Goal: Task Accomplishment & Management: Complete application form

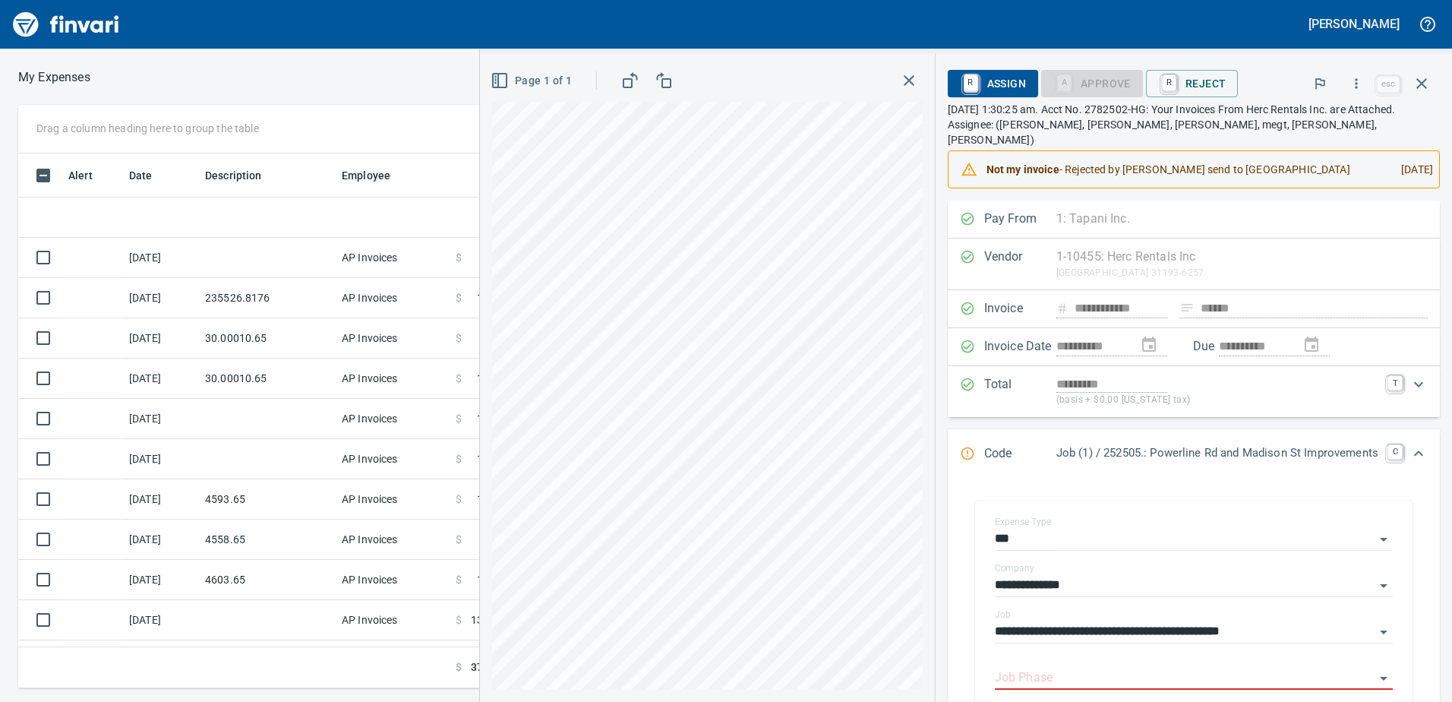
scroll to position [76, 0]
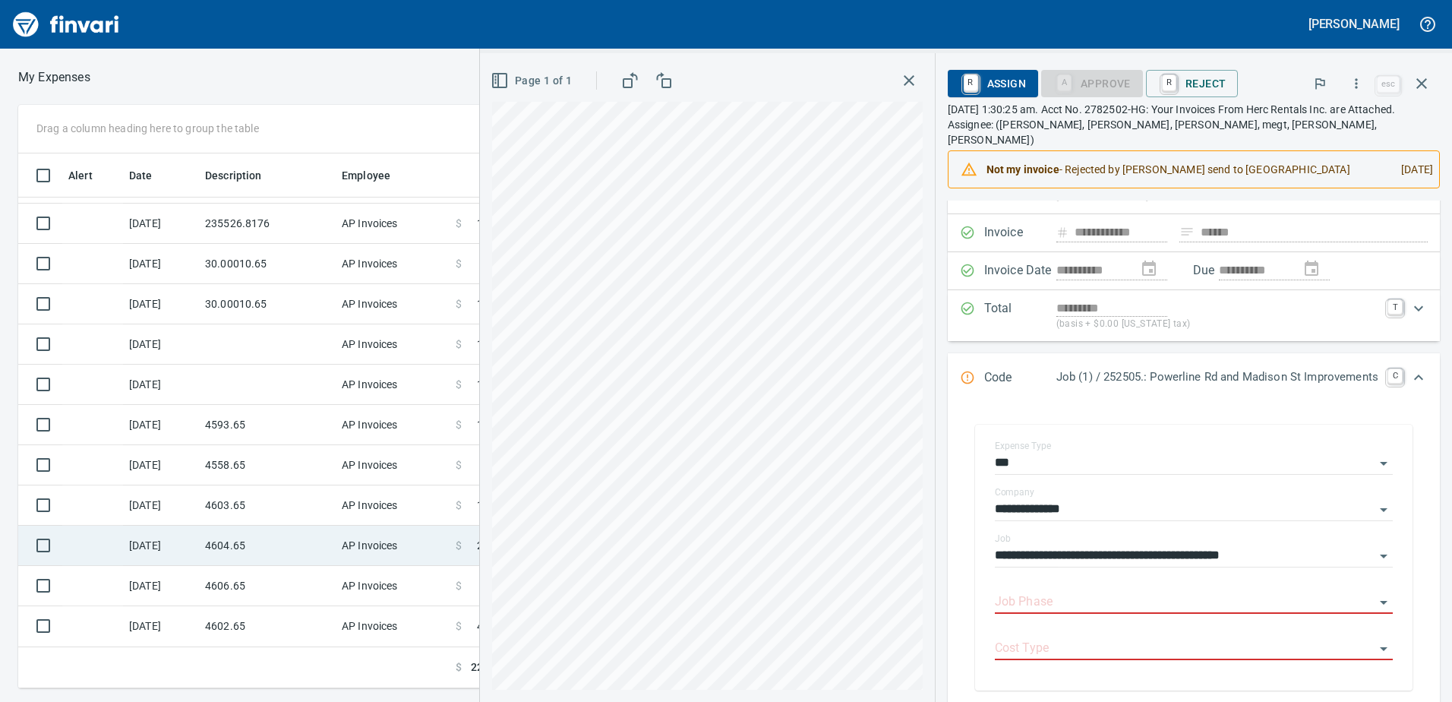
click at [169, 545] on td "[DATE]" at bounding box center [161, 546] width 76 height 40
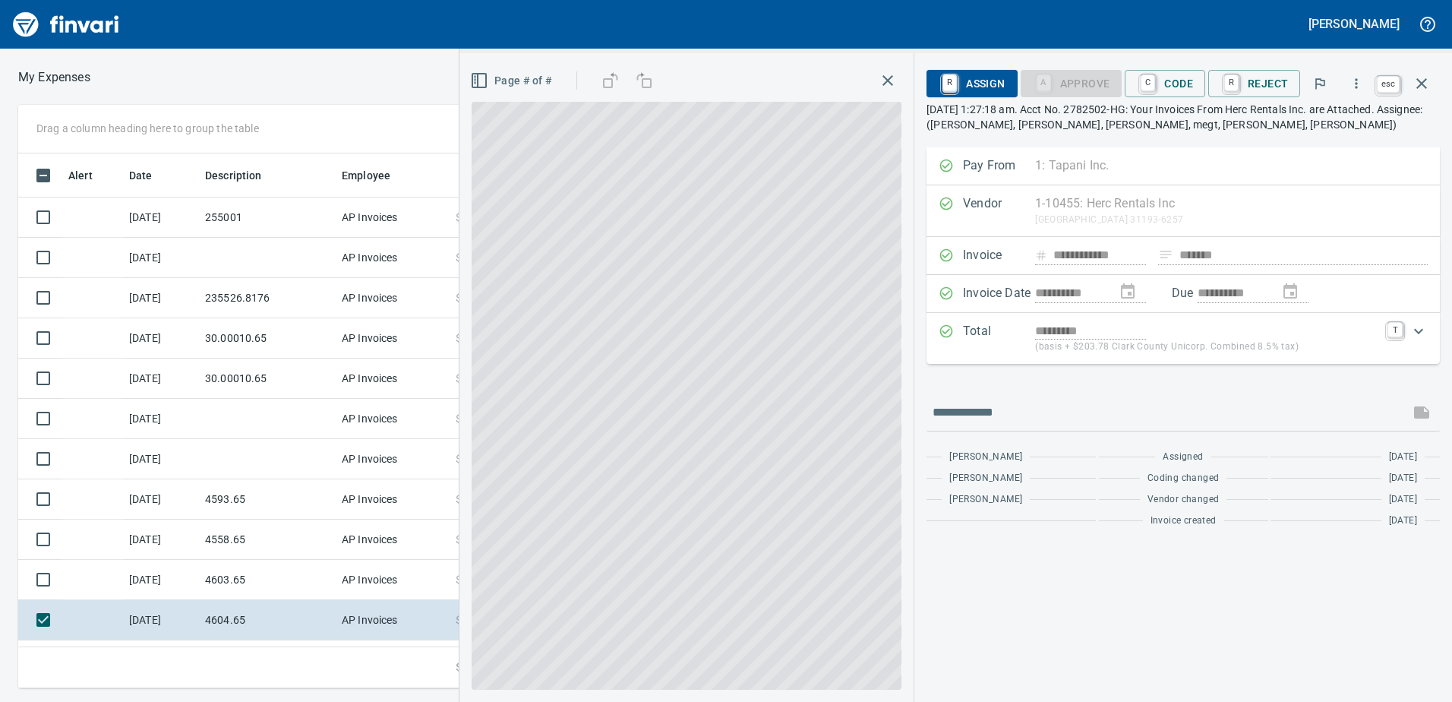
scroll to position [74, 0]
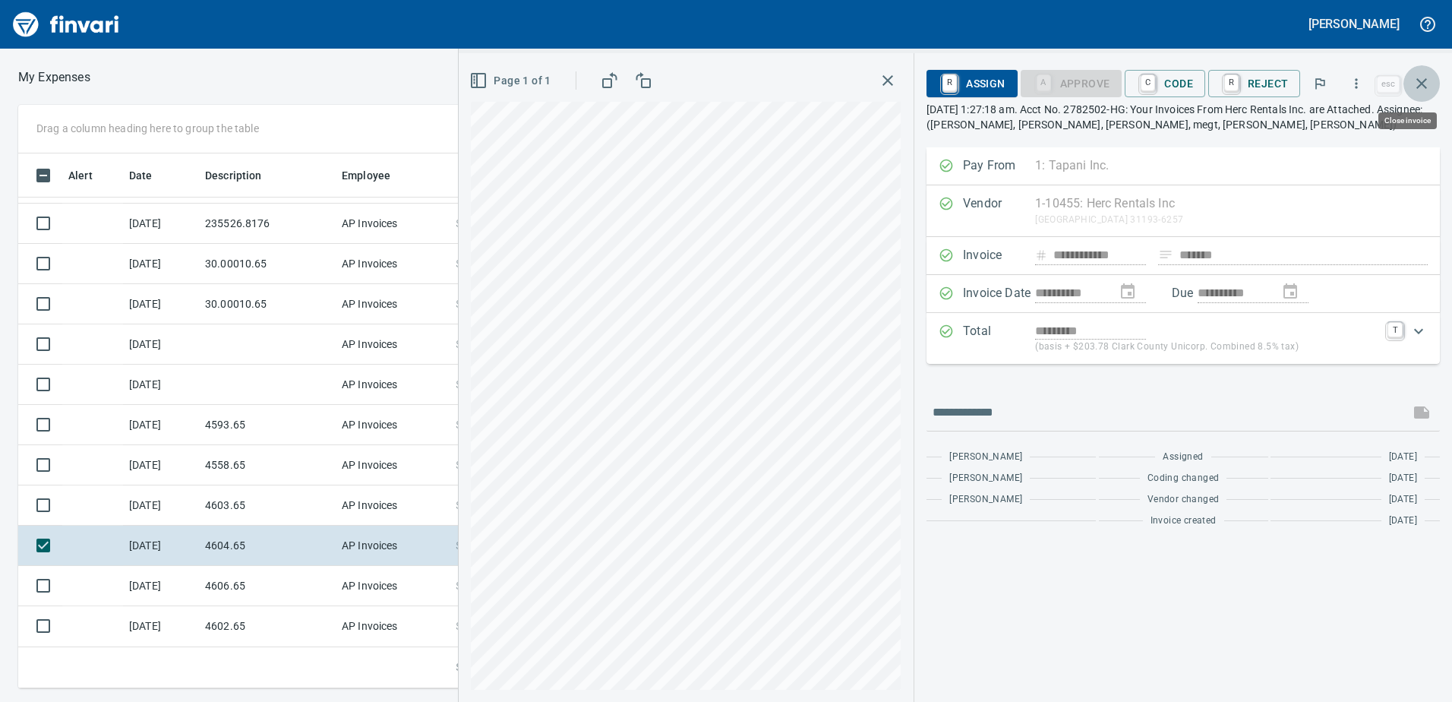
click at [1430, 90] on button "button" at bounding box center [1422, 83] width 36 height 36
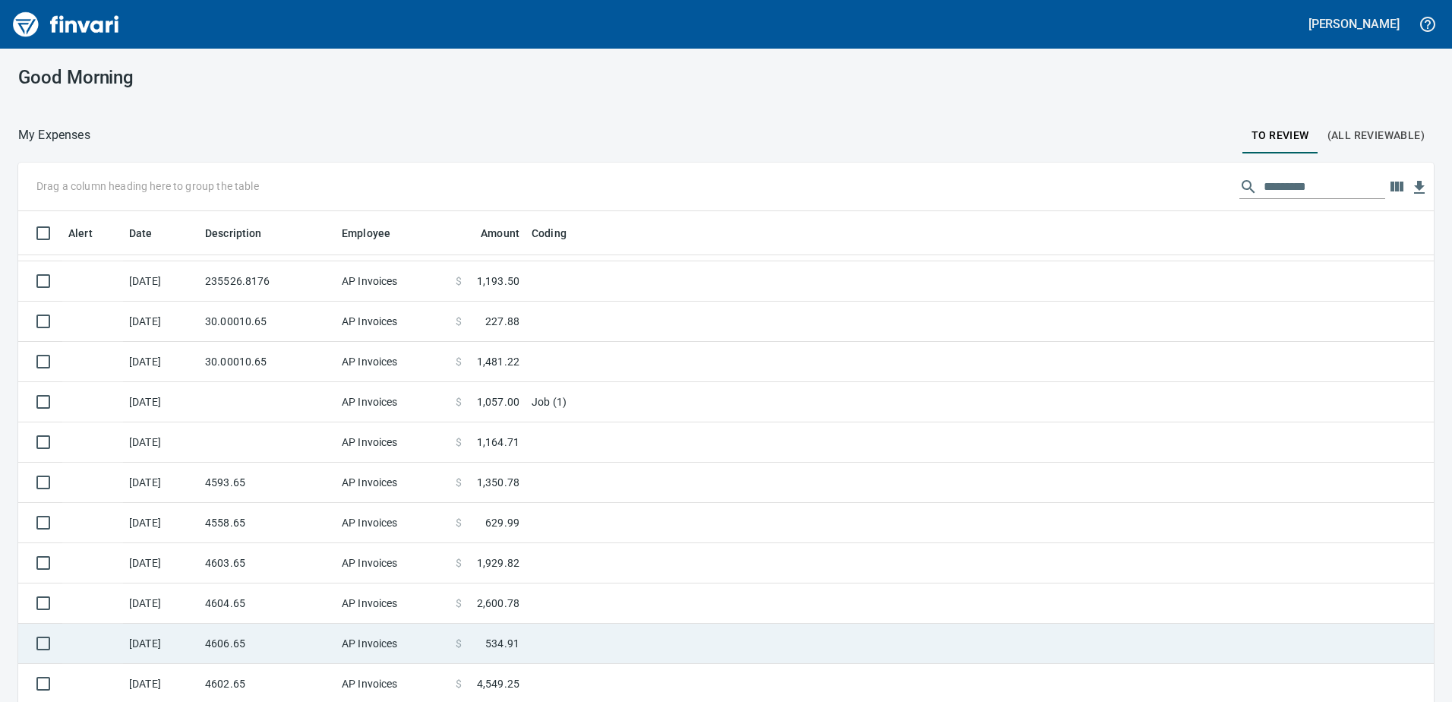
scroll to position [44, 0]
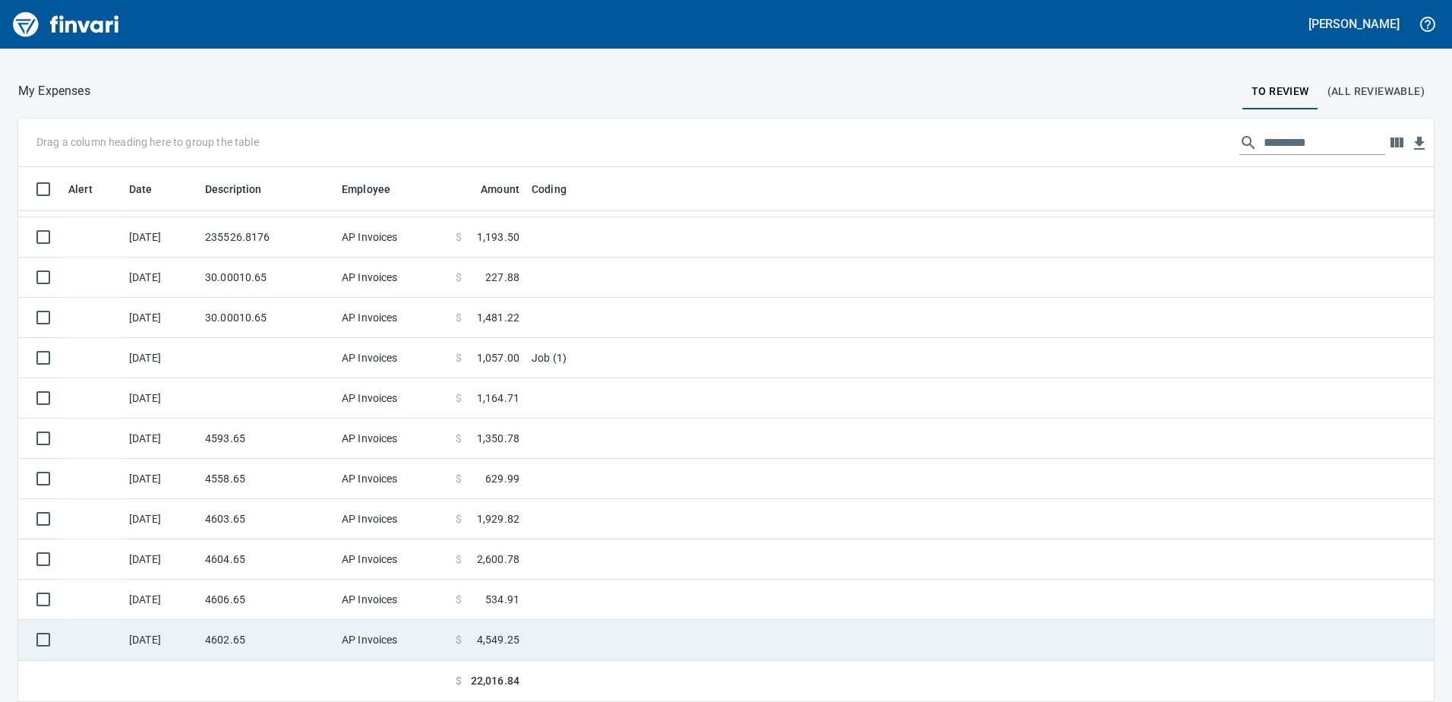
click at [204, 640] on td "4602.65" at bounding box center [267, 640] width 137 height 40
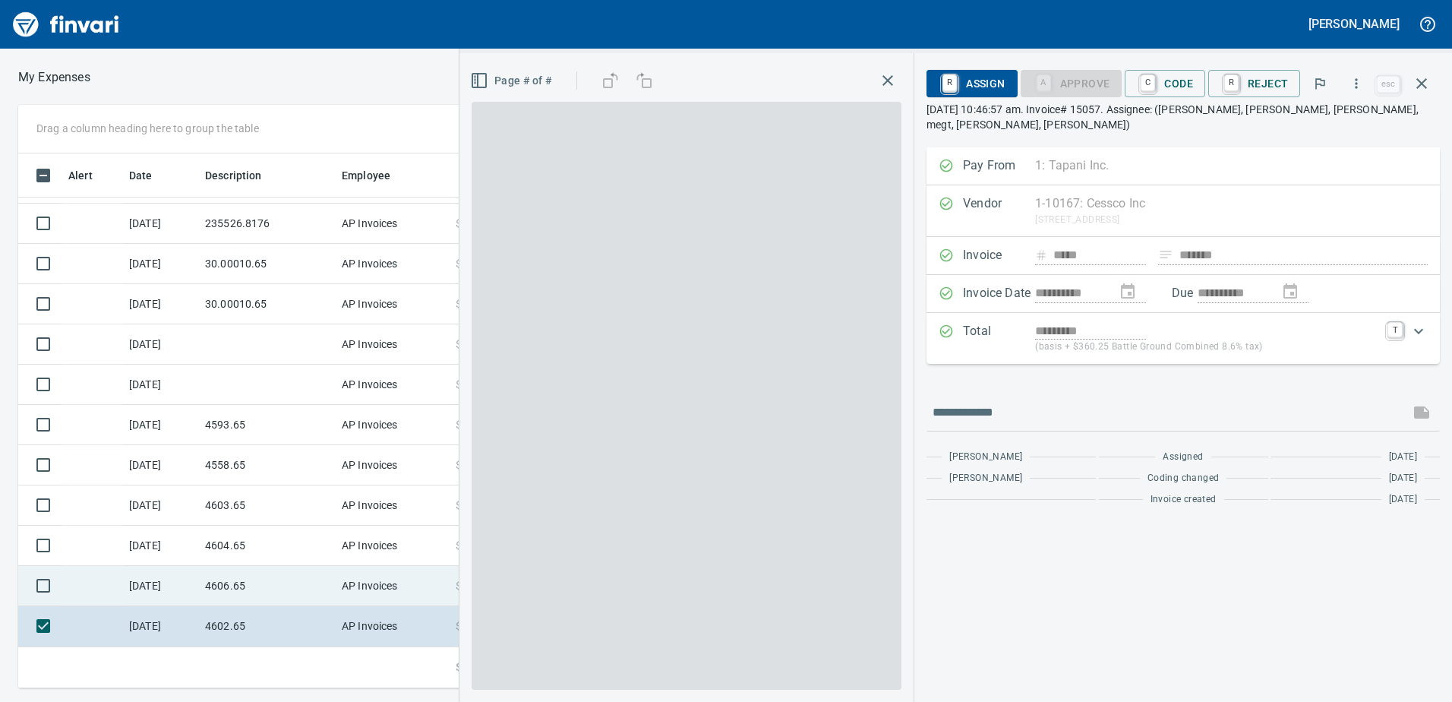
scroll to position [523, 1013]
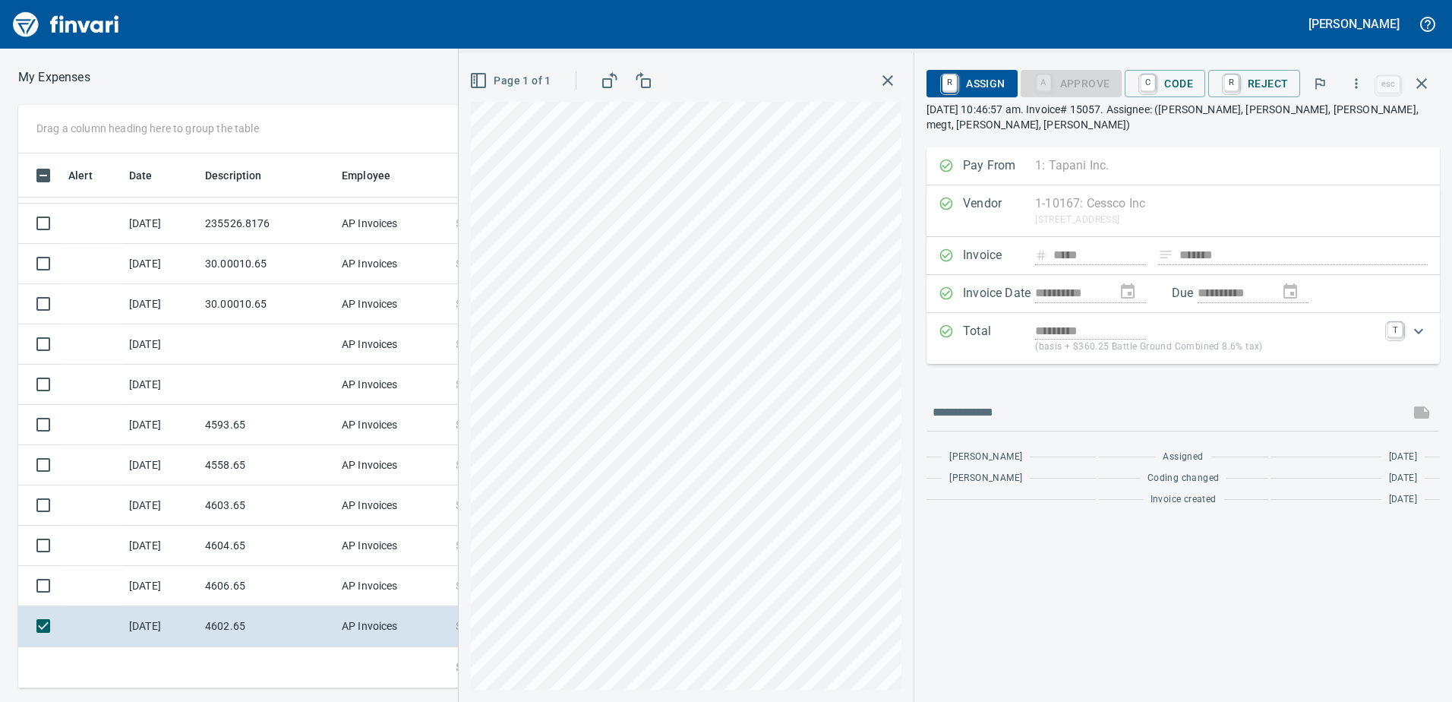
click at [464, 455] on div "Page 1 of 1" at bounding box center [686, 377] width 455 height 649
click at [1346, 217] on div "**********" at bounding box center [955, 377] width 993 height 649
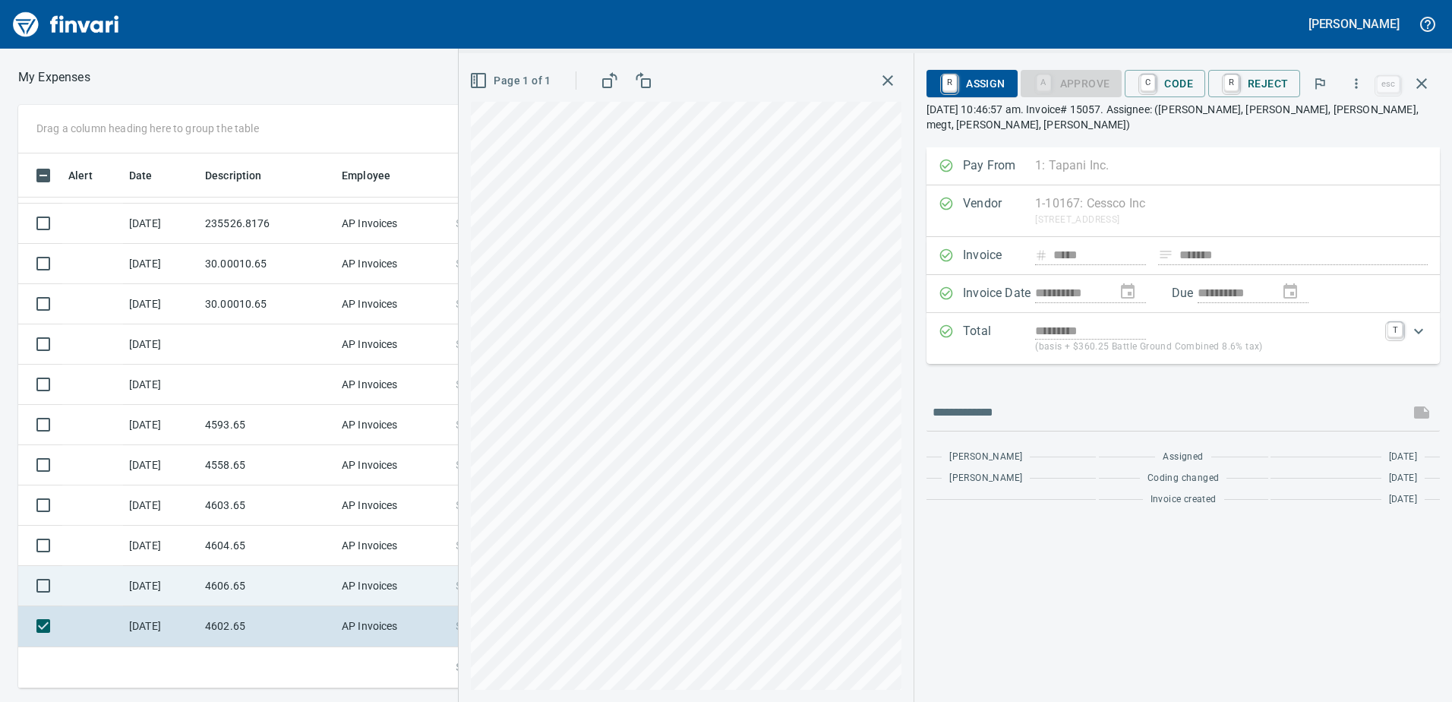
click at [353, 580] on td "AP Invoices" at bounding box center [393, 586] width 114 height 40
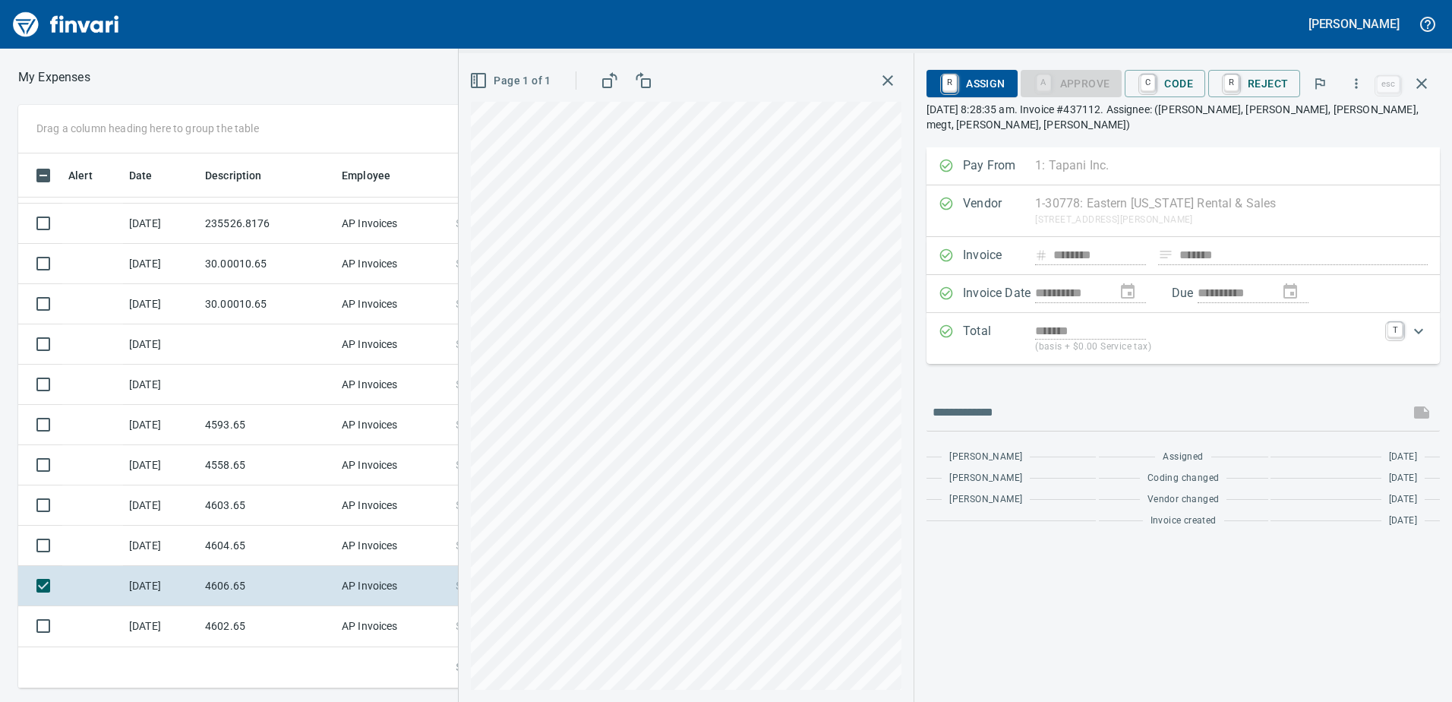
click at [949, 520] on div "**********" at bounding box center [955, 377] width 993 height 649
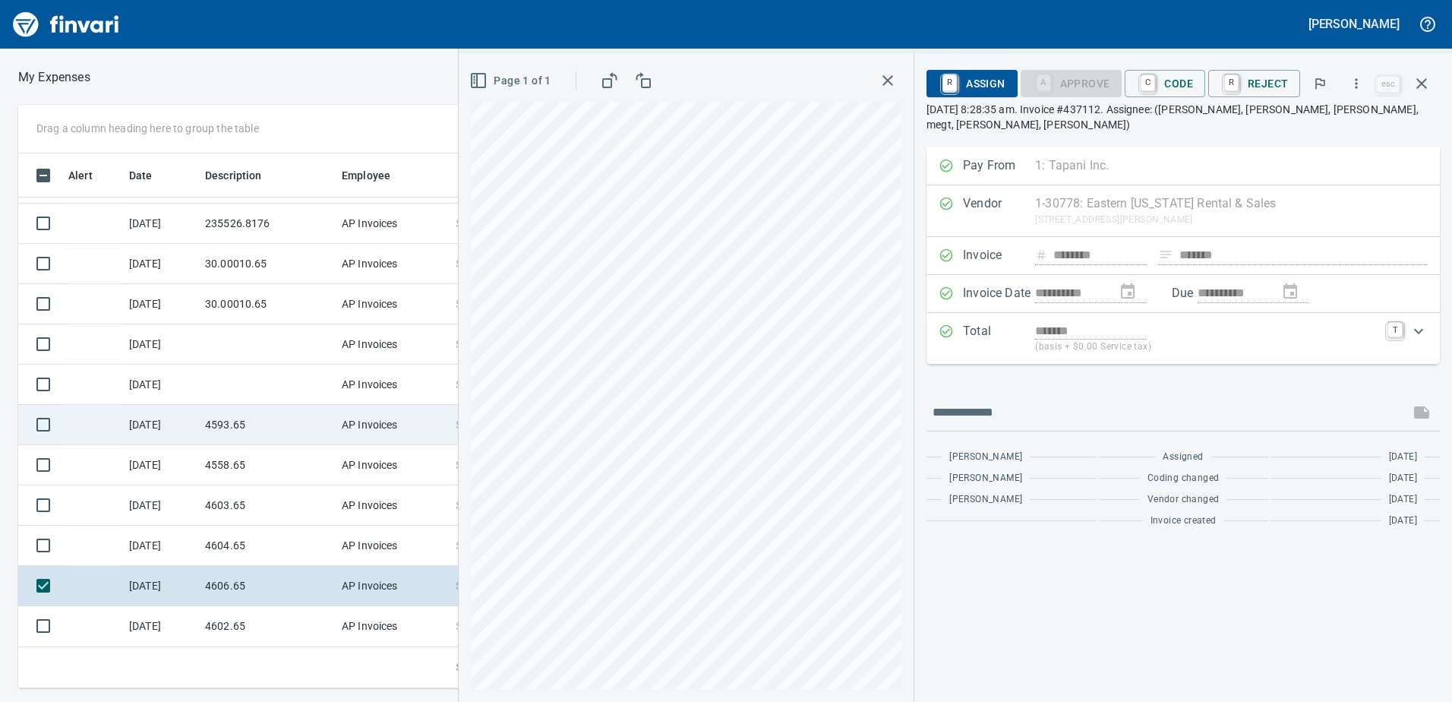
click at [390, 431] on div "Drag a column heading here to group the table Alert Date Description Employee A…" at bounding box center [726, 396] width 1452 height 583
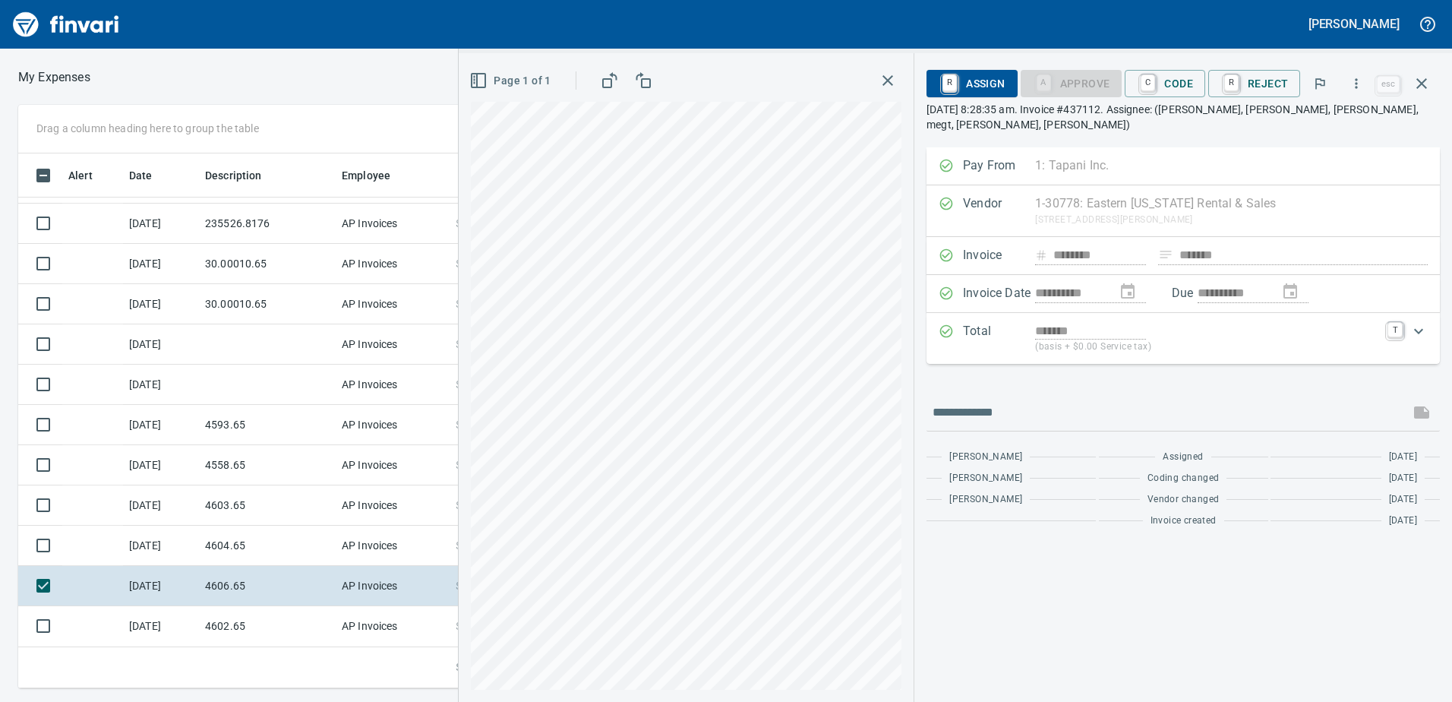
scroll to position [523, 1013]
drag, startPoint x: 1174, startPoint y: 89, endPoint x: 1166, endPoint y: 93, distance: 9.5
click at [1177, 89] on span "C Code" at bounding box center [1165, 84] width 56 height 26
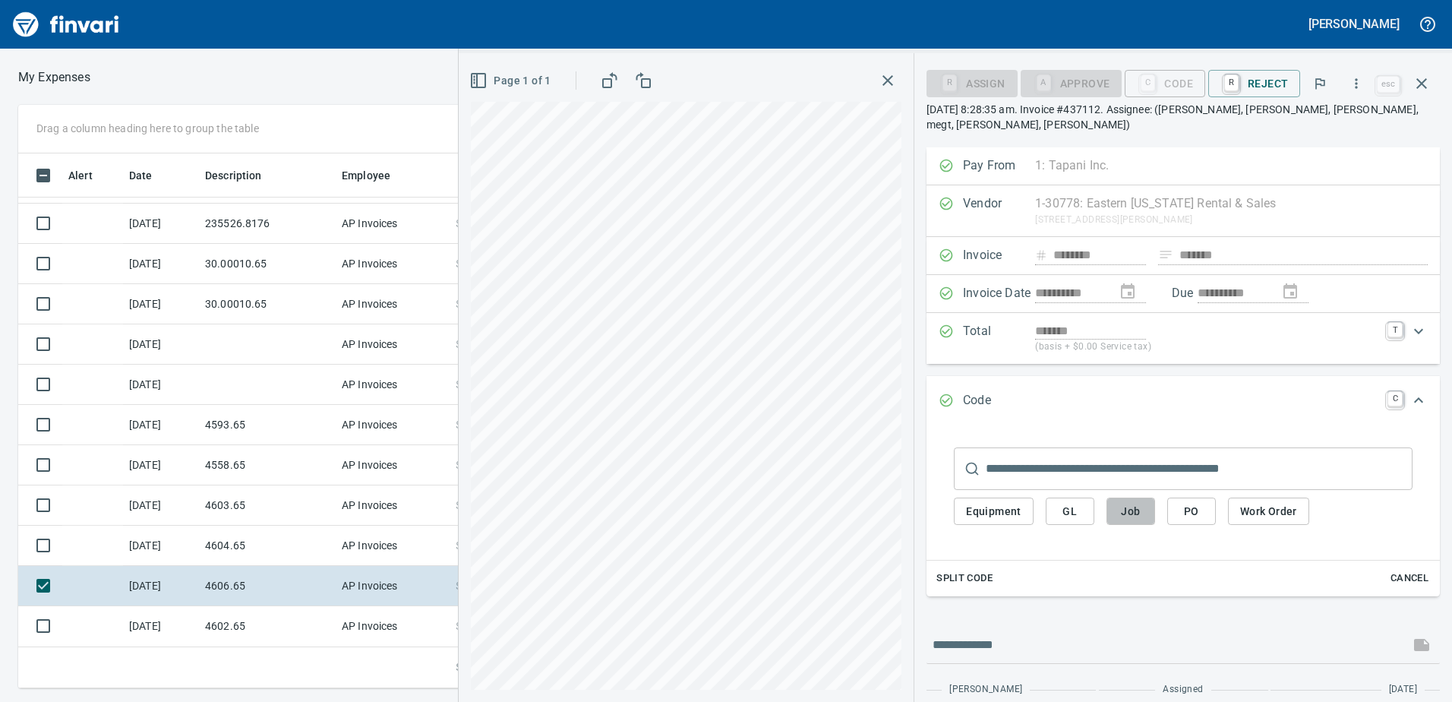
drag, startPoint x: 1114, startPoint y: 498, endPoint x: 1140, endPoint y: 494, distance: 26.9
click at [1120, 498] on button "Job" at bounding box center [1131, 512] width 49 height 28
click at [1149, 498] on button "Job" at bounding box center [1131, 512] width 49 height 28
click at [1132, 502] on span "Job" at bounding box center [1131, 511] width 24 height 19
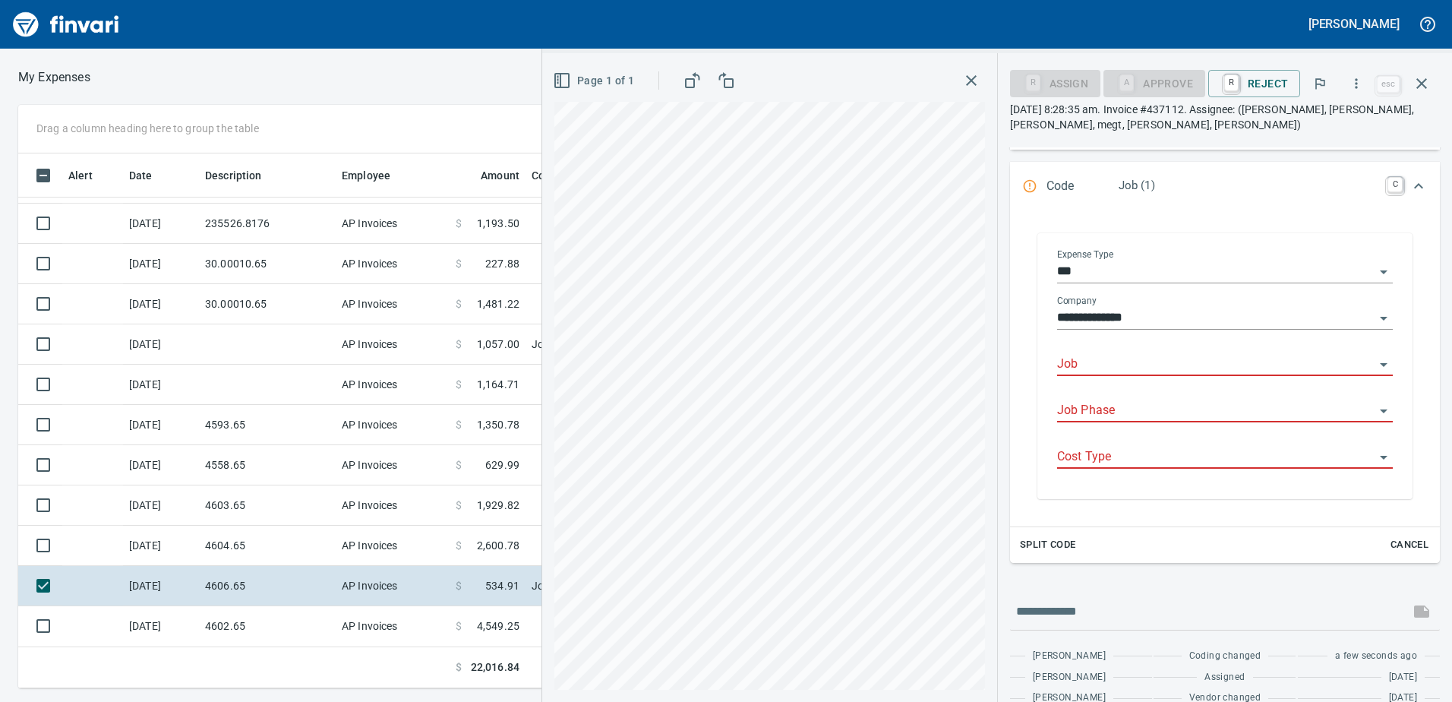
click at [1117, 366] on input "Job" at bounding box center [1215, 364] width 317 height 21
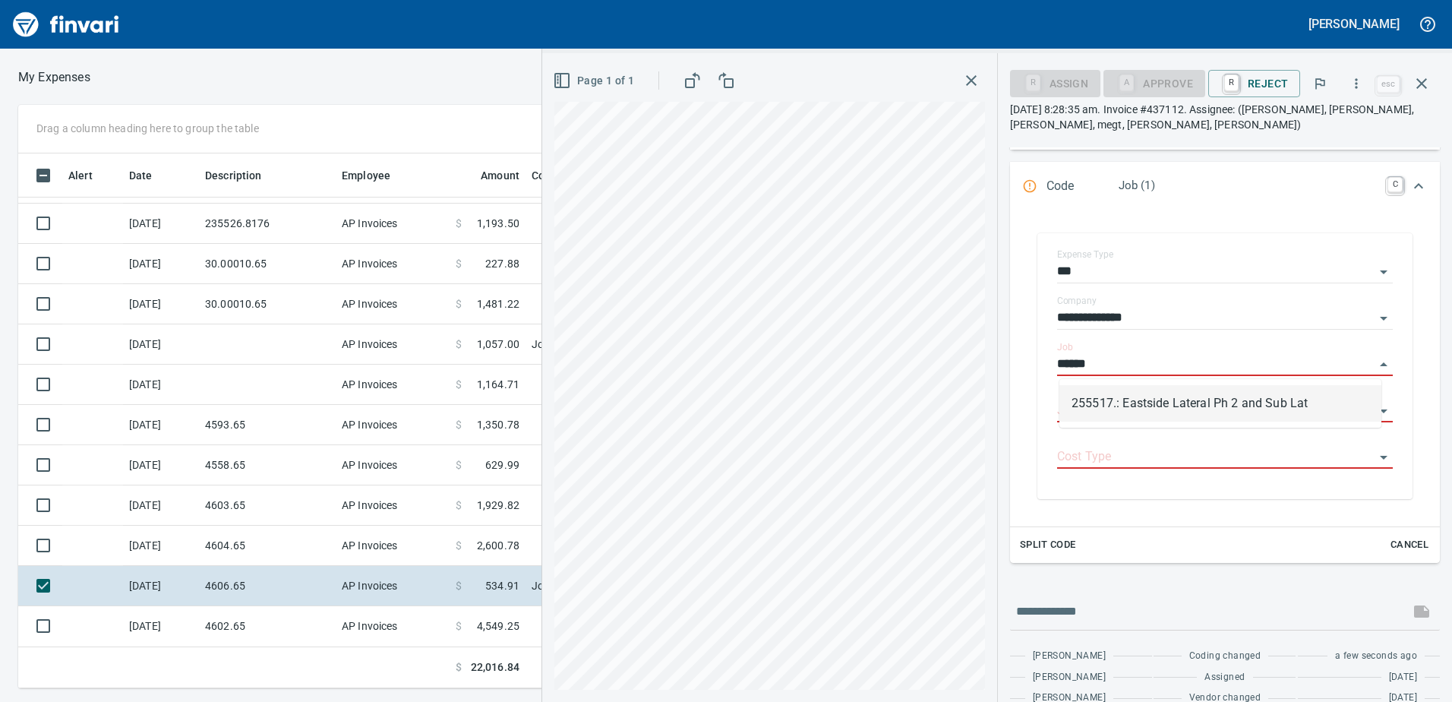
click at [1136, 415] on li "255517.: Eastside Lateral Ph 2 and Sub Lat" at bounding box center [1221, 403] width 322 height 36
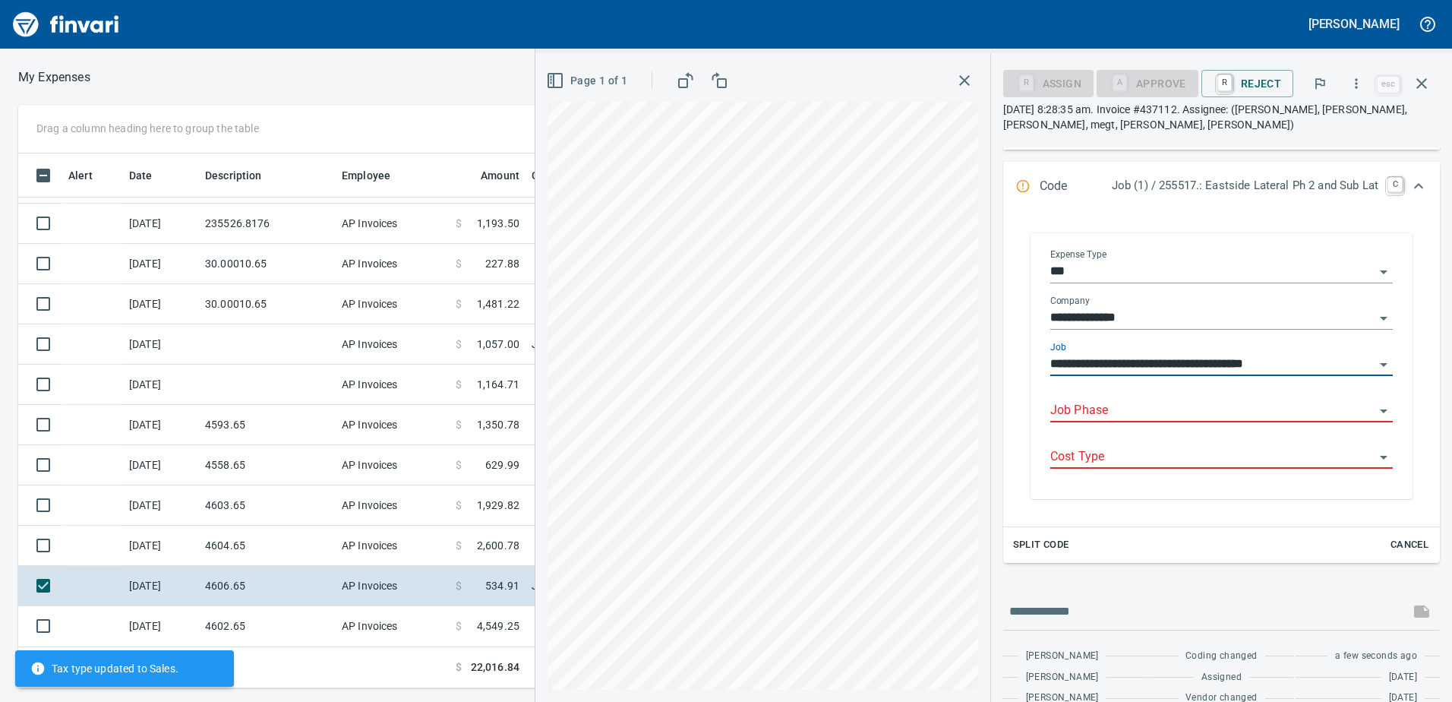
type input "**********"
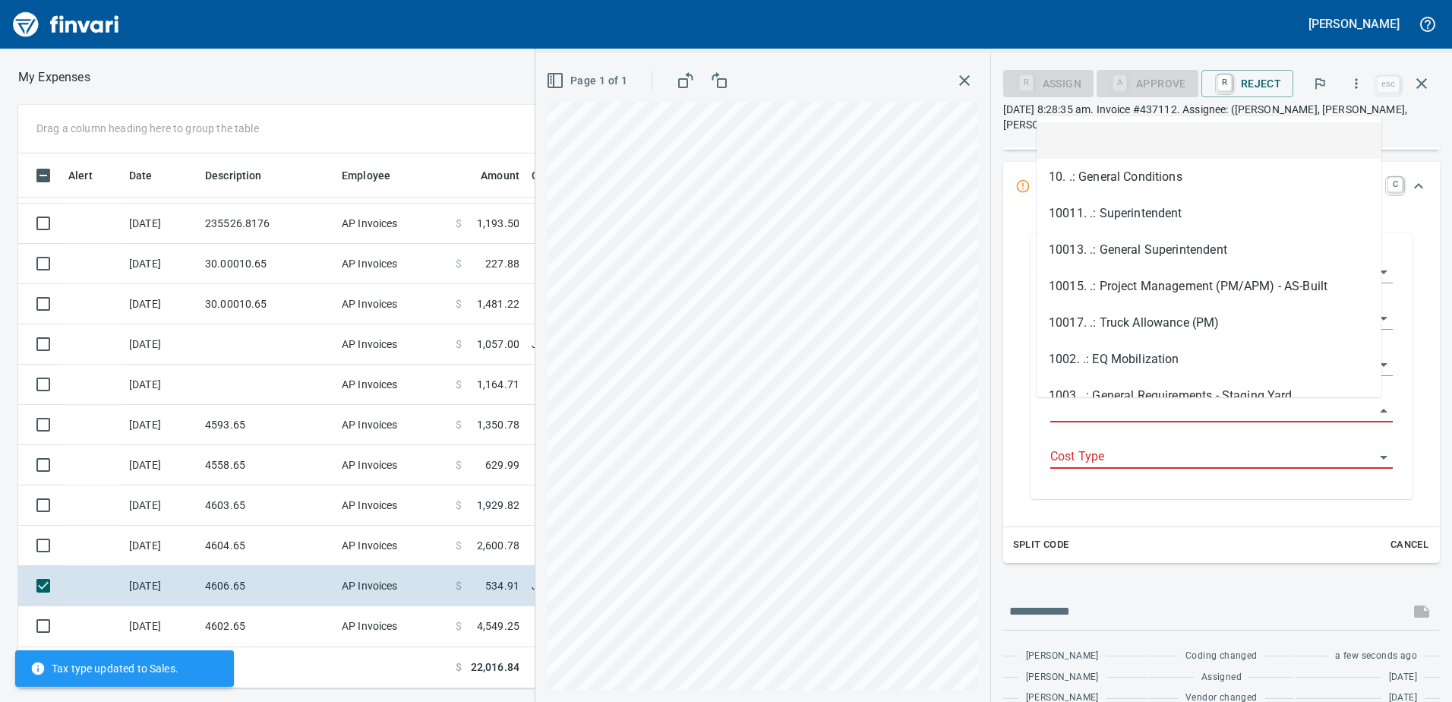
click at [1119, 412] on input "Job Phase" at bounding box center [1212, 410] width 324 height 21
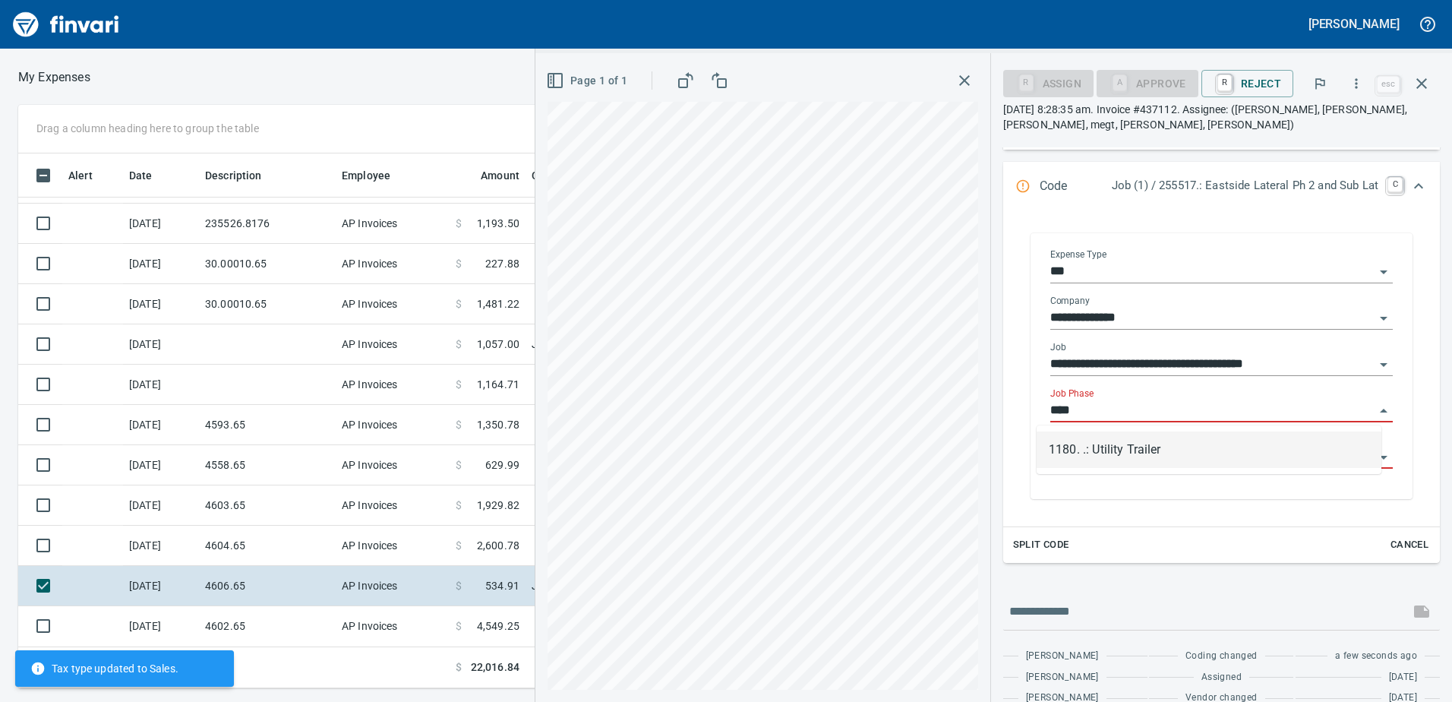
drag, startPoint x: 1187, startPoint y: 464, endPoint x: 1180, endPoint y: 454, distance: 12.0
click at [1183, 460] on li "1180. .: Utility Trailer" at bounding box center [1209, 449] width 345 height 36
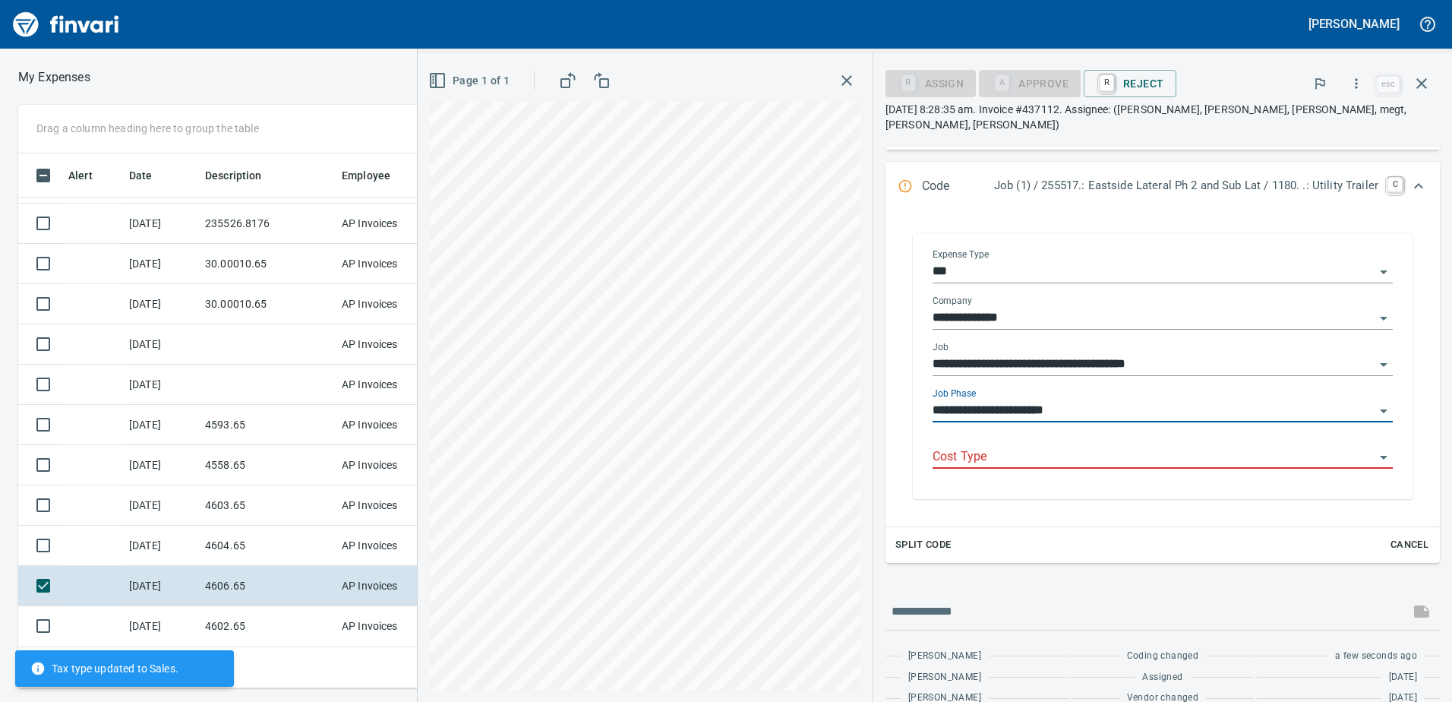
type input "**********"
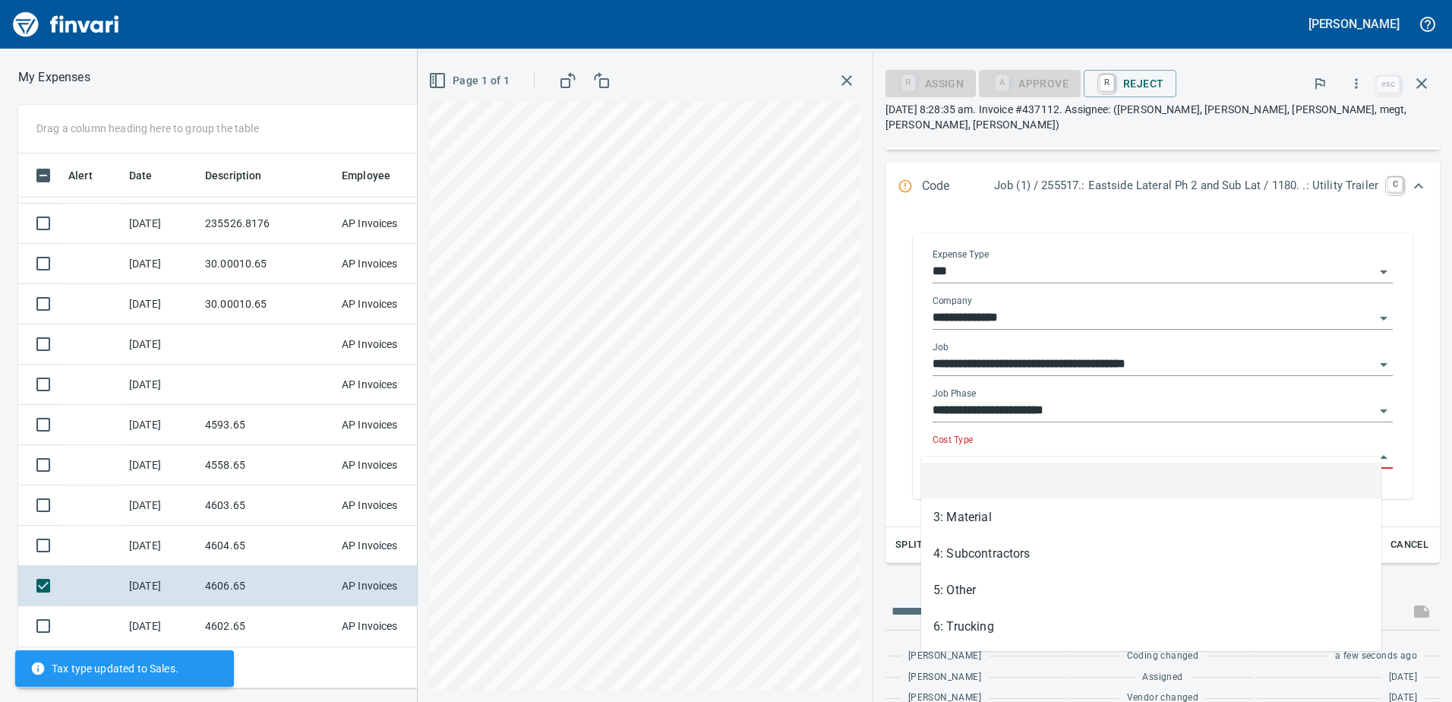
click at [1129, 447] on input "Cost Type" at bounding box center [1154, 457] width 442 height 21
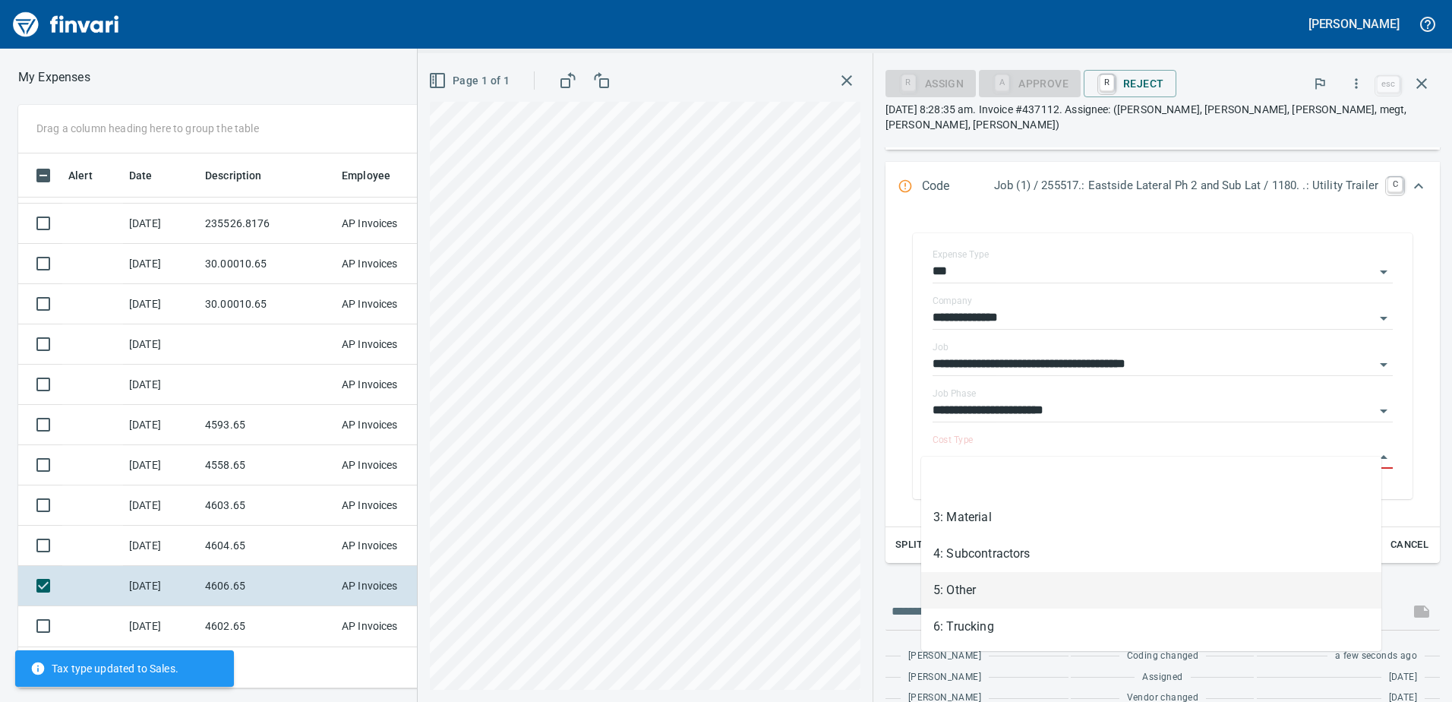
click at [1031, 602] on li "5: Other" at bounding box center [1151, 590] width 460 height 36
type input "********"
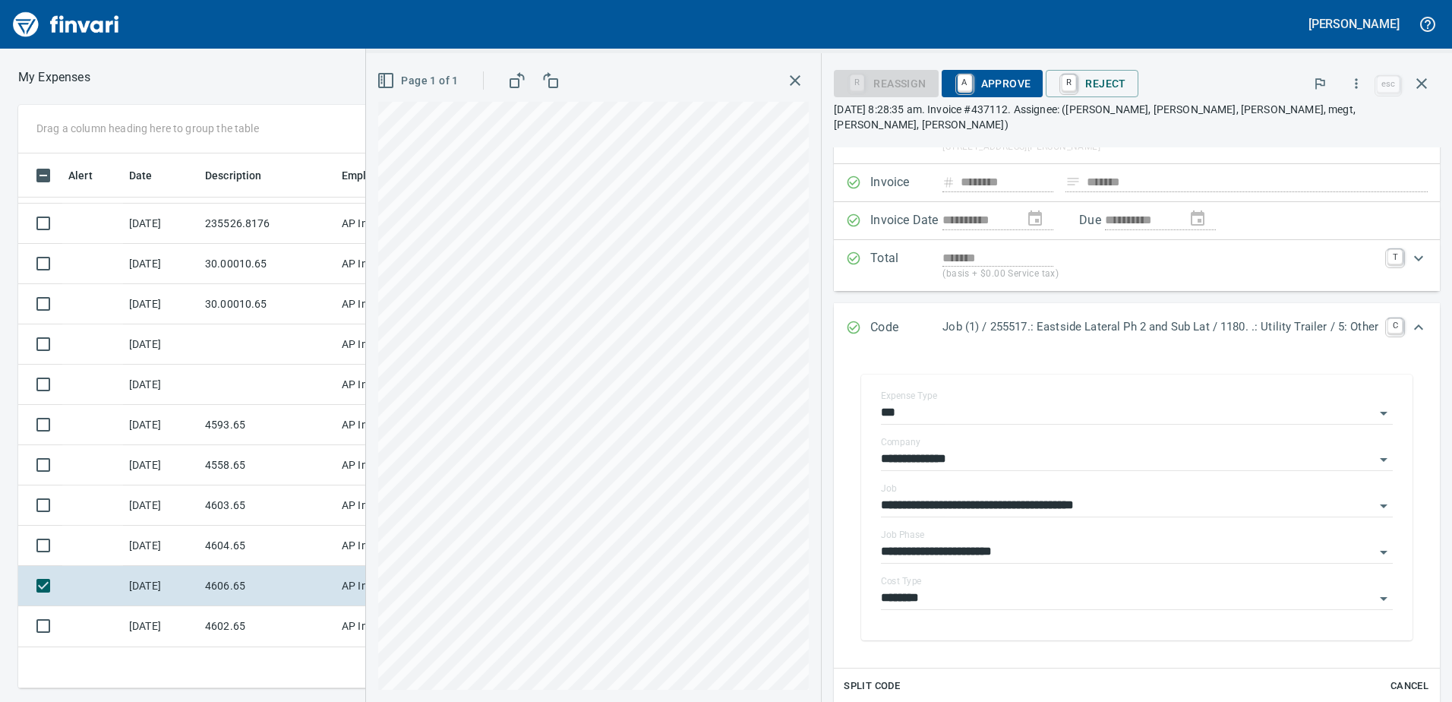
scroll to position [0, 0]
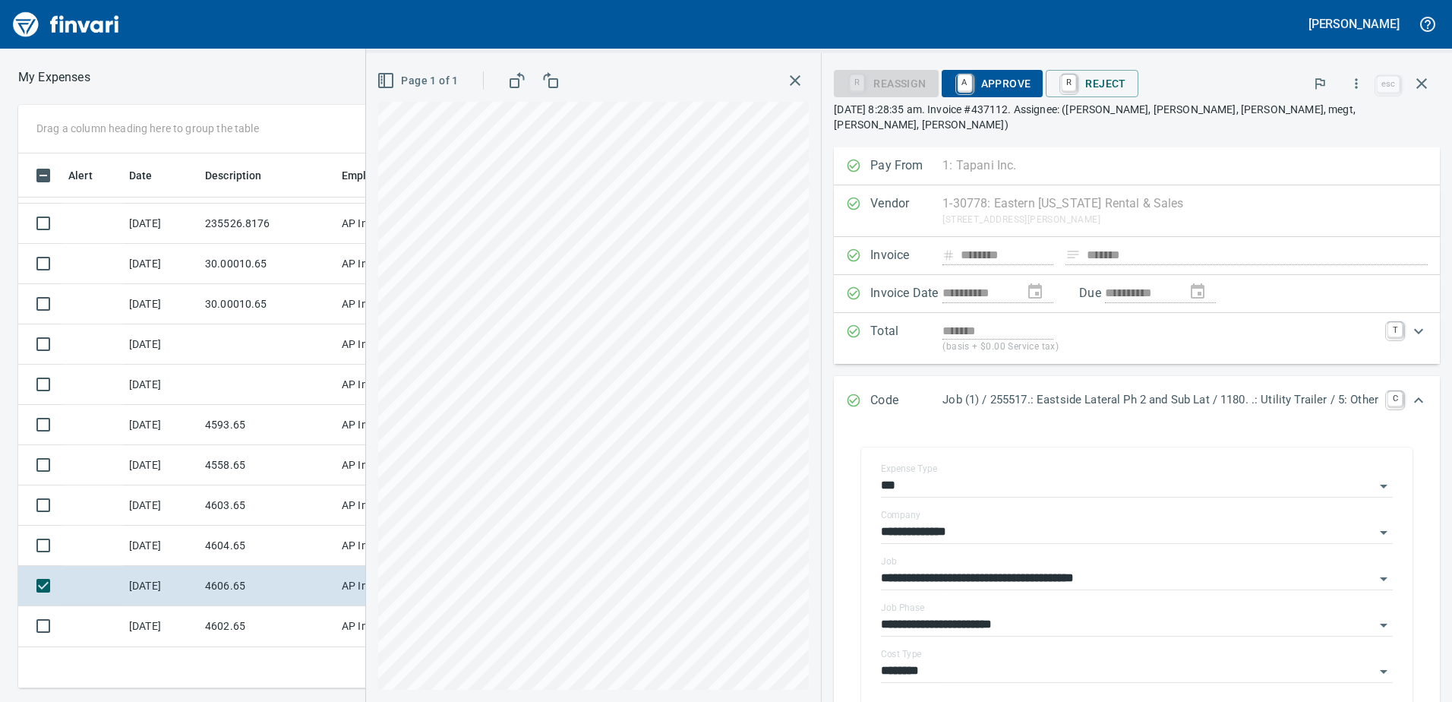
click at [1018, 77] on span "A Approve" at bounding box center [992, 84] width 77 height 26
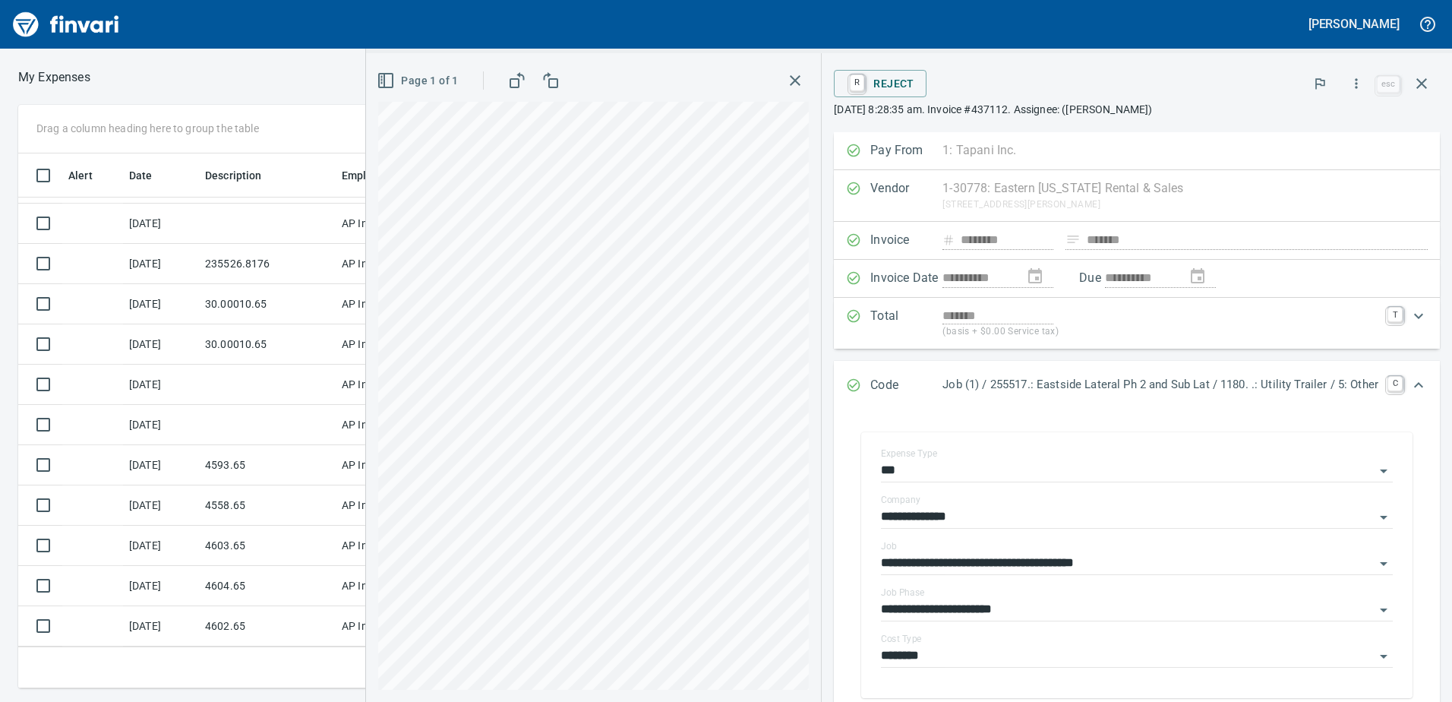
scroll to position [33, 0]
click at [1416, 76] on icon "button" at bounding box center [1422, 83] width 18 height 18
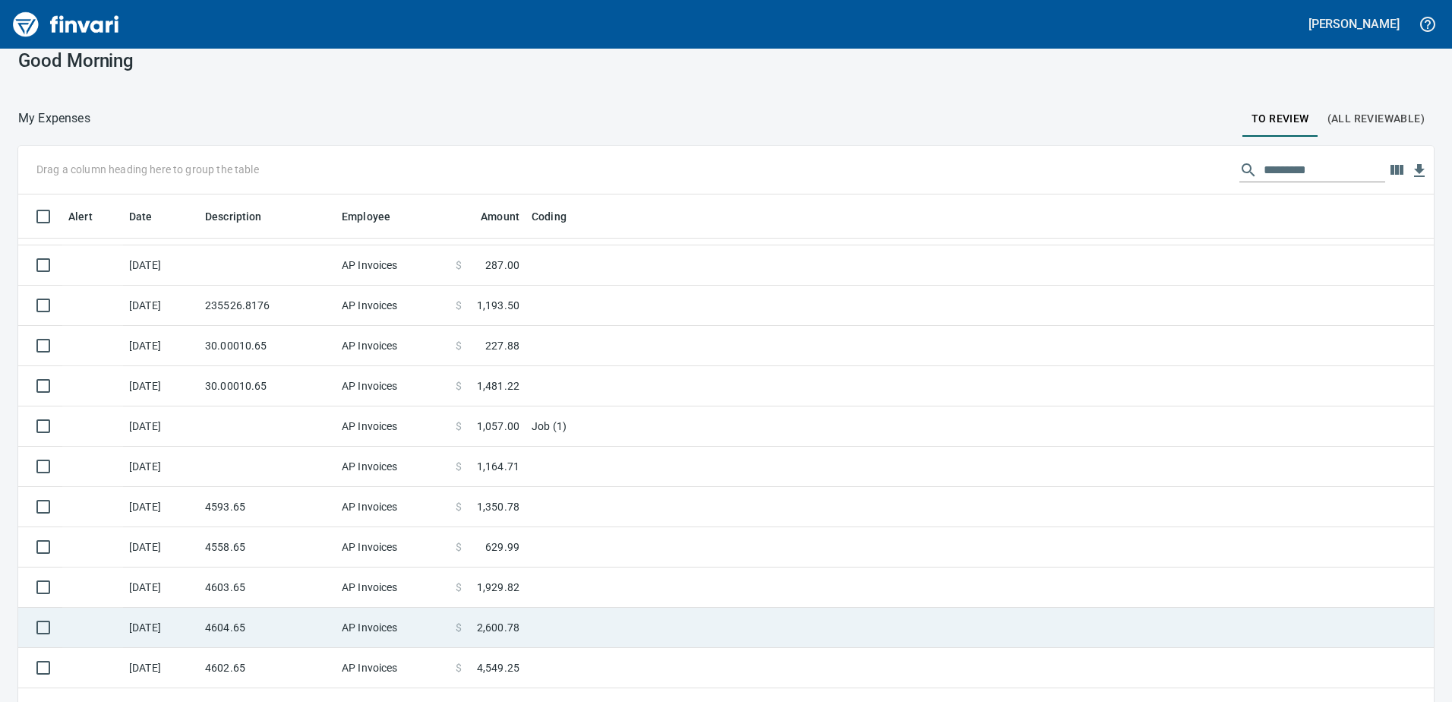
scroll to position [44, 0]
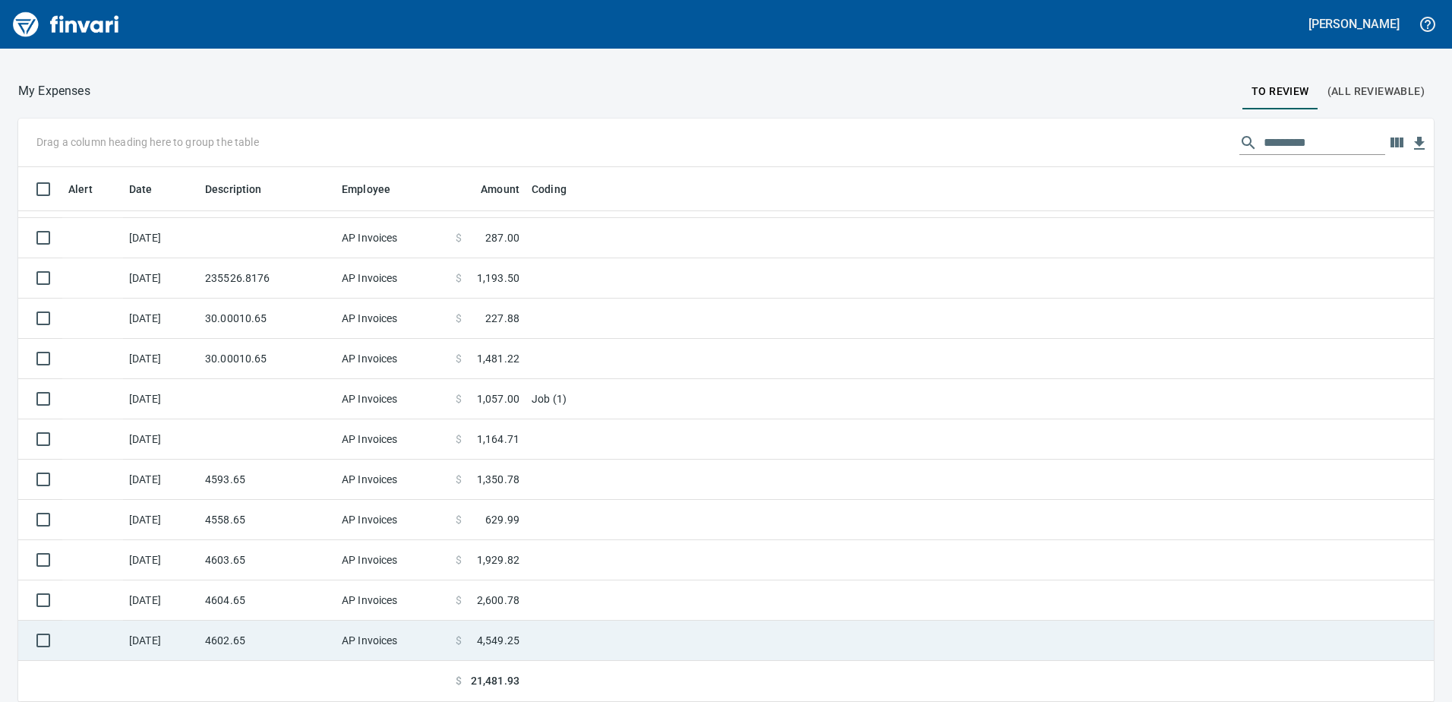
click at [266, 629] on td "4602.65" at bounding box center [267, 641] width 137 height 40
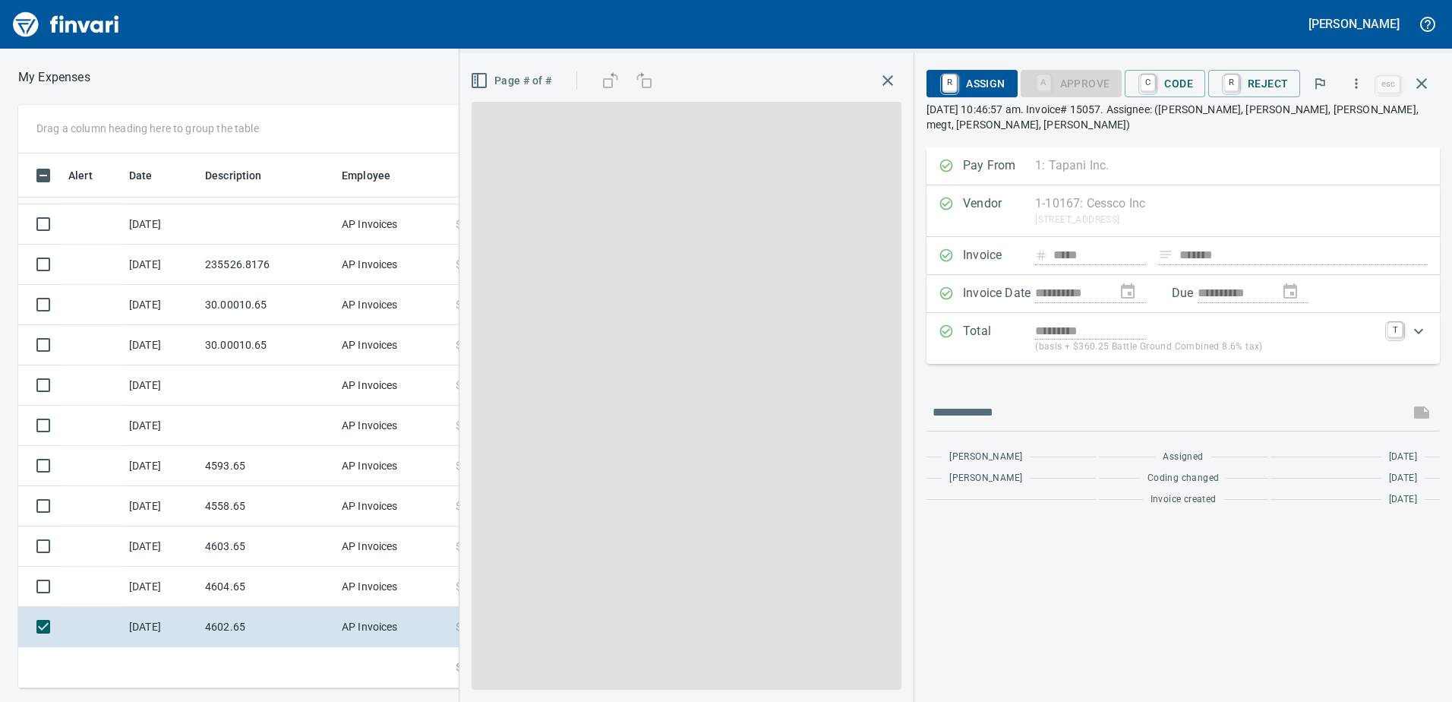
scroll to position [523, 1013]
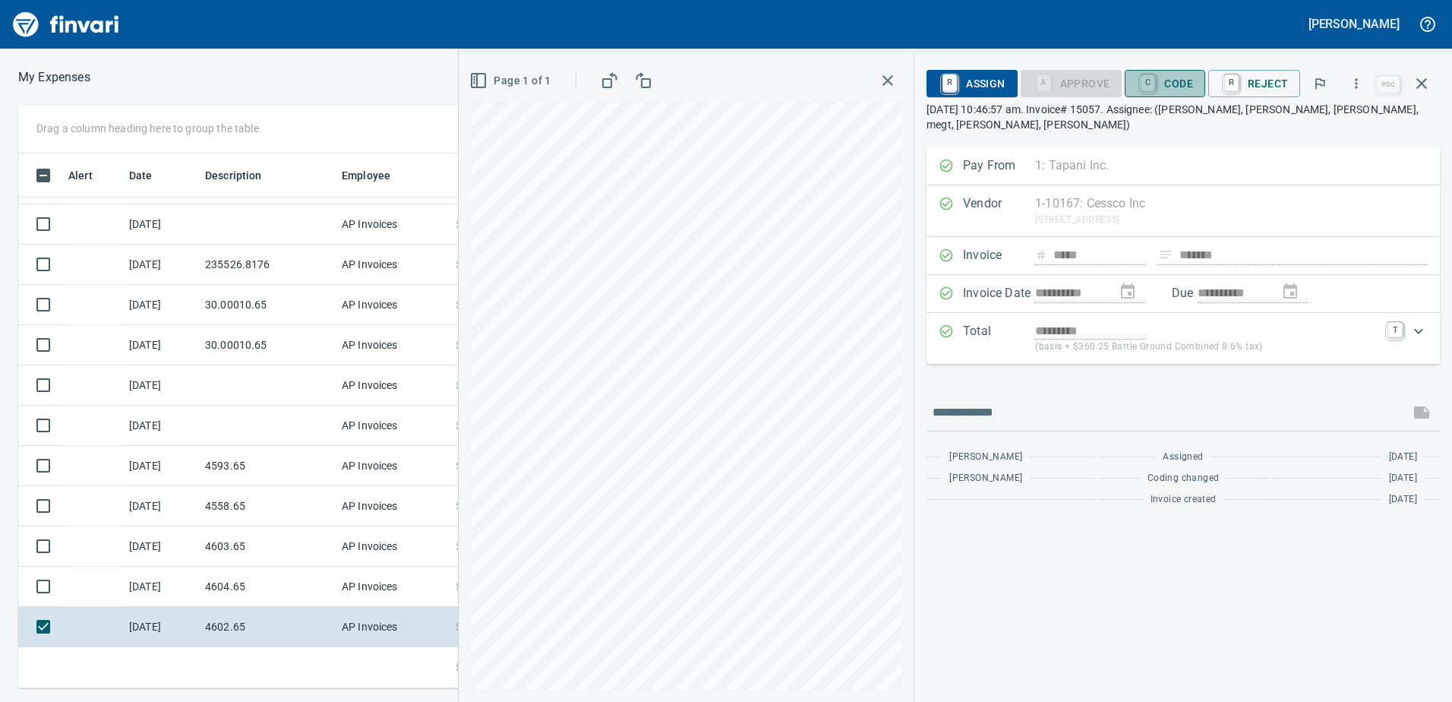
click at [1175, 76] on span "C Code" at bounding box center [1165, 84] width 56 height 26
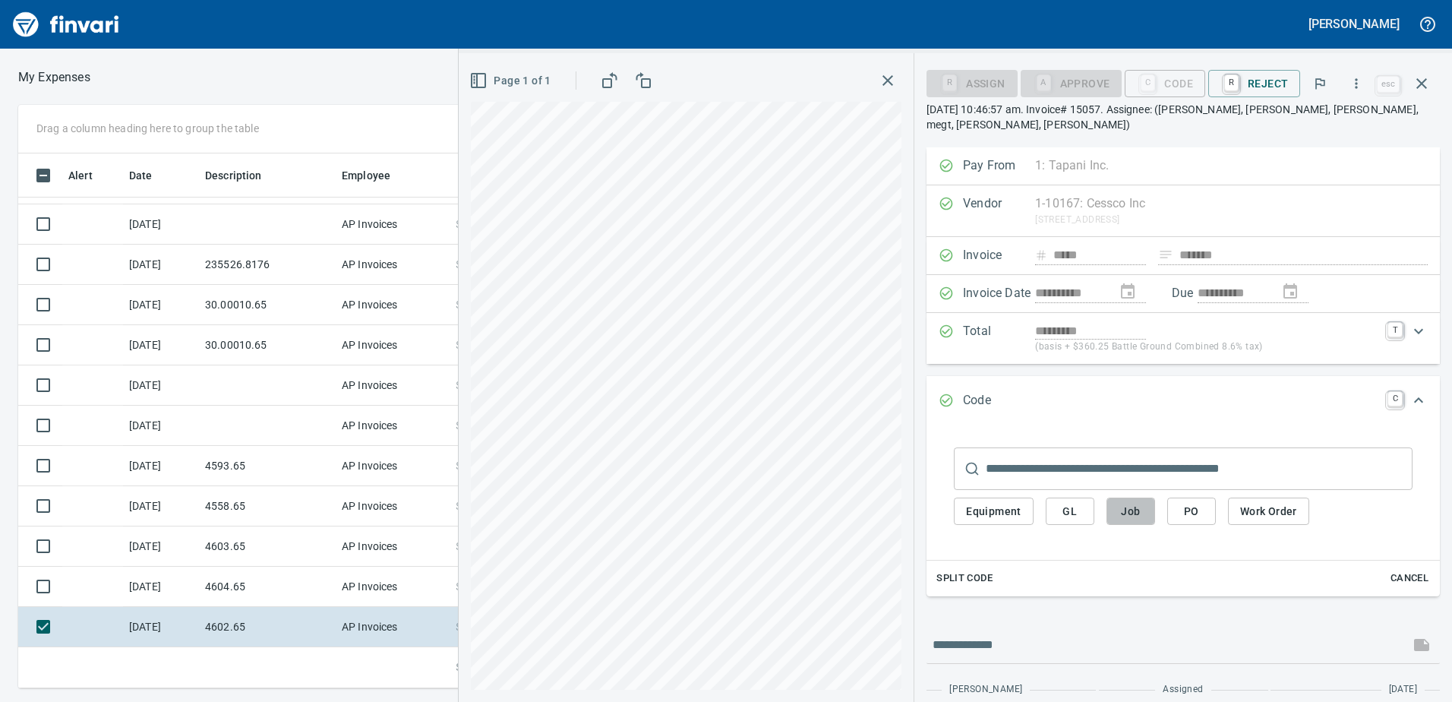
click at [1129, 502] on span "Job" at bounding box center [1131, 511] width 24 height 19
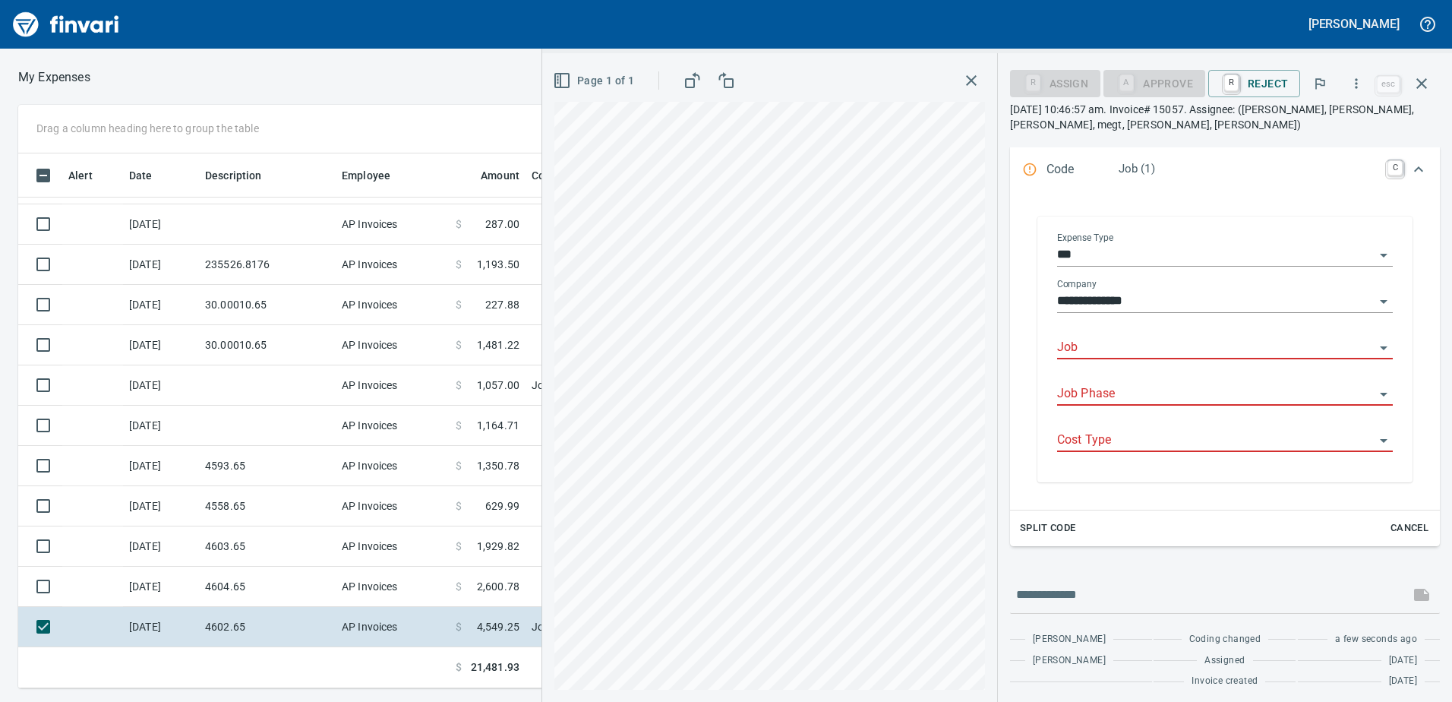
scroll to position [236, 0]
drag, startPoint x: 1105, startPoint y: 360, endPoint x: 1090, endPoint y: 325, distance: 38.1
click at [1101, 352] on div "Job" at bounding box center [1225, 343] width 336 height 46
click at [1090, 325] on div "Job" at bounding box center [1225, 337] width 336 height 34
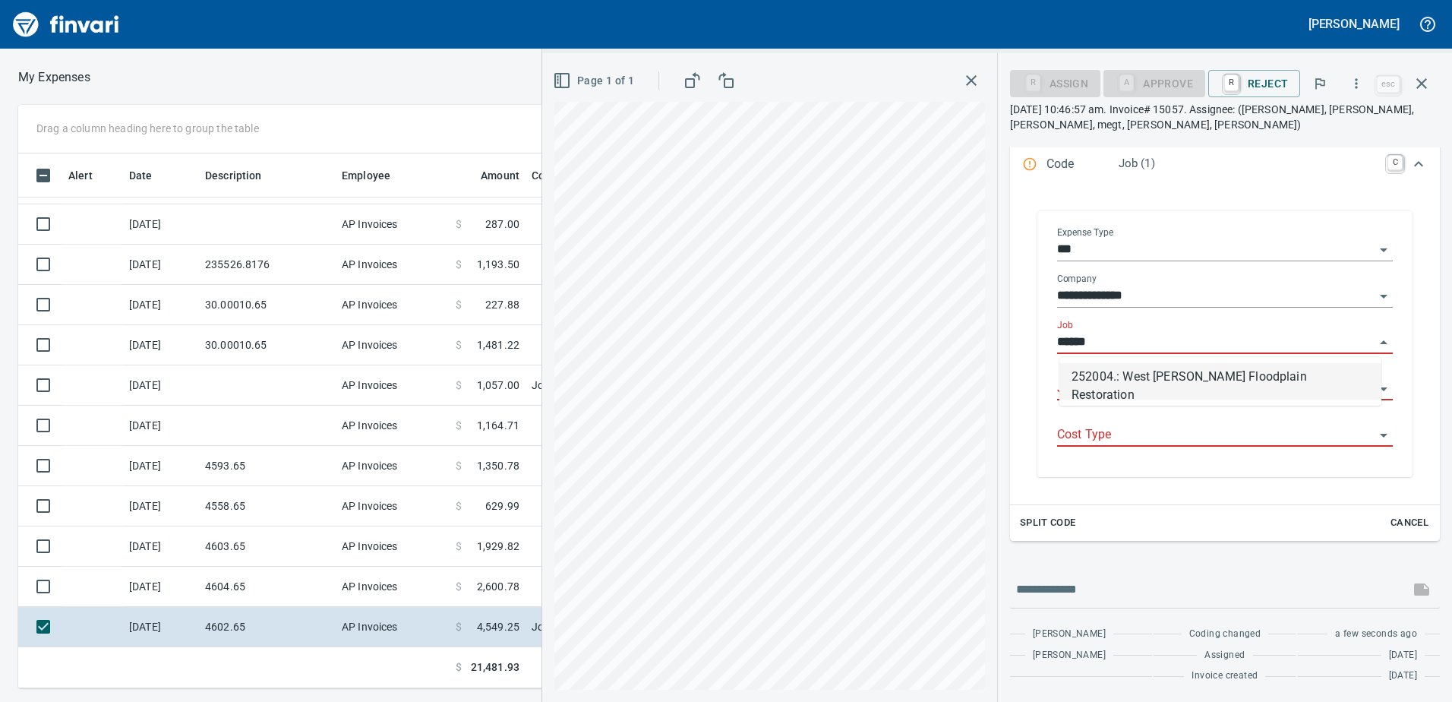
scroll to position [523, 1013]
click at [1114, 380] on li "252004.: West [PERSON_NAME] Floodplain Restoration" at bounding box center [1221, 381] width 322 height 36
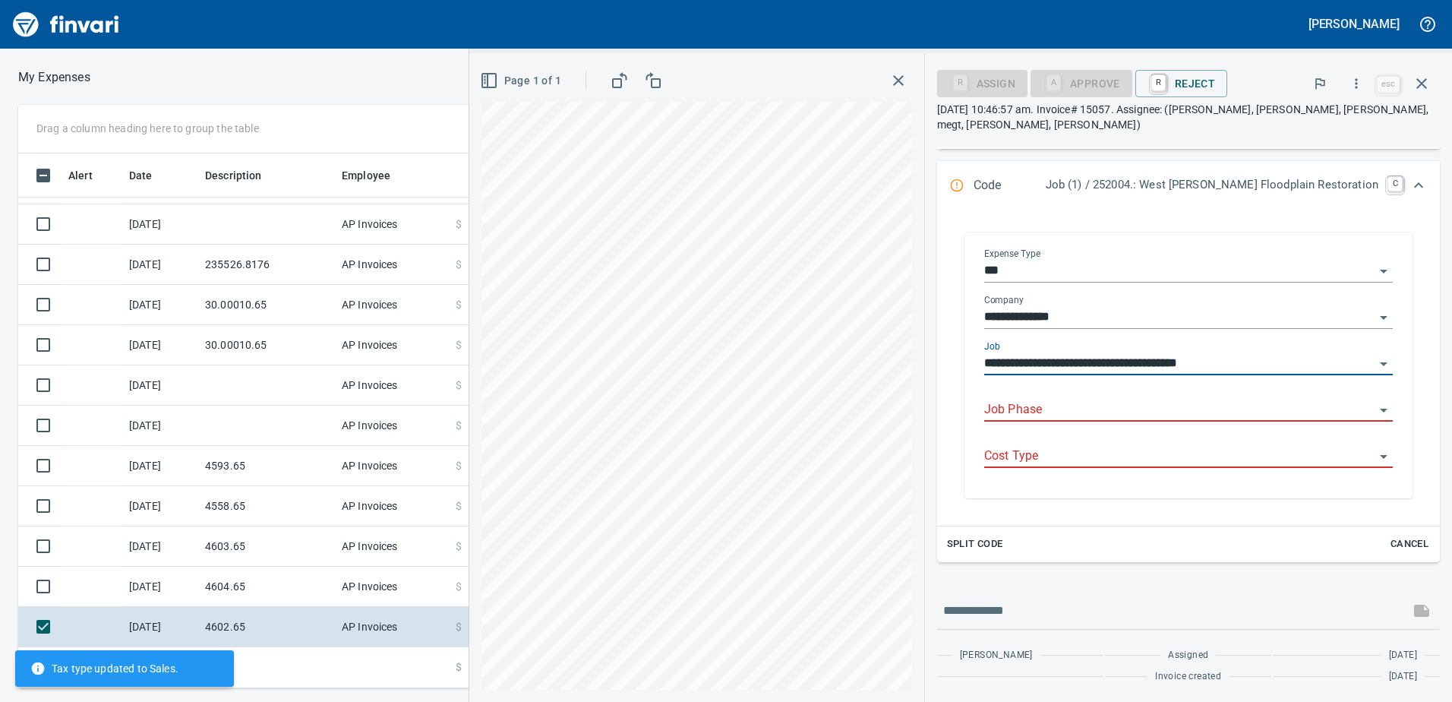
scroll to position [236, 0]
type input "**********"
click at [1118, 400] on input "Job Phase" at bounding box center [1179, 410] width 390 height 21
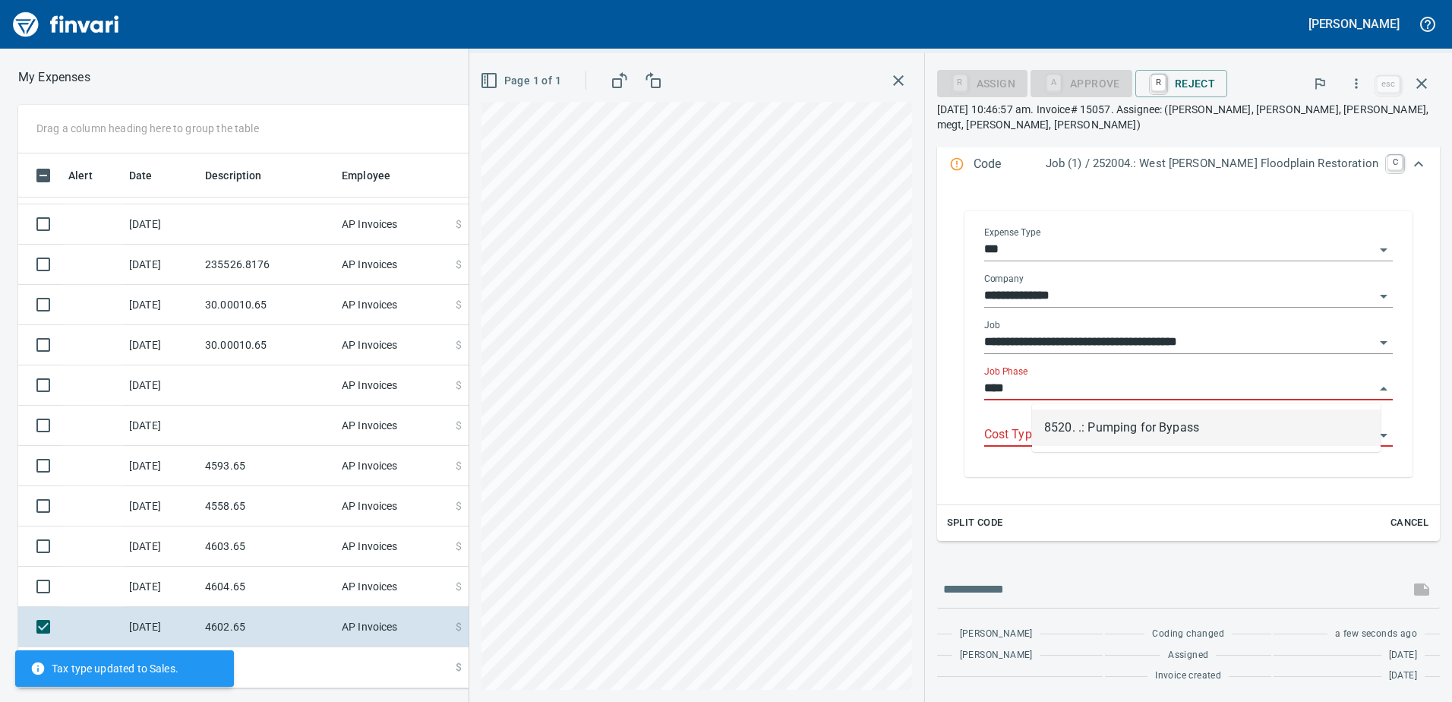
scroll to position [523, 1013]
click at [1108, 417] on li "8520. .: Pumping for Bypass" at bounding box center [1206, 427] width 349 height 36
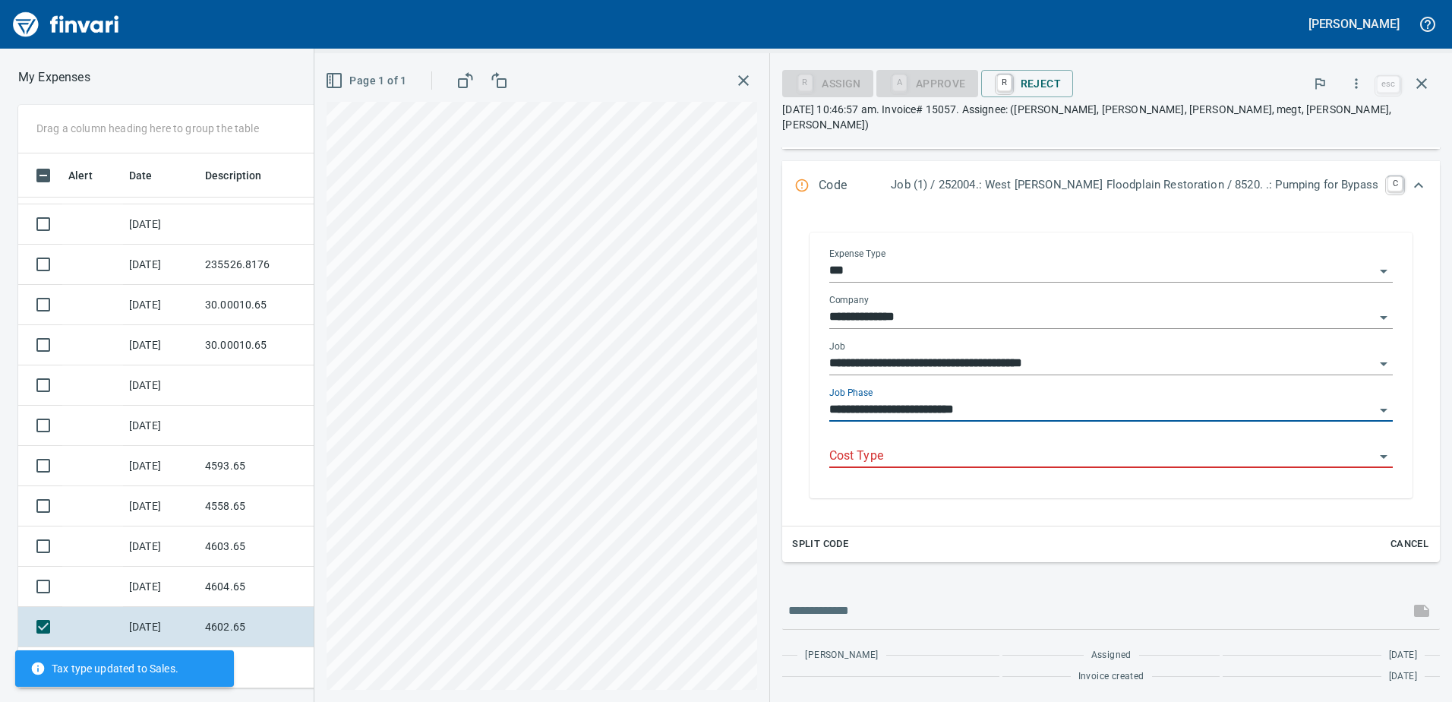
scroll to position [221, 0]
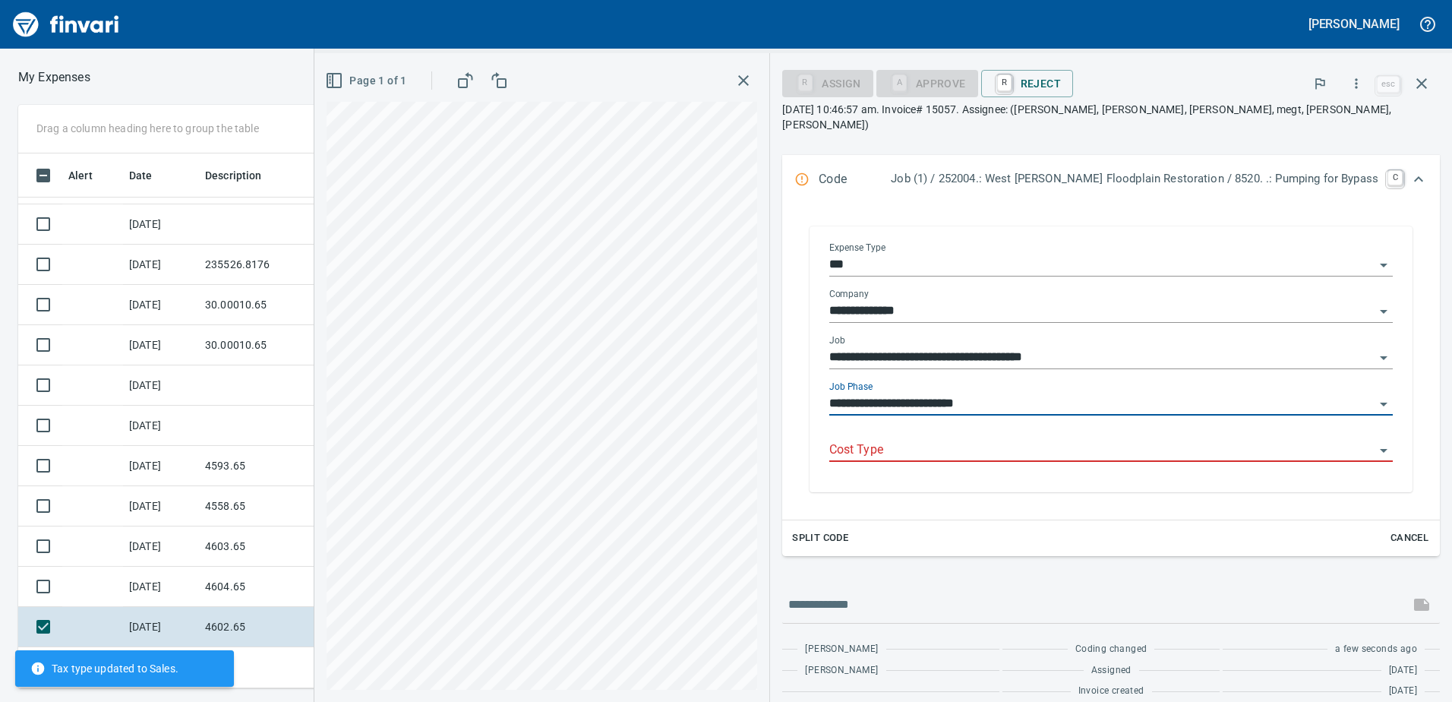
type input "**********"
click at [1109, 440] on input "Cost Type" at bounding box center [1101, 450] width 545 height 21
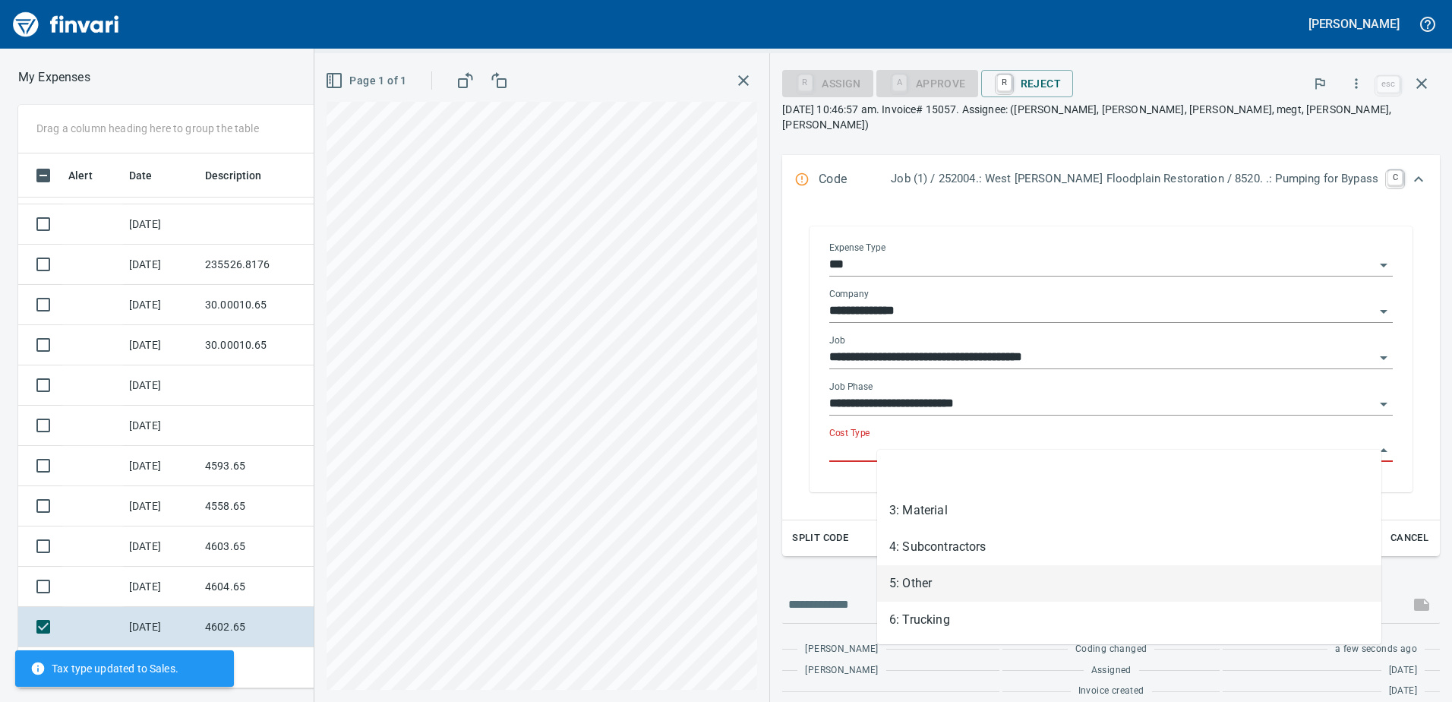
drag, startPoint x: 1042, startPoint y: 598, endPoint x: 1122, endPoint y: 258, distance: 348.8
click at [1040, 593] on li "5: Other" at bounding box center [1129, 583] width 504 height 36
type input "********"
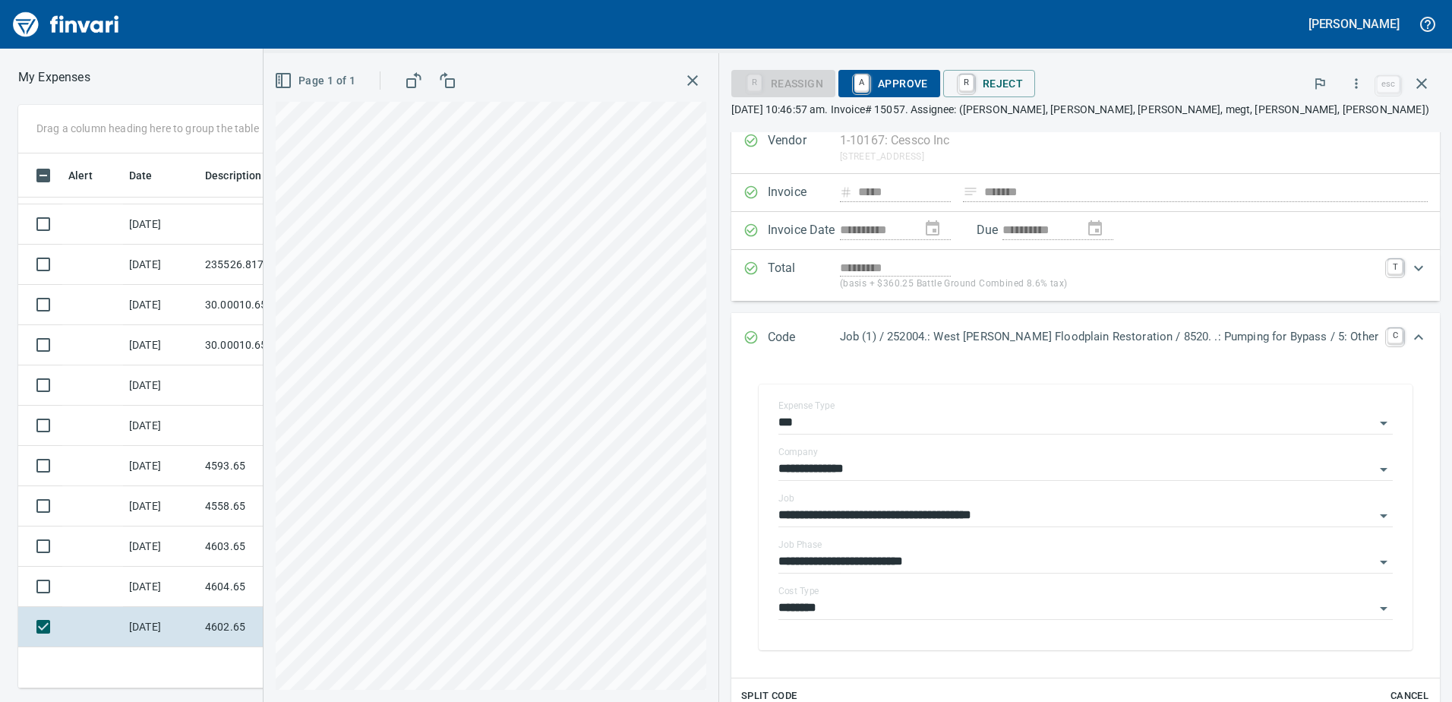
scroll to position [0, 0]
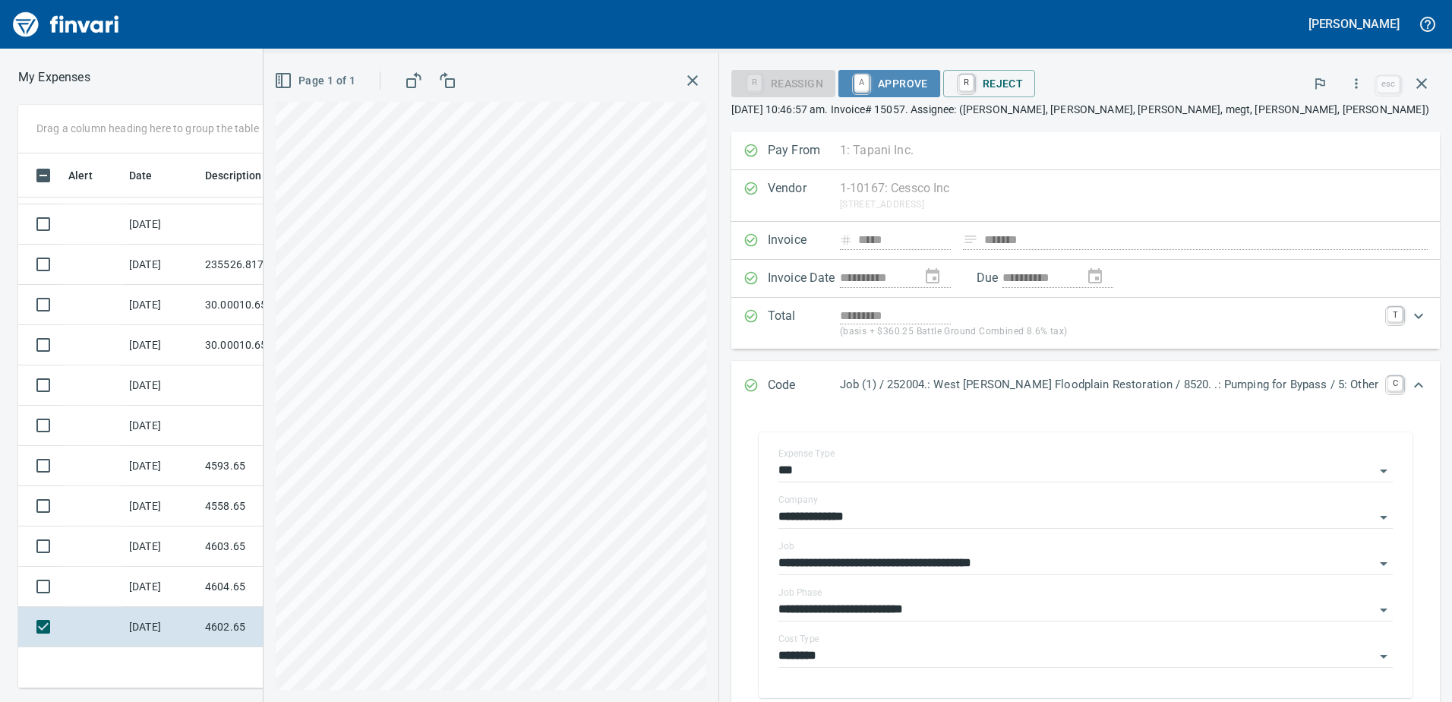
click at [928, 84] on span "A Approve" at bounding box center [889, 84] width 77 height 26
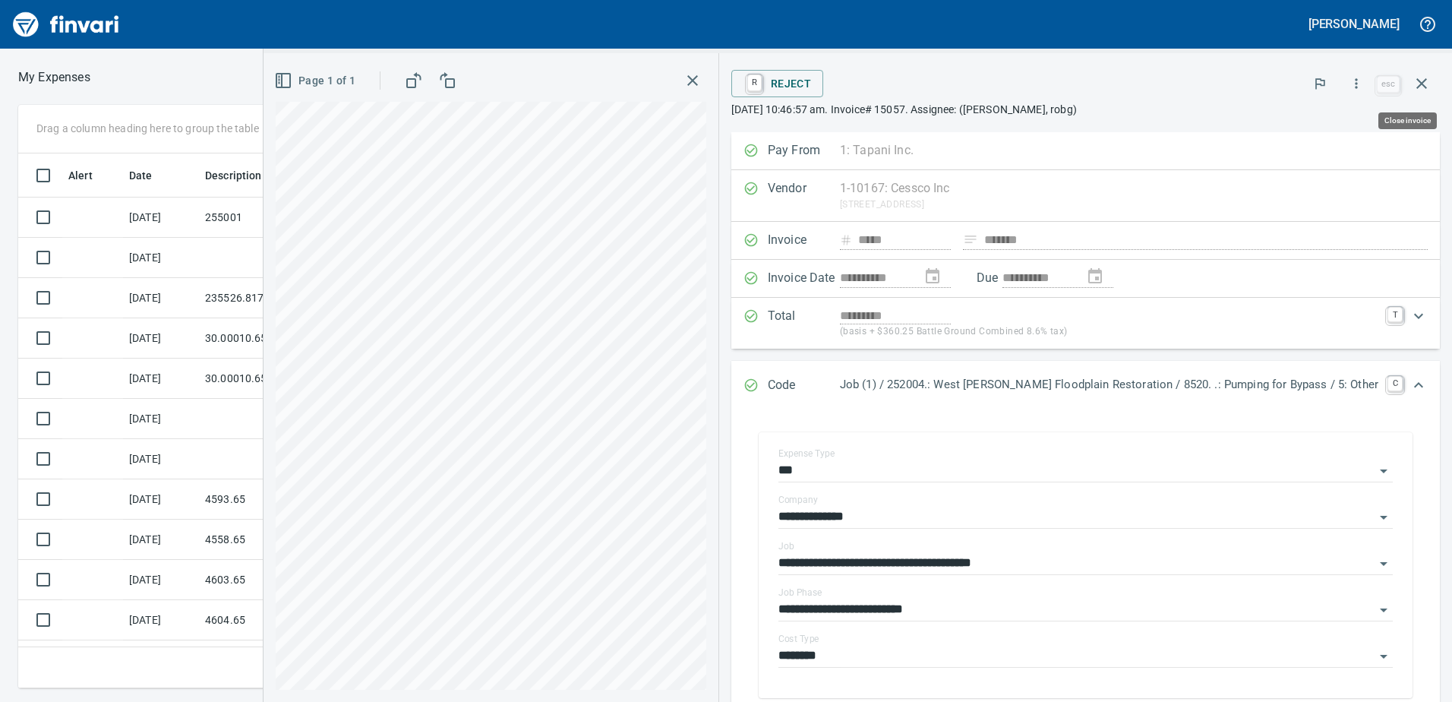
click at [1415, 84] on icon "button" at bounding box center [1422, 83] width 18 height 18
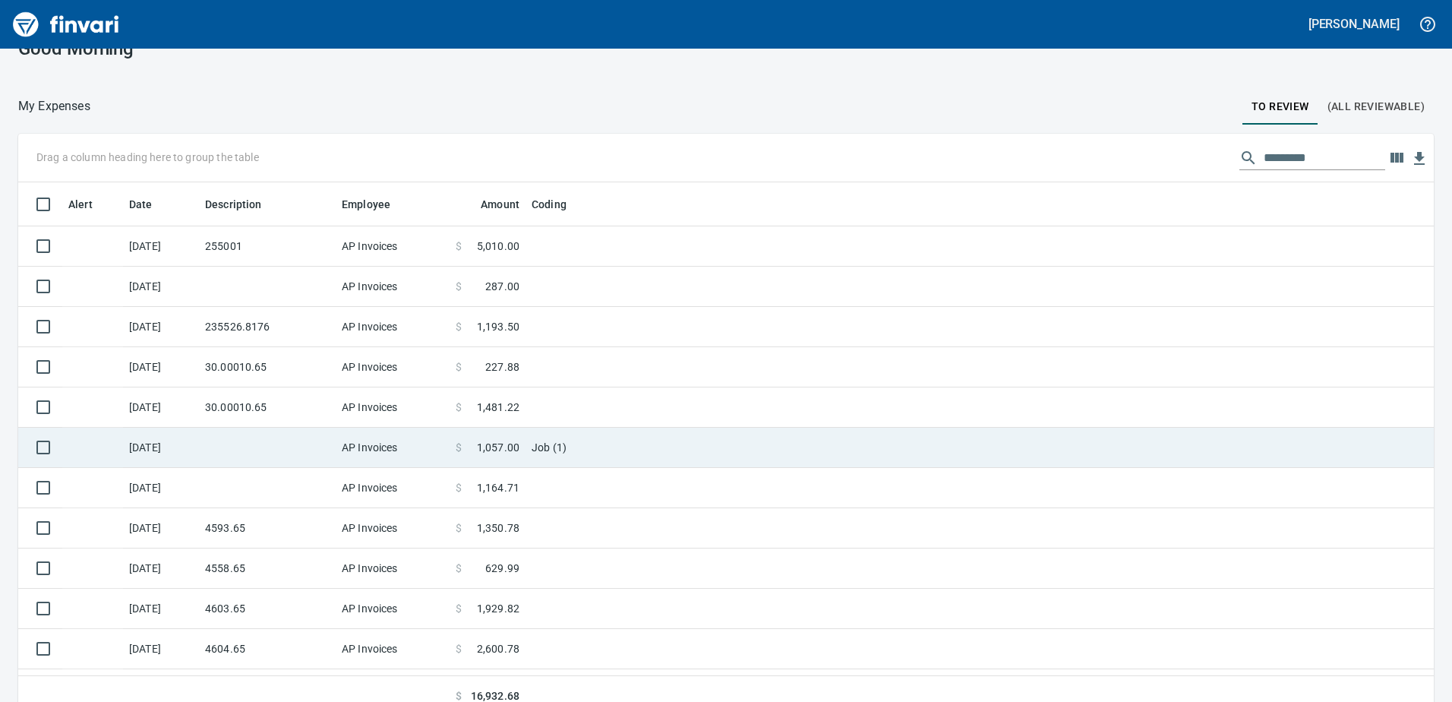
scroll to position [44, 0]
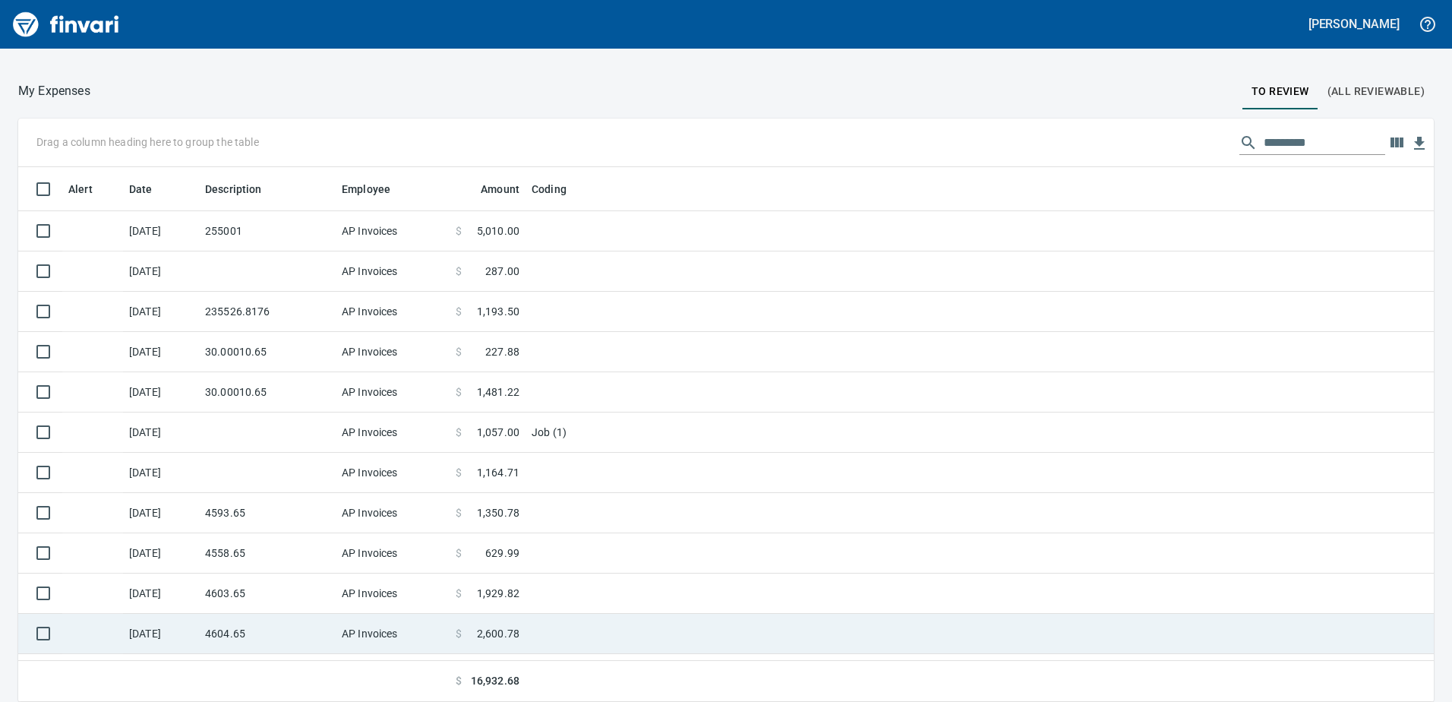
click at [401, 637] on td "AP Invoices" at bounding box center [393, 634] width 114 height 40
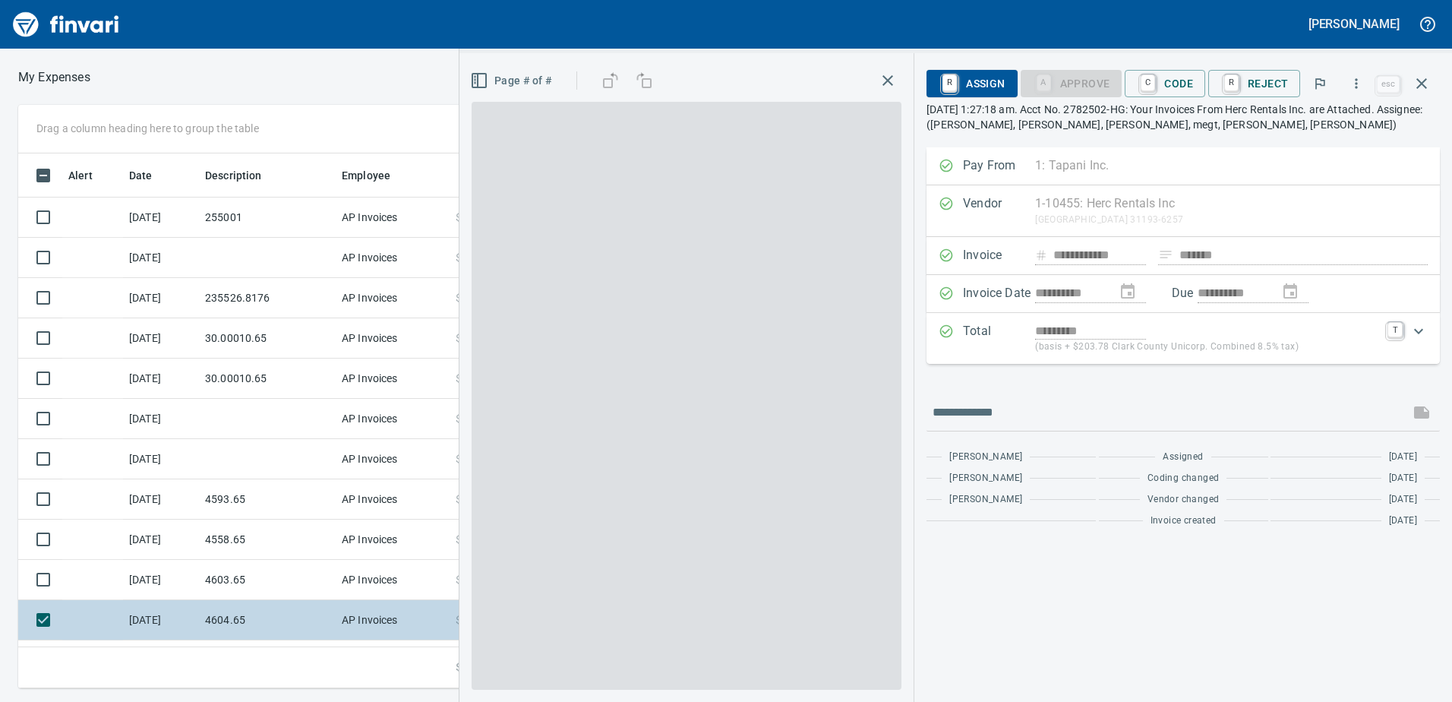
scroll to position [523, 1025]
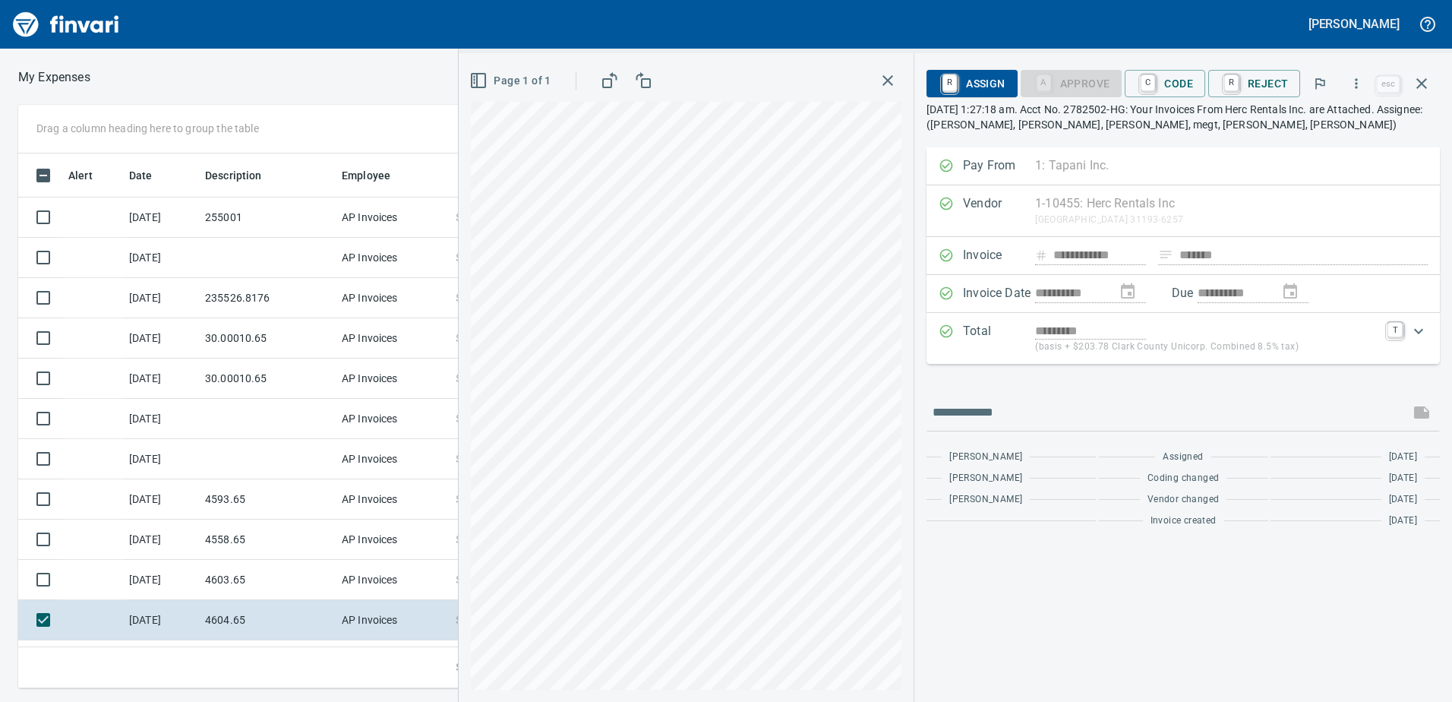
drag, startPoint x: 1173, startPoint y: 87, endPoint x: 1158, endPoint y: 105, distance: 23.3
click at [1170, 89] on span "C Code" at bounding box center [1165, 84] width 56 height 26
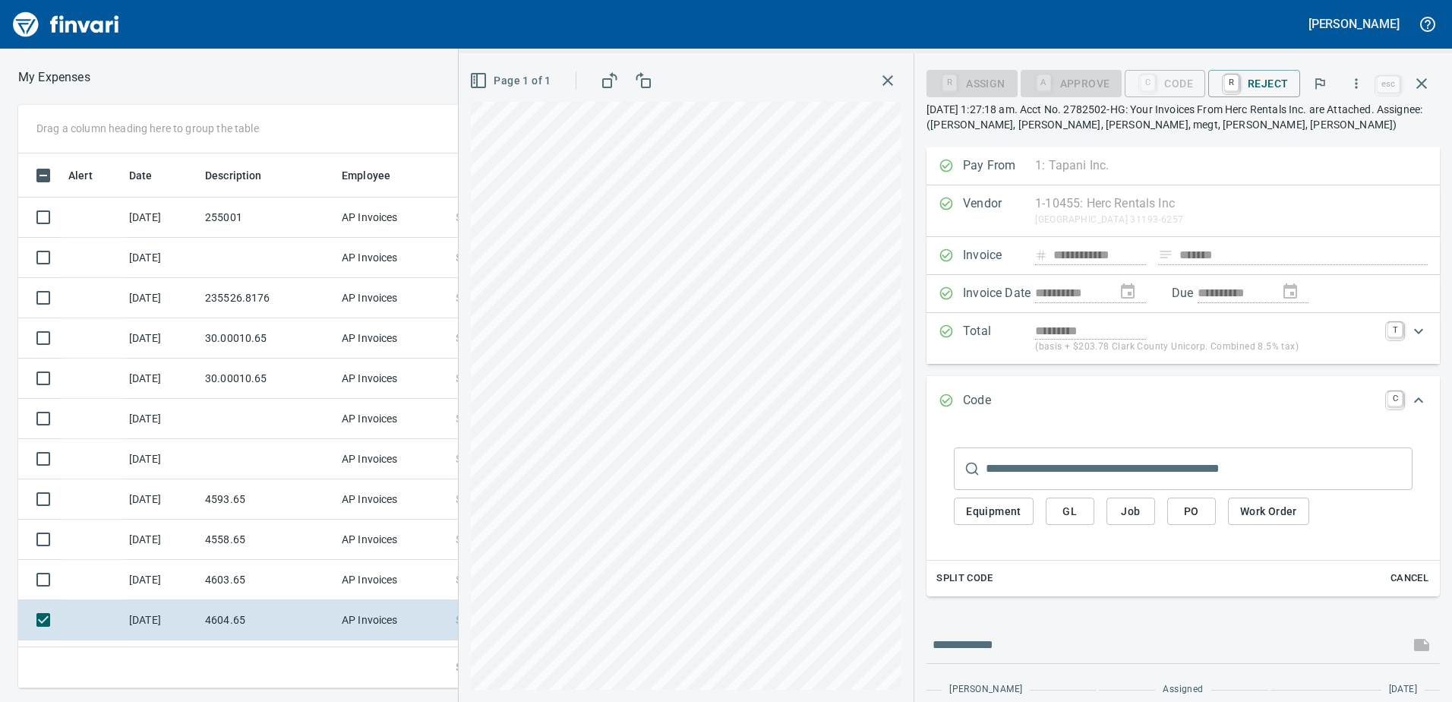
drag, startPoint x: 1061, startPoint y: 529, endPoint x: 1063, endPoint y: 517, distance: 11.5
click at [1061, 527] on div "Equipment GL Job PO Work Order" at bounding box center [1183, 511] width 459 height 43
click at [1063, 517] on span "GL" at bounding box center [1070, 511] width 24 height 19
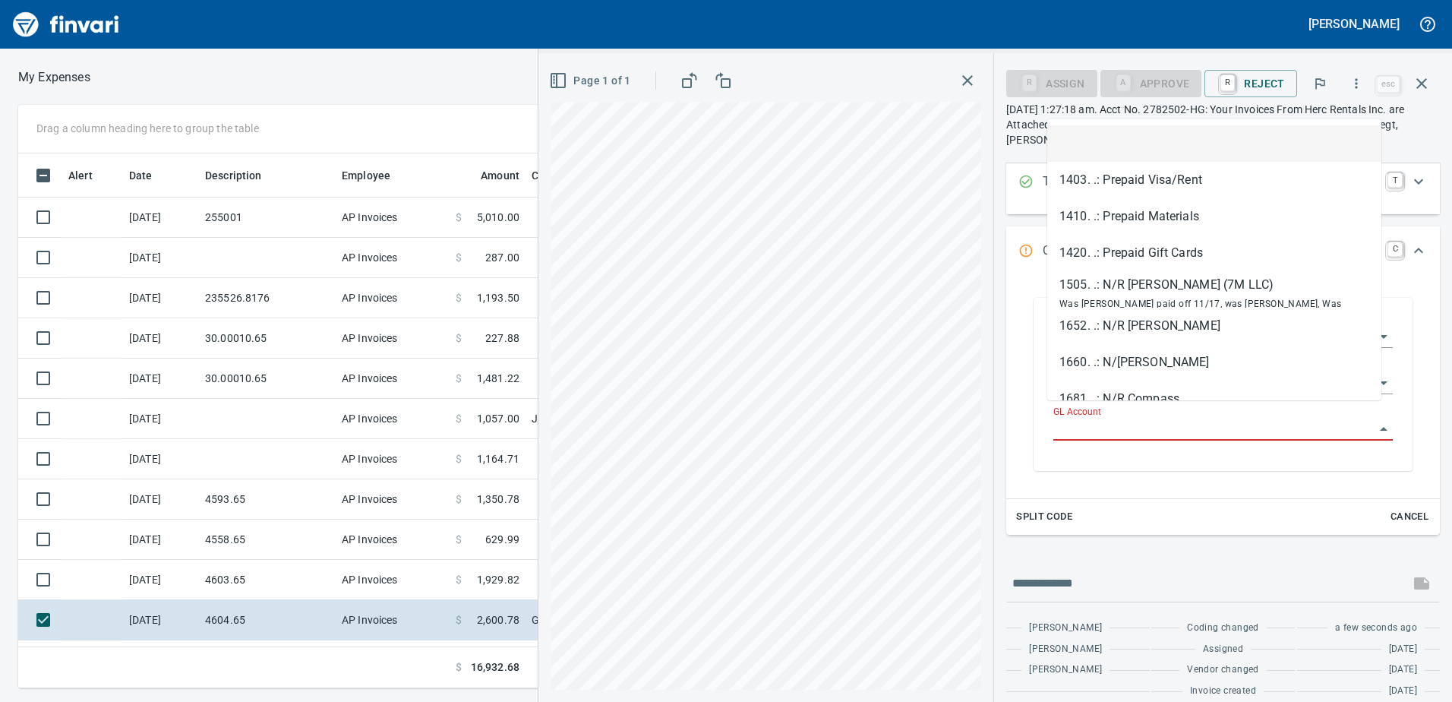
click at [1126, 419] on input "GL Account" at bounding box center [1214, 429] width 321 height 21
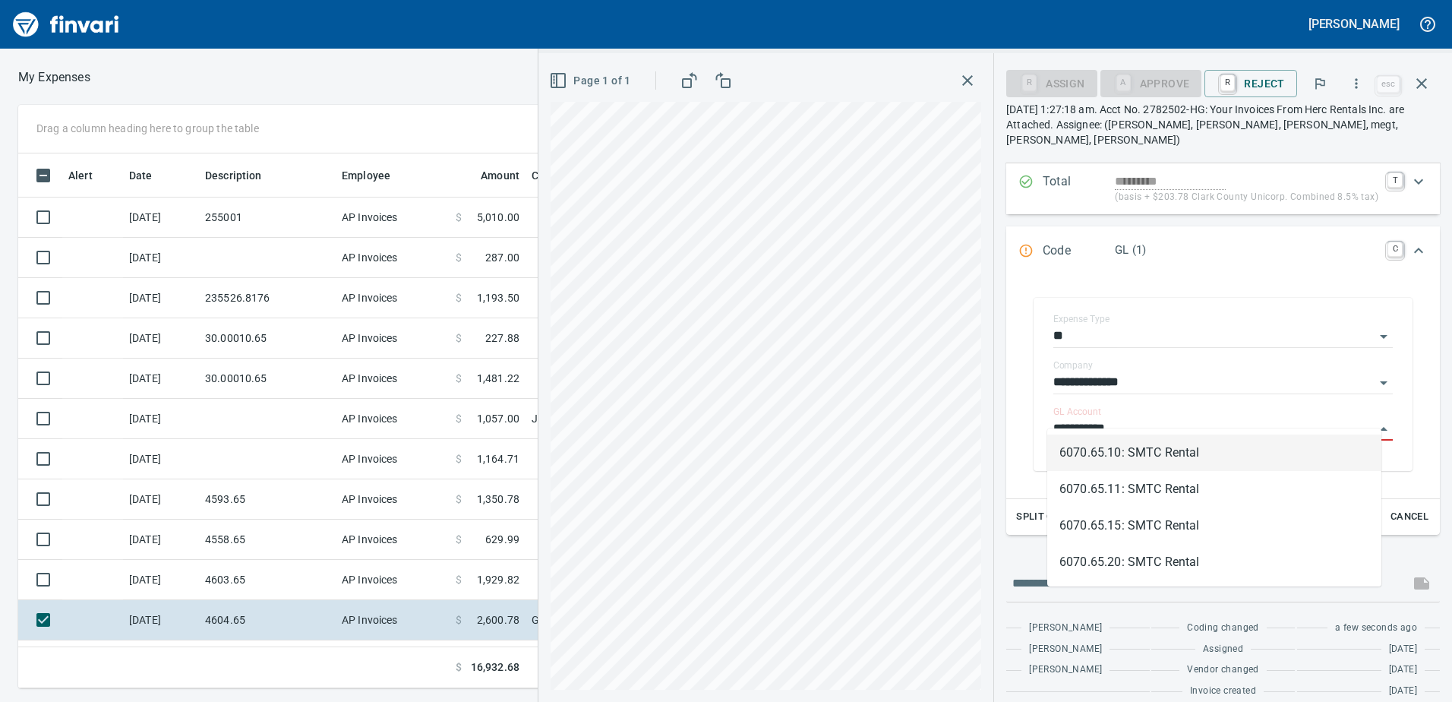
click at [1138, 457] on li "6070.65.10: SMTC Rental" at bounding box center [1214, 452] width 334 height 36
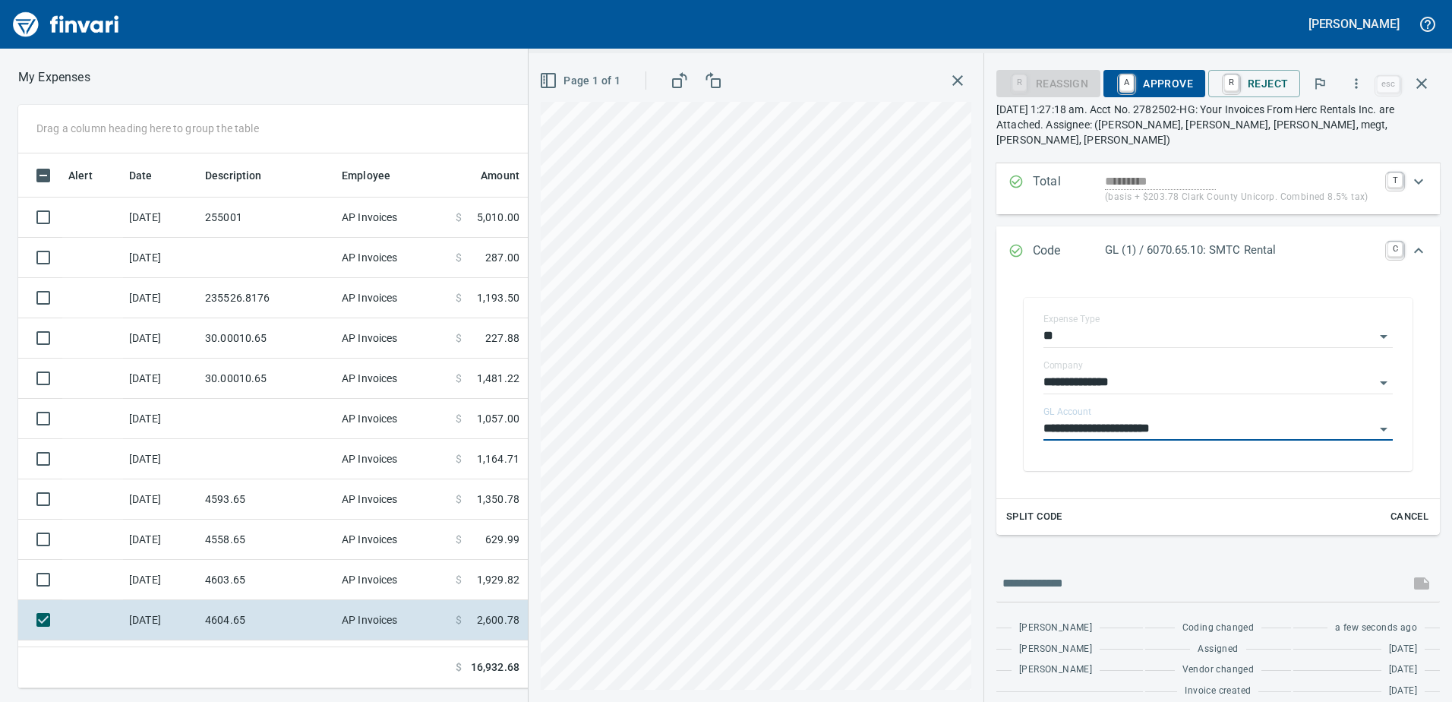
scroll to position [165, 0]
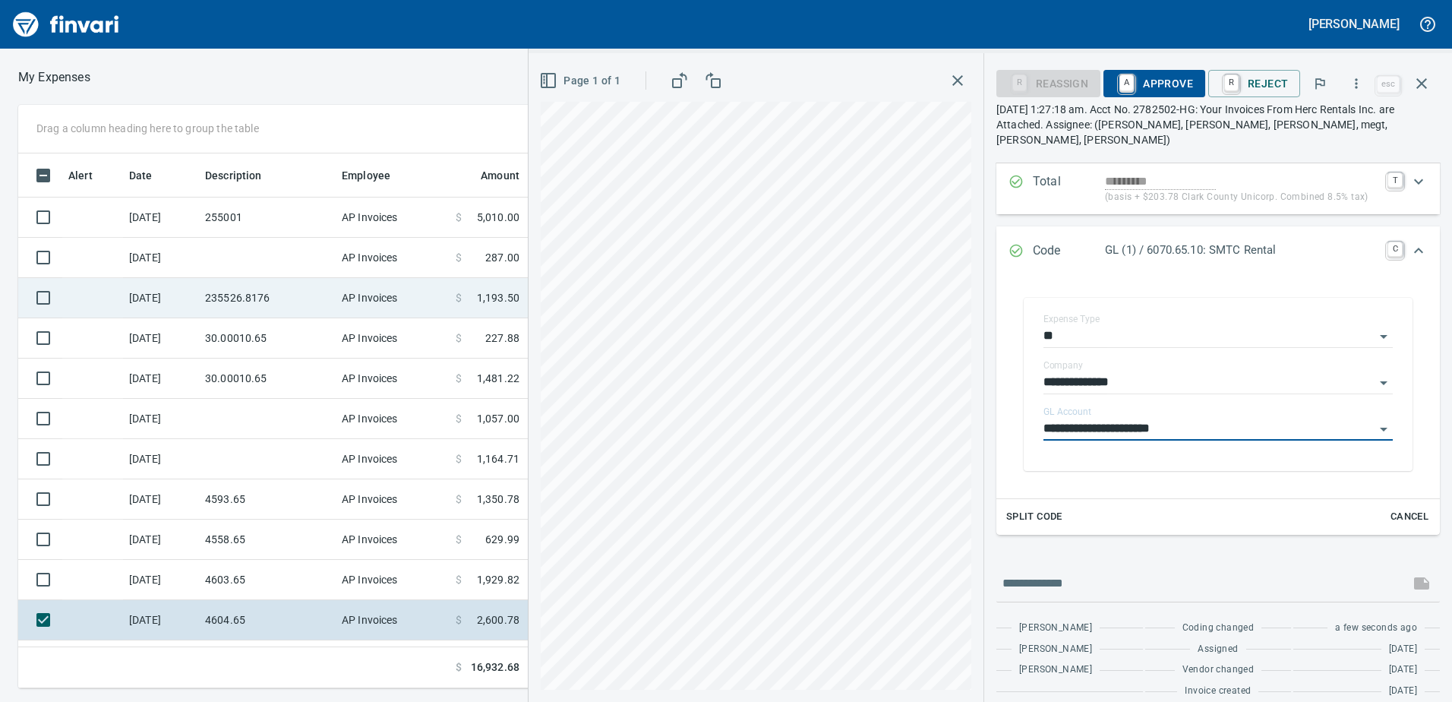
type input "**********"
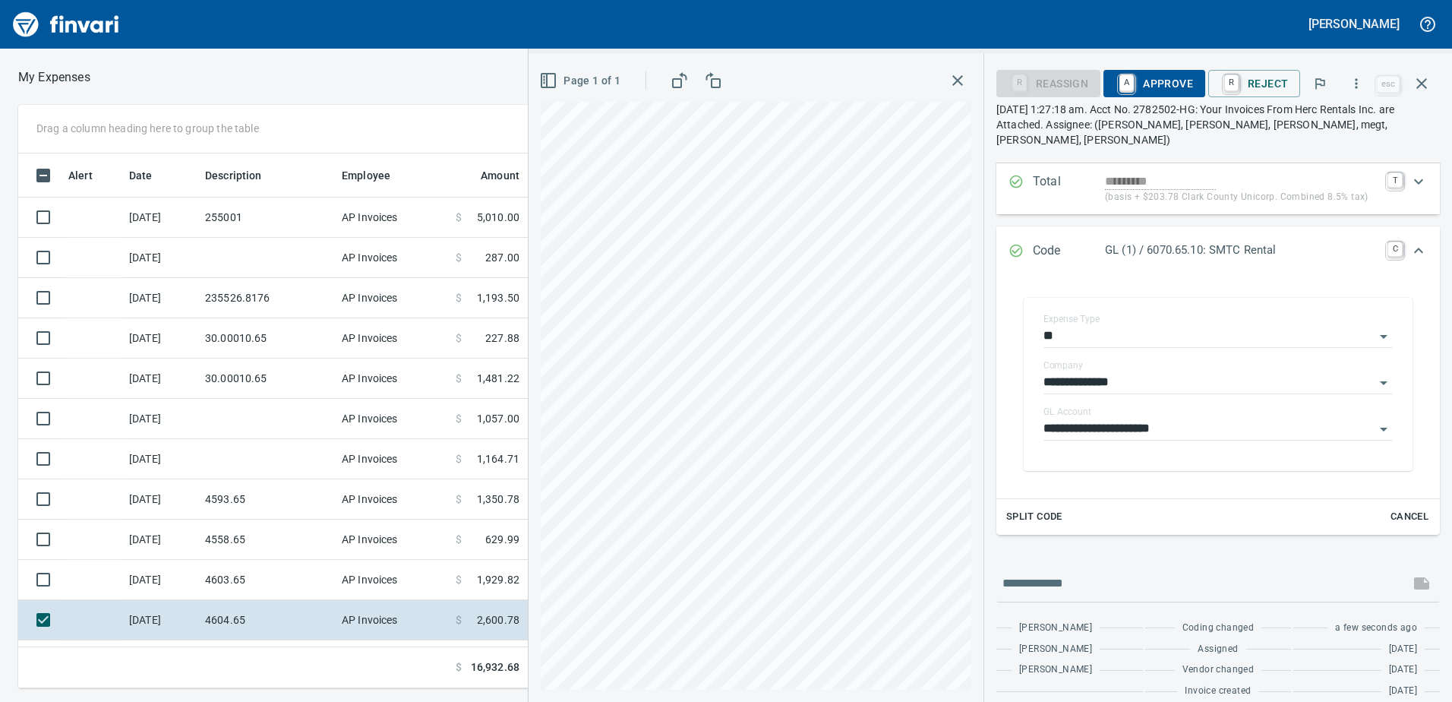
scroll to position [523, 1025]
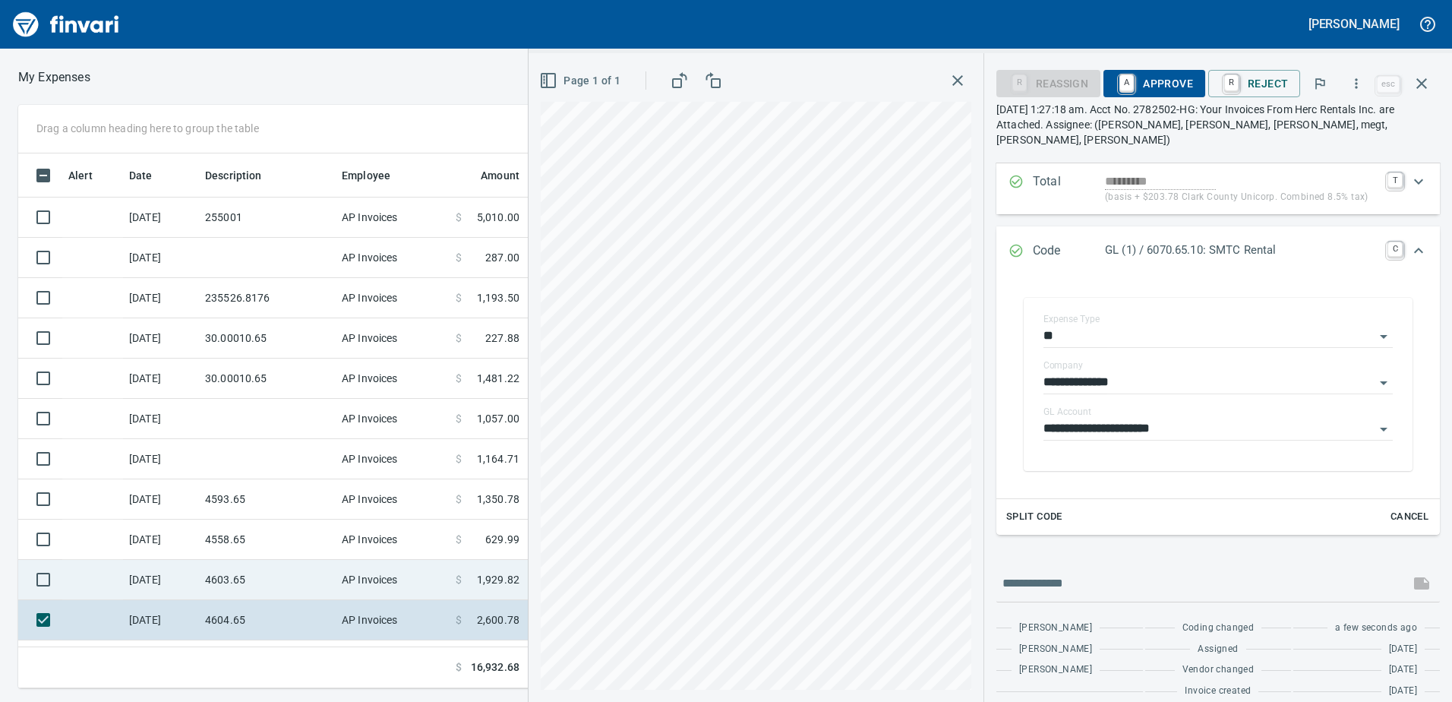
click at [214, 591] on td "4603.65" at bounding box center [267, 580] width 137 height 40
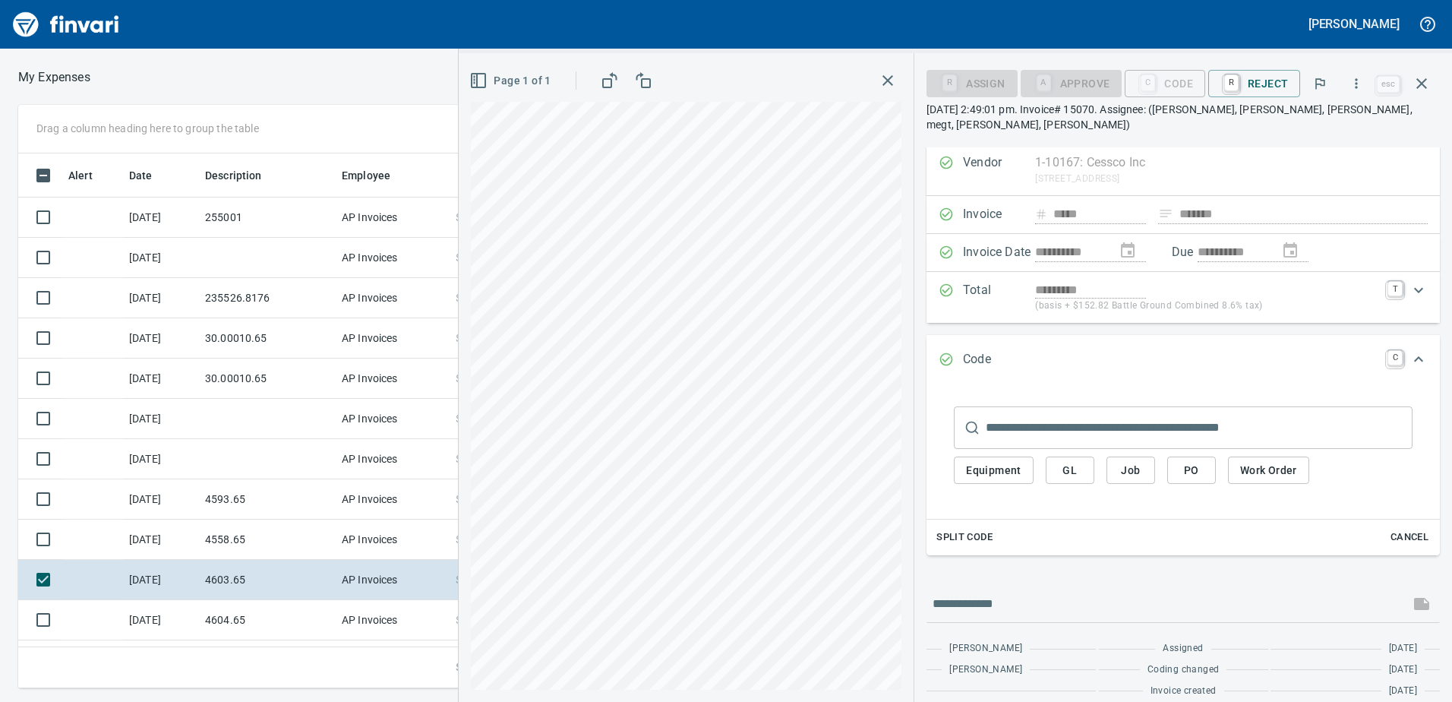
click at [979, 457] on div "**********" at bounding box center [955, 377] width 993 height 649
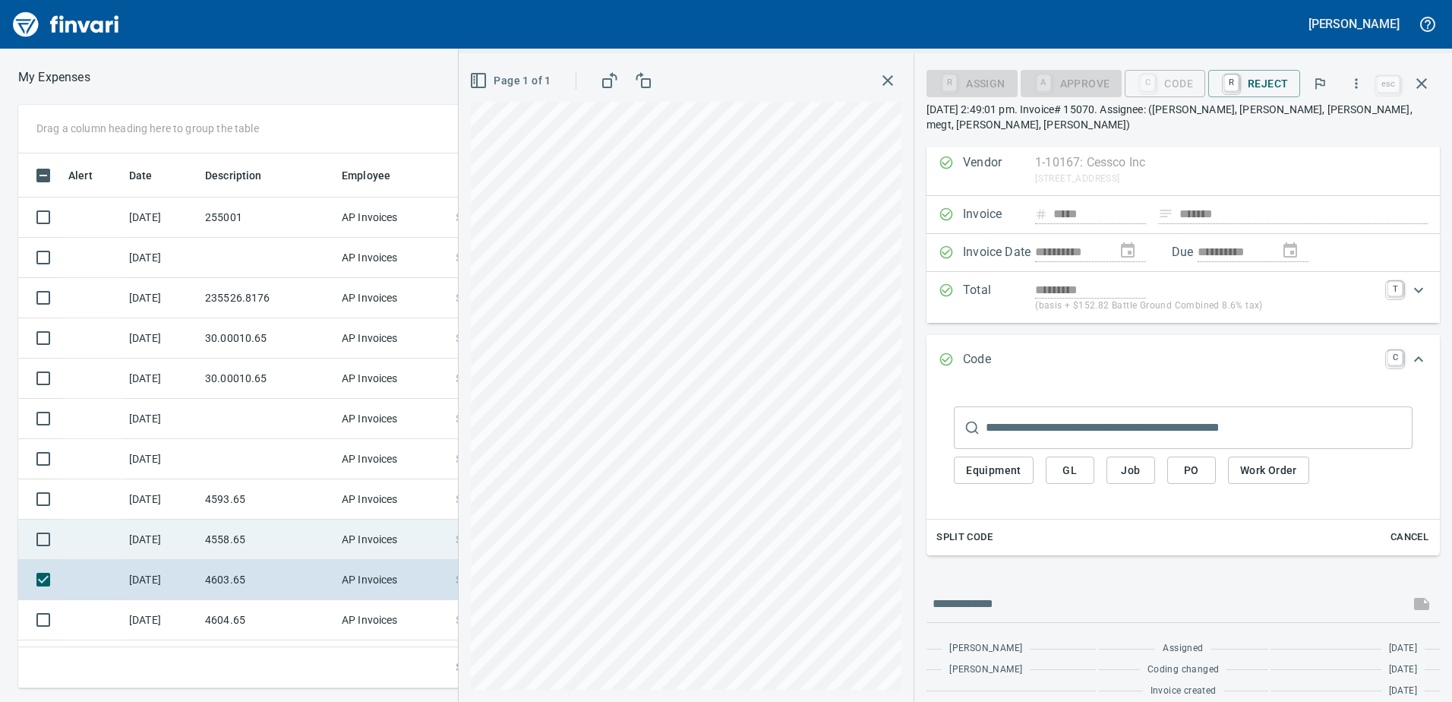
click at [217, 535] on td "4558.65" at bounding box center [267, 540] width 137 height 40
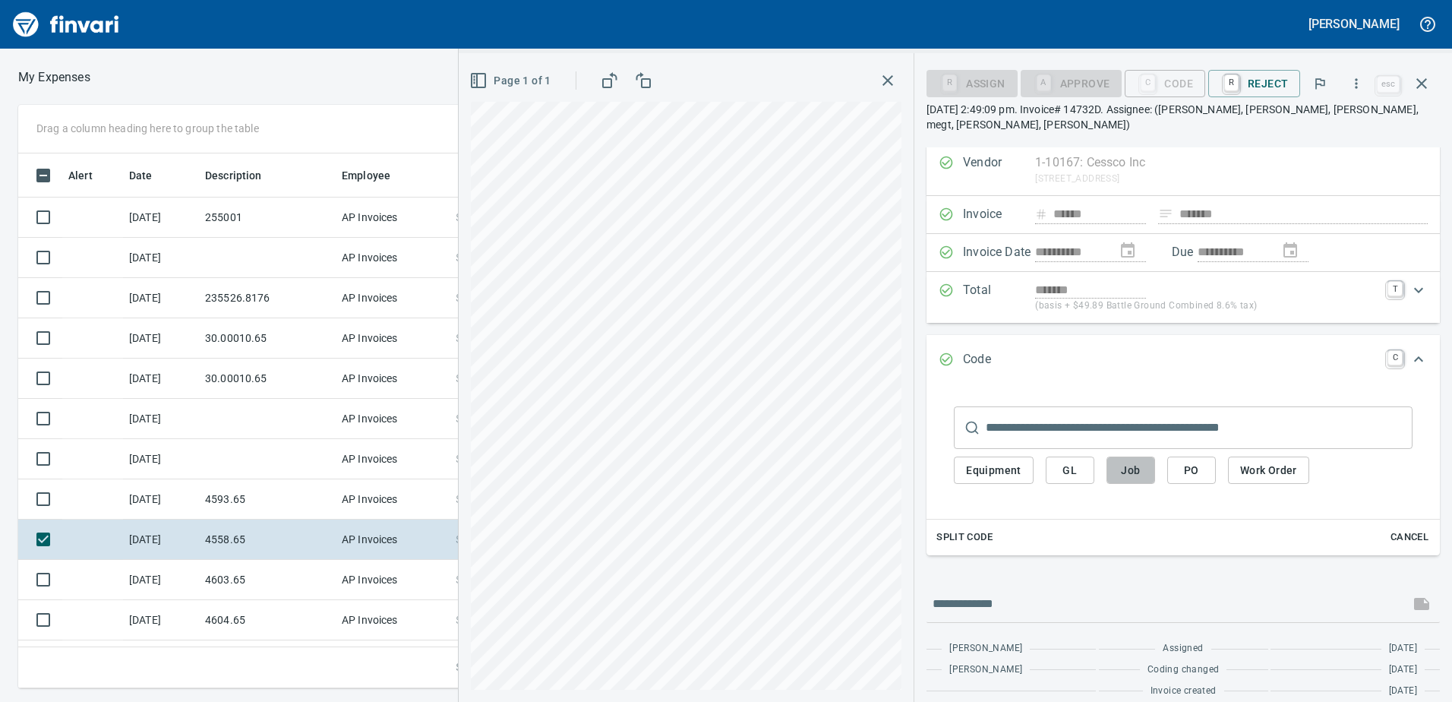
click at [1116, 456] on button "Job" at bounding box center [1131, 470] width 49 height 28
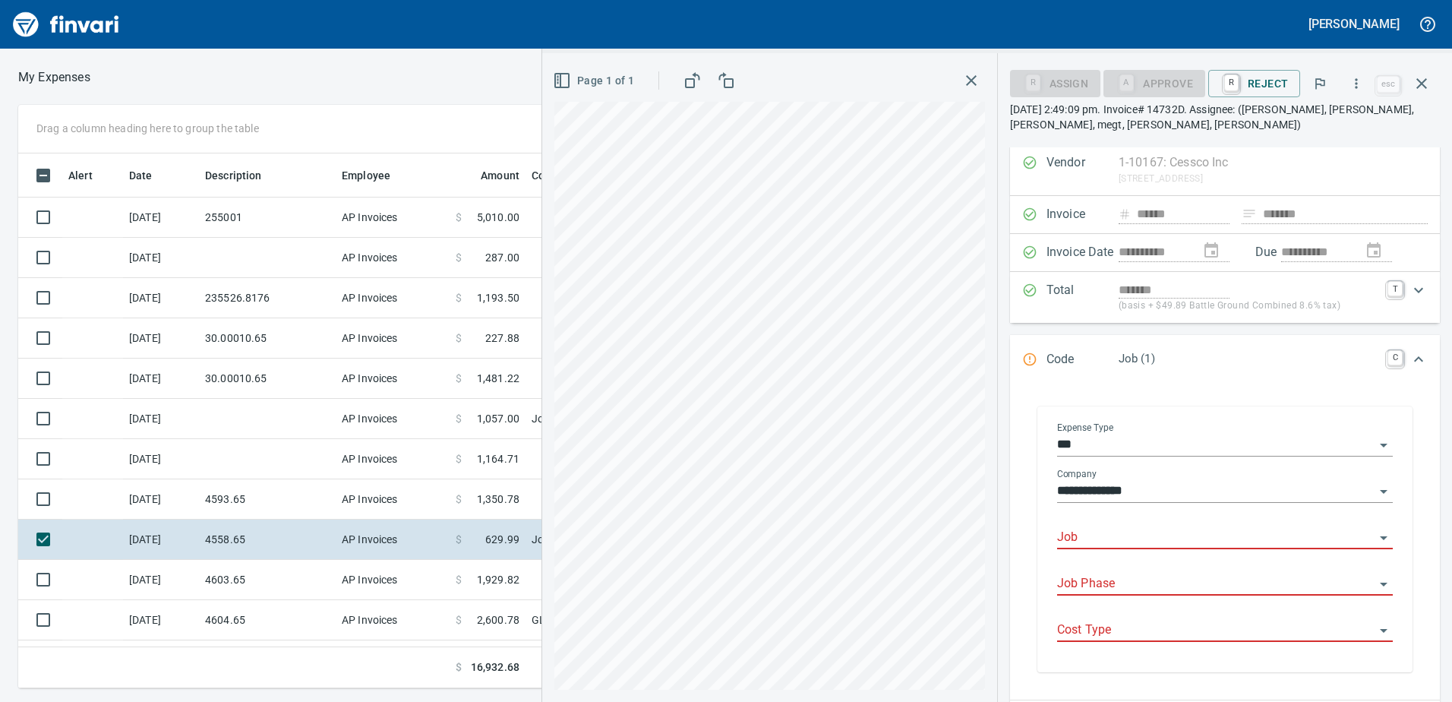
scroll to position [523, 1025]
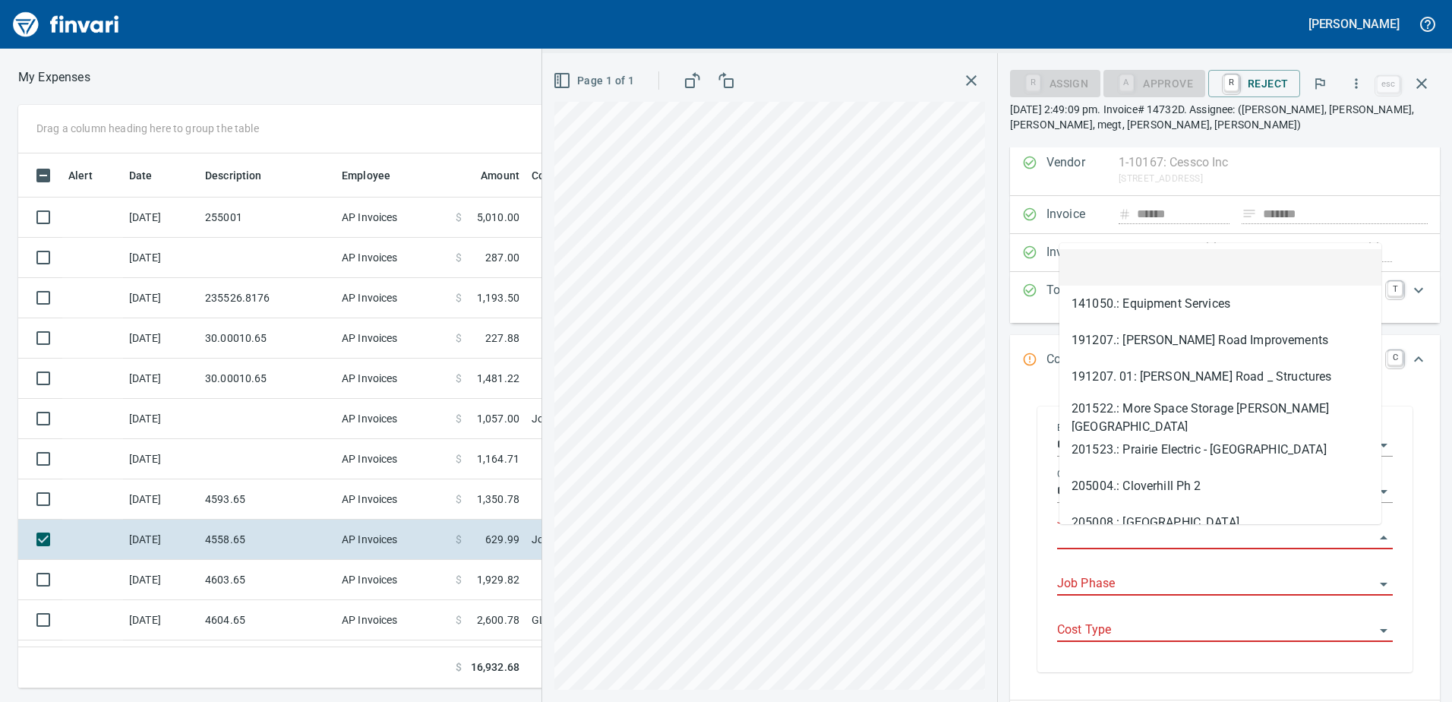
drag, startPoint x: 1090, startPoint y: 535, endPoint x: 1090, endPoint y: 524, distance: 10.6
click at [1090, 532] on input "Job" at bounding box center [1215, 537] width 317 height 21
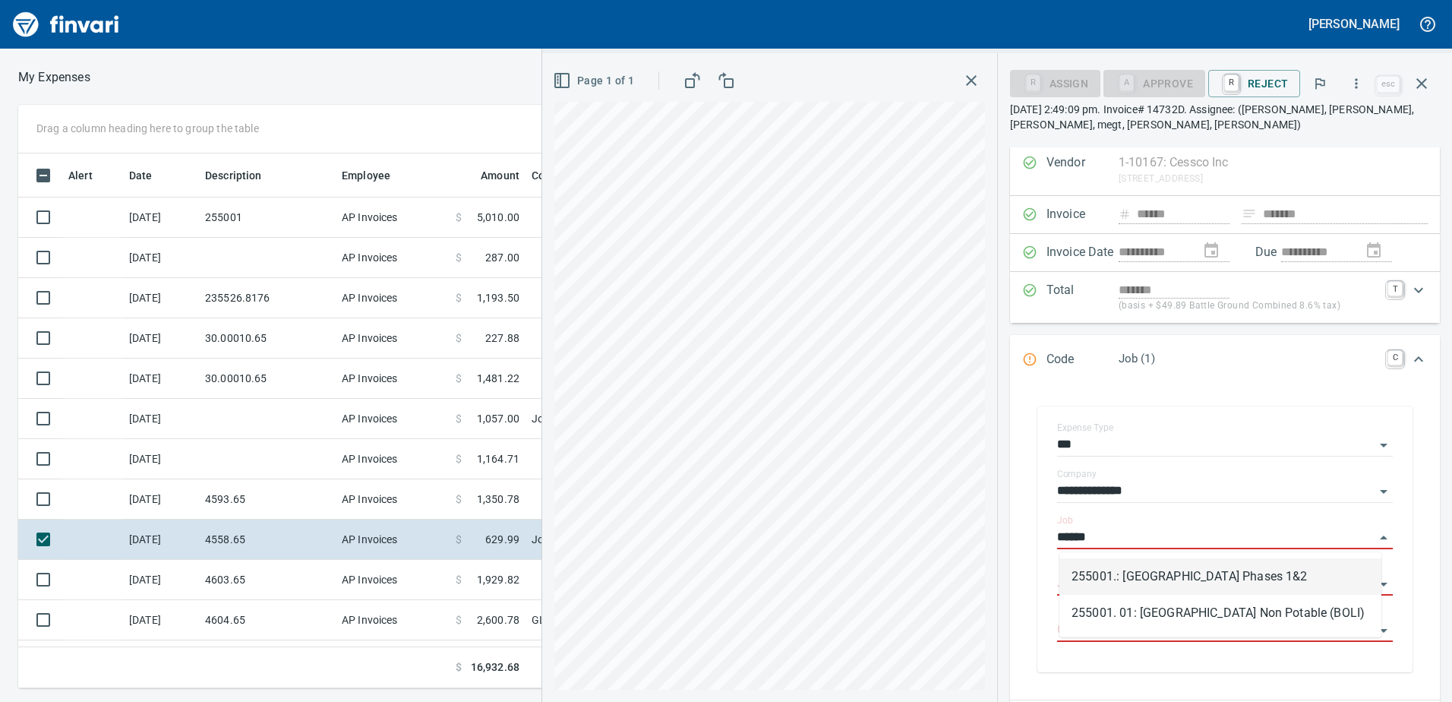
click at [1161, 572] on li "255001.: [GEOGRAPHIC_DATA] Phases 1&2" at bounding box center [1221, 576] width 322 height 36
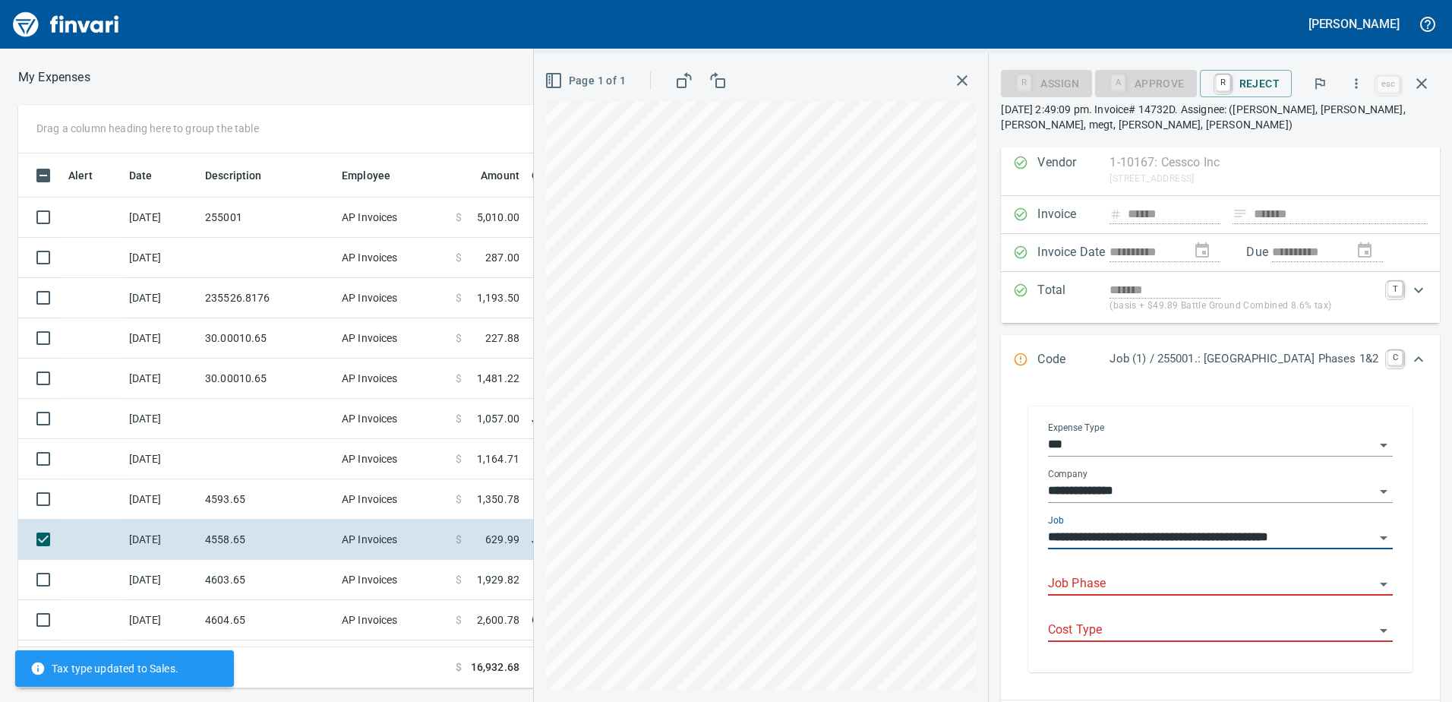
type input "**********"
click at [1151, 573] on body "[PERSON_NAME] My Expenses To Review (All Reviewable) Drag a column heading here…" at bounding box center [726, 351] width 1452 height 702
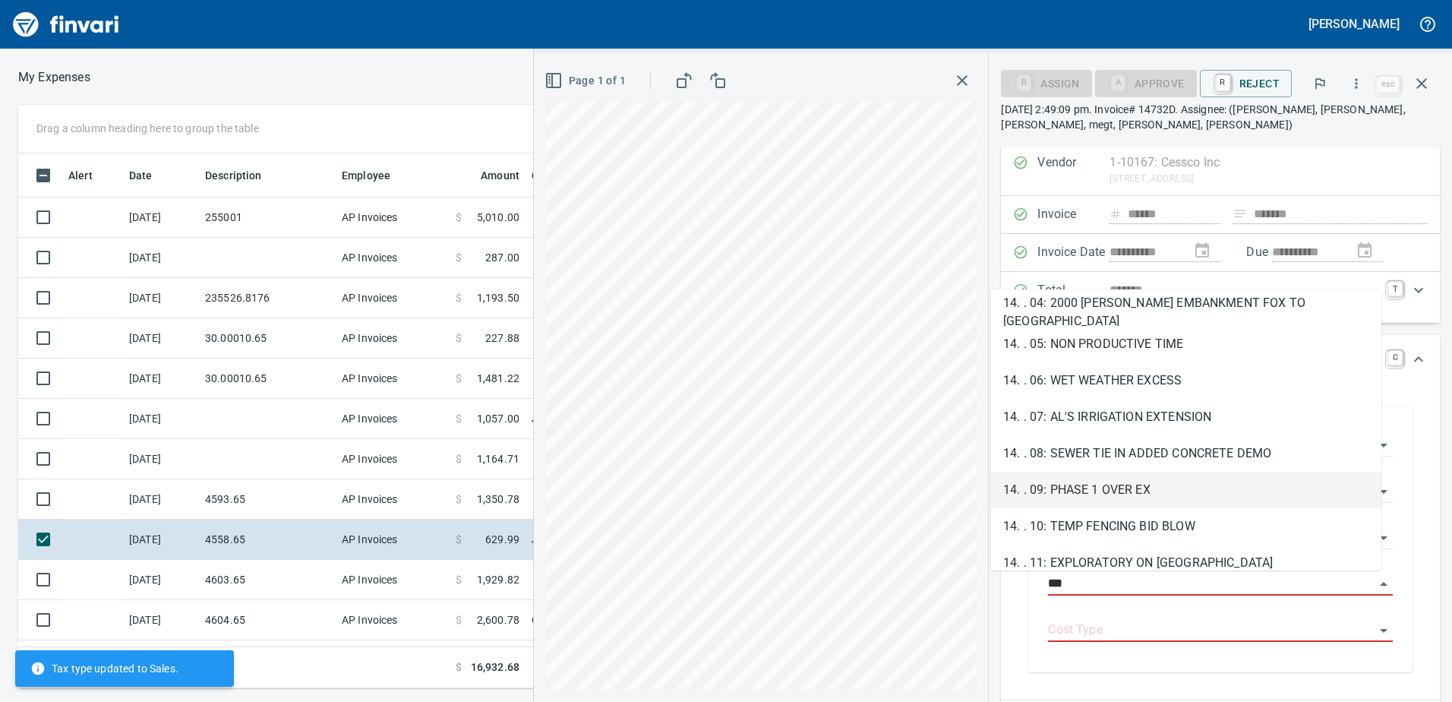
scroll to position [228, 0]
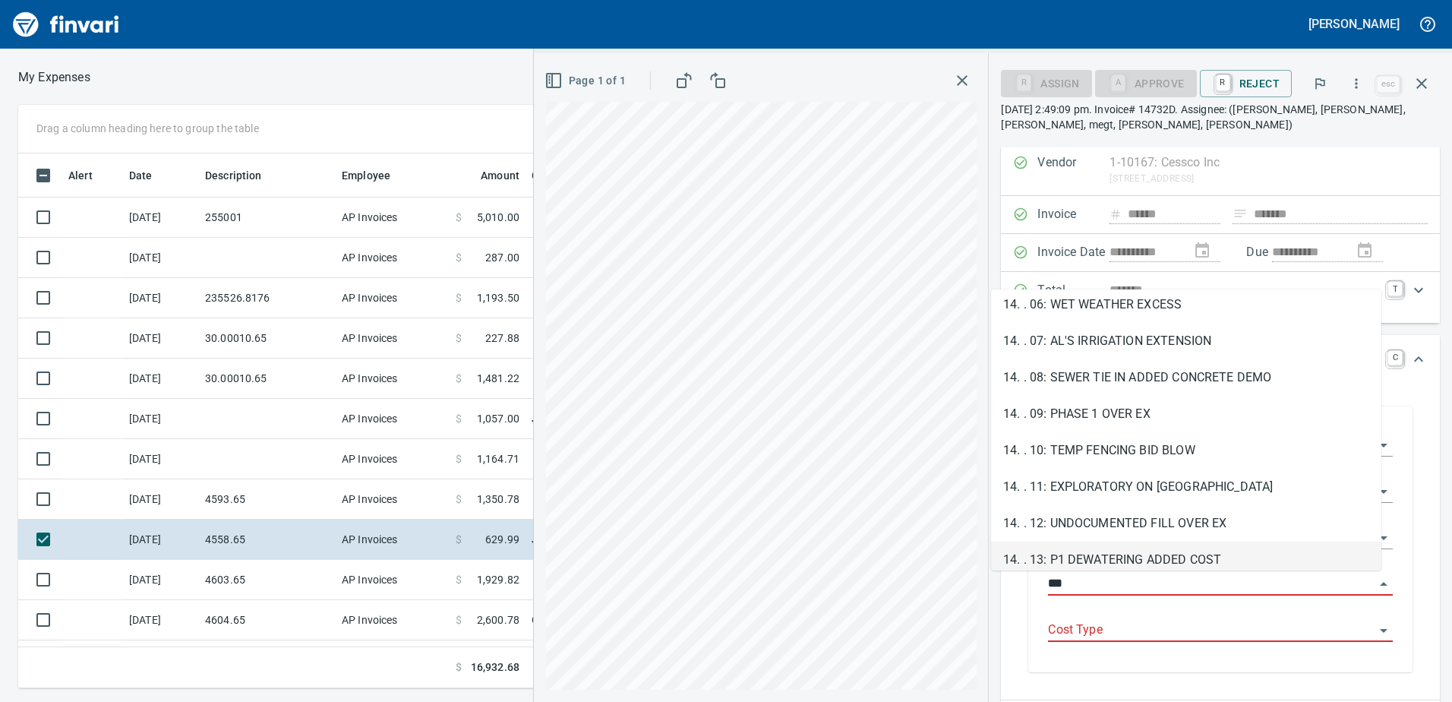
click at [1082, 554] on li "14. . 13: P1 DEWATERING ADDED COST" at bounding box center [1186, 560] width 390 height 36
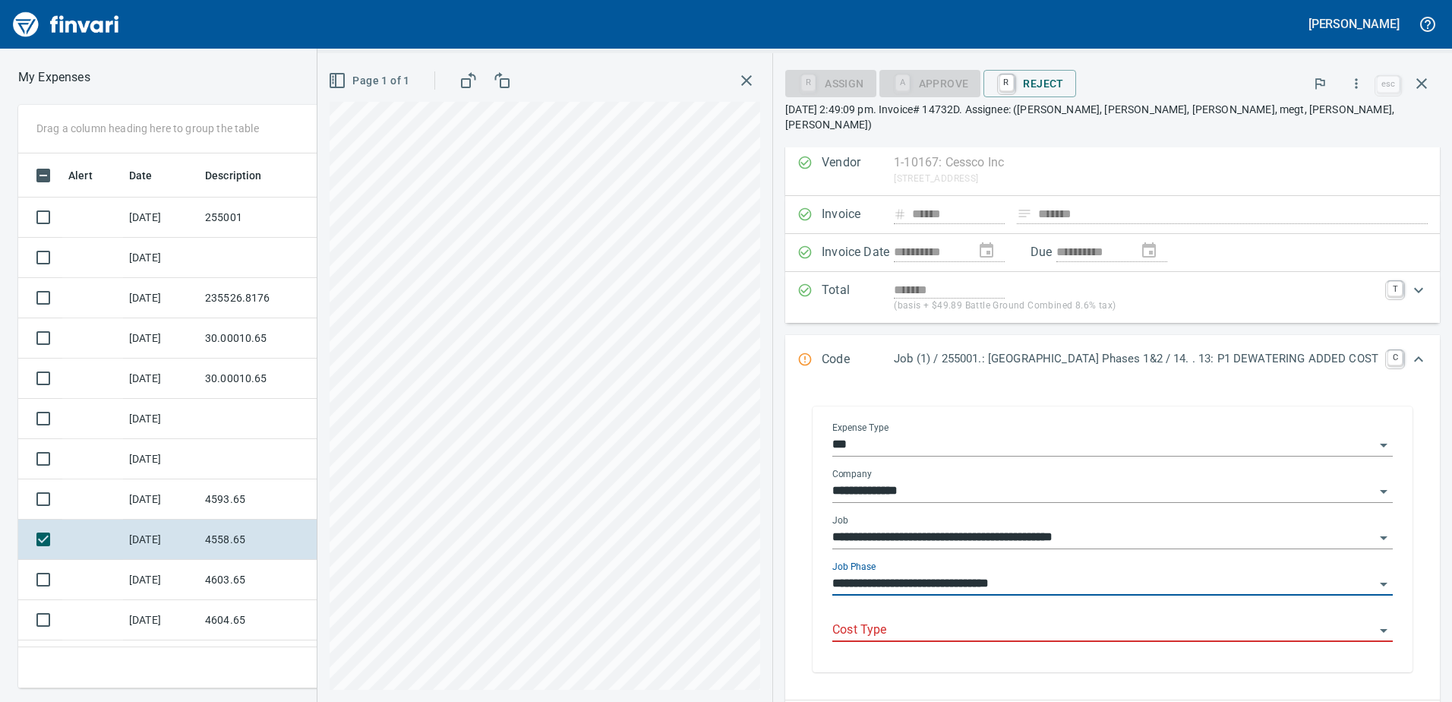
type input "**********"
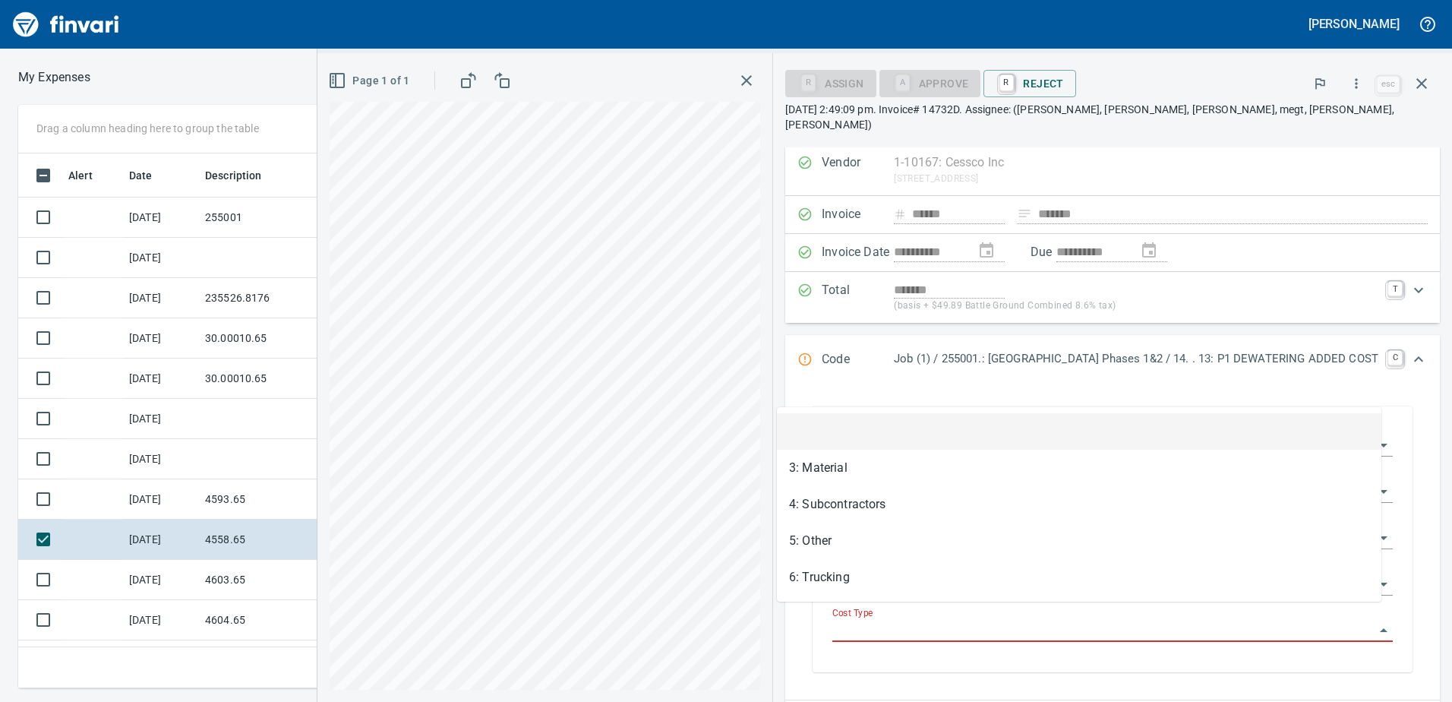
click at [1038, 621] on input "Cost Type" at bounding box center [1103, 630] width 542 height 21
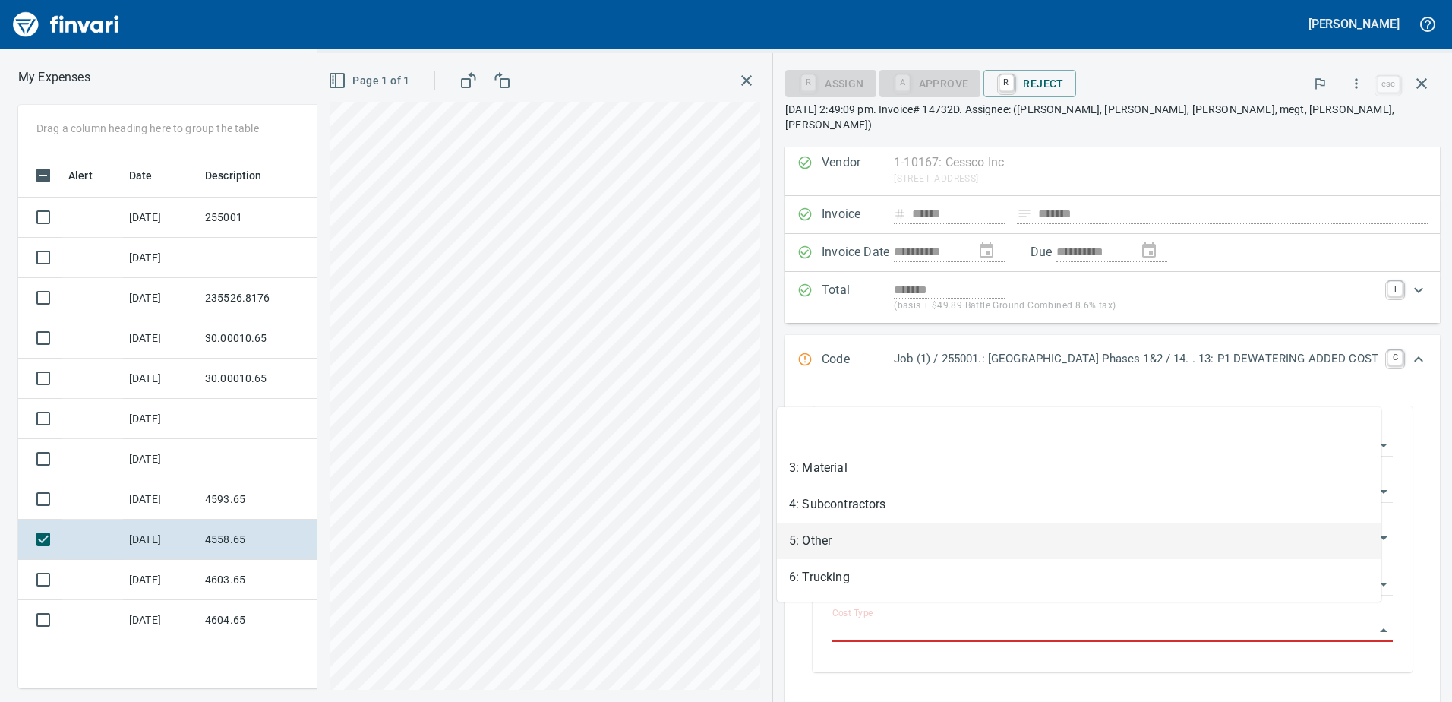
click at [864, 526] on li "5: Other" at bounding box center [1079, 541] width 605 height 36
type input "********"
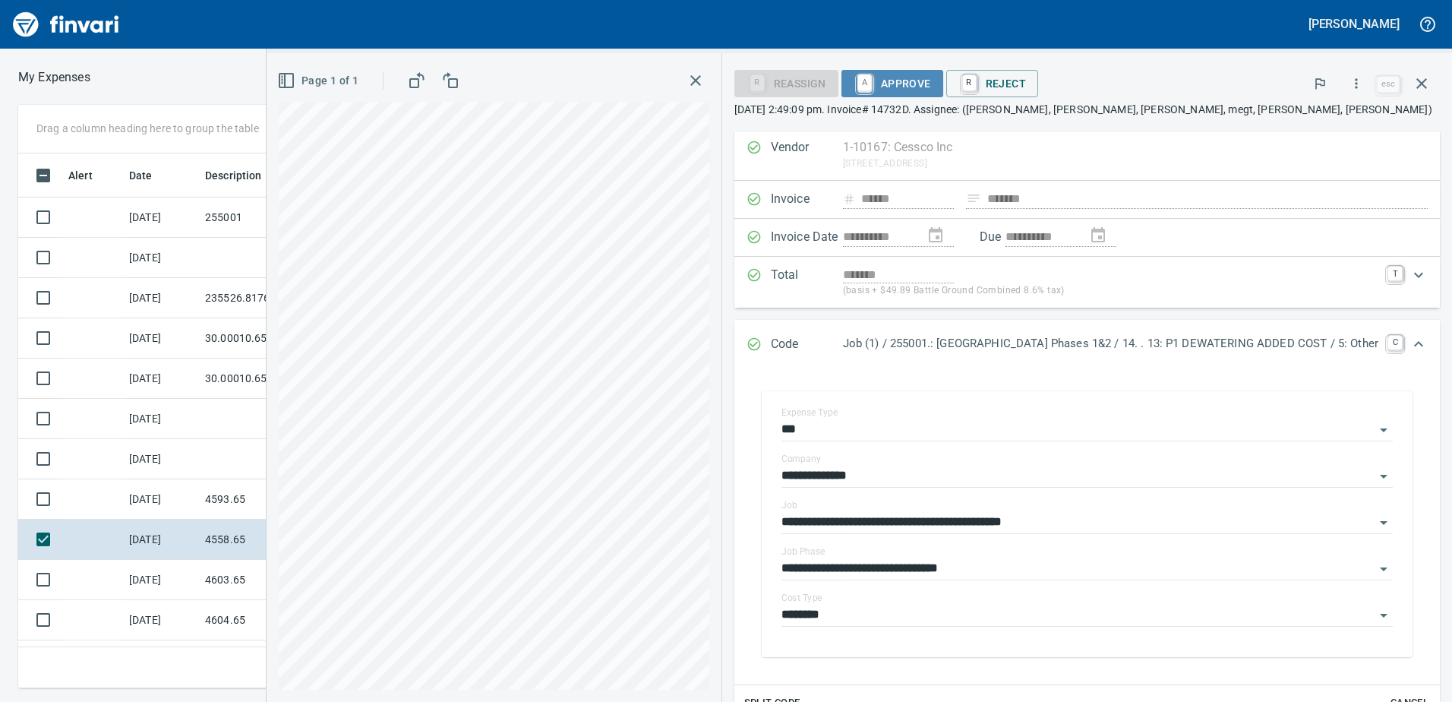
drag, startPoint x: 861, startPoint y: 76, endPoint x: 845, endPoint y: 131, distance: 57.7
click at [861, 75] on span "A Approve" at bounding box center [892, 84] width 77 height 26
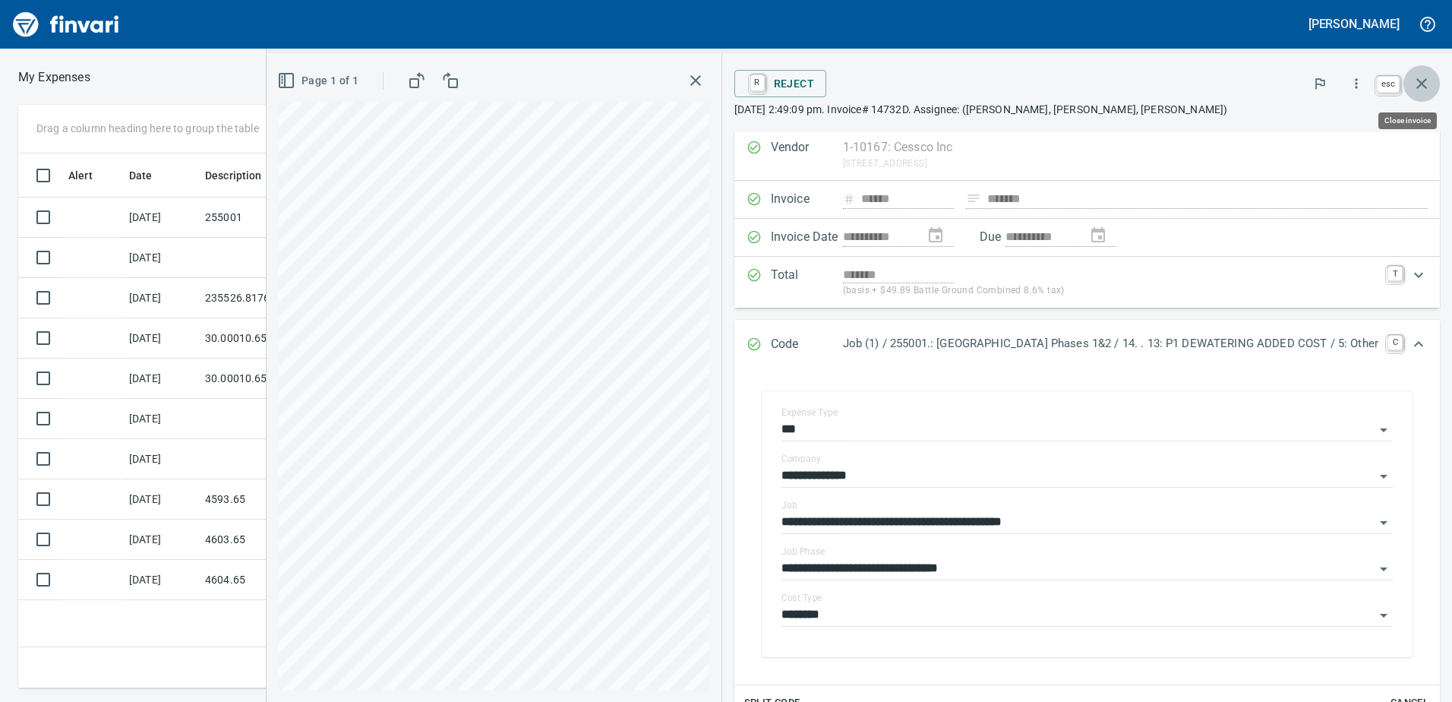
drag, startPoint x: 1423, startPoint y: 74, endPoint x: 1407, endPoint y: 73, distance: 16.0
click at [1422, 74] on button "button" at bounding box center [1422, 83] width 36 height 36
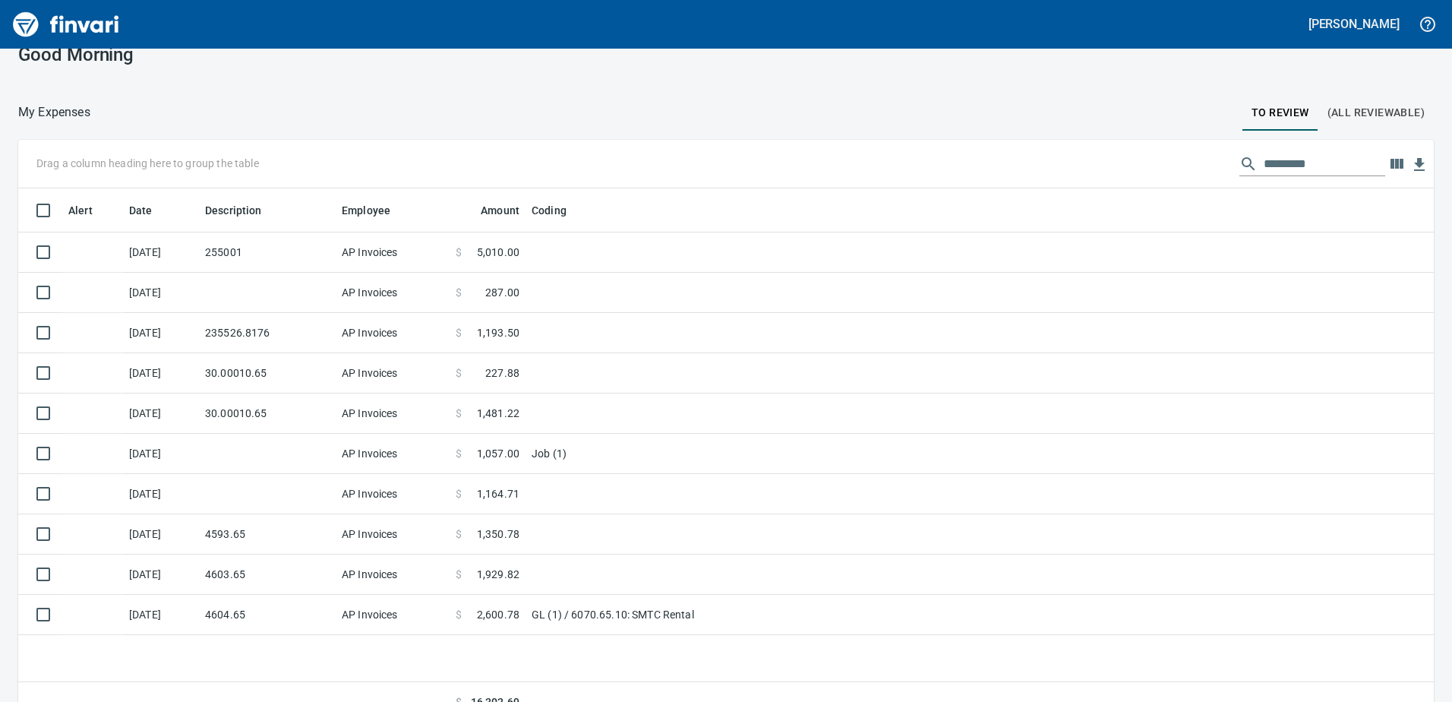
scroll to position [44, 0]
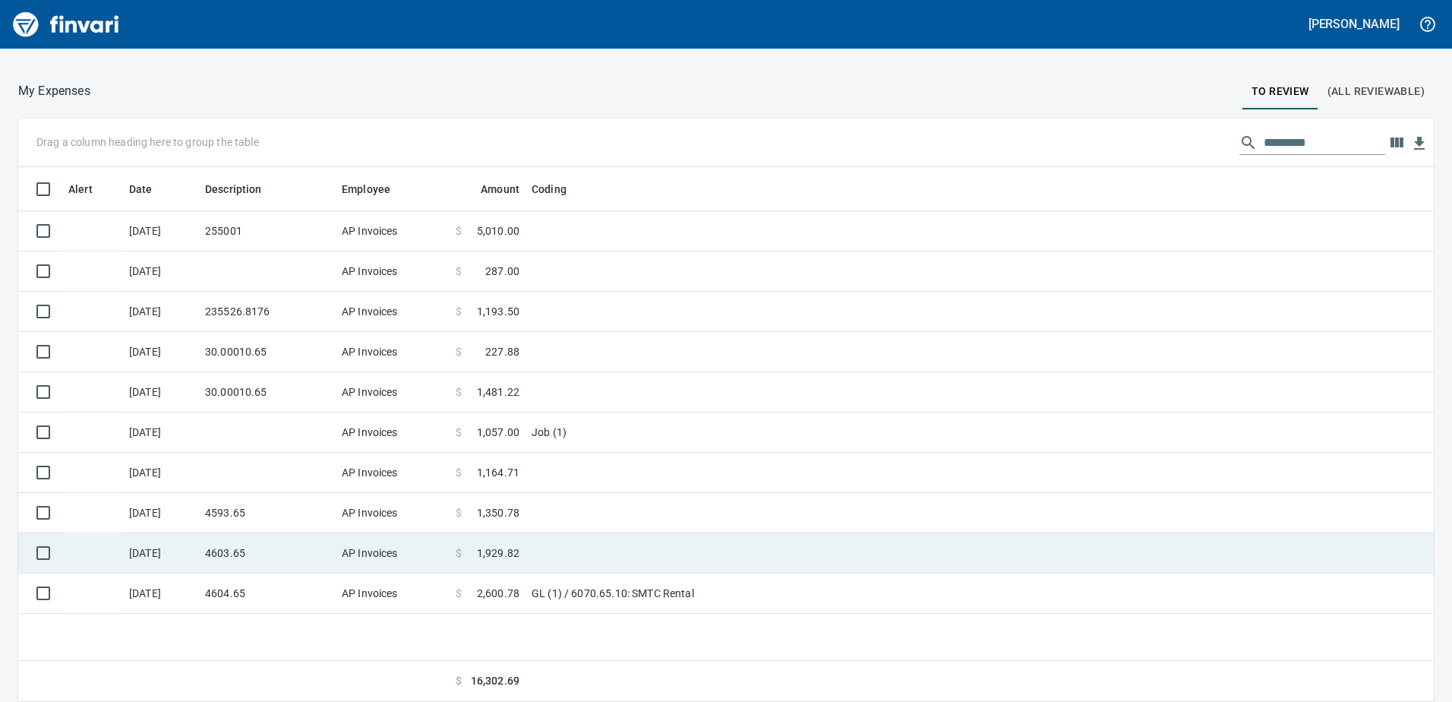
click at [239, 558] on td "4603.65" at bounding box center [267, 553] width 137 height 40
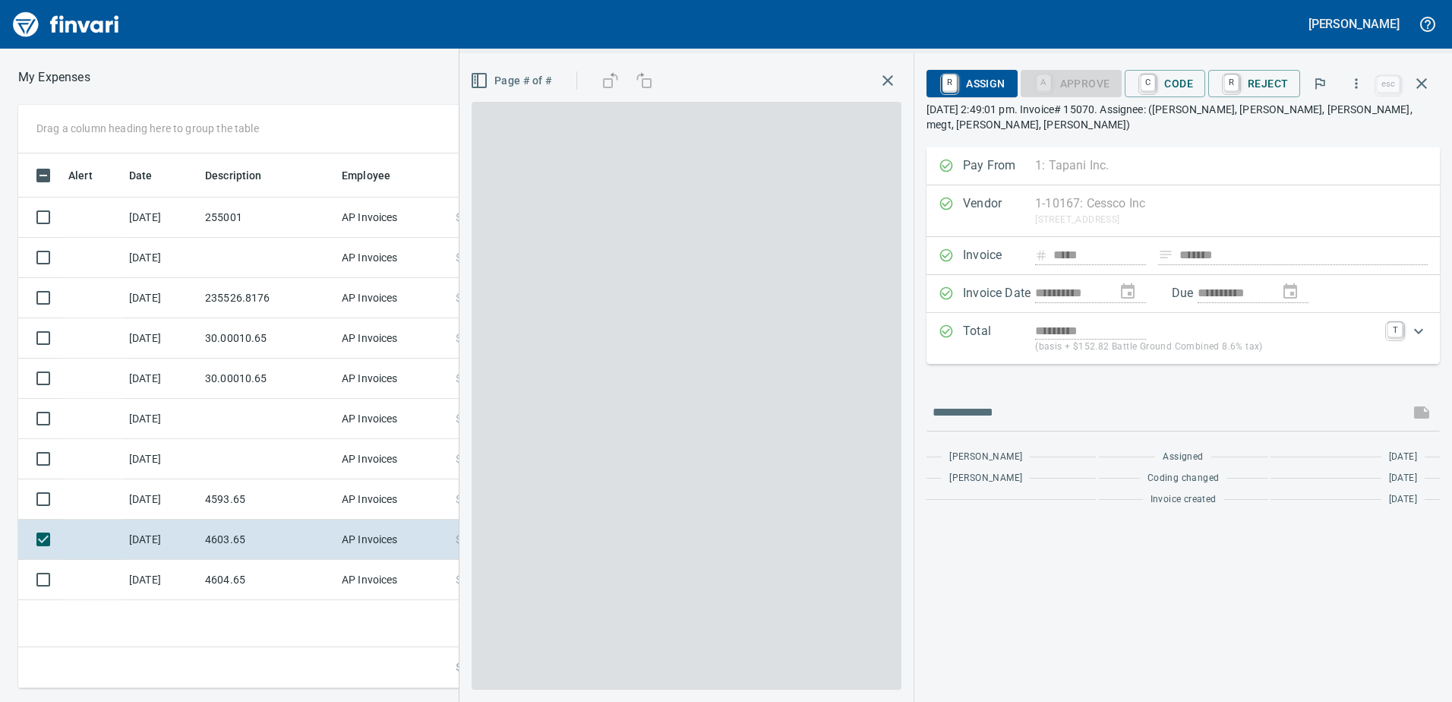
scroll to position [523, 1025]
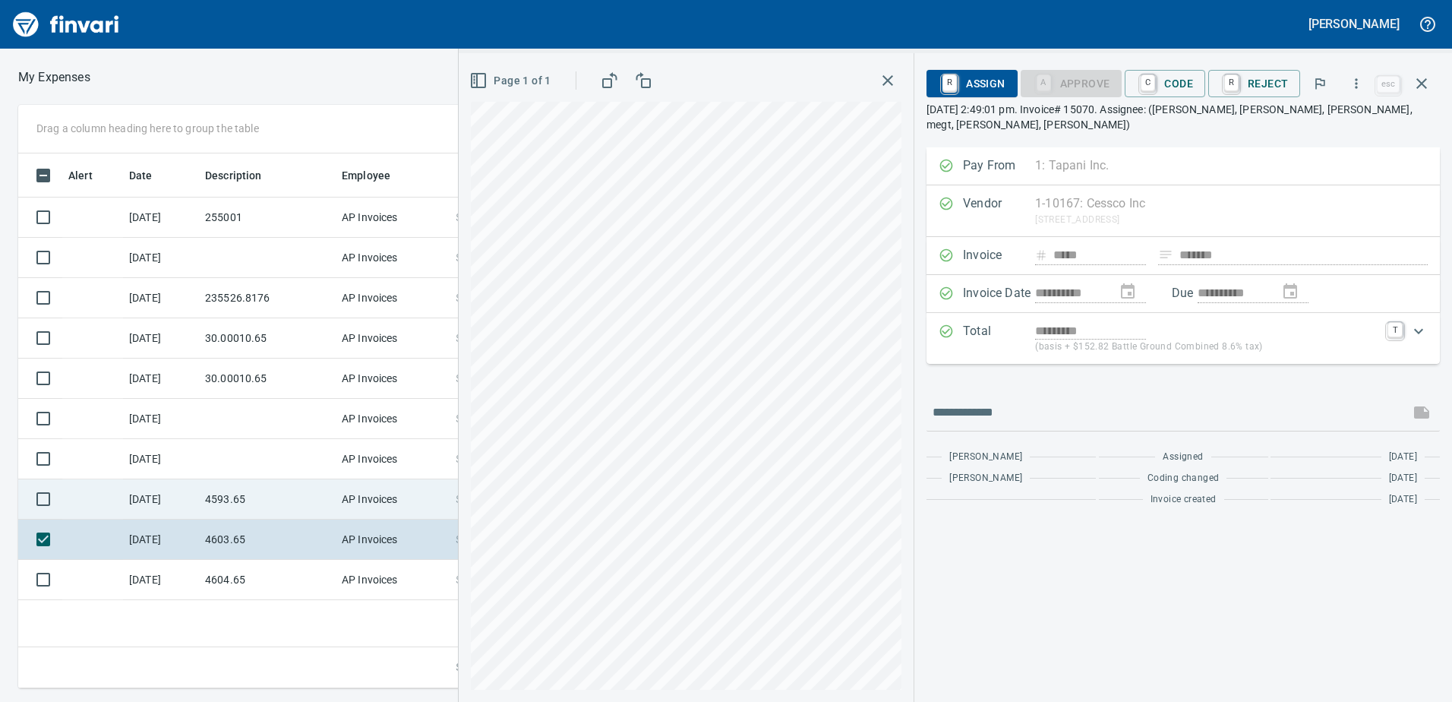
click at [169, 491] on td "[DATE]" at bounding box center [161, 499] width 76 height 40
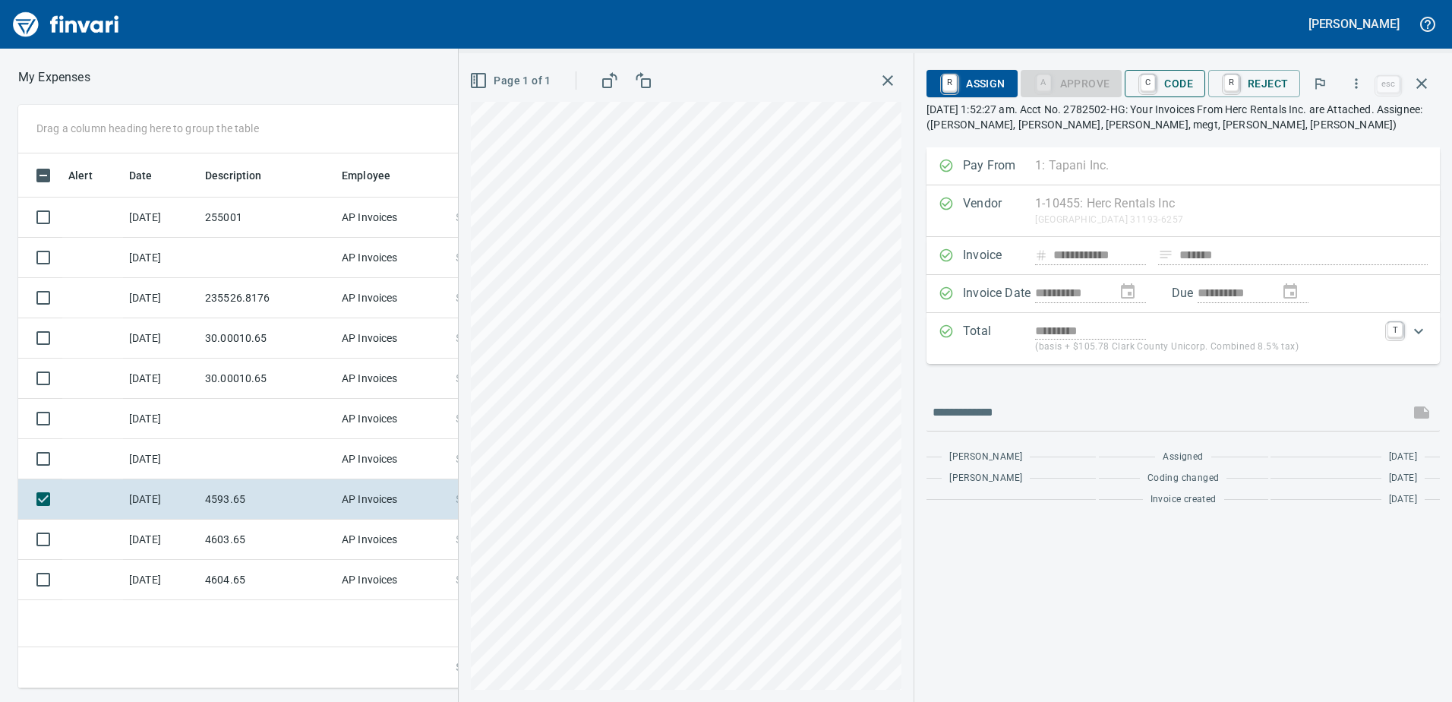
click at [1177, 84] on span "C Code" at bounding box center [1165, 84] width 56 height 26
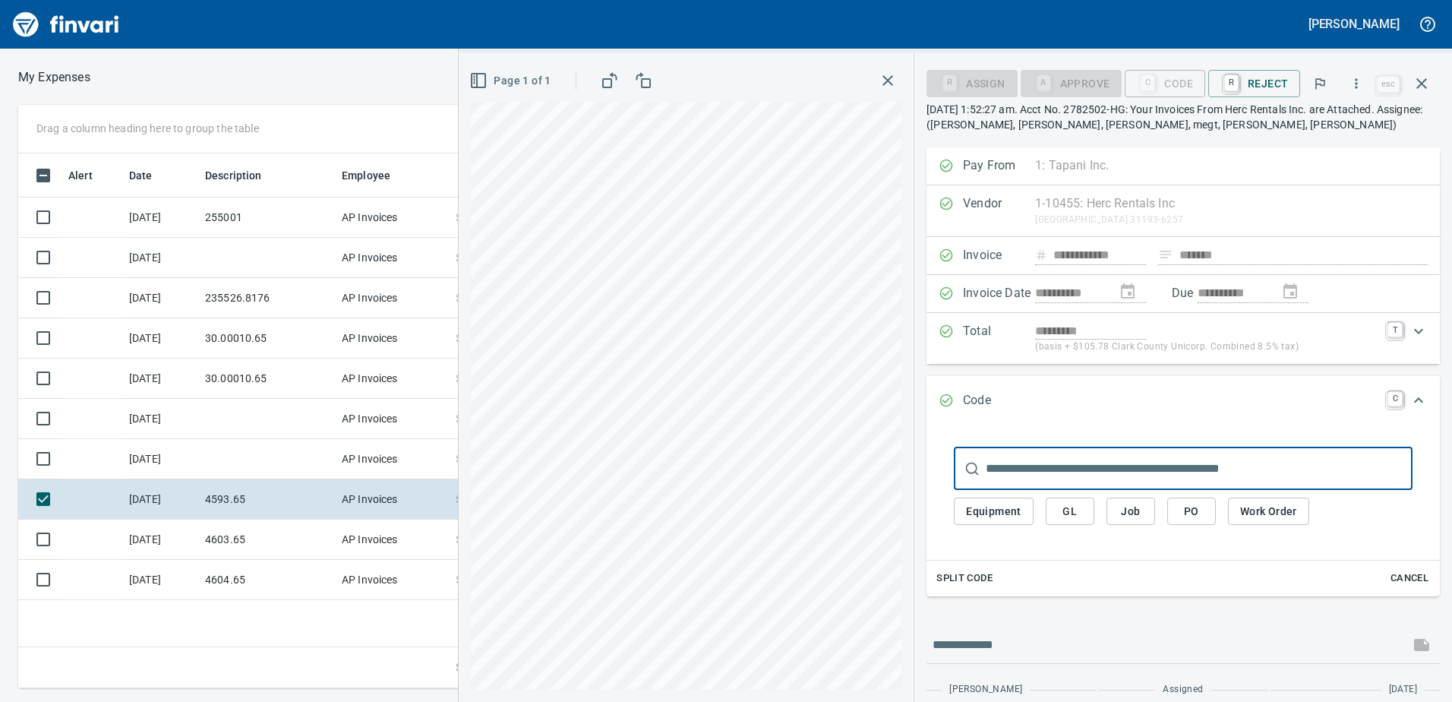
scroll to position [523, 1025]
click at [1132, 507] on span "Job" at bounding box center [1131, 511] width 24 height 19
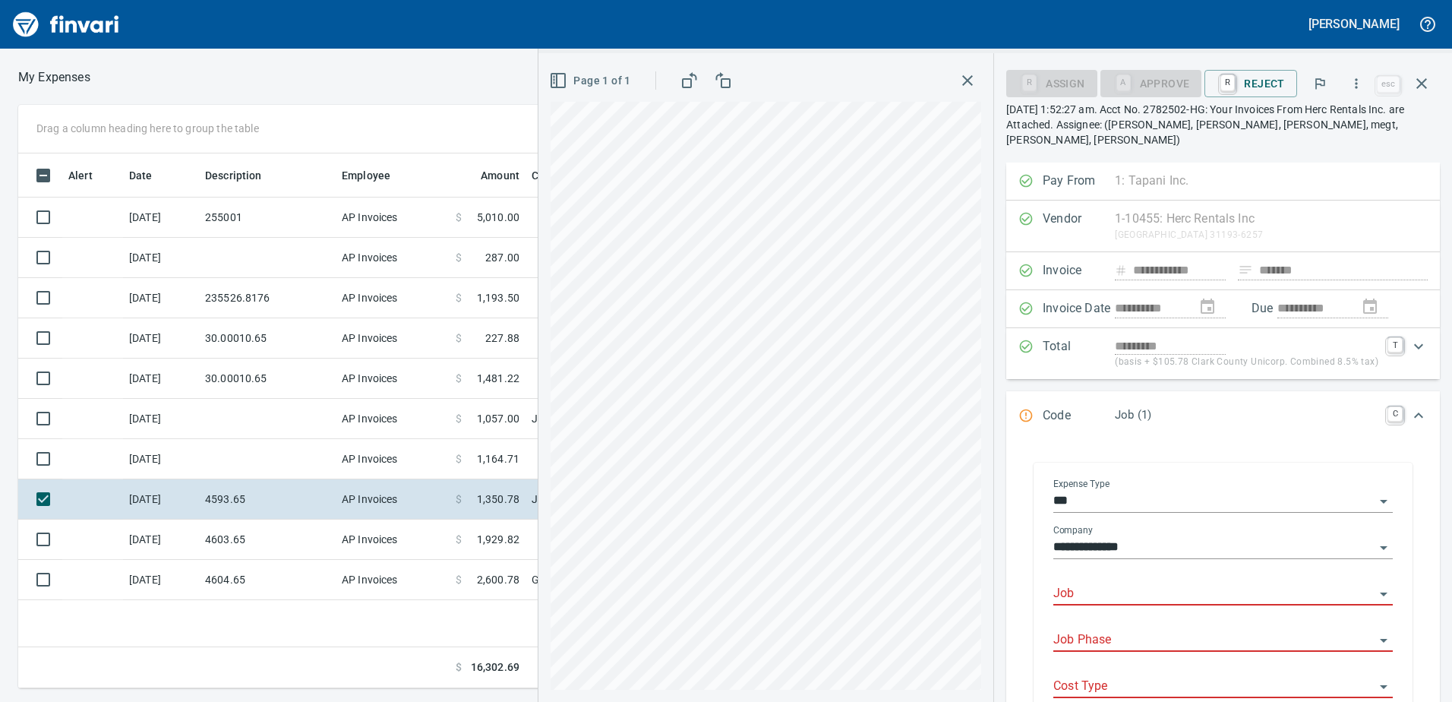
click at [1103, 571] on div "Job" at bounding box center [1224, 588] width 340 height 34
click at [1089, 589] on div at bounding box center [1224, 594] width 340 height 22
click at [1149, 602] on li "255002.: [PERSON_NAME][GEOGRAPHIC_DATA] Phase 2 & 3" at bounding box center [1214, 617] width 334 height 36
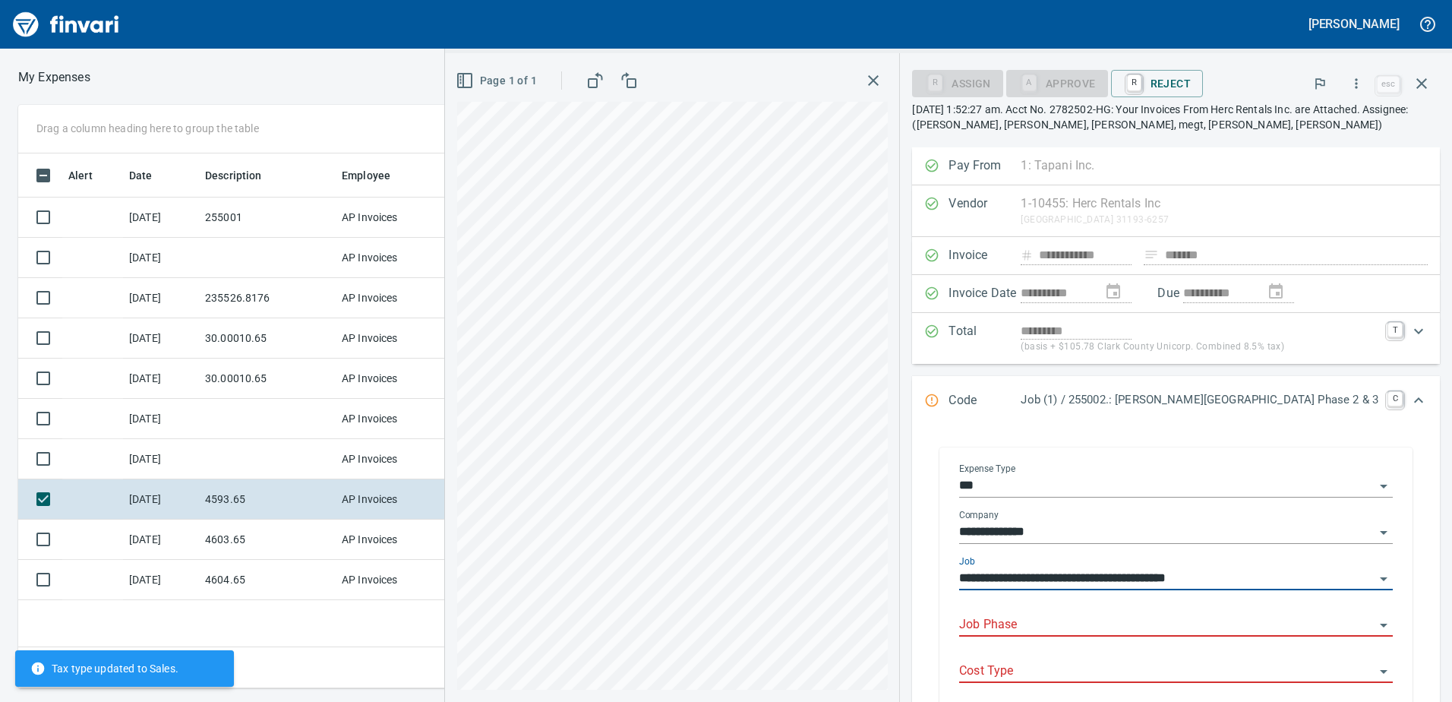
type input "**********"
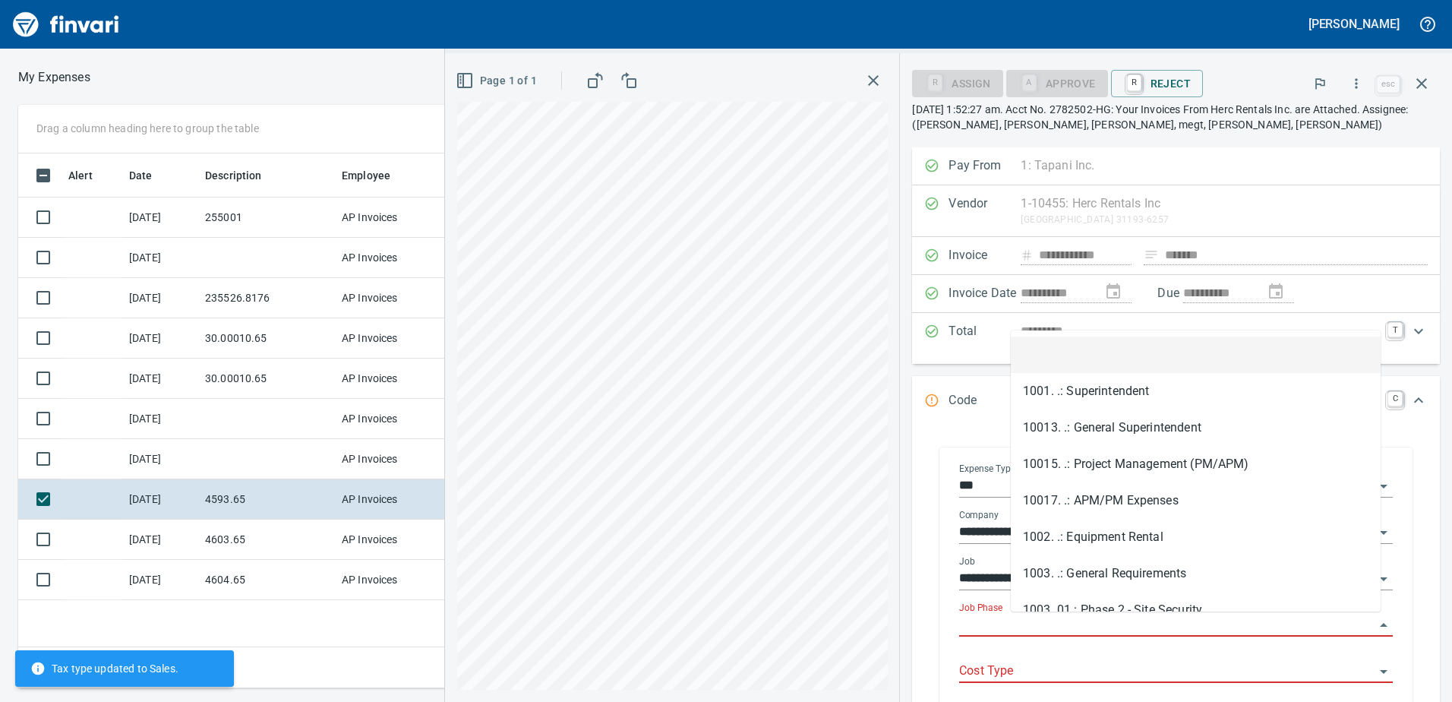
click at [1136, 618] on input "Job Phase" at bounding box center [1166, 624] width 415 height 21
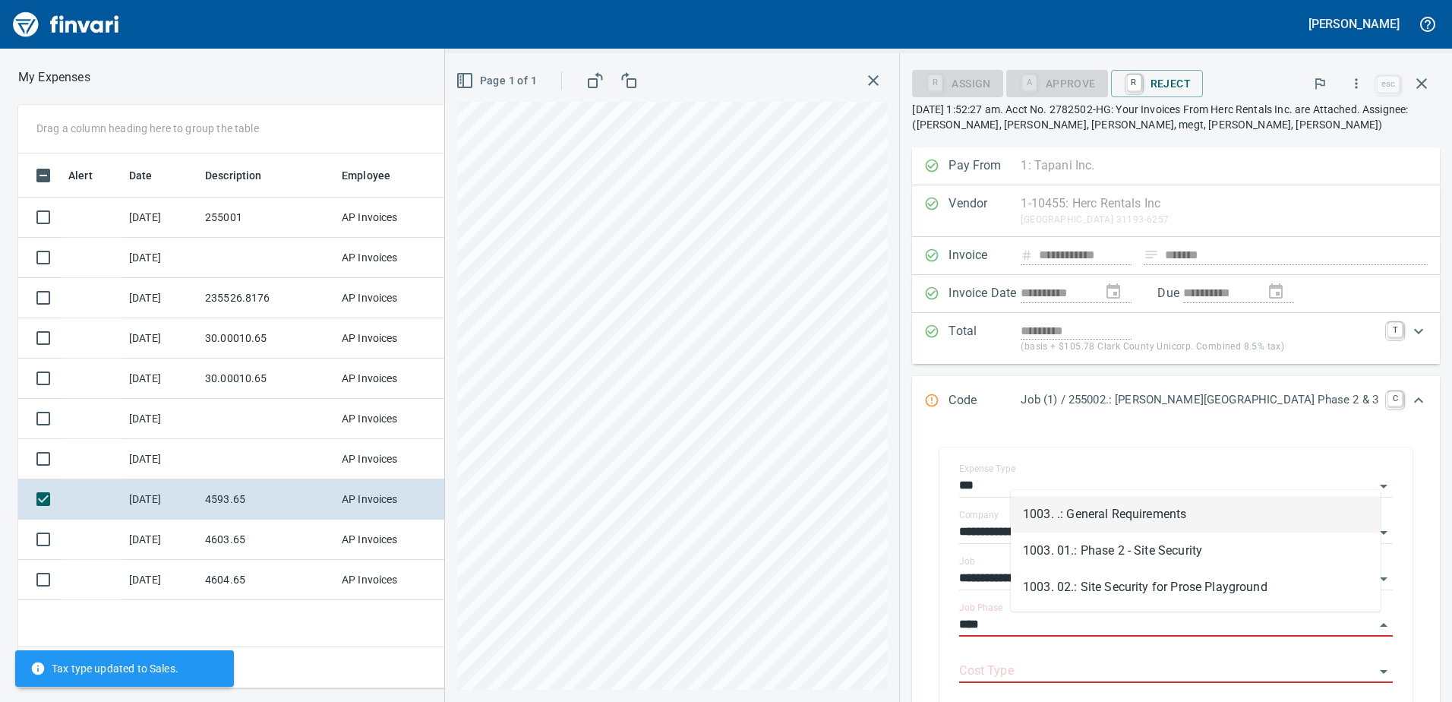
click at [1132, 507] on li "1003. .: General Requirements" at bounding box center [1196, 514] width 370 height 36
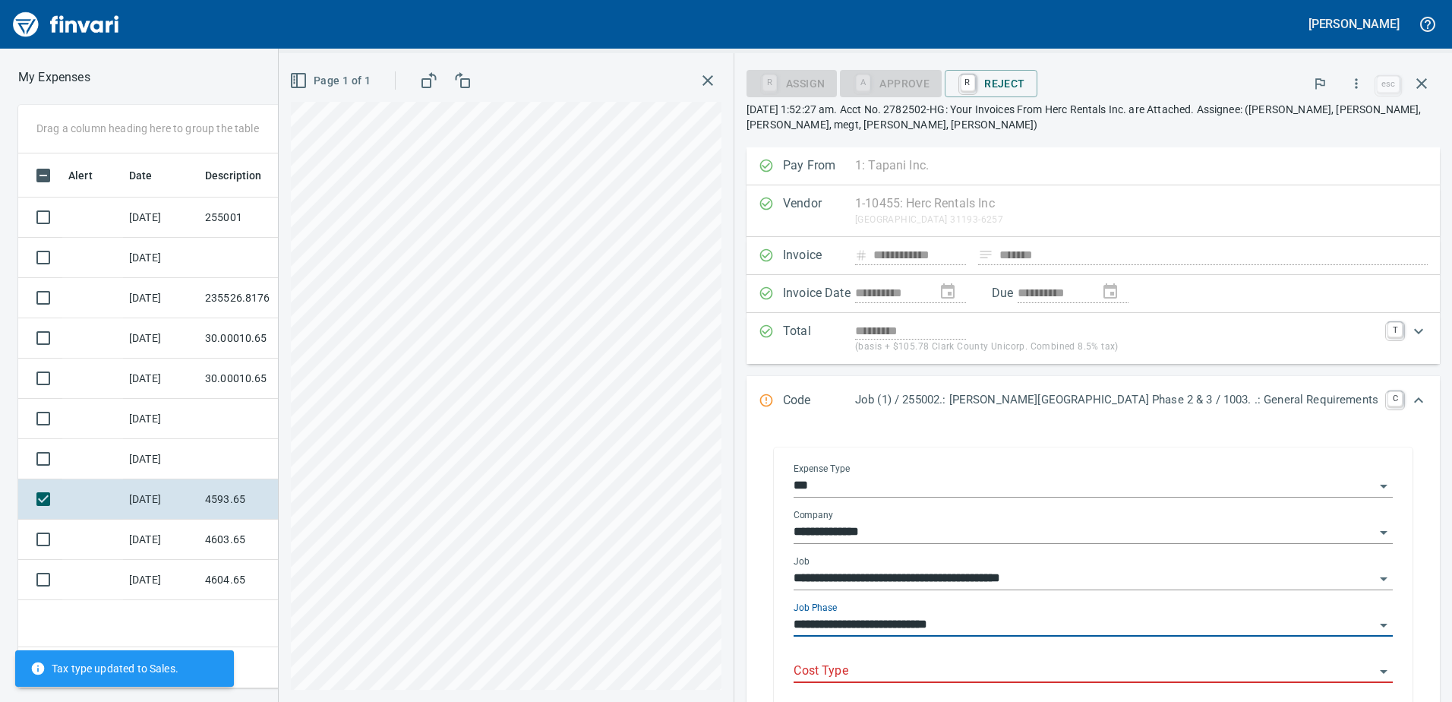
click at [1092, 657] on div "Cost Type" at bounding box center [1093, 666] width 599 height 34
type input "**********"
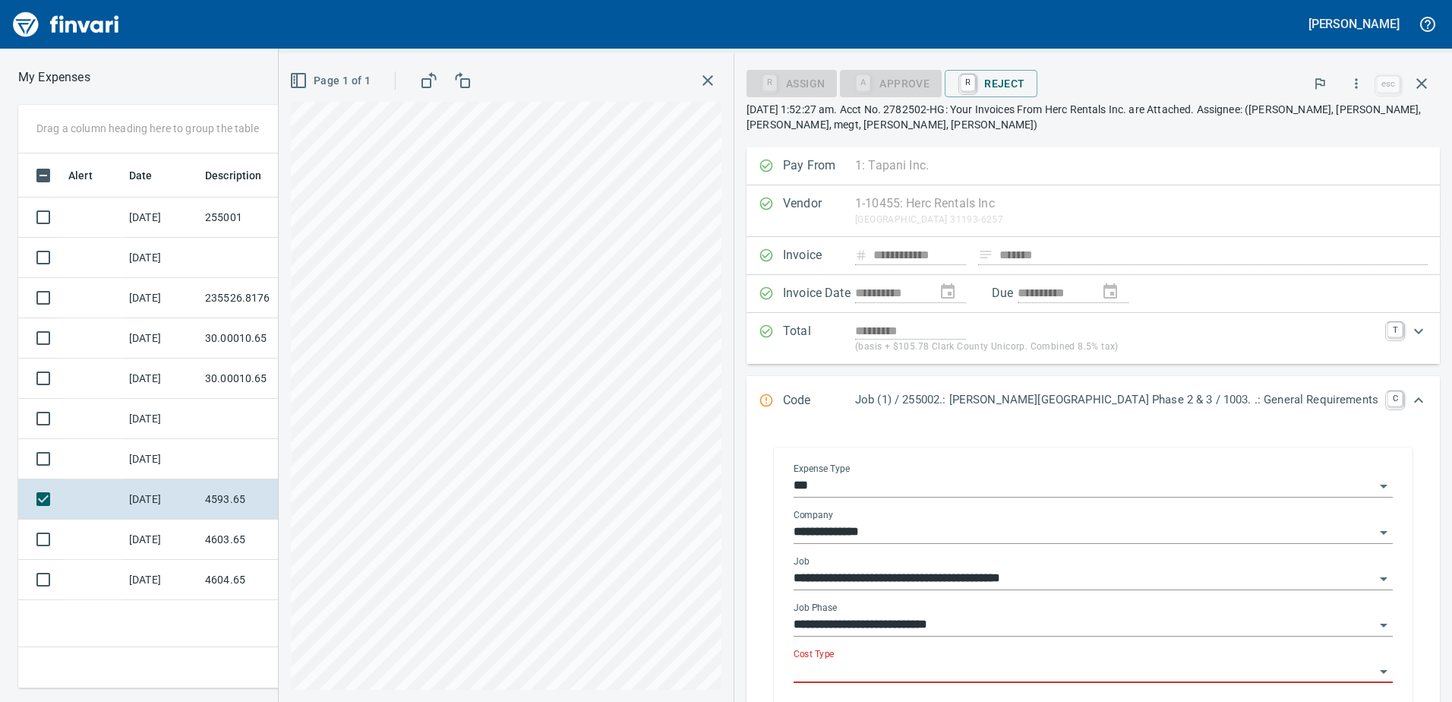
click at [962, 668] on input "Cost Type" at bounding box center [1084, 671] width 581 height 21
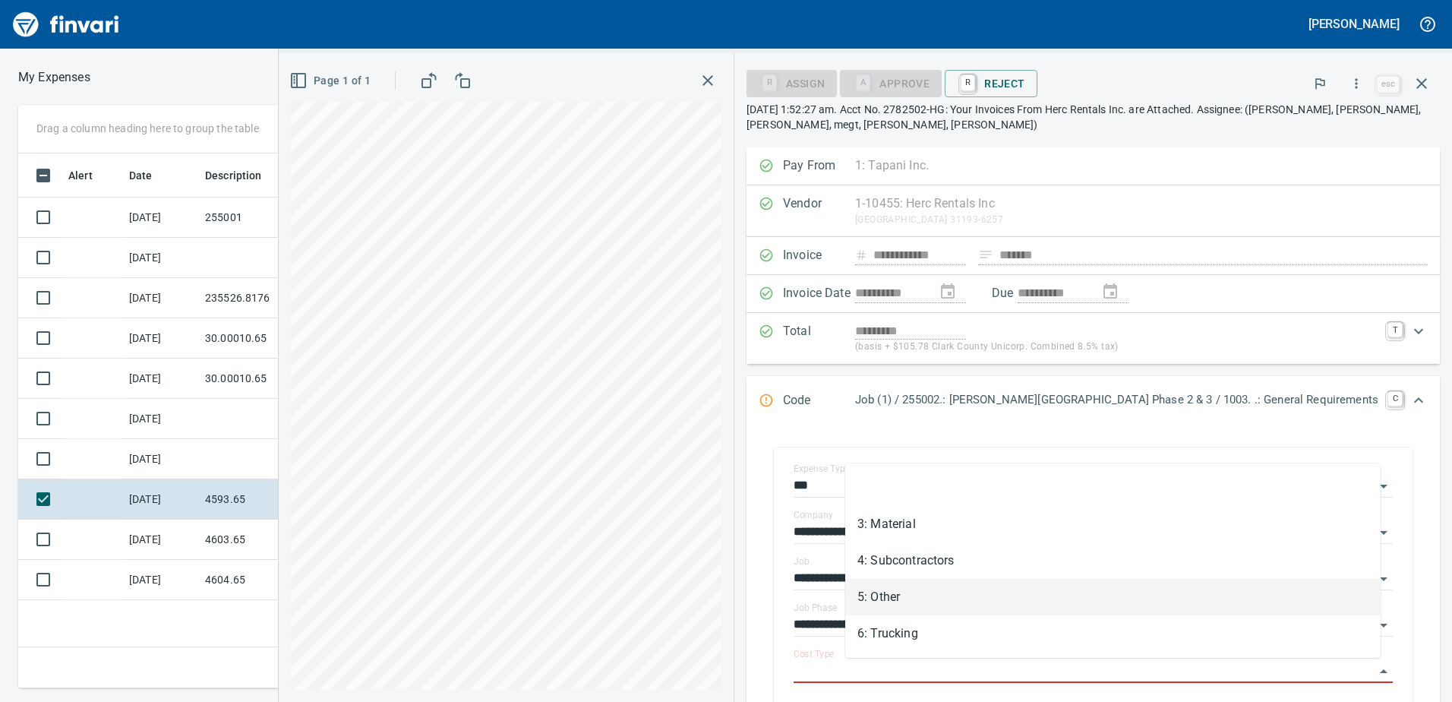
click at [915, 588] on li "5: Other" at bounding box center [1112, 597] width 535 height 36
type input "********"
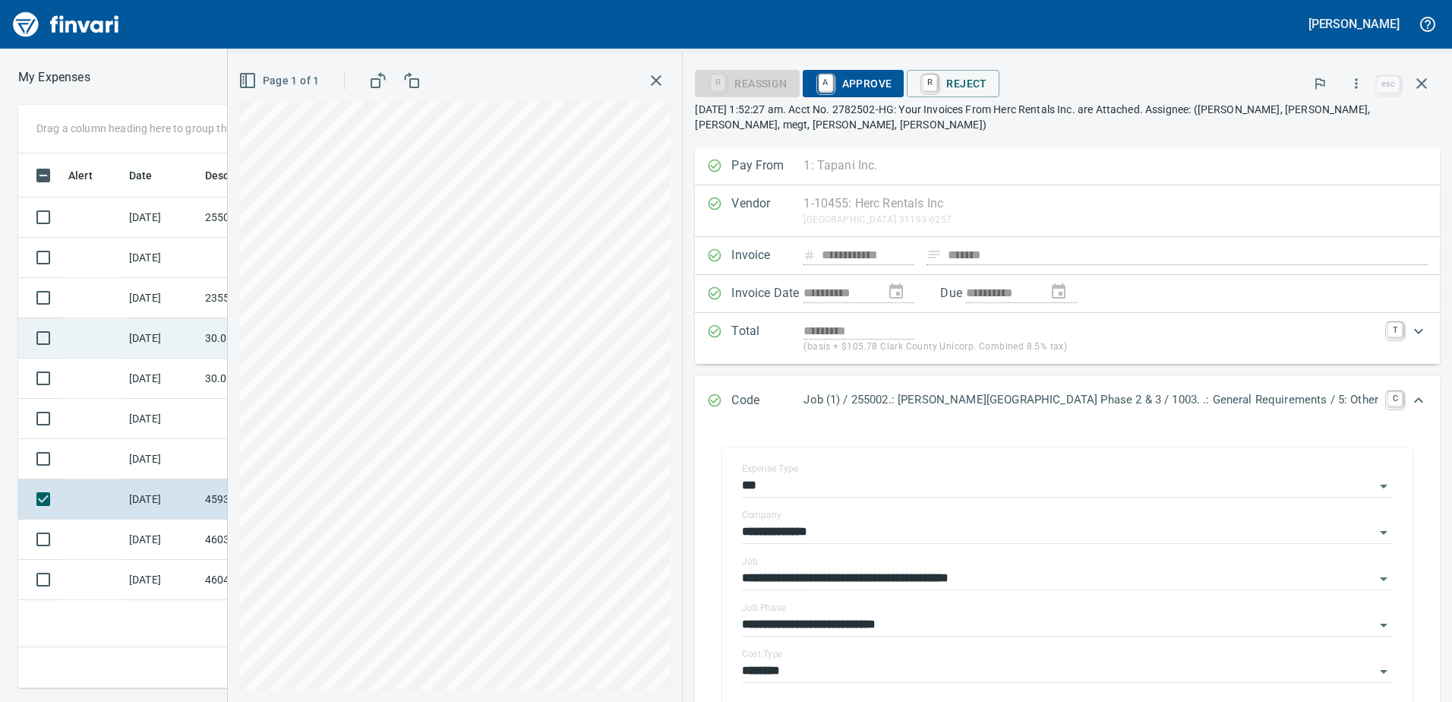
click at [238, 321] on div "Drag a column heading here to group the table Alert Date Description Employee A…" at bounding box center [726, 396] width 1452 height 583
click at [787, 262] on div "**********" at bounding box center [840, 377] width 1225 height 649
click at [892, 82] on span "A Approve" at bounding box center [853, 84] width 77 height 26
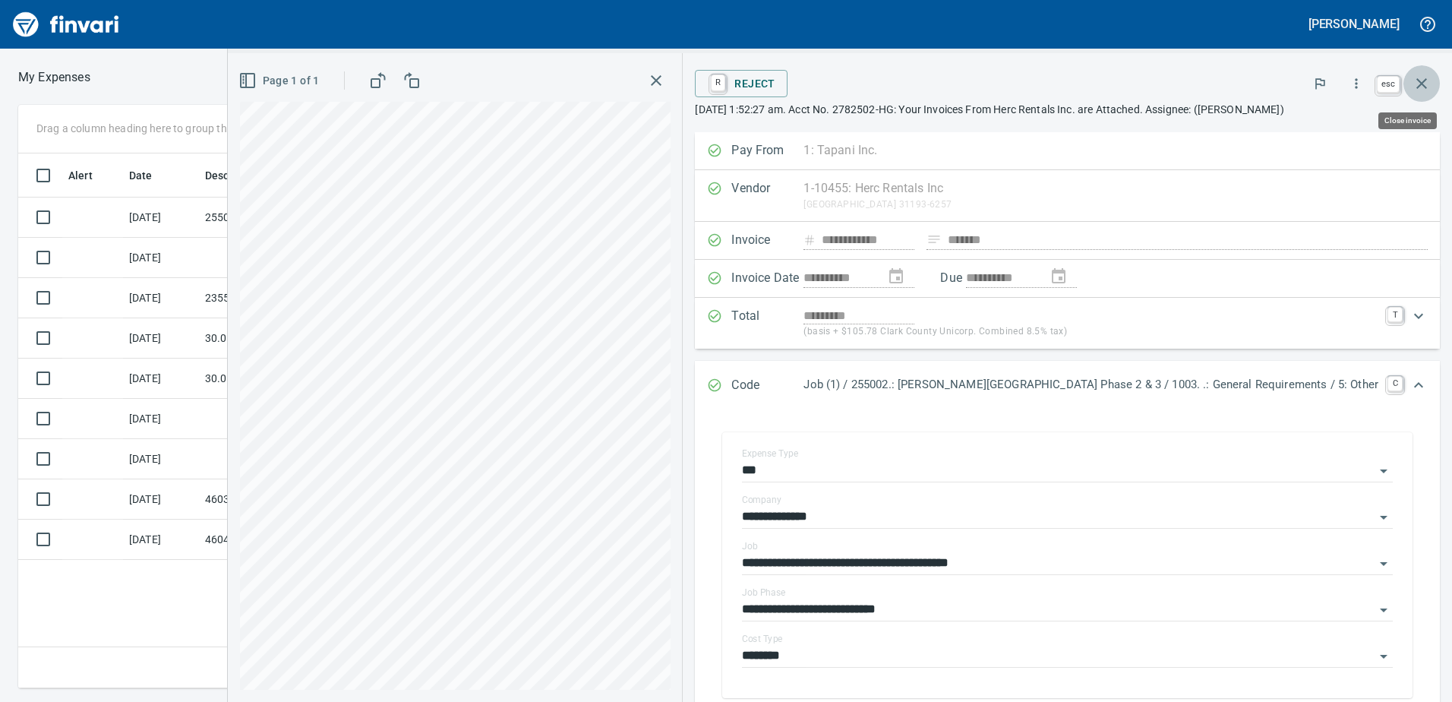
click at [1425, 84] on icon "button" at bounding box center [1422, 83] width 18 height 18
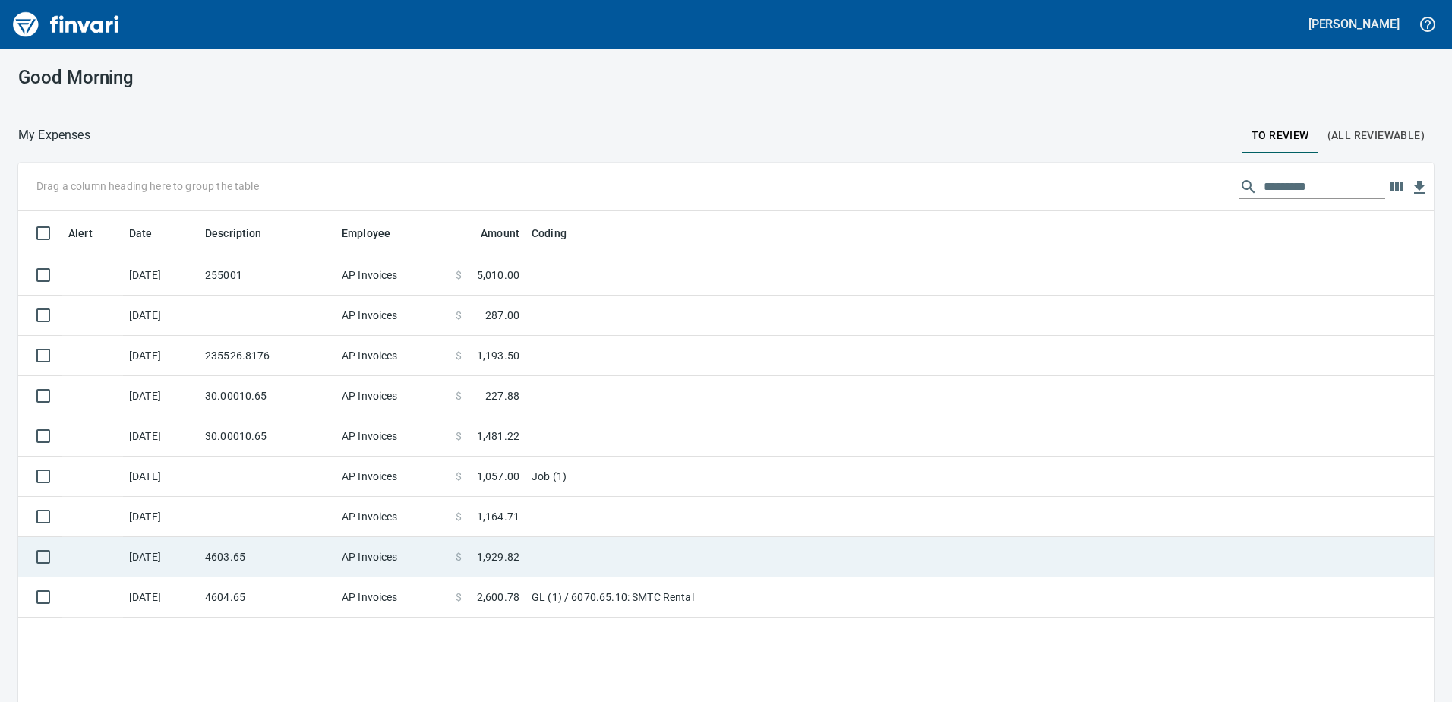
scroll to position [523, 1390]
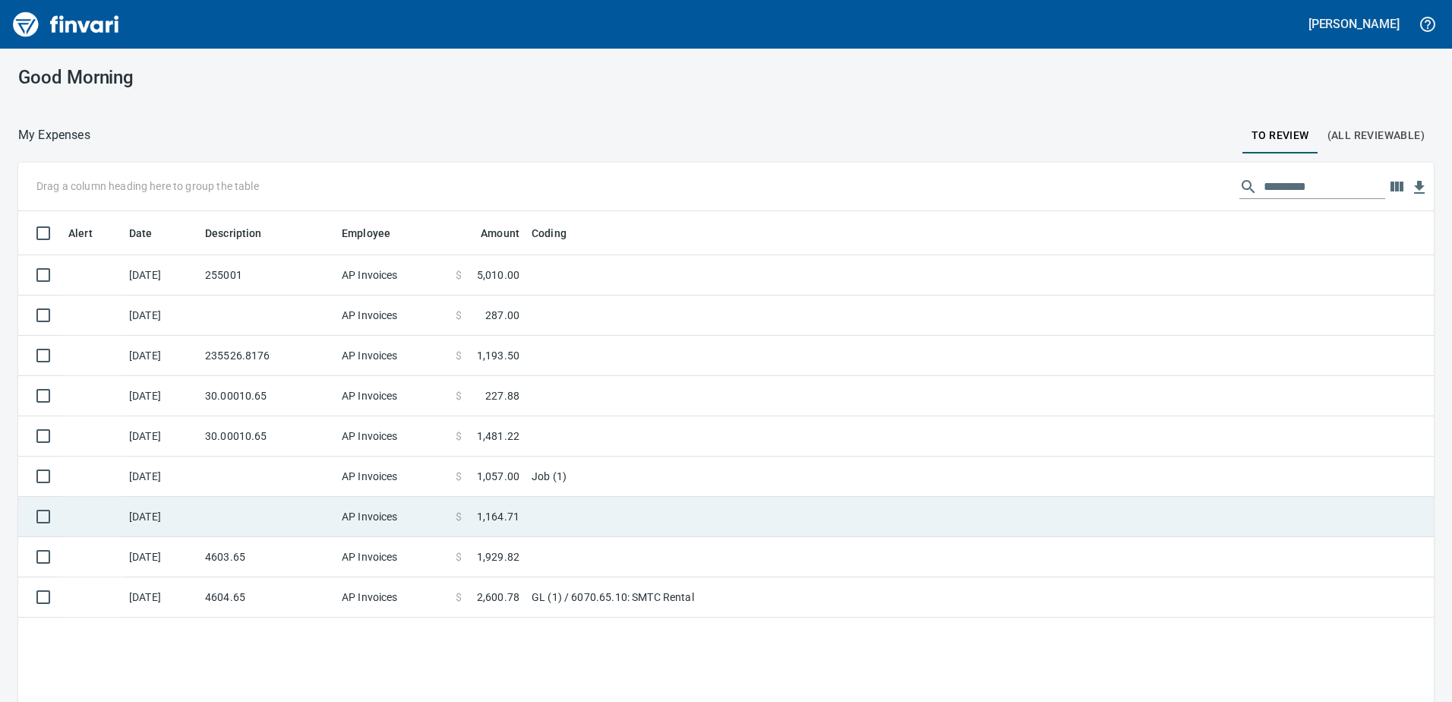
click at [218, 520] on td at bounding box center [267, 517] width 137 height 40
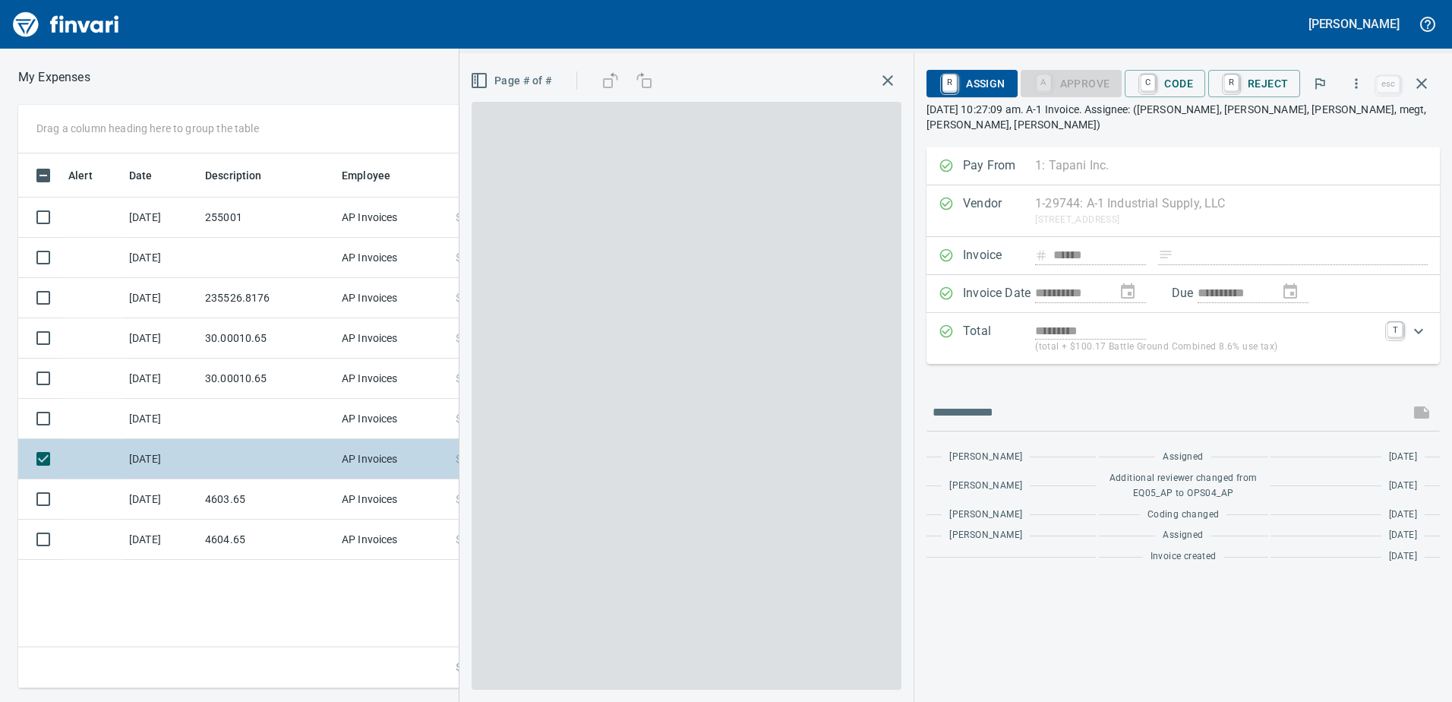
scroll to position [523, 1025]
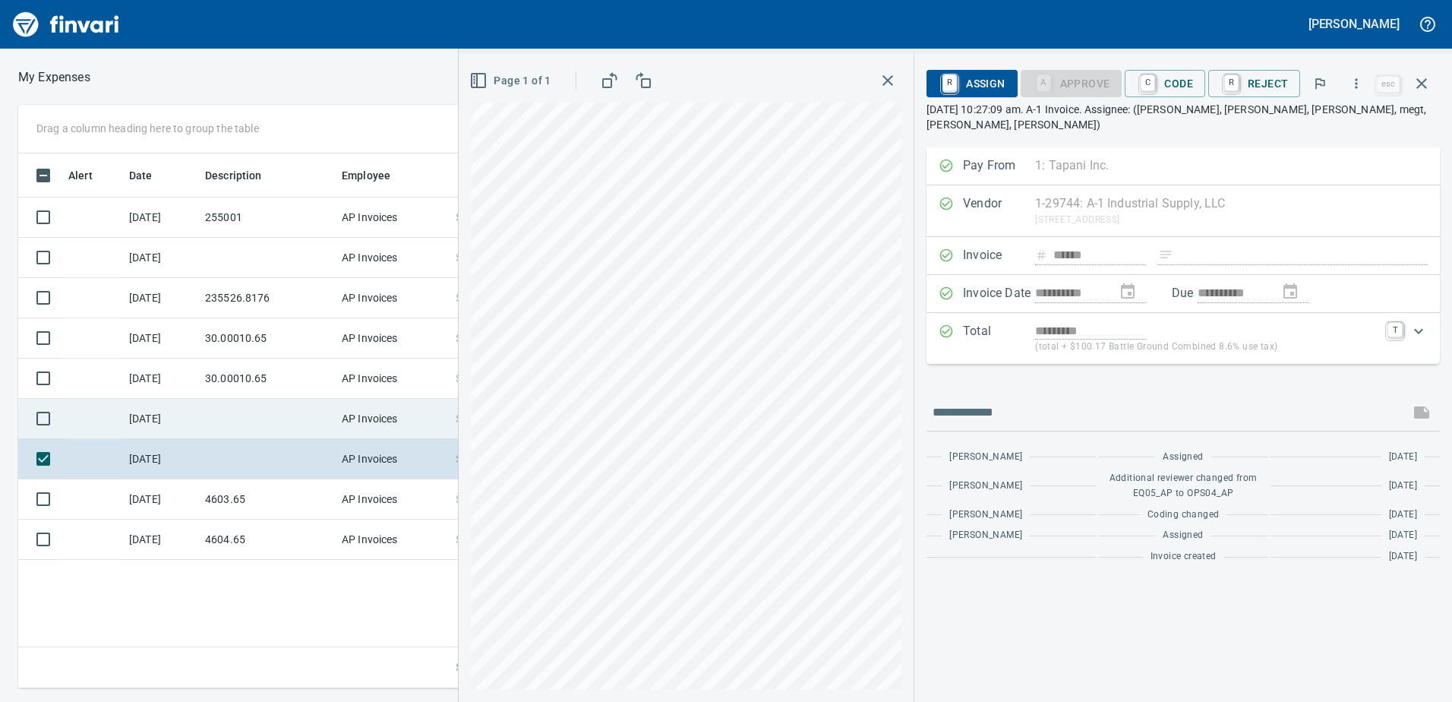
click at [225, 423] on td at bounding box center [267, 419] width 137 height 40
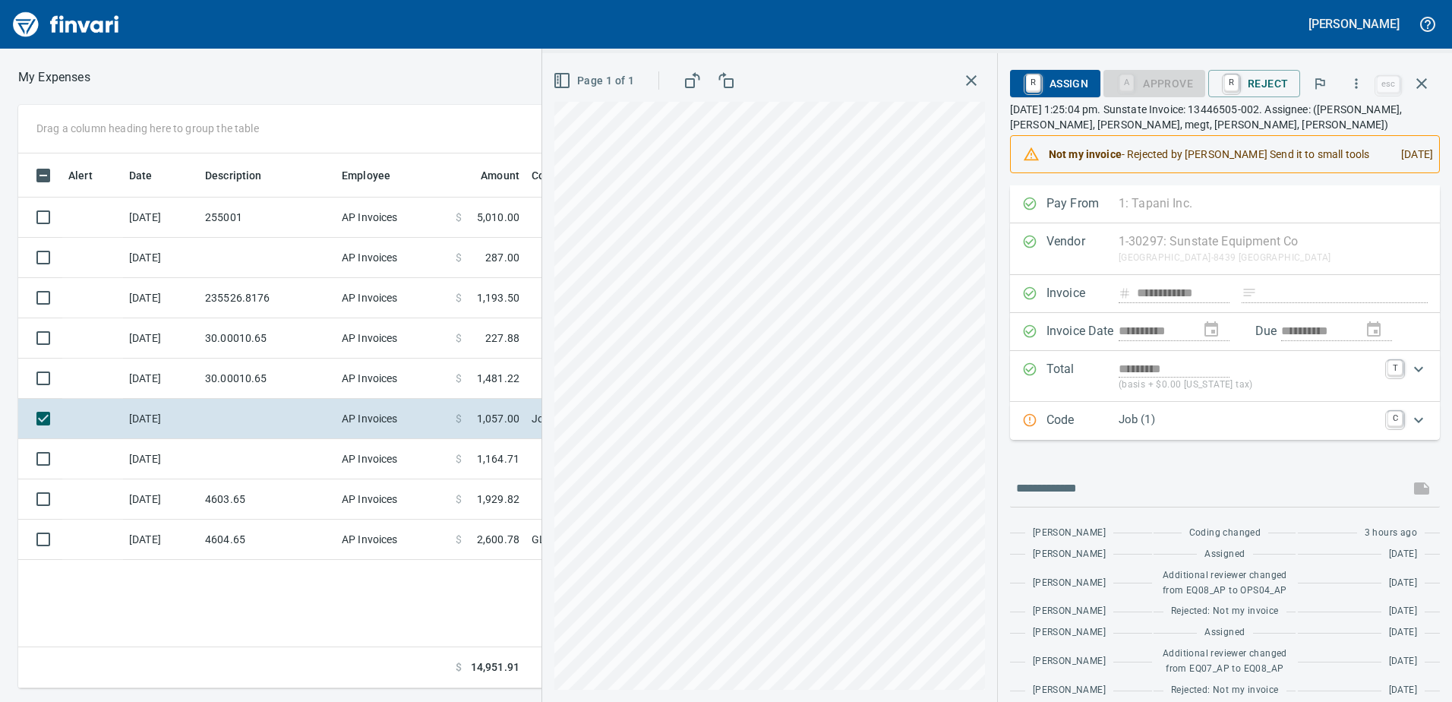
click at [1427, 423] on div "Code Job (1) C" at bounding box center [1225, 421] width 430 height 38
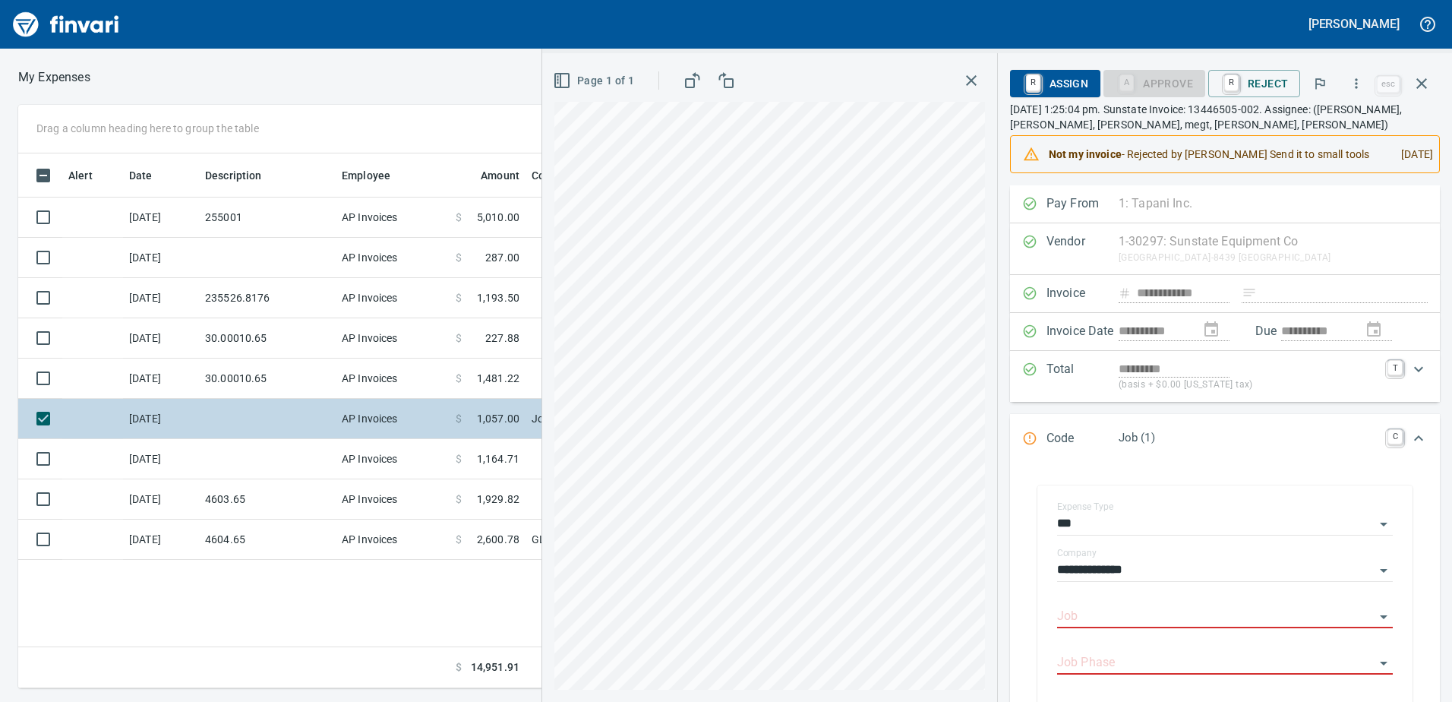
click at [471, 438] on div "**********" at bounding box center [726, 396] width 1452 height 583
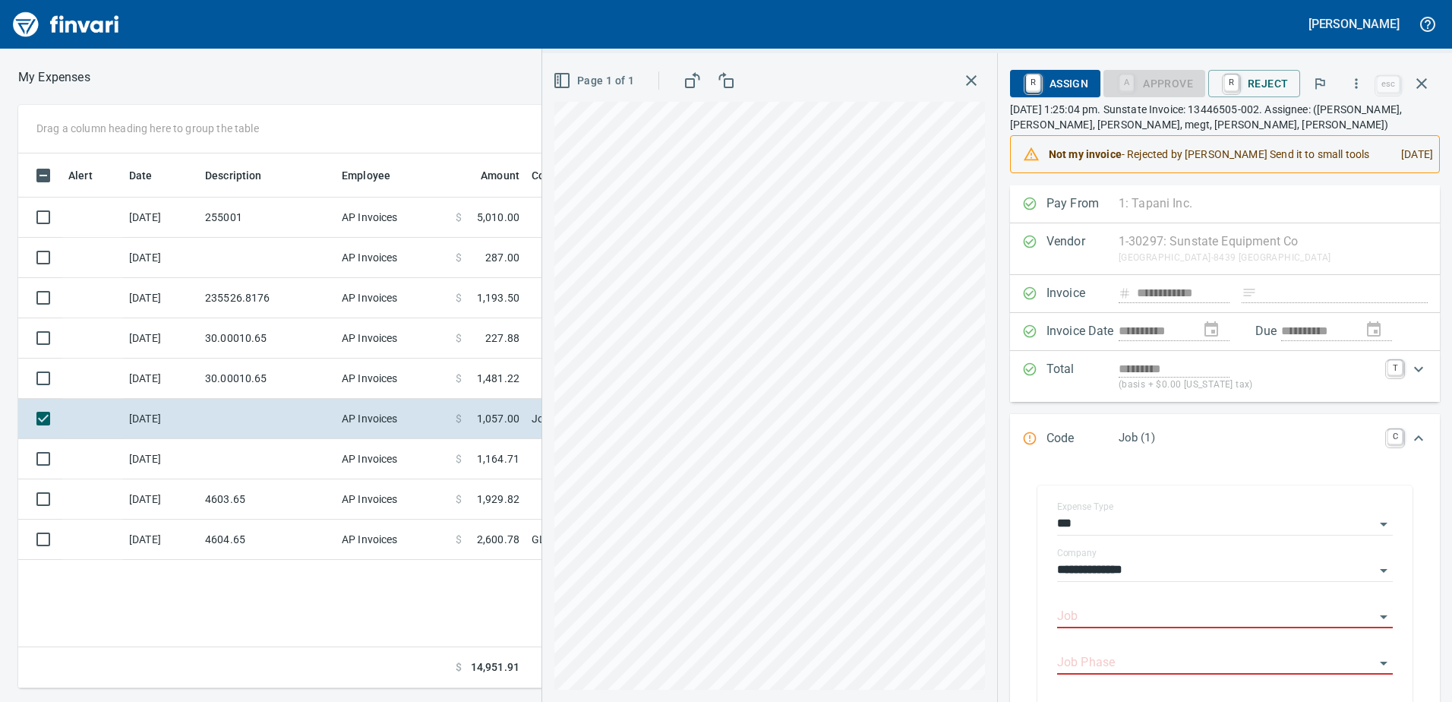
click at [1157, 394] on div "**********" at bounding box center [997, 377] width 910 height 649
click at [1132, 620] on input "Job" at bounding box center [1215, 616] width 317 height 21
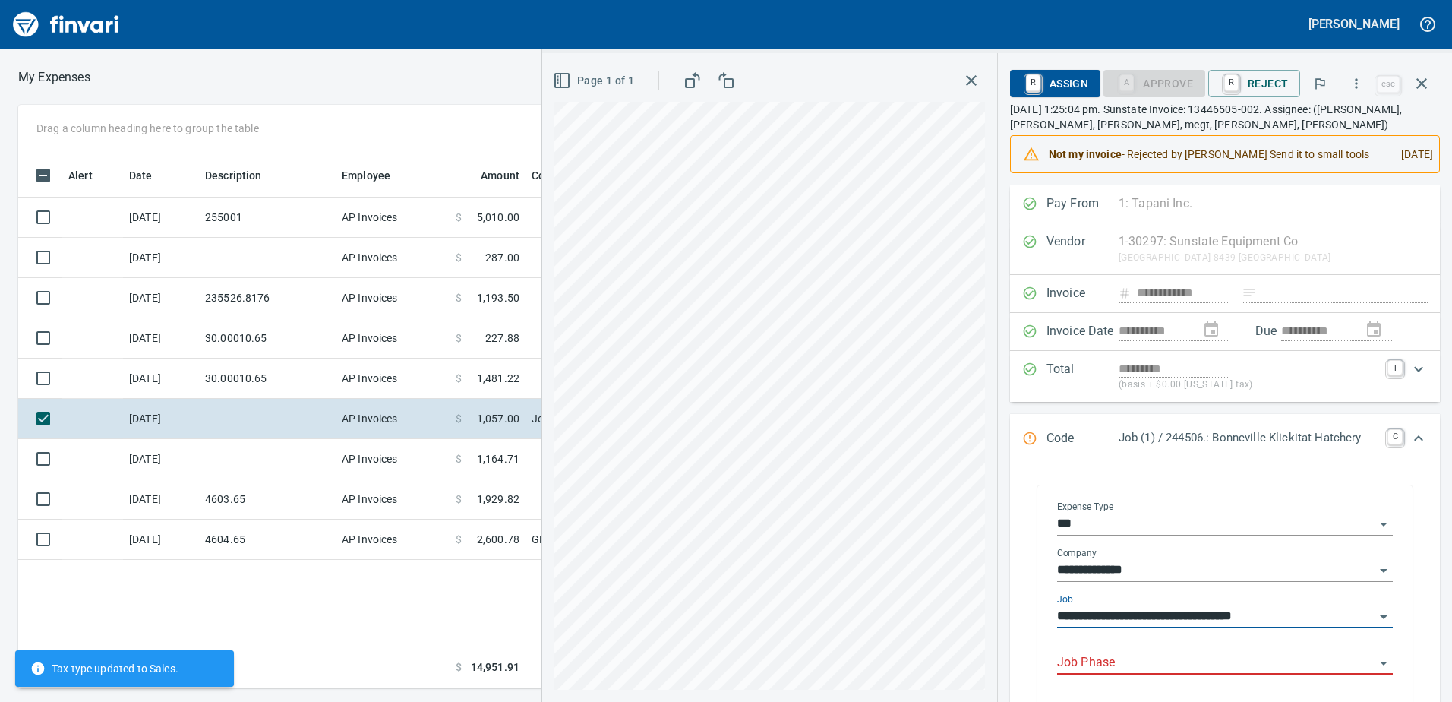
click at [1126, 649] on div "Job Phase" at bounding box center [1225, 657] width 336 height 34
type input "**********"
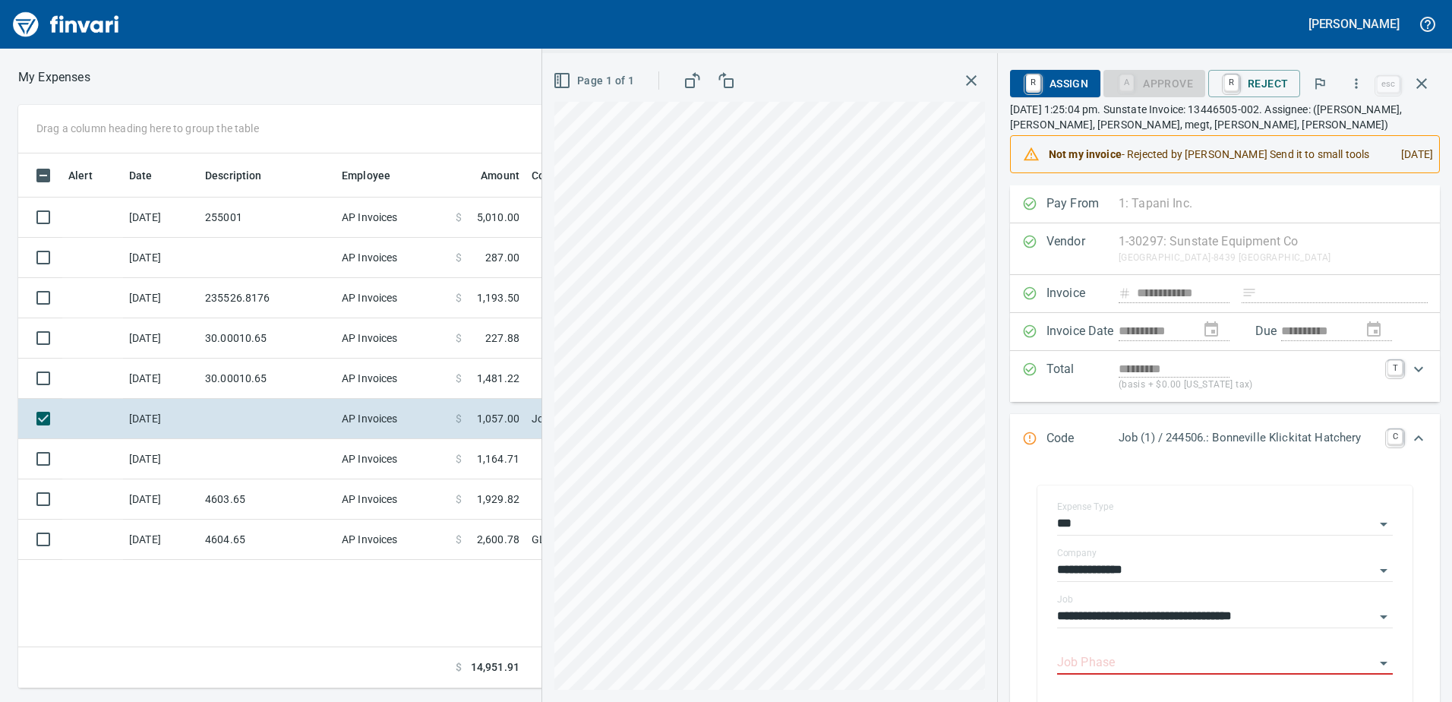
click at [984, 615] on div "Page 1 of 1" at bounding box center [769, 377] width 455 height 649
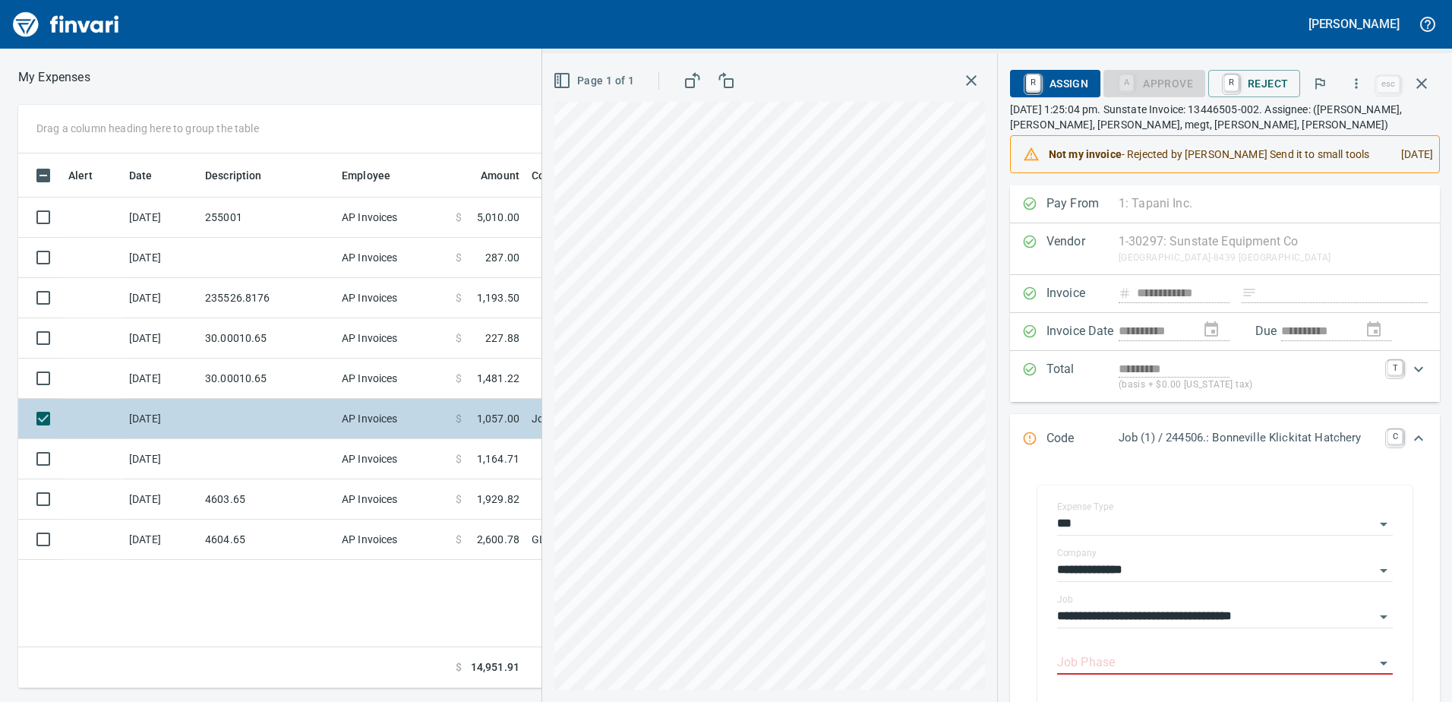
click at [330, 410] on div "**********" at bounding box center [726, 396] width 1452 height 583
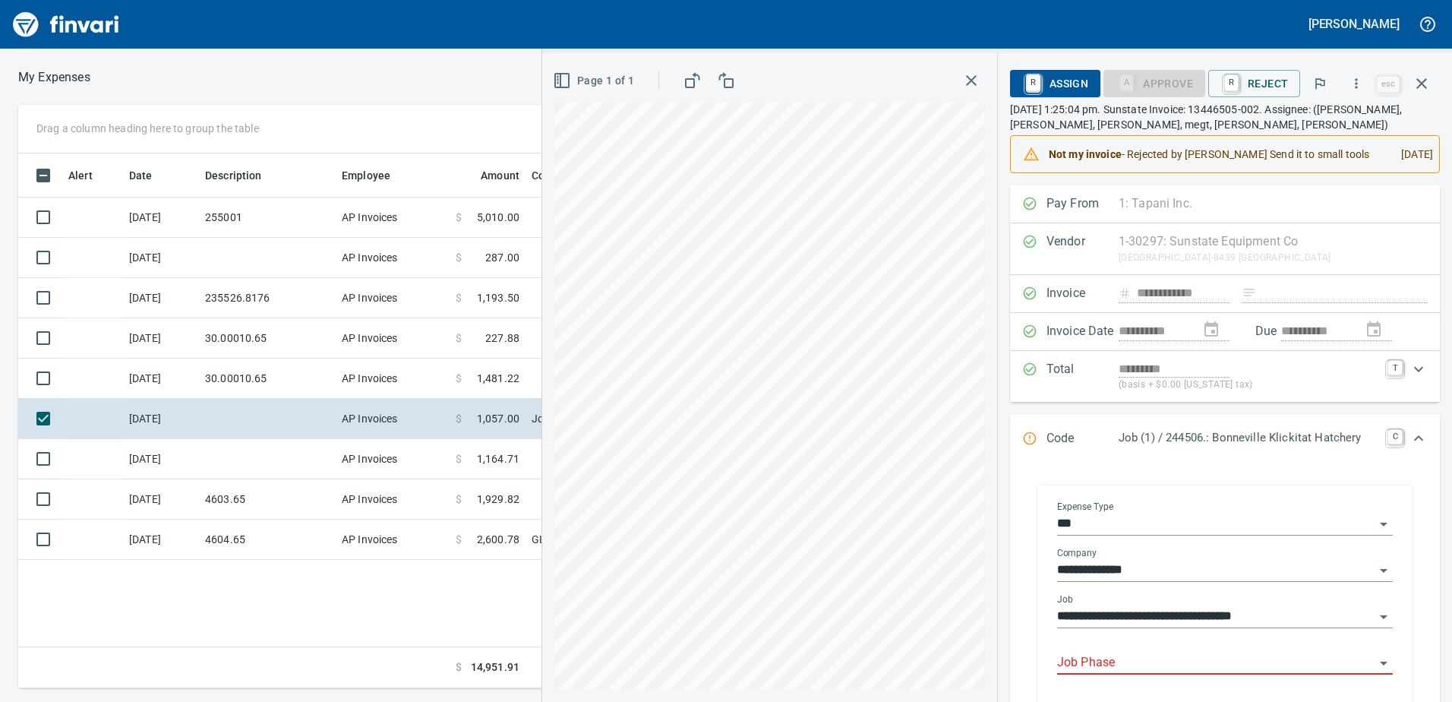
click at [1119, 658] on input "Job Phase" at bounding box center [1215, 662] width 317 height 21
click at [1118, 630] on li "1195. 01.: Test Plug Rental" at bounding box center [1217, 625] width 330 height 36
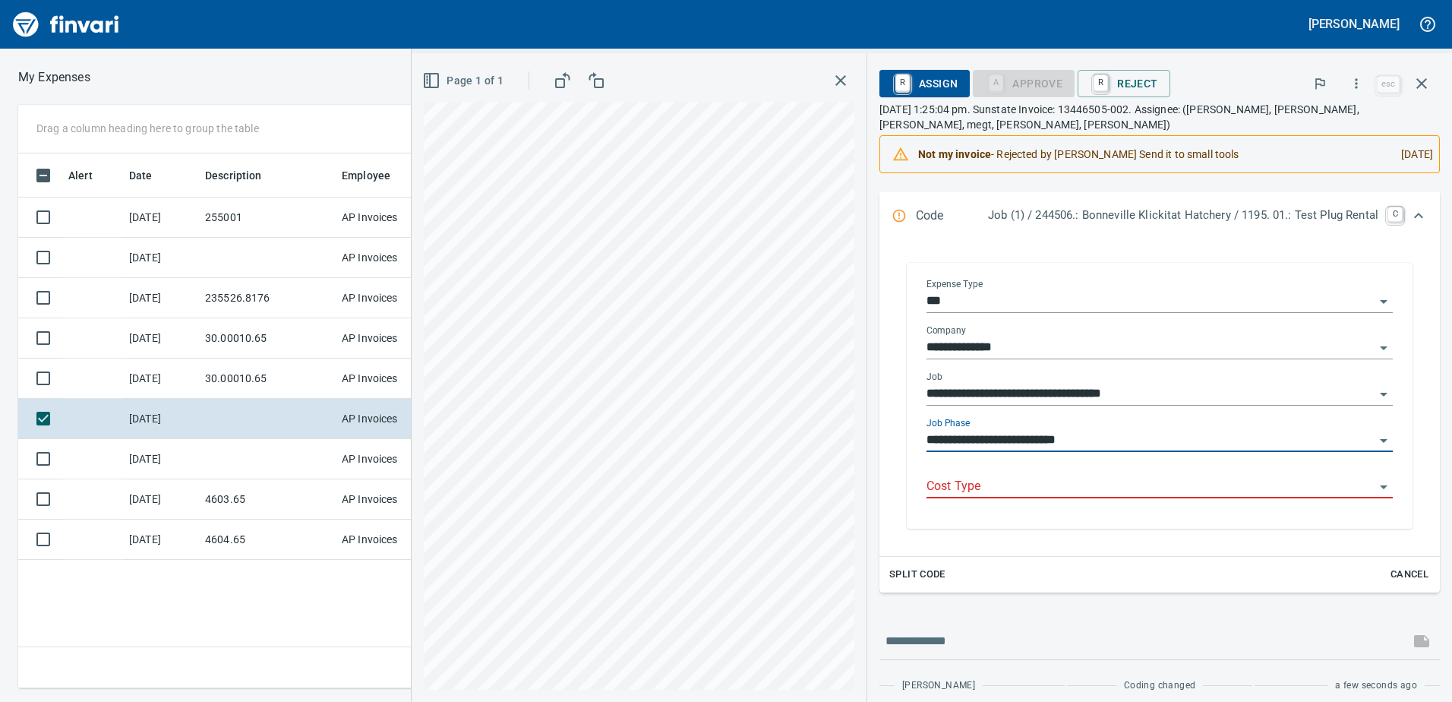
scroll to position [228, 0]
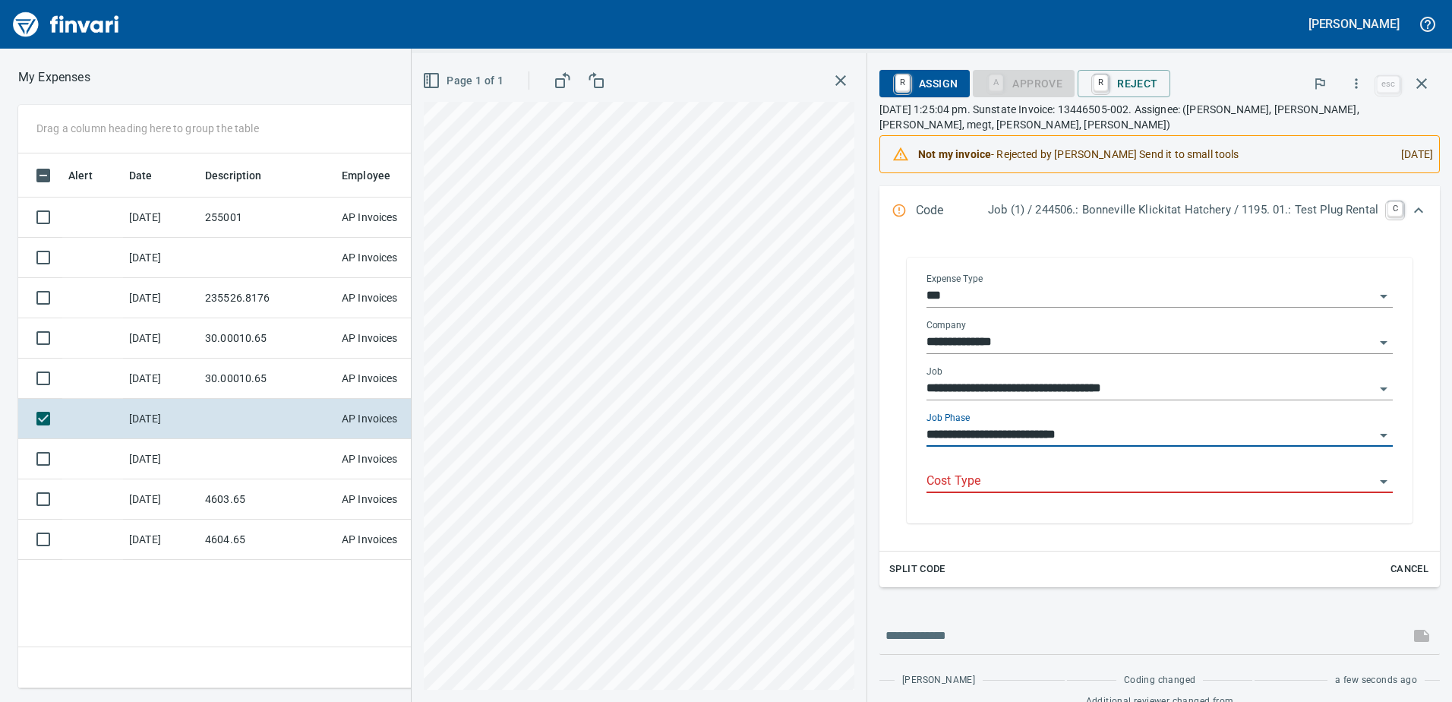
type input "**********"
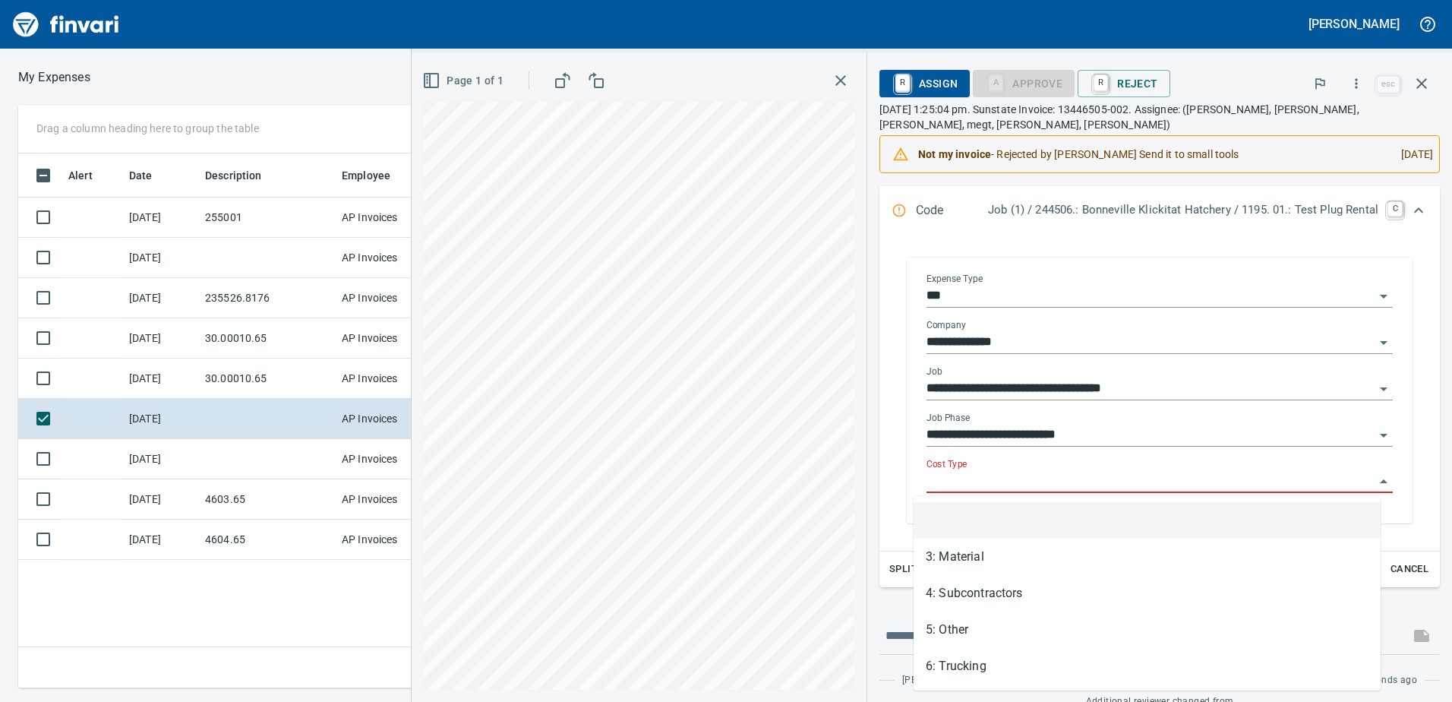
click at [1072, 480] on input "Cost Type" at bounding box center [1151, 481] width 448 height 21
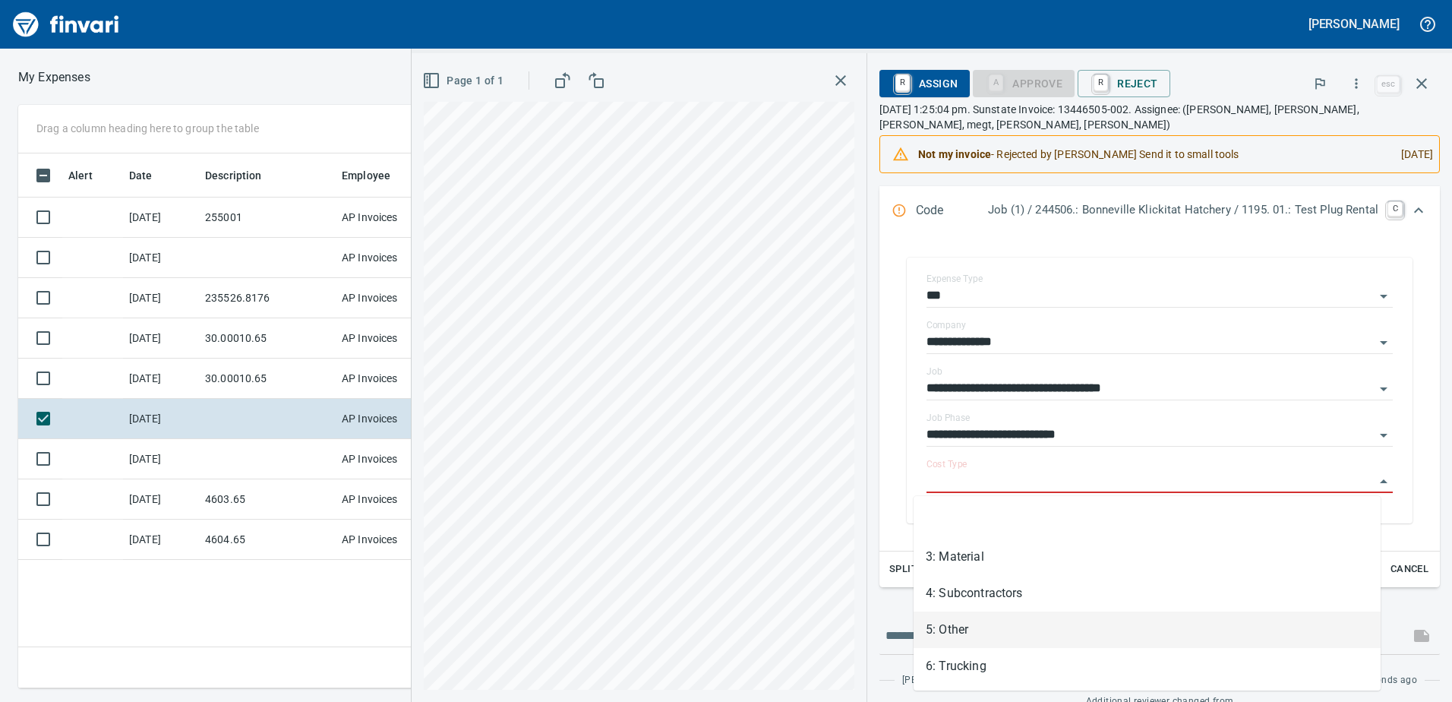
click at [978, 640] on li "5: Other" at bounding box center [1147, 629] width 467 height 36
type input "********"
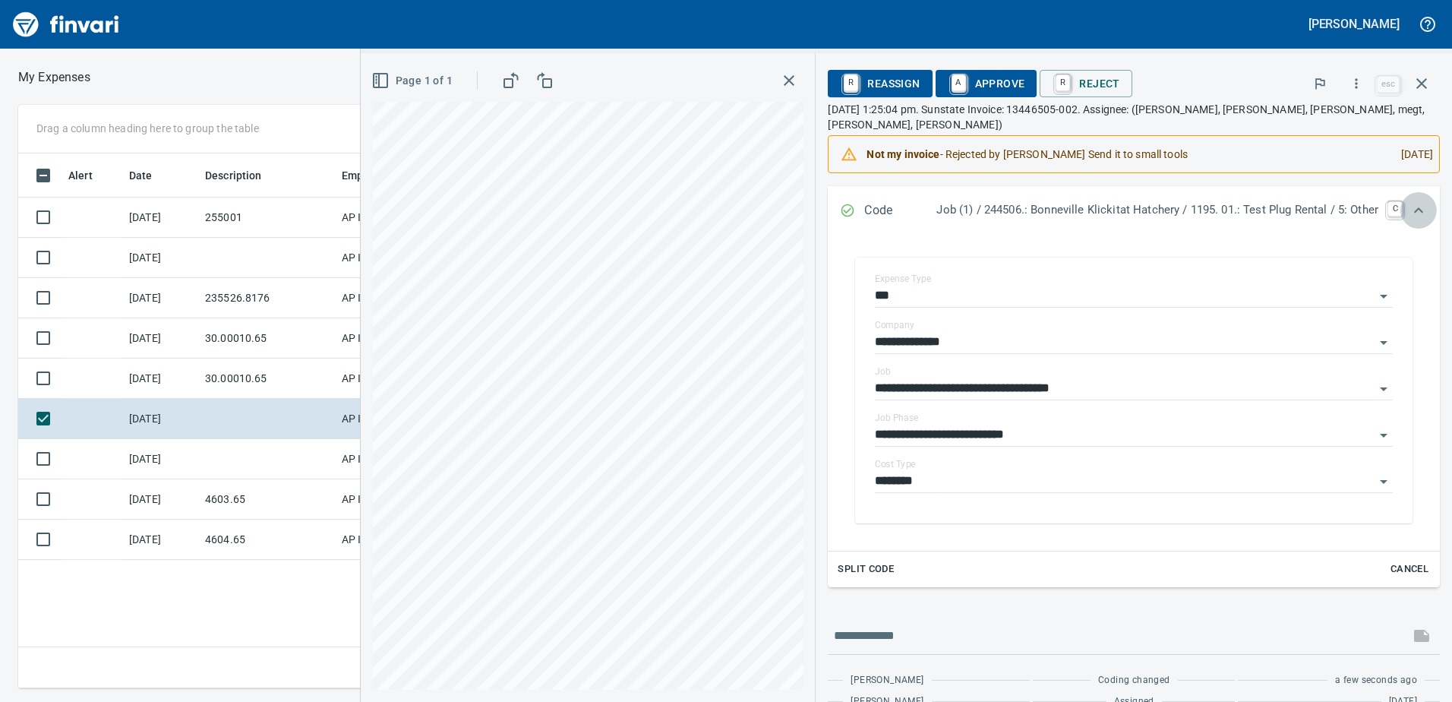
click at [1410, 201] on icon "Expand" at bounding box center [1419, 210] width 18 height 18
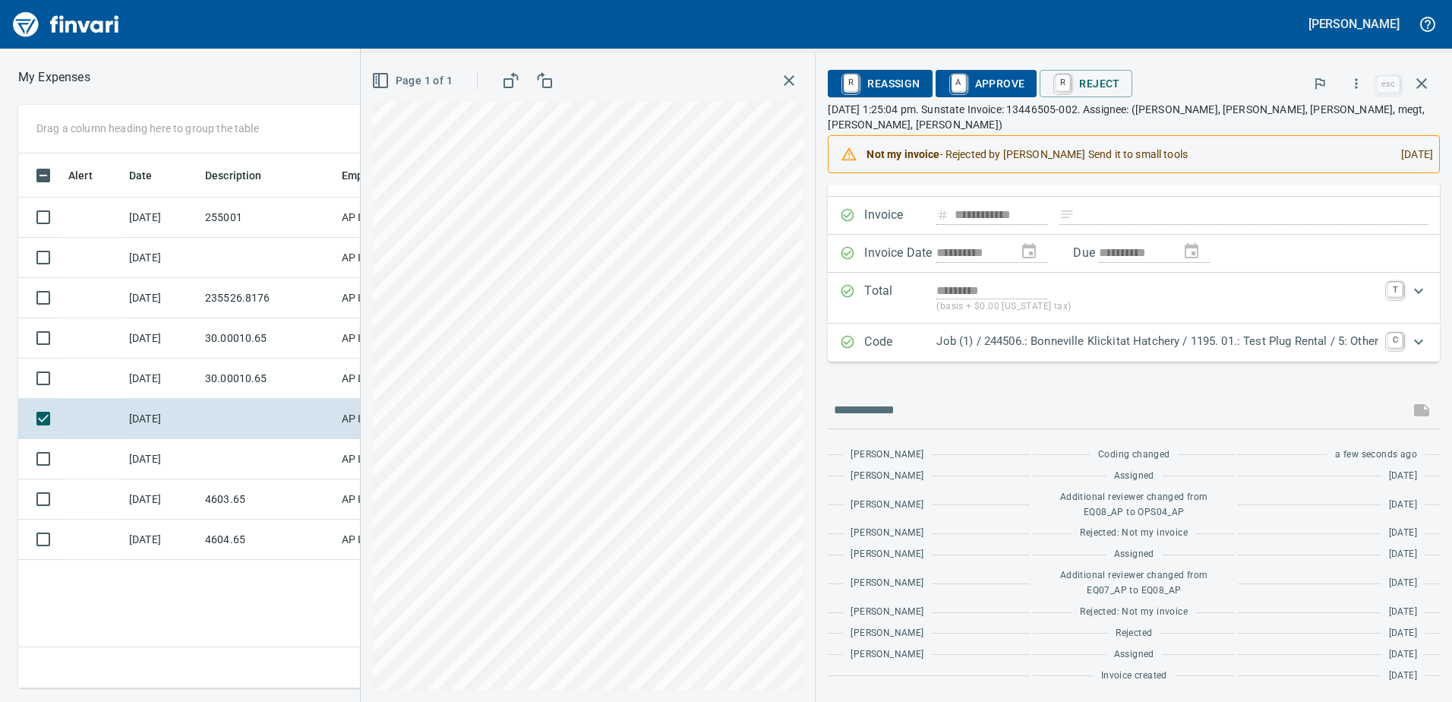
scroll to position [63, 0]
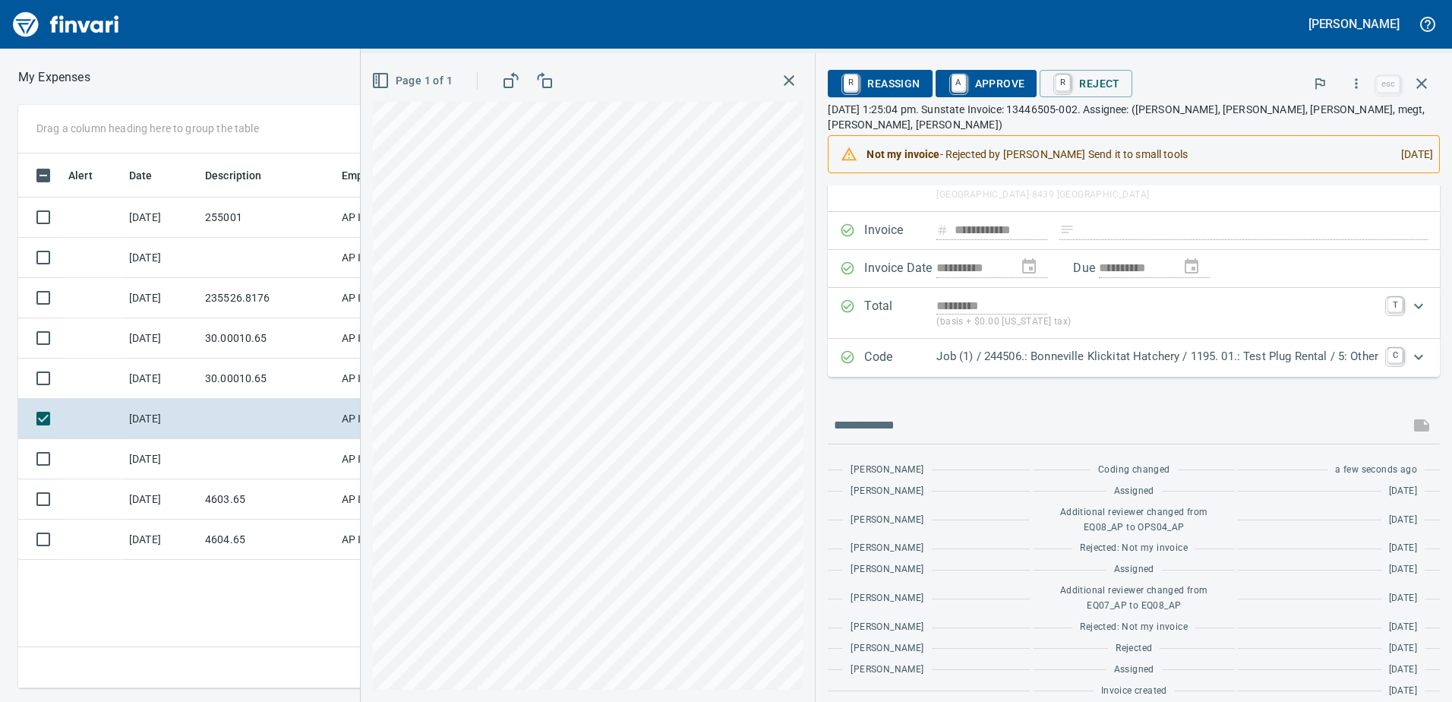
click at [994, 76] on span "A Approve" at bounding box center [986, 84] width 77 height 26
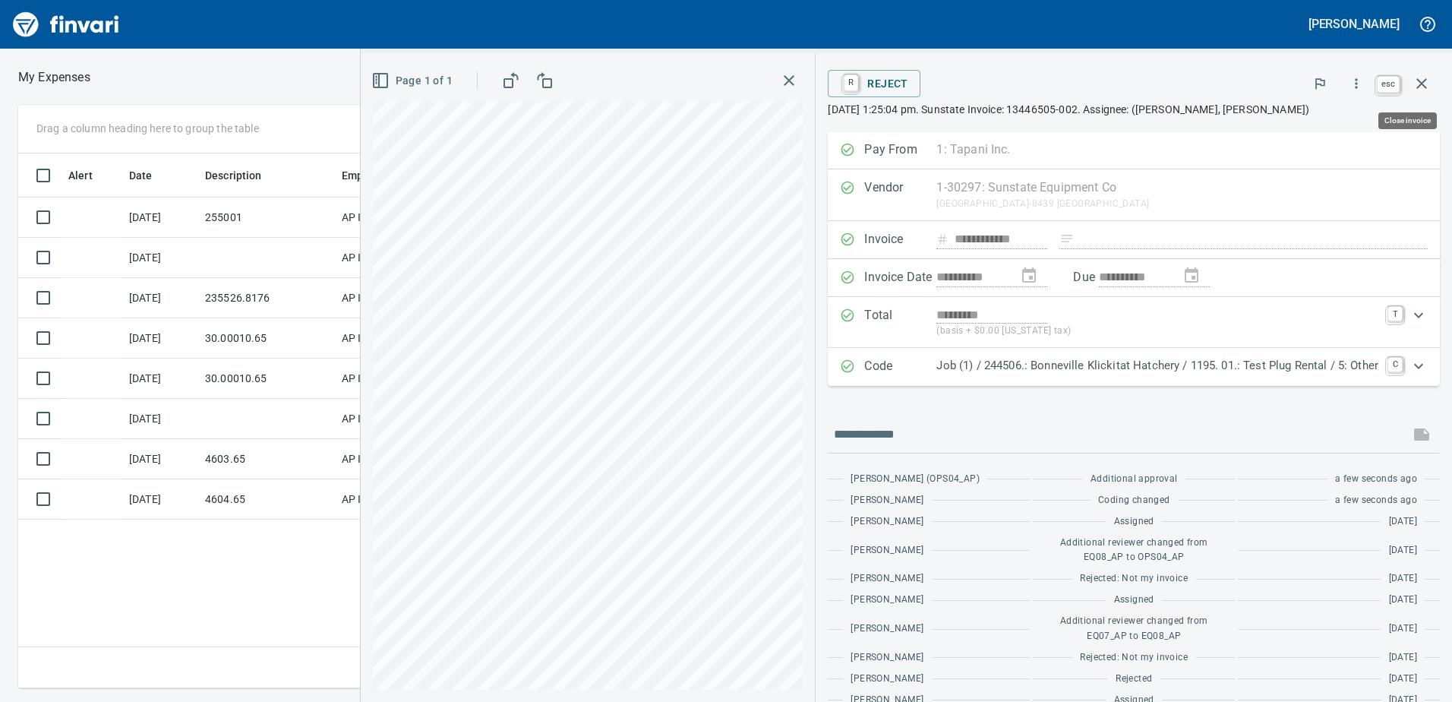
scroll to position [0, 0]
click at [1428, 87] on icon "button" at bounding box center [1422, 83] width 18 height 18
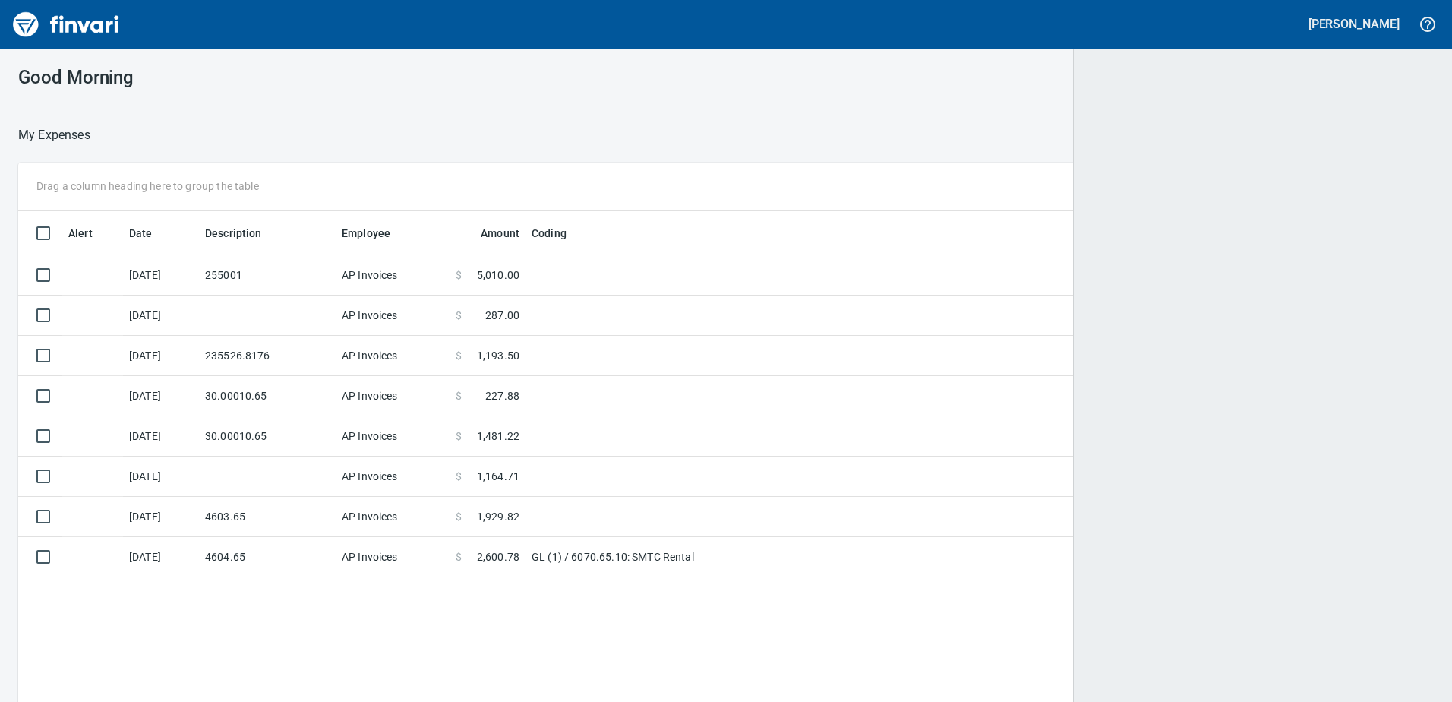
scroll to position [2, 2]
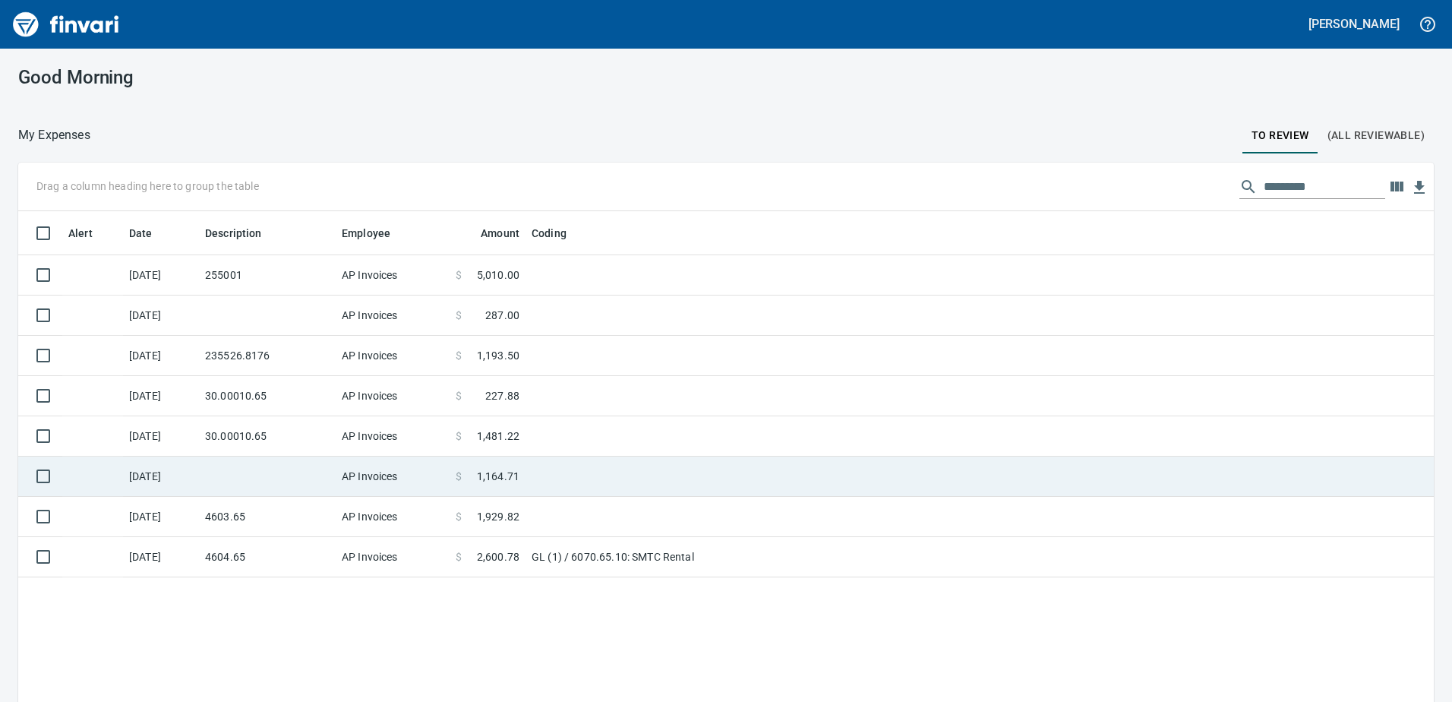
click at [352, 466] on td "AP Invoices" at bounding box center [393, 476] width 114 height 40
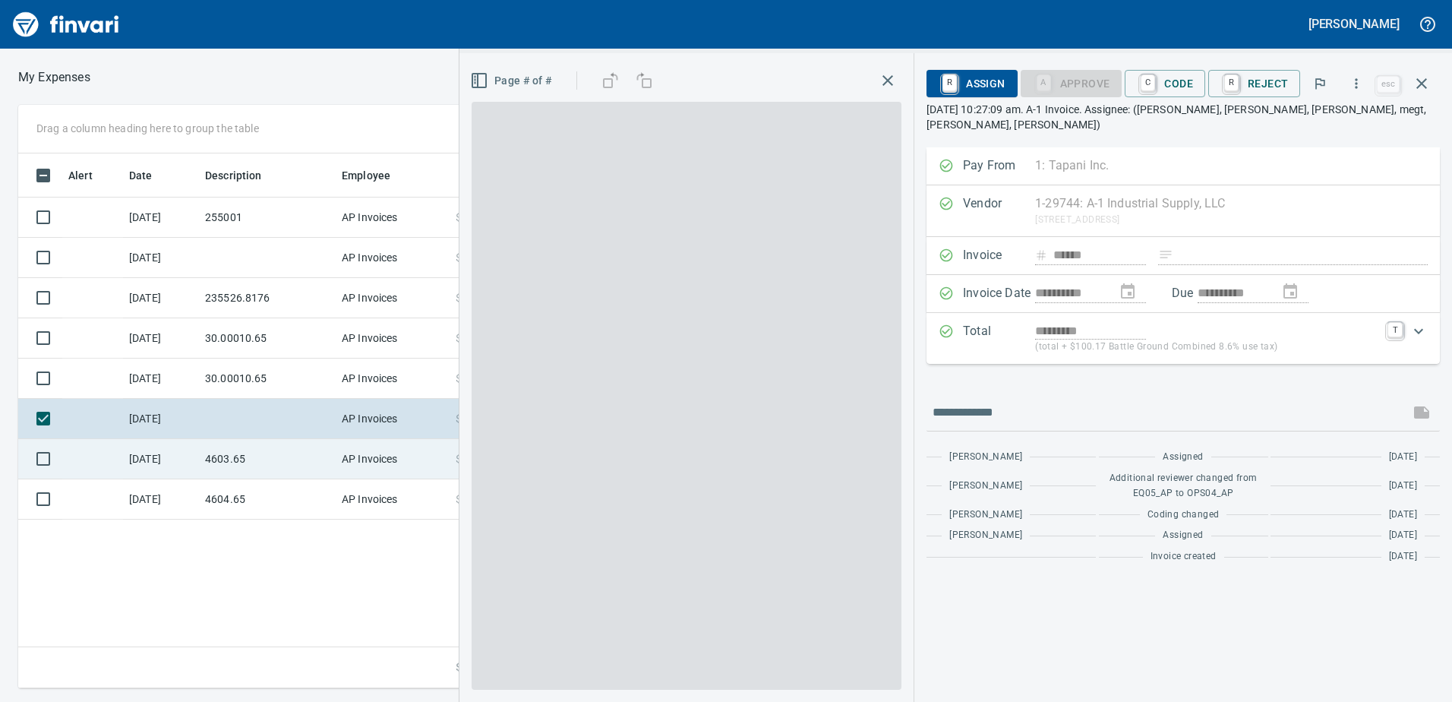
scroll to position [523, 1025]
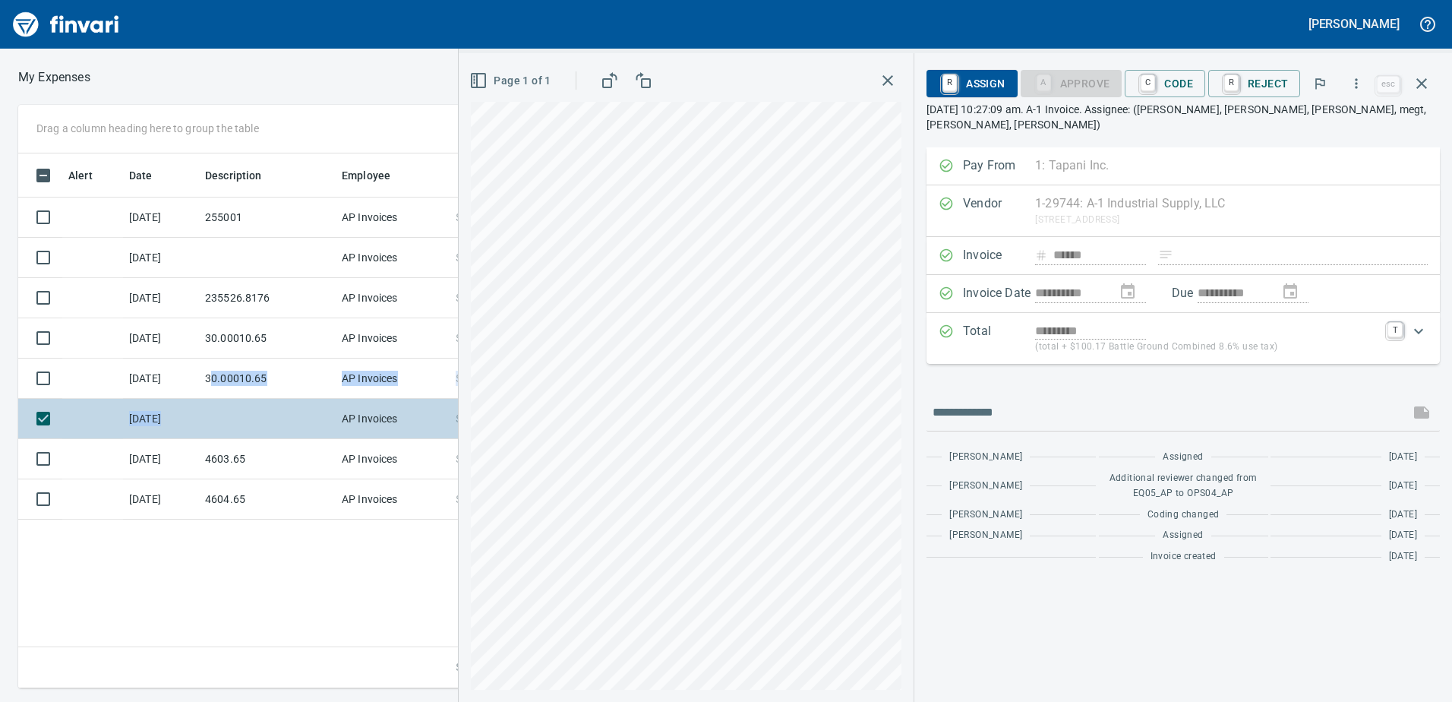
drag, startPoint x: 209, startPoint y: 390, endPoint x: 194, endPoint y: 400, distance: 17.9
click at [194, 400] on tbody "[DATE] 255001 AP Invoices $ 5,010.00 [DATE] AP Invoices $ 287.00 [DATE] 235526.…" at bounding box center [536, 358] width 1036 height 322
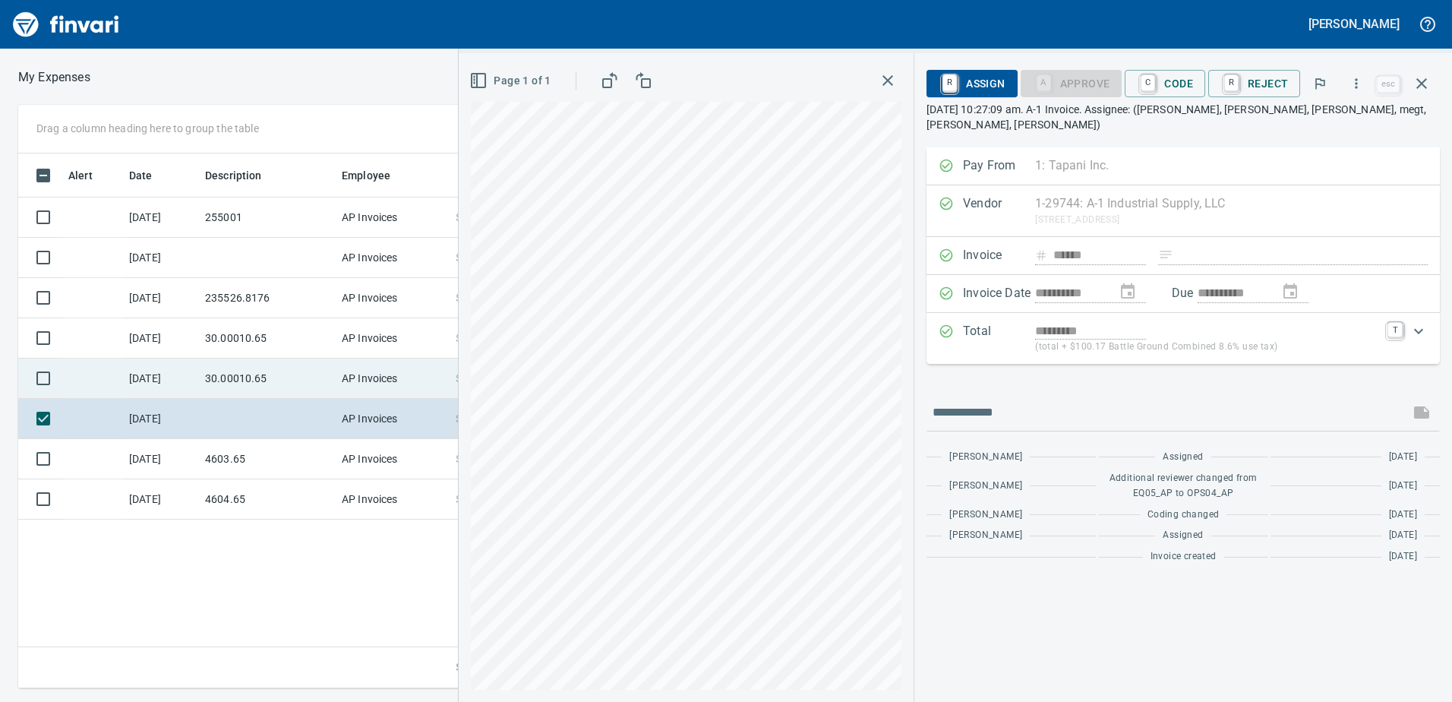
drag, startPoint x: 194, startPoint y: 400, endPoint x: 137, endPoint y: 364, distance: 67.6
click at [137, 361] on td "[DATE]" at bounding box center [161, 379] width 76 height 40
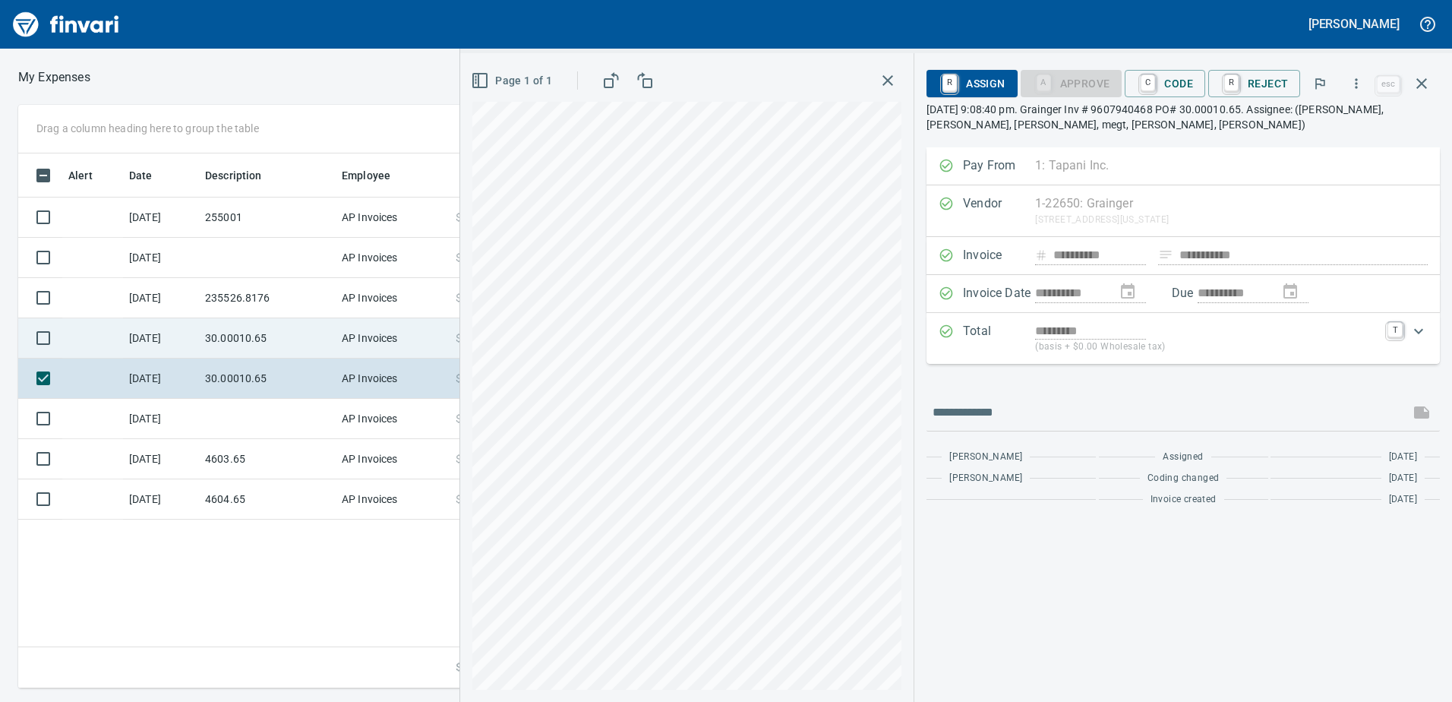
click at [157, 325] on td "[DATE]" at bounding box center [161, 338] width 76 height 40
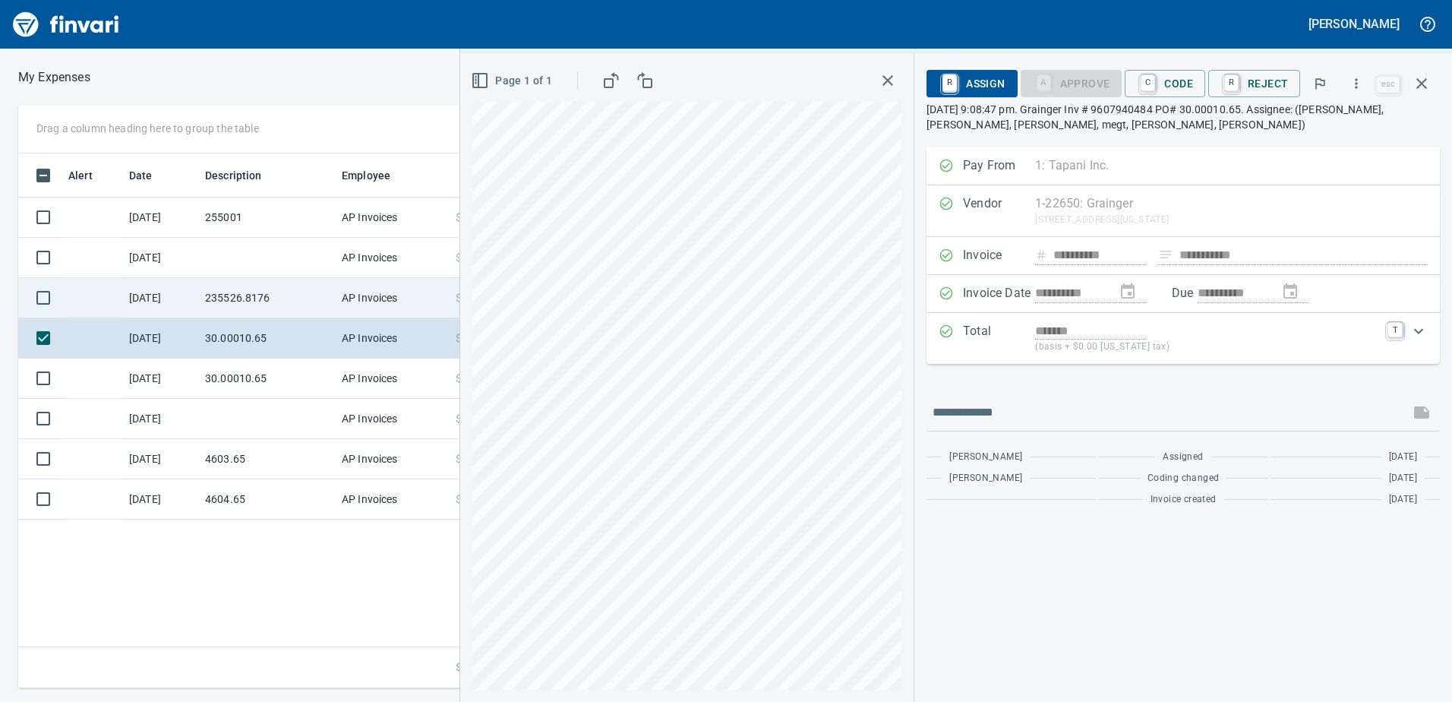
click at [150, 286] on td "[DATE]" at bounding box center [161, 298] width 76 height 40
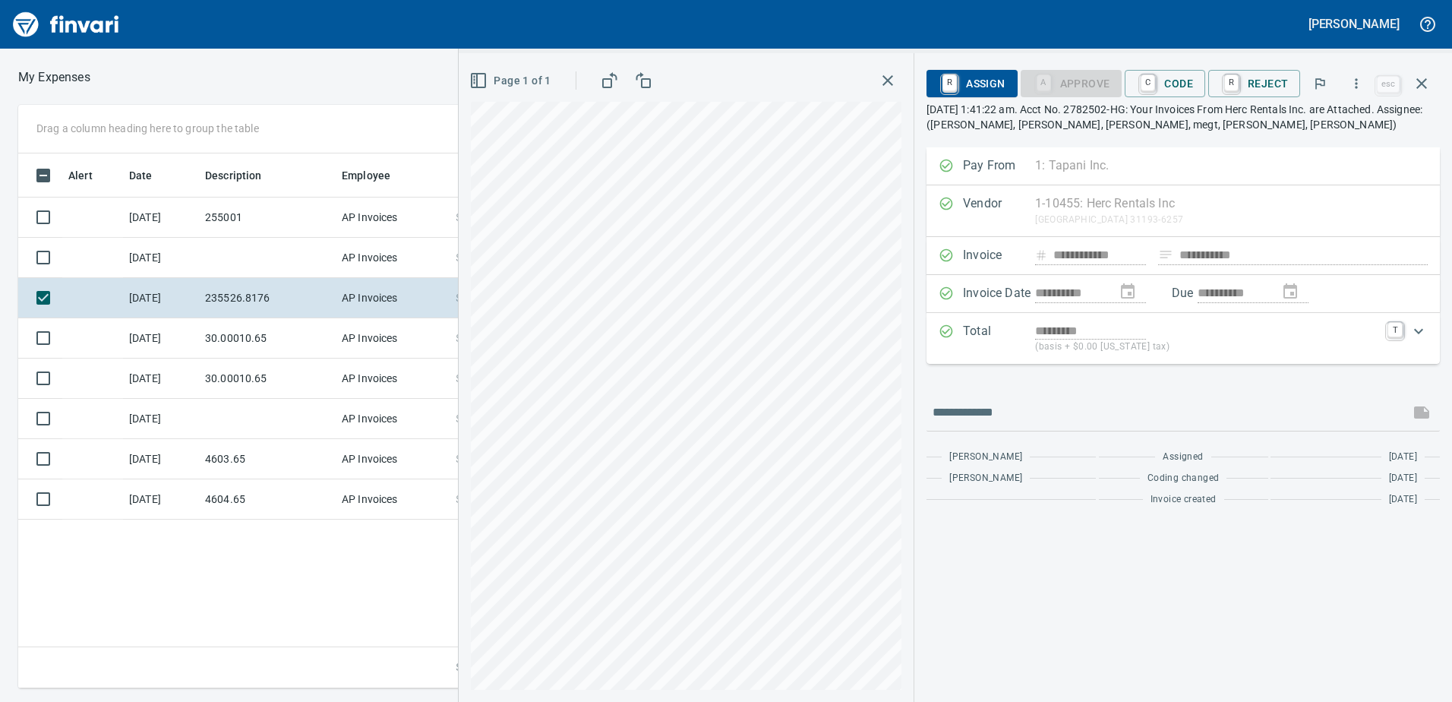
click at [996, 375] on div "**********" at bounding box center [955, 377] width 993 height 649
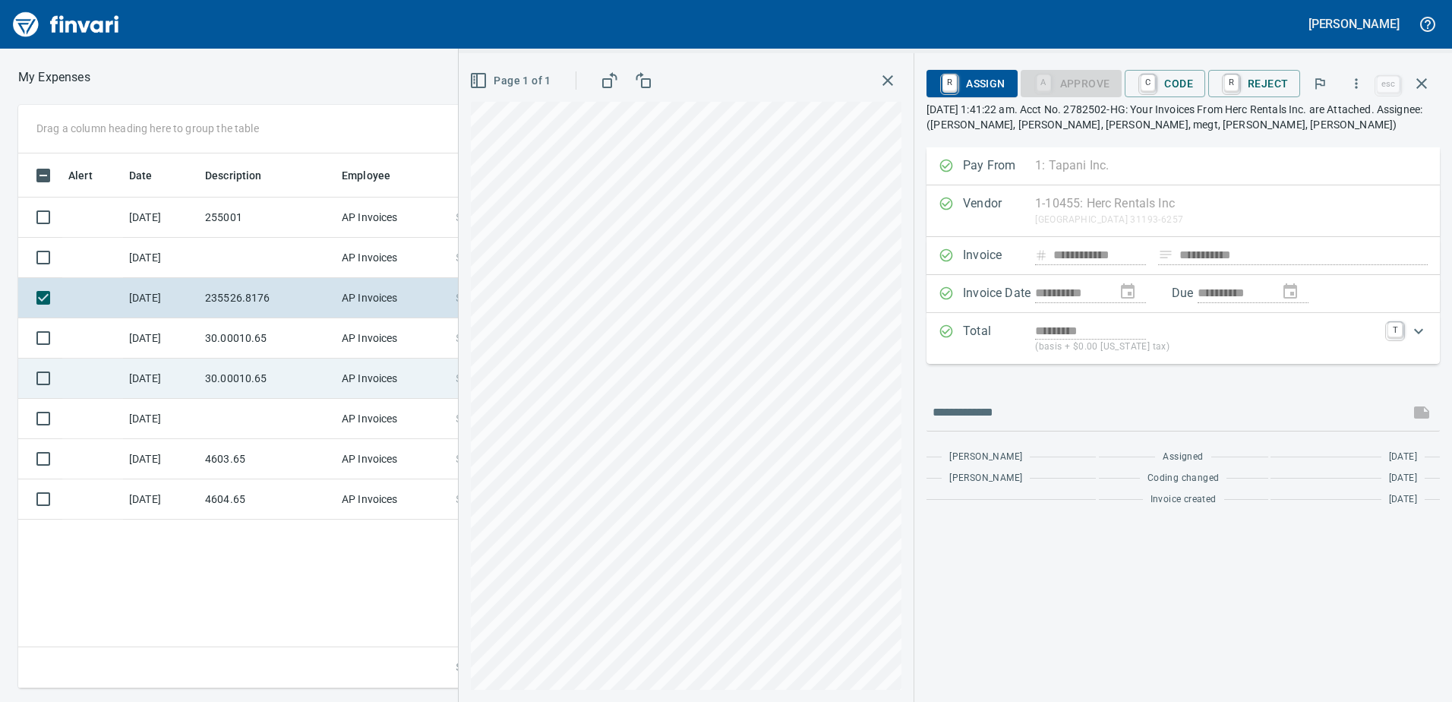
click at [421, 377] on div "**********" at bounding box center [726, 396] width 1452 height 583
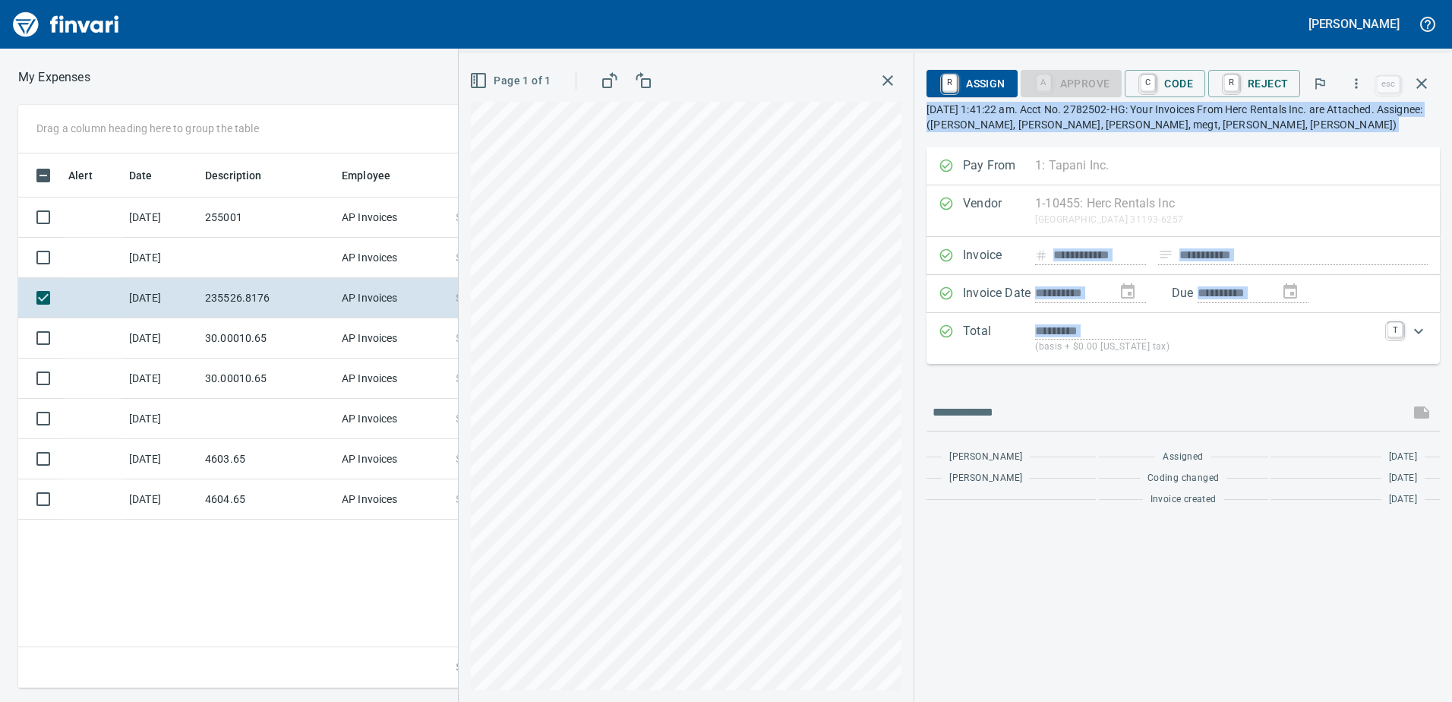
click at [707, 356] on div "**********" at bounding box center [955, 377] width 993 height 649
drag, startPoint x: 918, startPoint y: 311, endPoint x: 1061, endPoint y: 623, distance: 343.3
click at [1075, 628] on div "**********" at bounding box center [955, 377] width 993 height 649
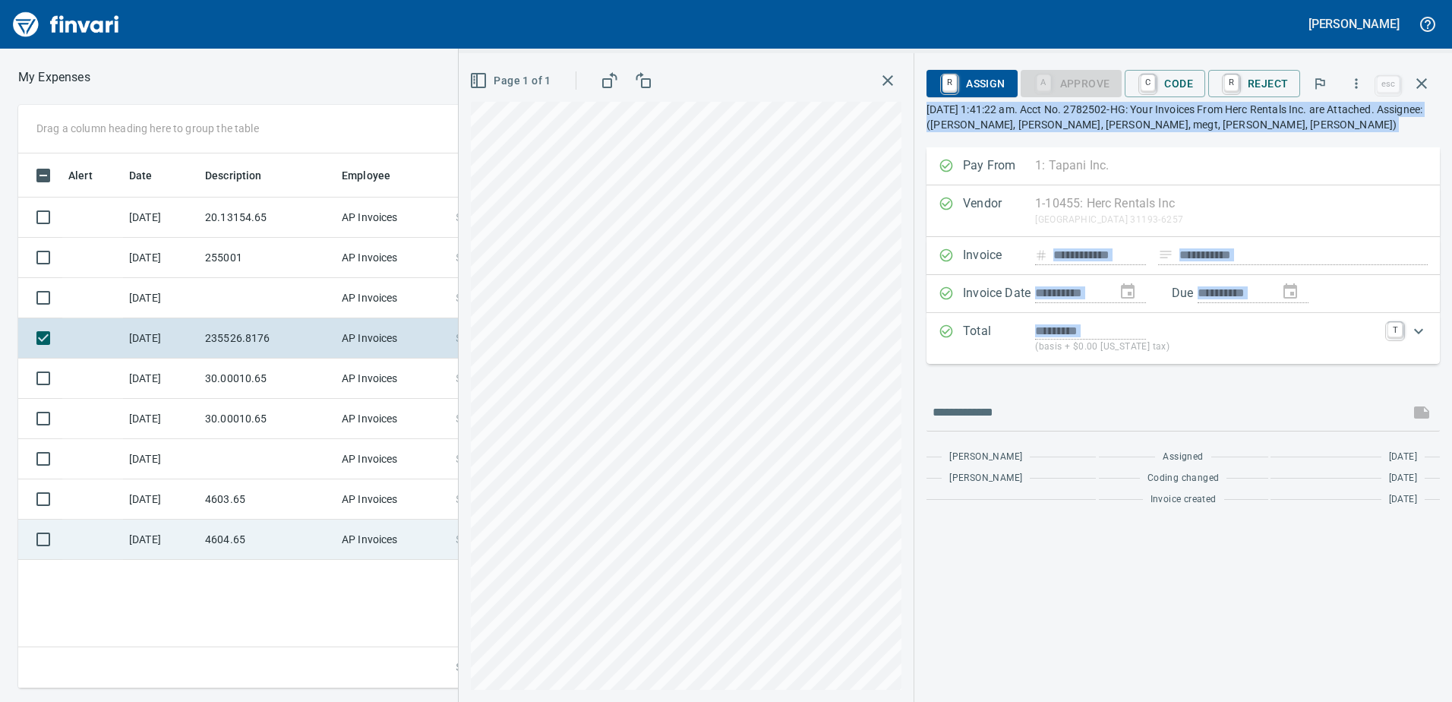
click at [325, 590] on div "**********" at bounding box center [726, 396] width 1452 height 583
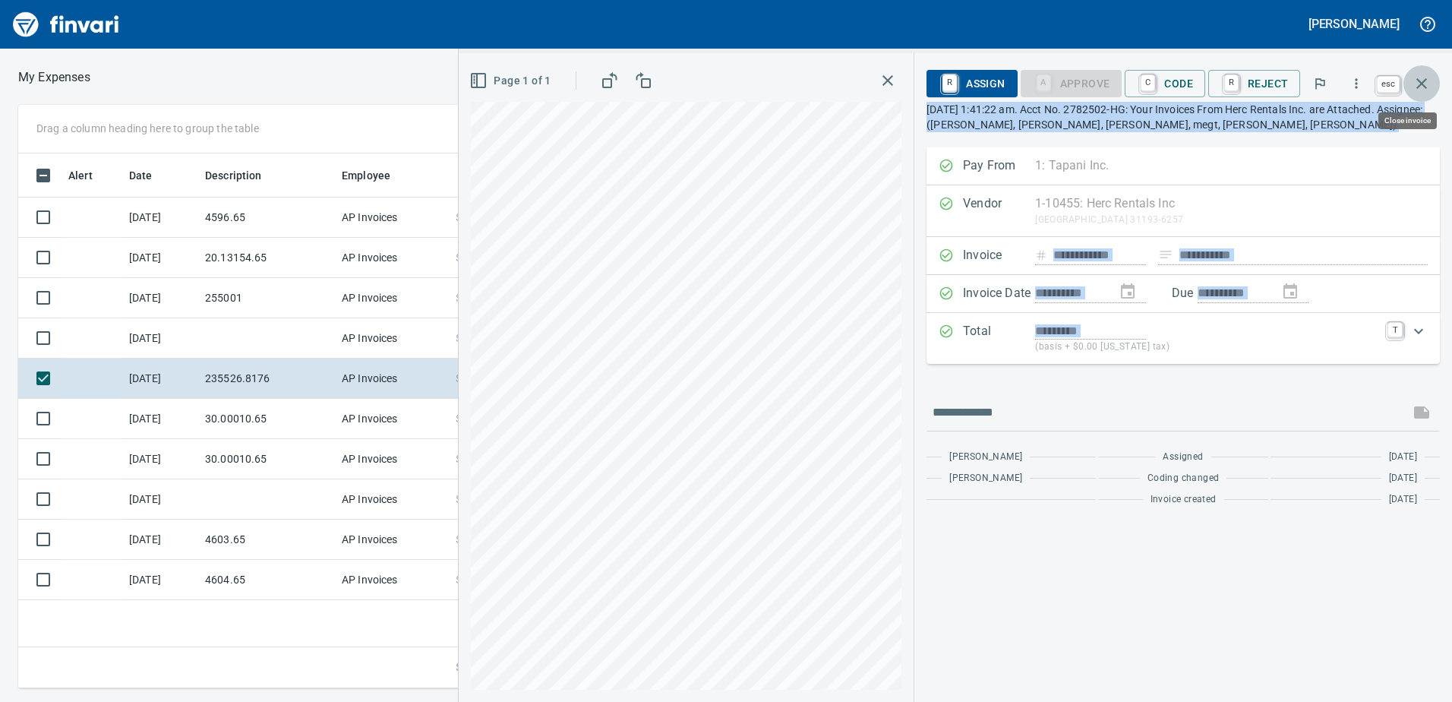
click at [1423, 78] on icon "button" at bounding box center [1422, 83] width 18 height 18
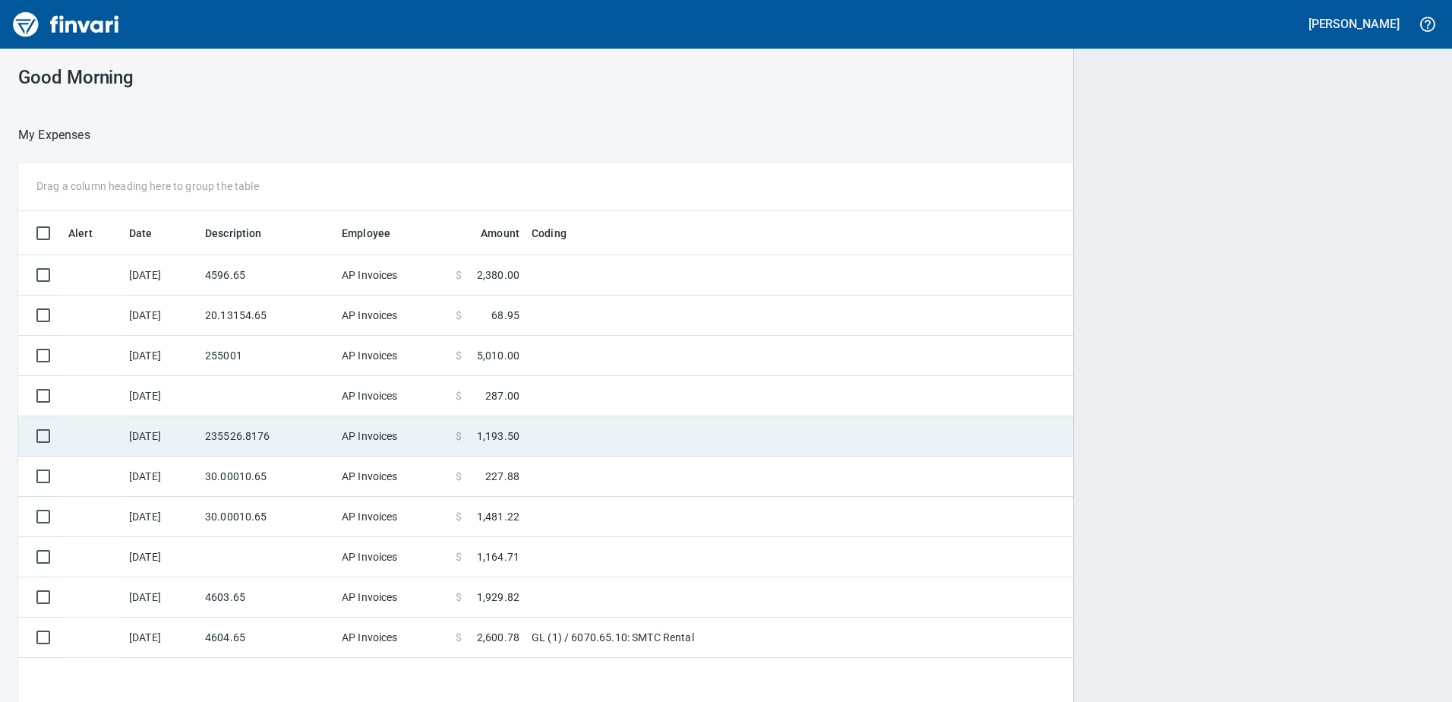
scroll to position [2, 2]
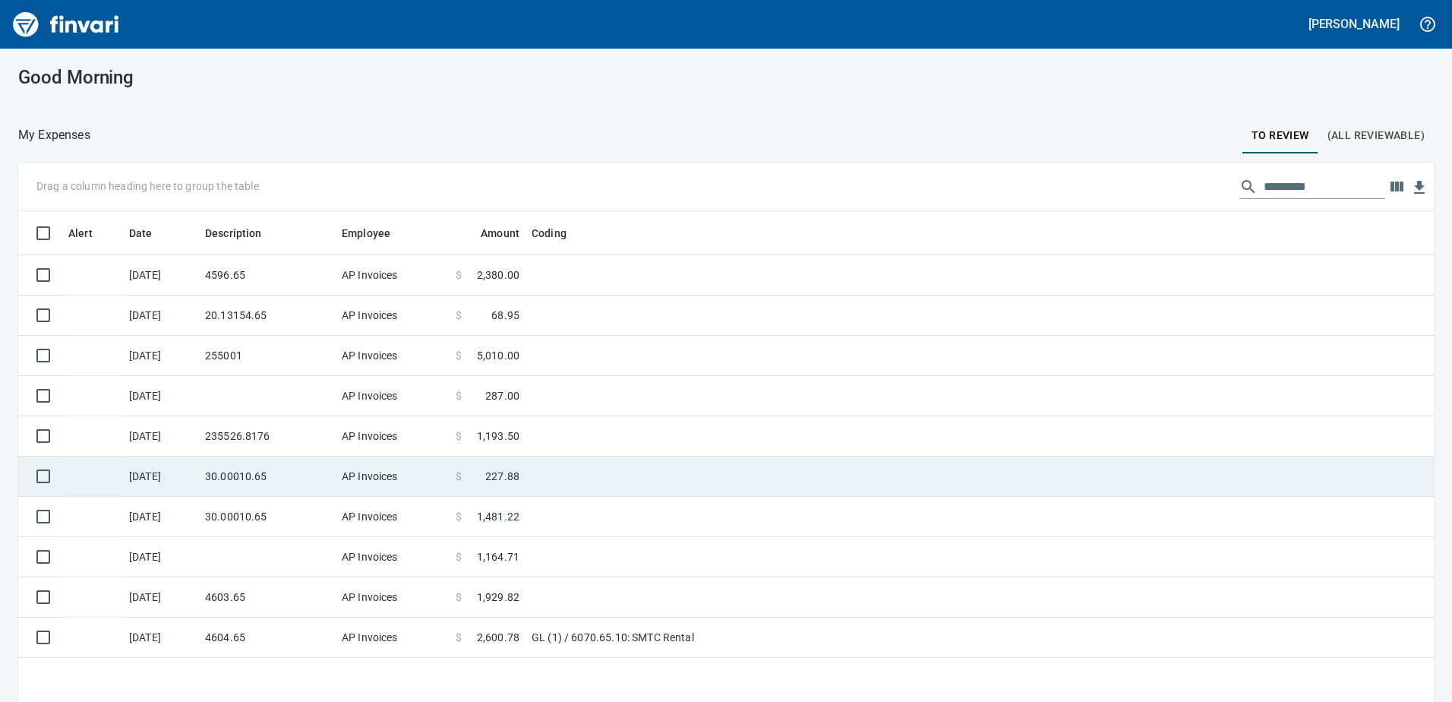
drag, startPoint x: 295, startPoint y: 423, endPoint x: 290, endPoint y: 417, distance: 8.1
click at [295, 423] on td "235526.8176" at bounding box center [267, 436] width 137 height 40
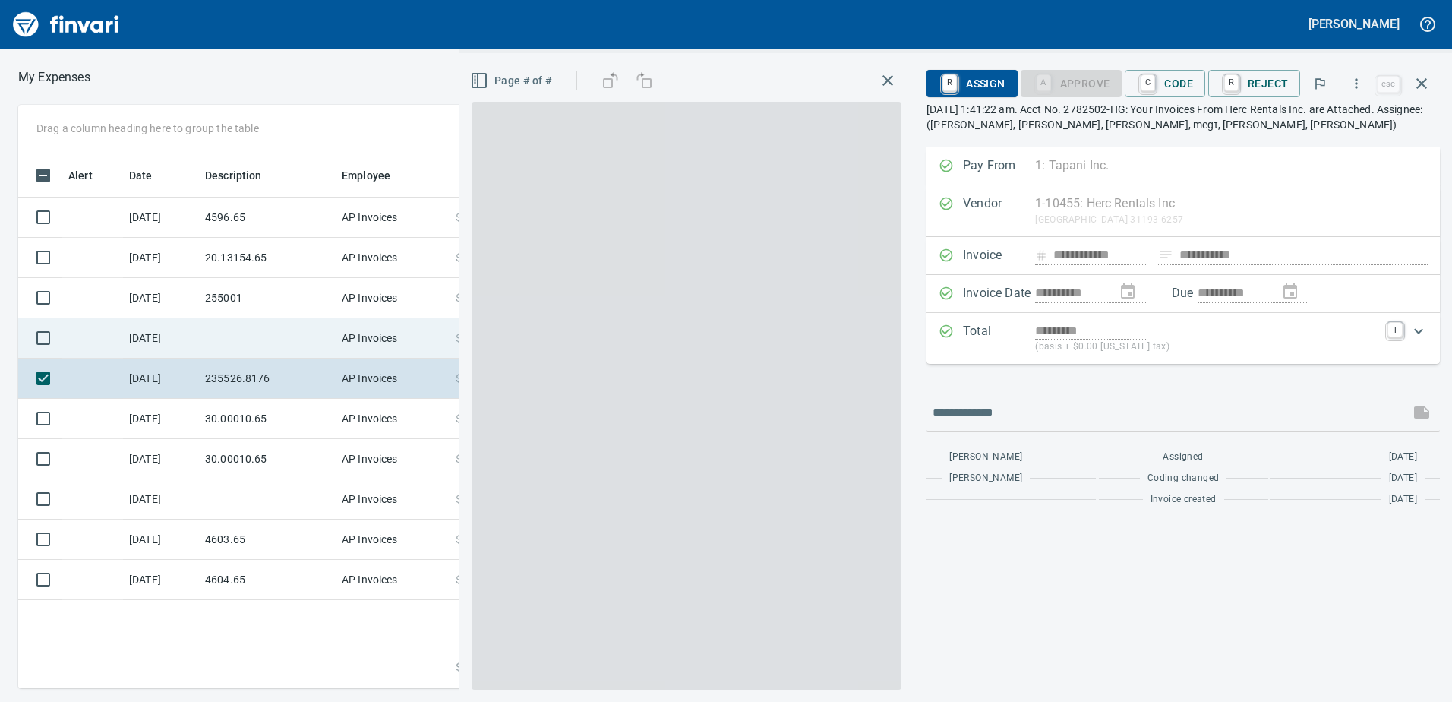
scroll to position [523, 1025]
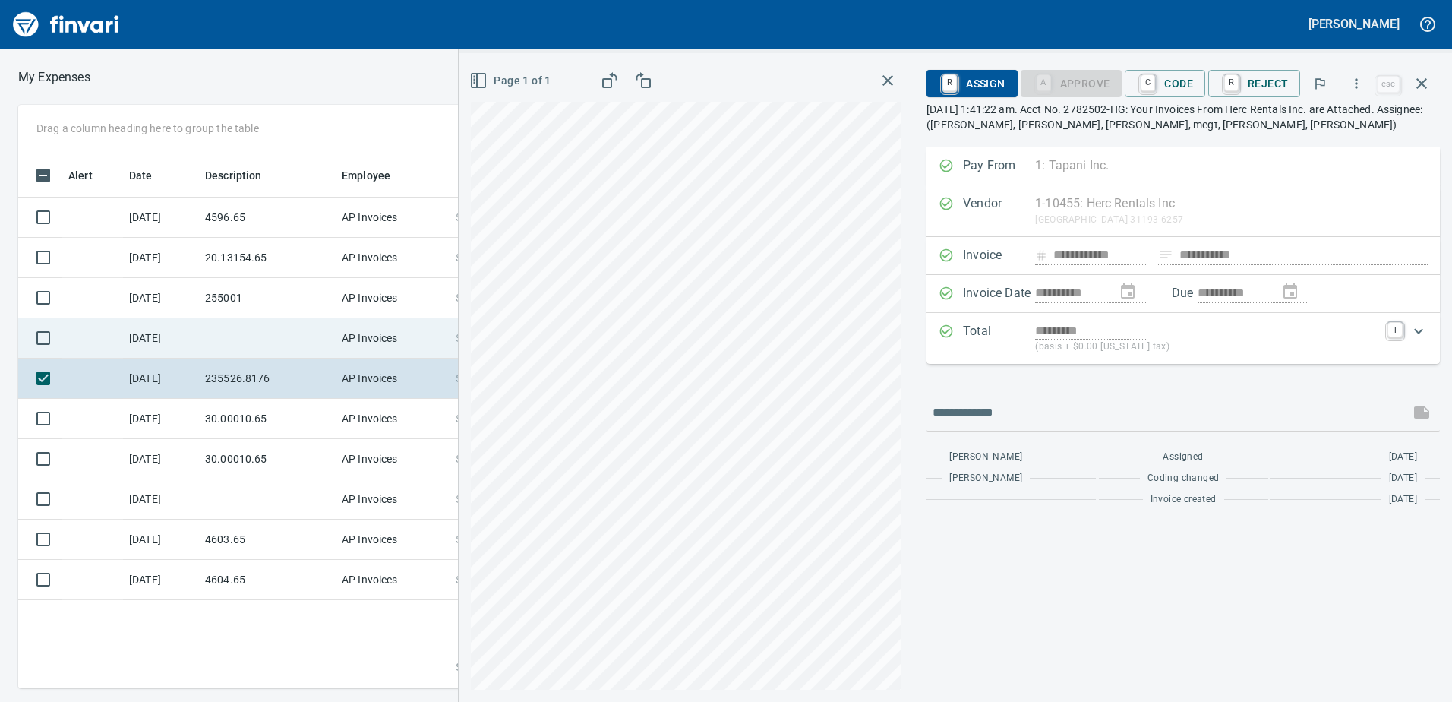
click at [242, 323] on td at bounding box center [267, 338] width 137 height 40
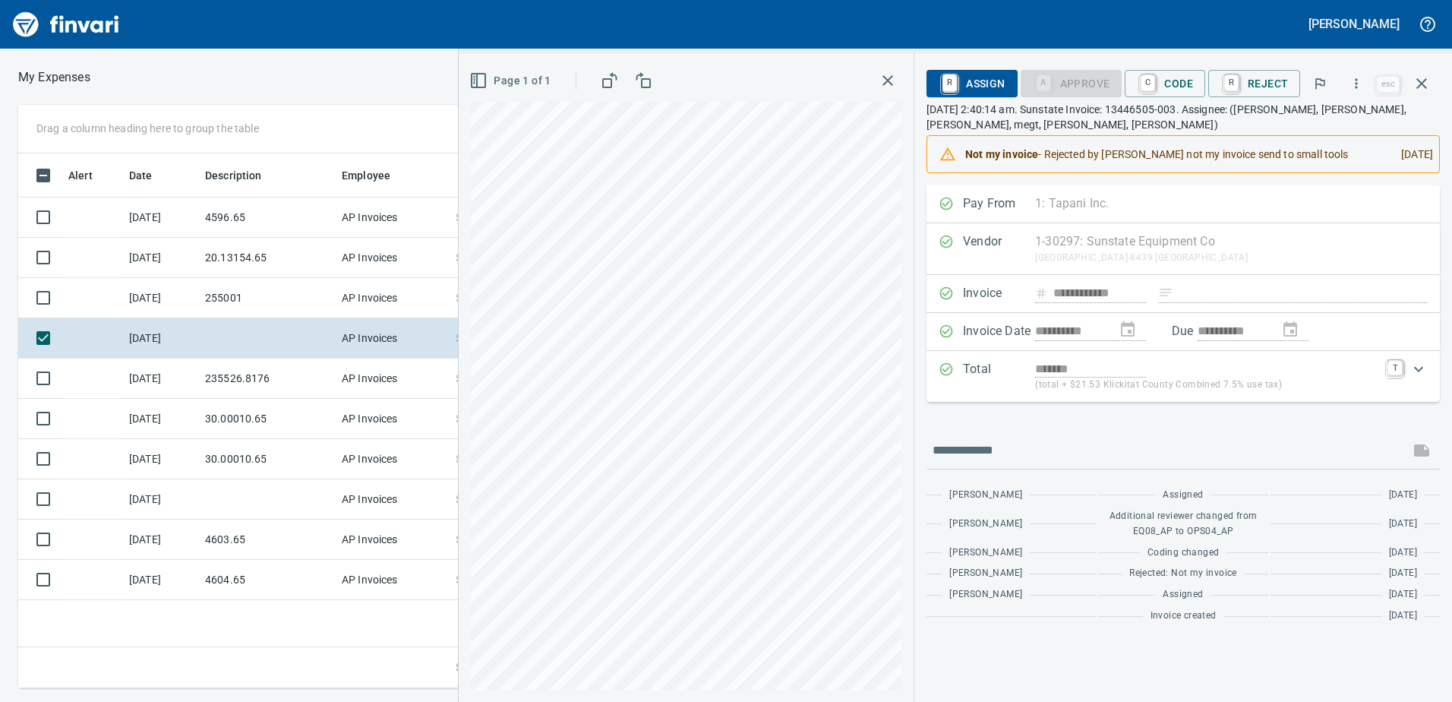
click at [469, 488] on div "Page 1 of 1" at bounding box center [686, 377] width 455 height 649
click at [1171, 146] on div "**********" at bounding box center [955, 377] width 993 height 649
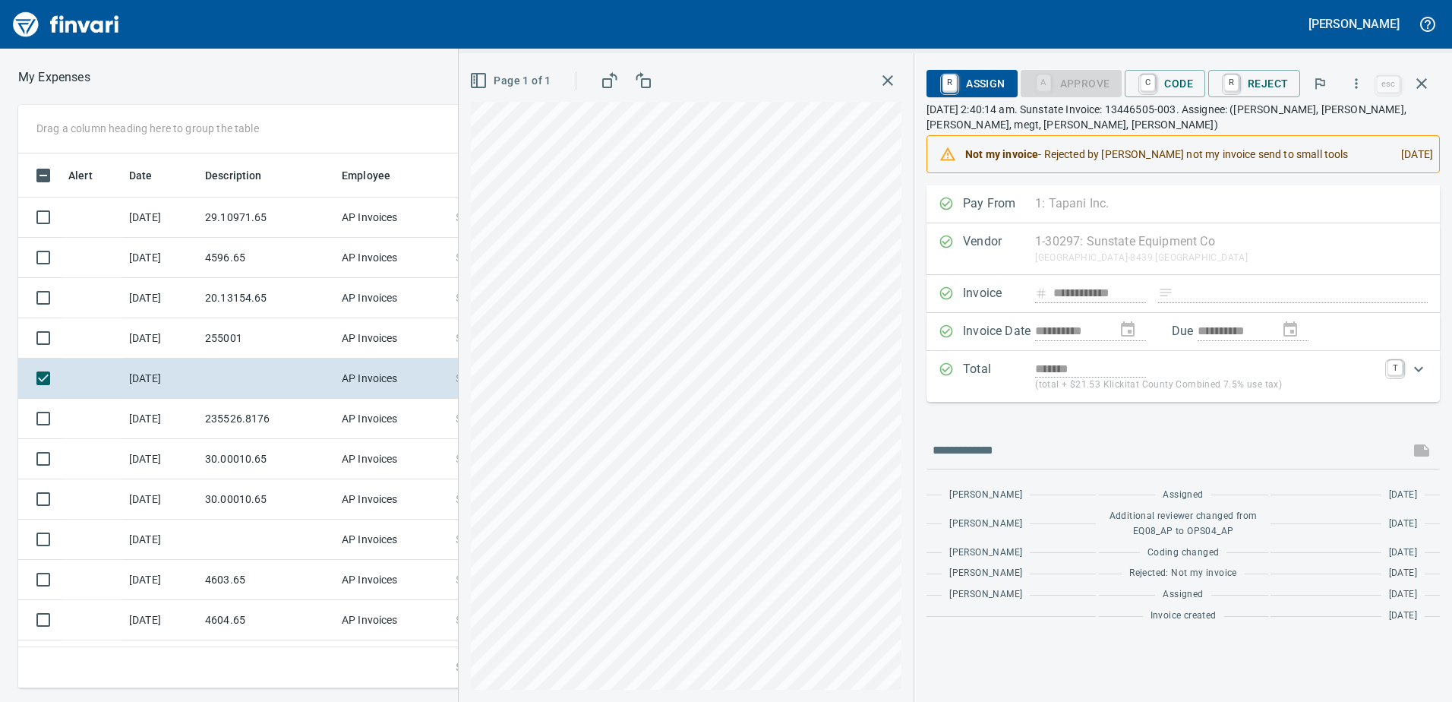
scroll to position [523, 1025]
click at [462, 346] on div "Page 1 of 1" at bounding box center [686, 377] width 455 height 649
click at [1165, 87] on span "C Code" at bounding box center [1165, 84] width 56 height 26
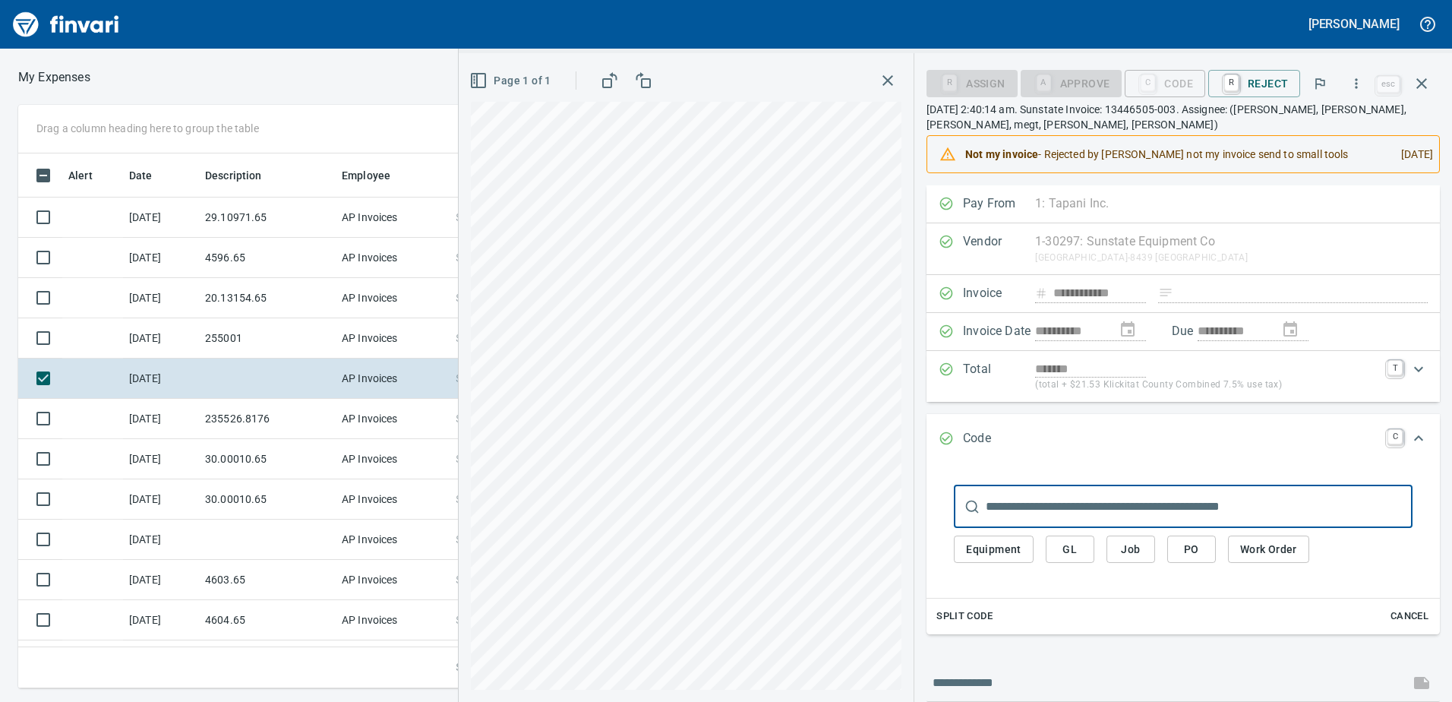
click at [1087, 510] on input "text" at bounding box center [1199, 506] width 427 height 43
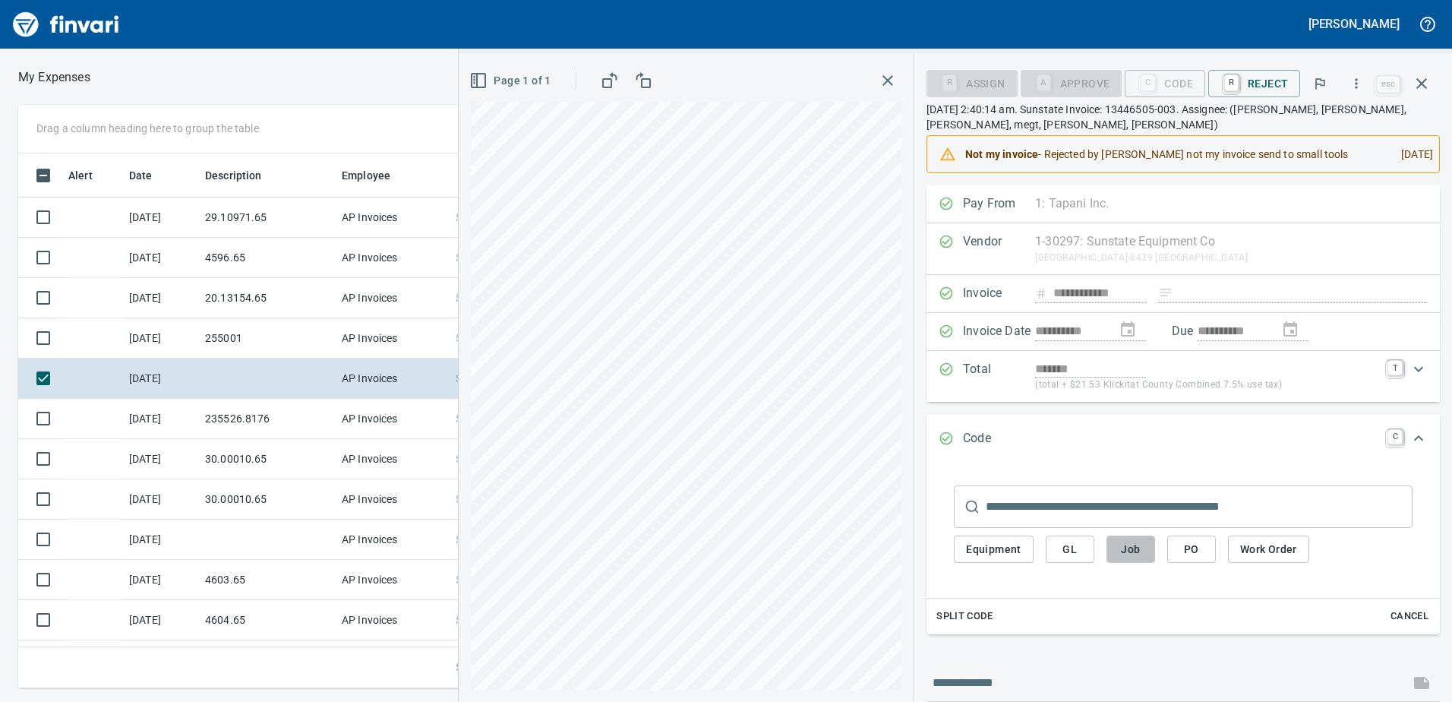
click at [1136, 557] on span "Job" at bounding box center [1131, 549] width 24 height 19
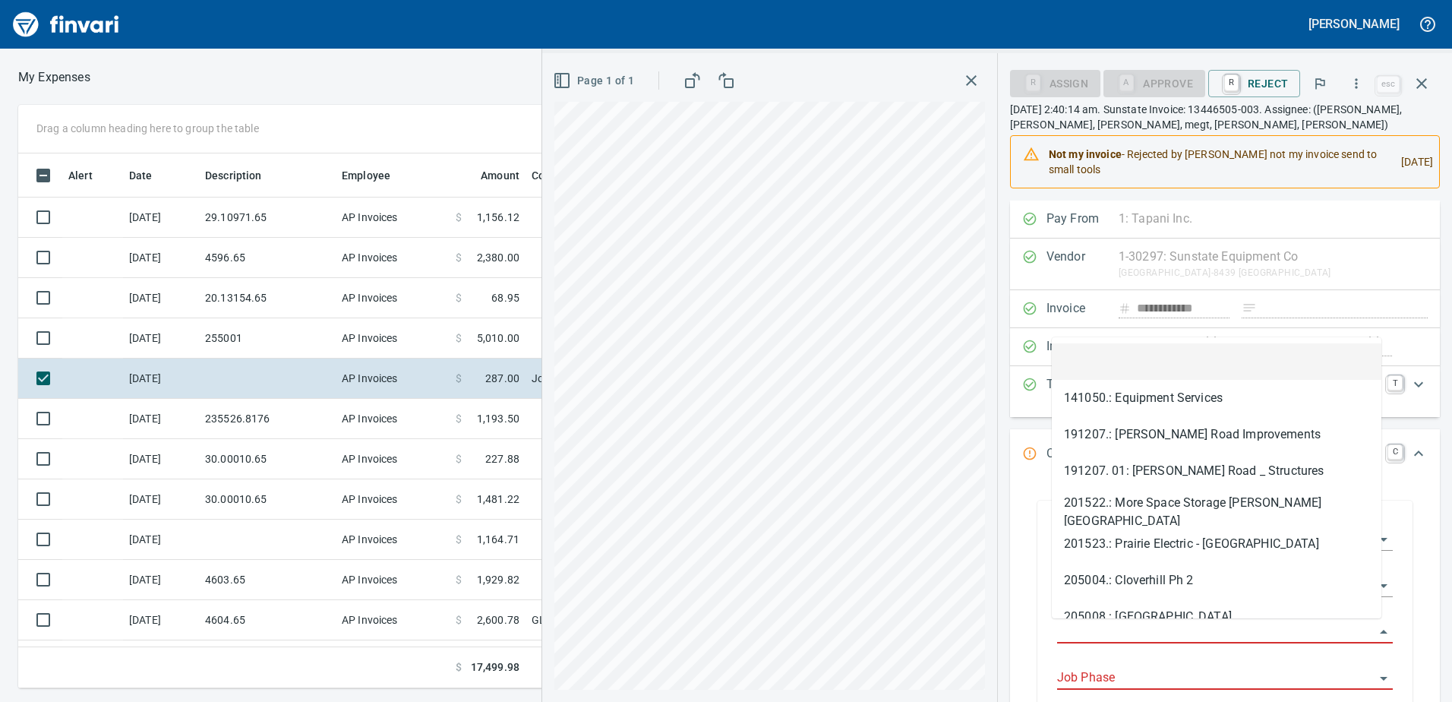
click at [1141, 627] on input "Job" at bounding box center [1215, 631] width 317 height 21
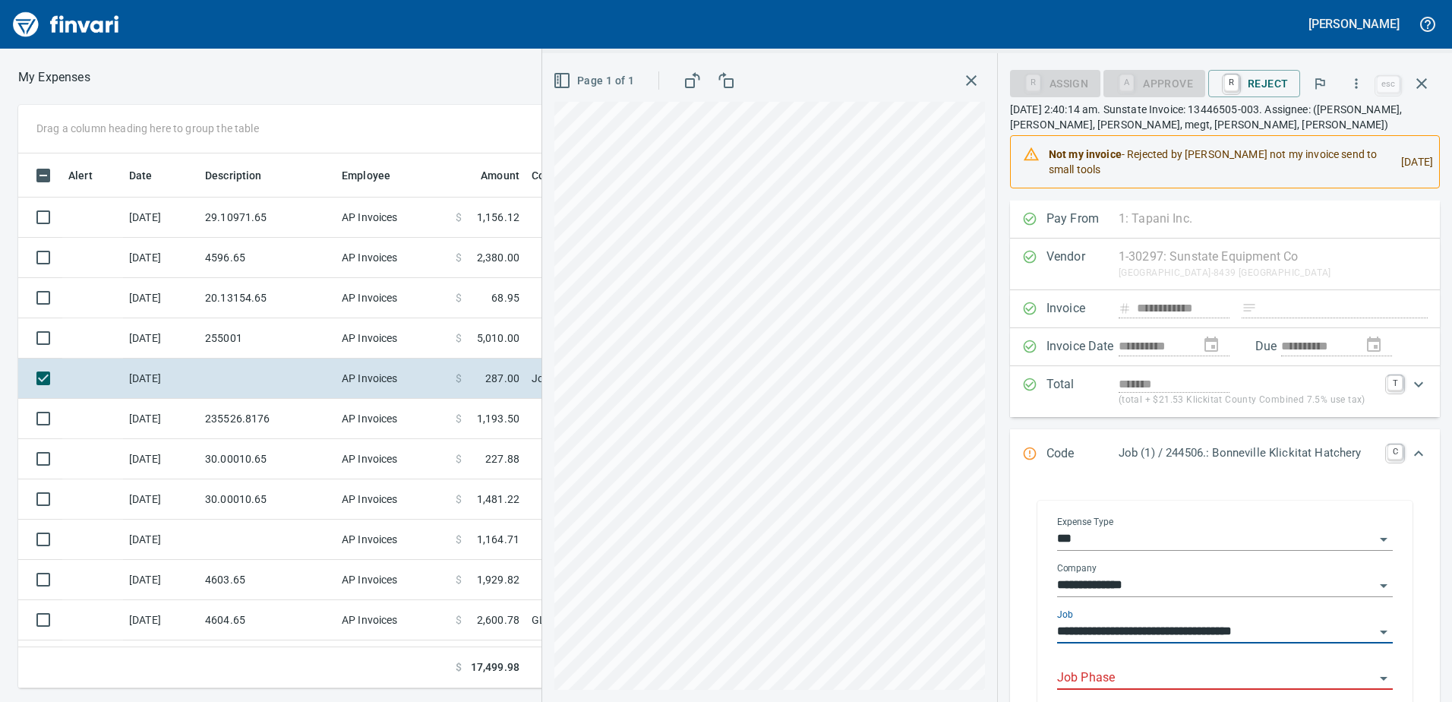
type input "**********"
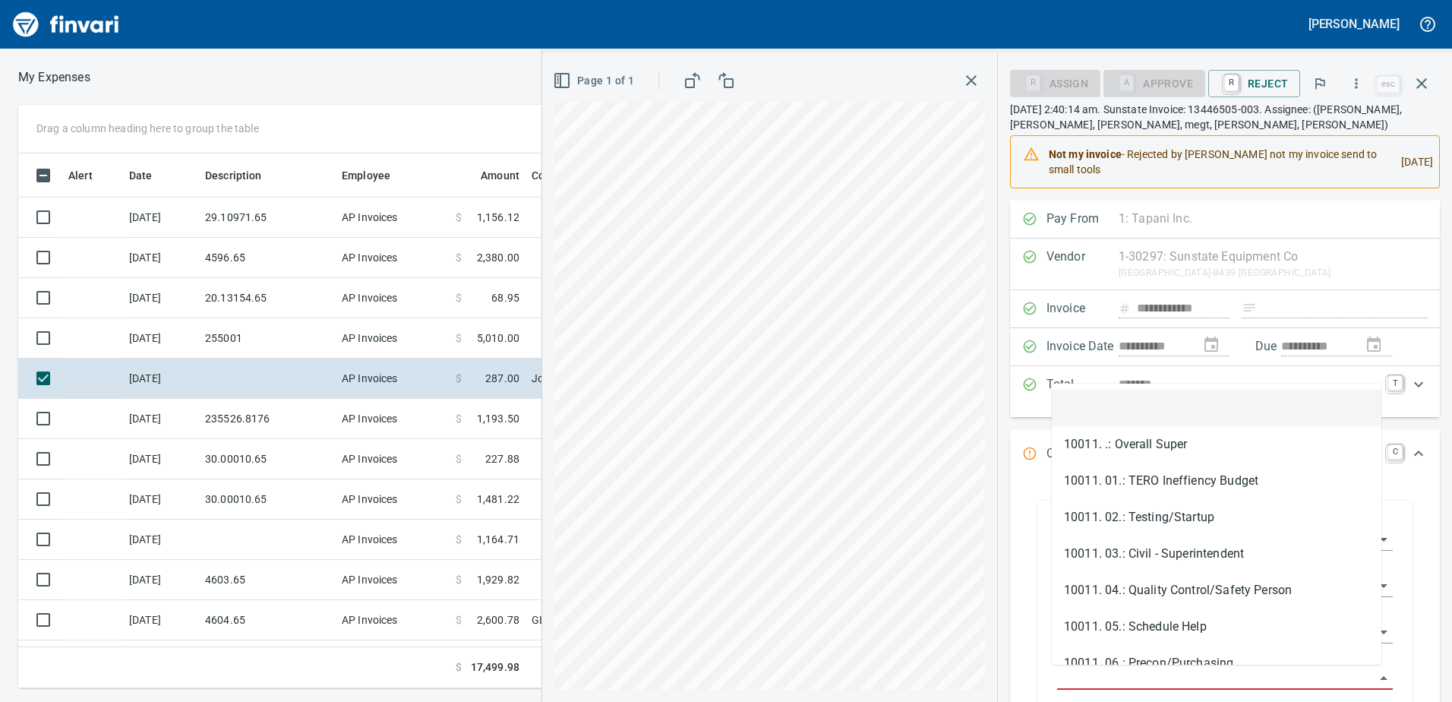
click at [1116, 668] on input "Job Phase" at bounding box center [1215, 678] width 317 height 21
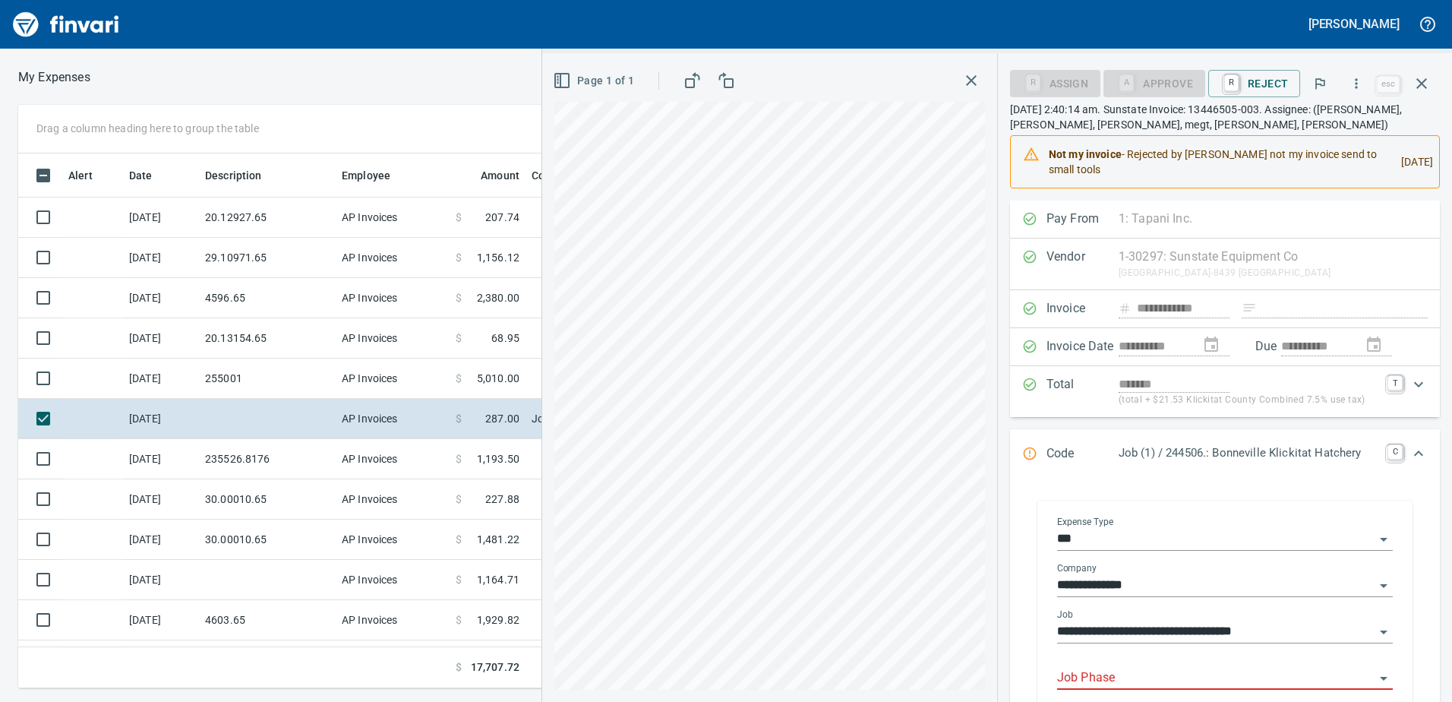
scroll to position [152, 0]
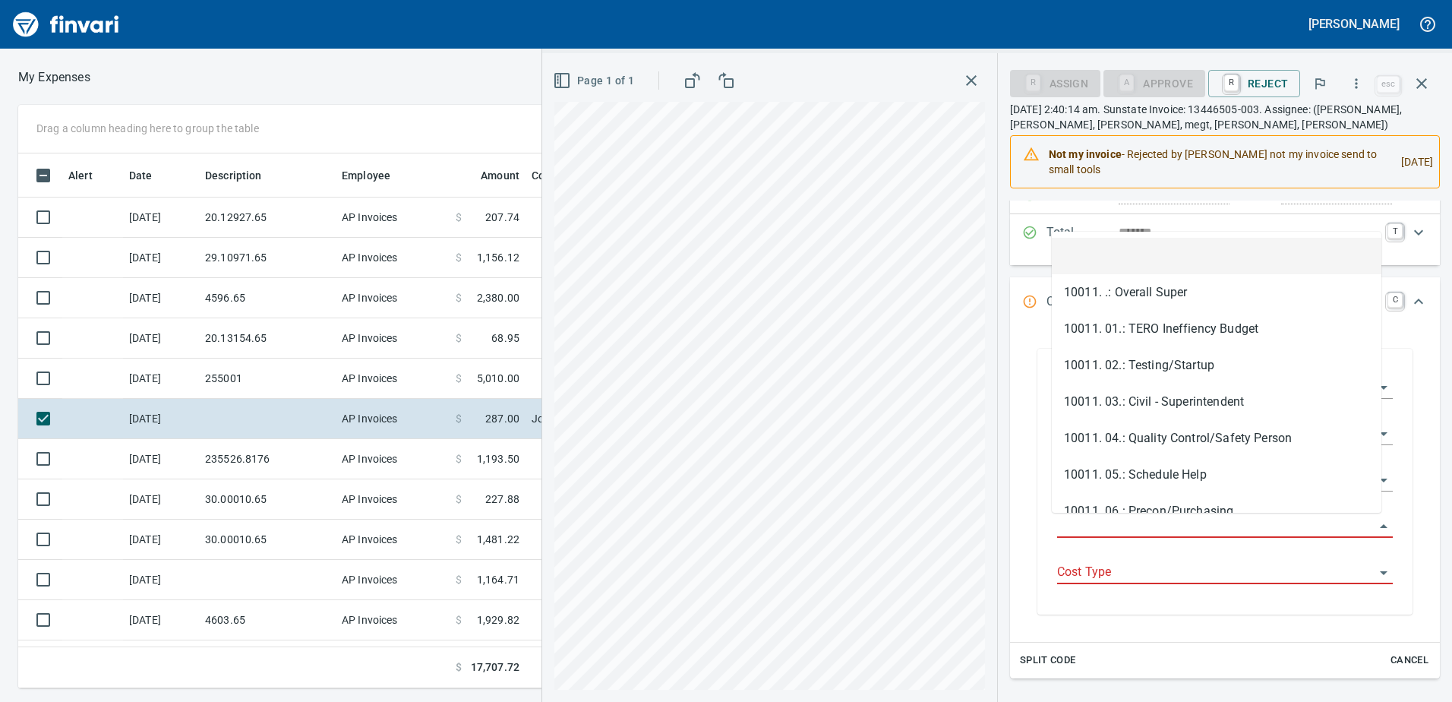
click at [1115, 516] on input "Job Phase" at bounding box center [1215, 526] width 317 height 21
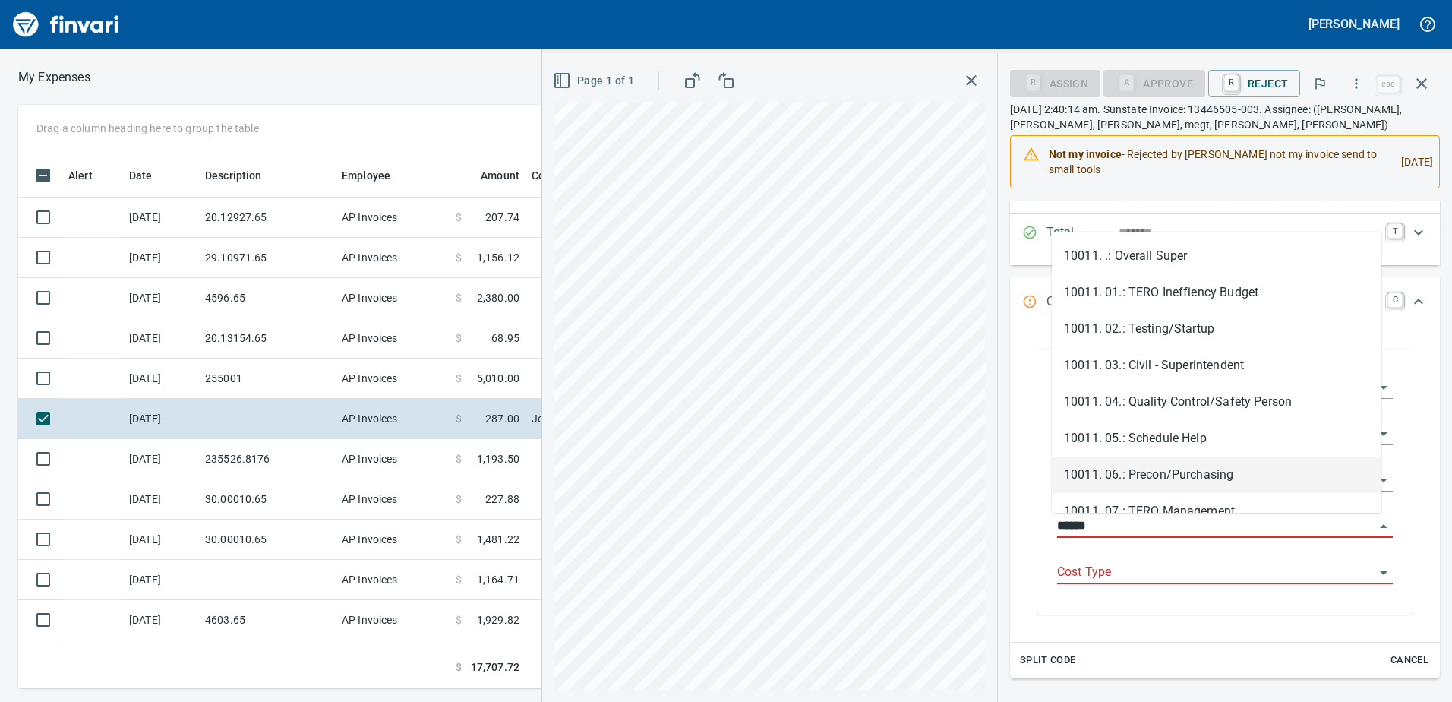
click at [1117, 529] on input "******" at bounding box center [1215, 526] width 317 height 21
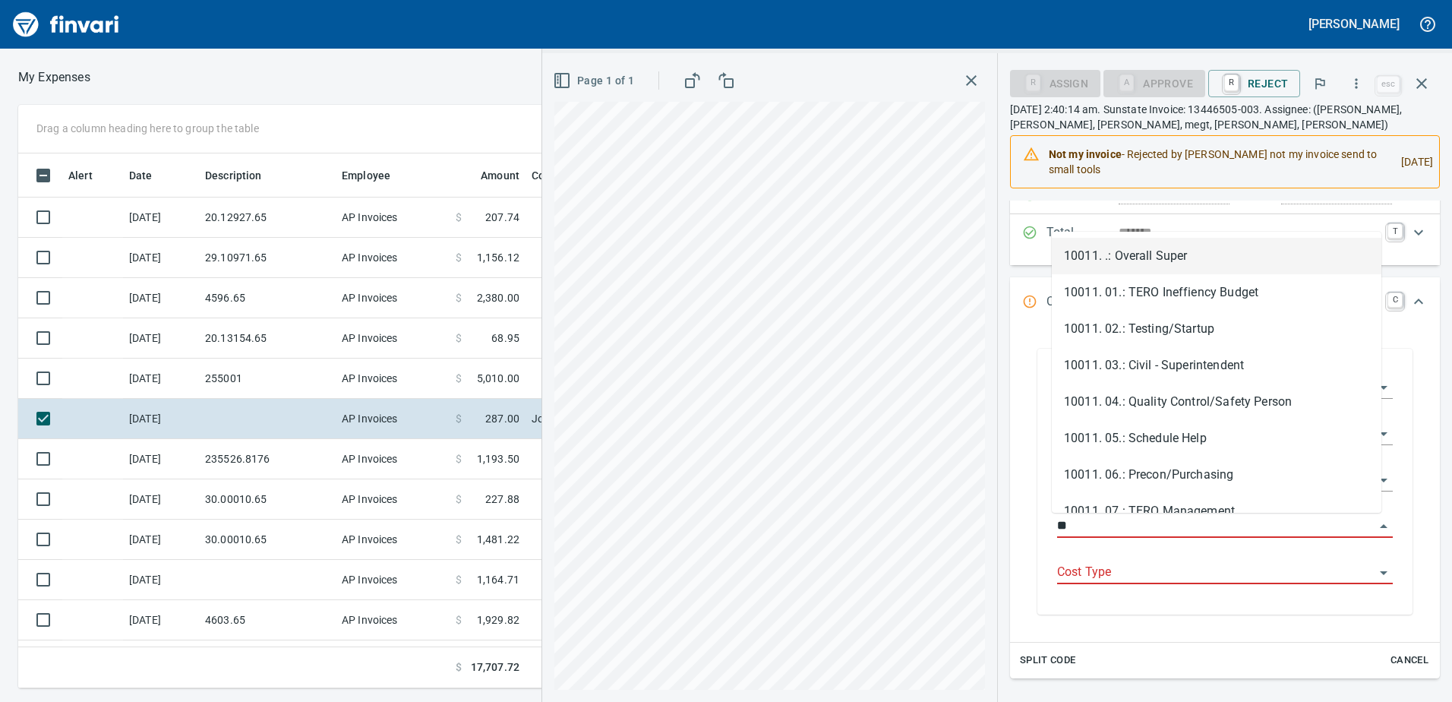
type input "*"
click at [1113, 524] on input "Job Phase" at bounding box center [1215, 526] width 317 height 21
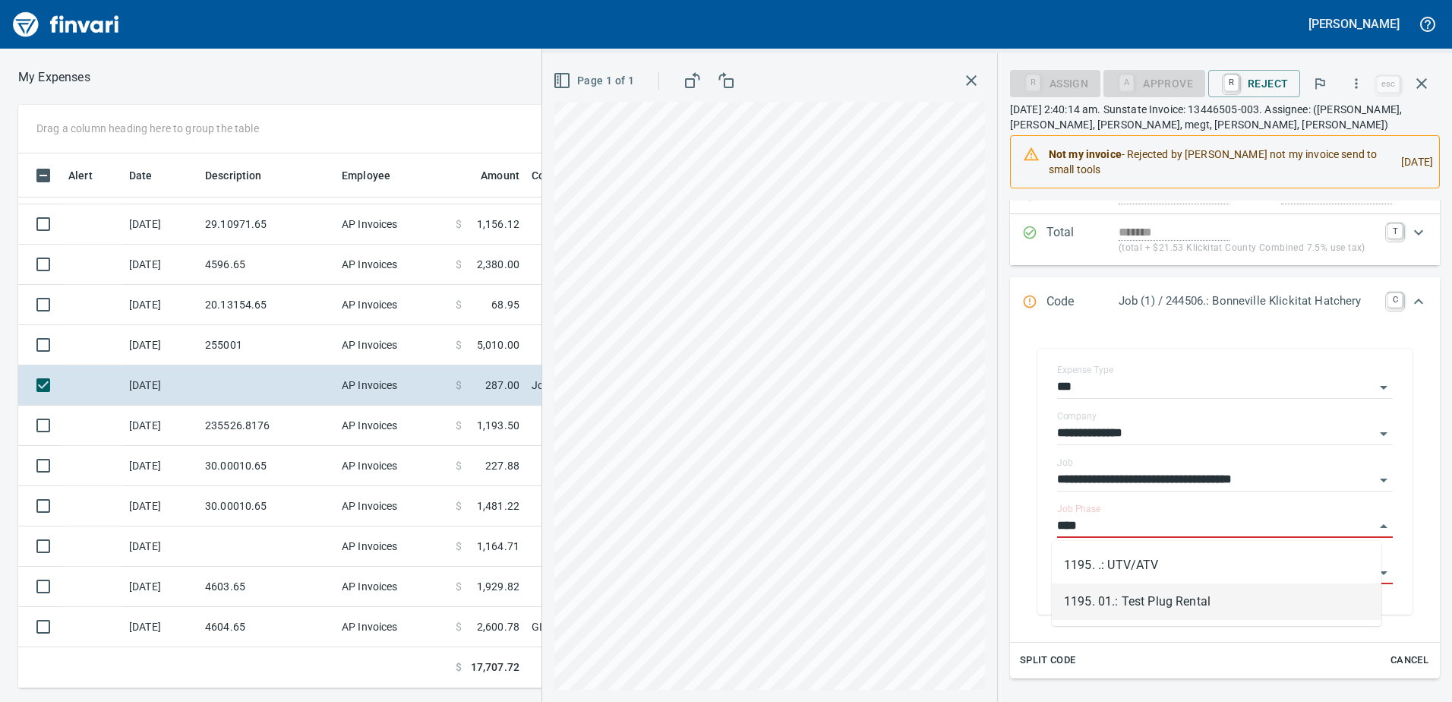
click at [1161, 583] on li "1195. 01.: Test Plug Rental" at bounding box center [1217, 601] width 330 height 36
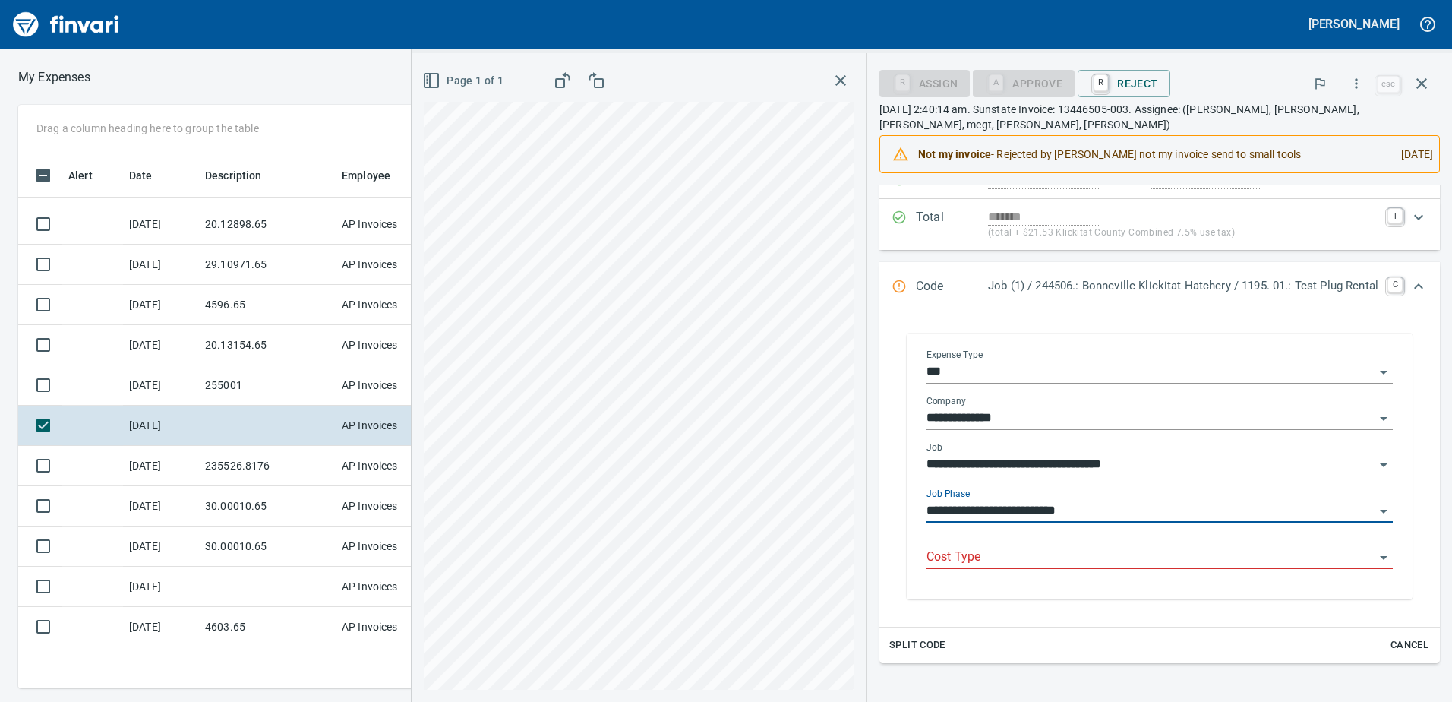
type input "**********"
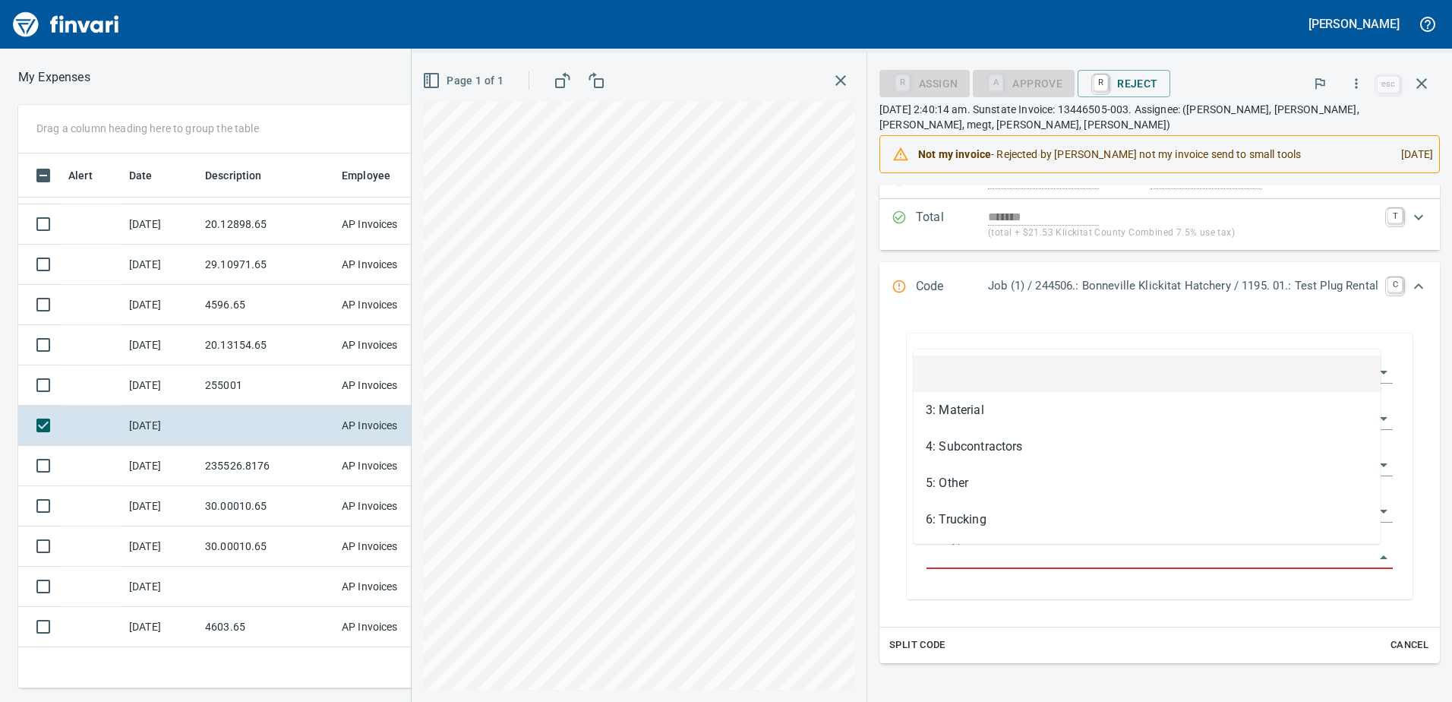
click at [1137, 551] on input "Cost Type" at bounding box center [1151, 557] width 448 height 21
click at [938, 475] on li "5: Other" at bounding box center [1147, 483] width 467 height 36
type input "********"
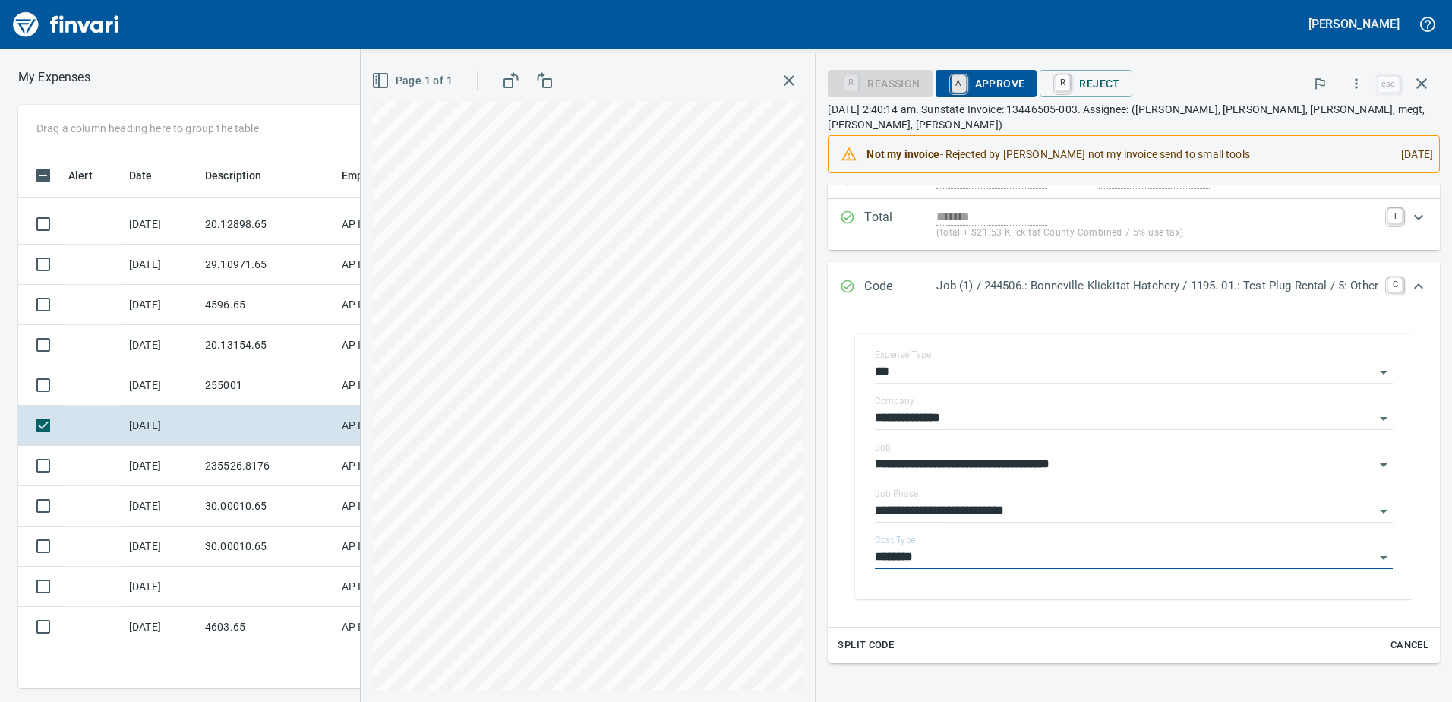
click at [952, 80] on link "A" at bounding box center [959, 83] width 14 height 17
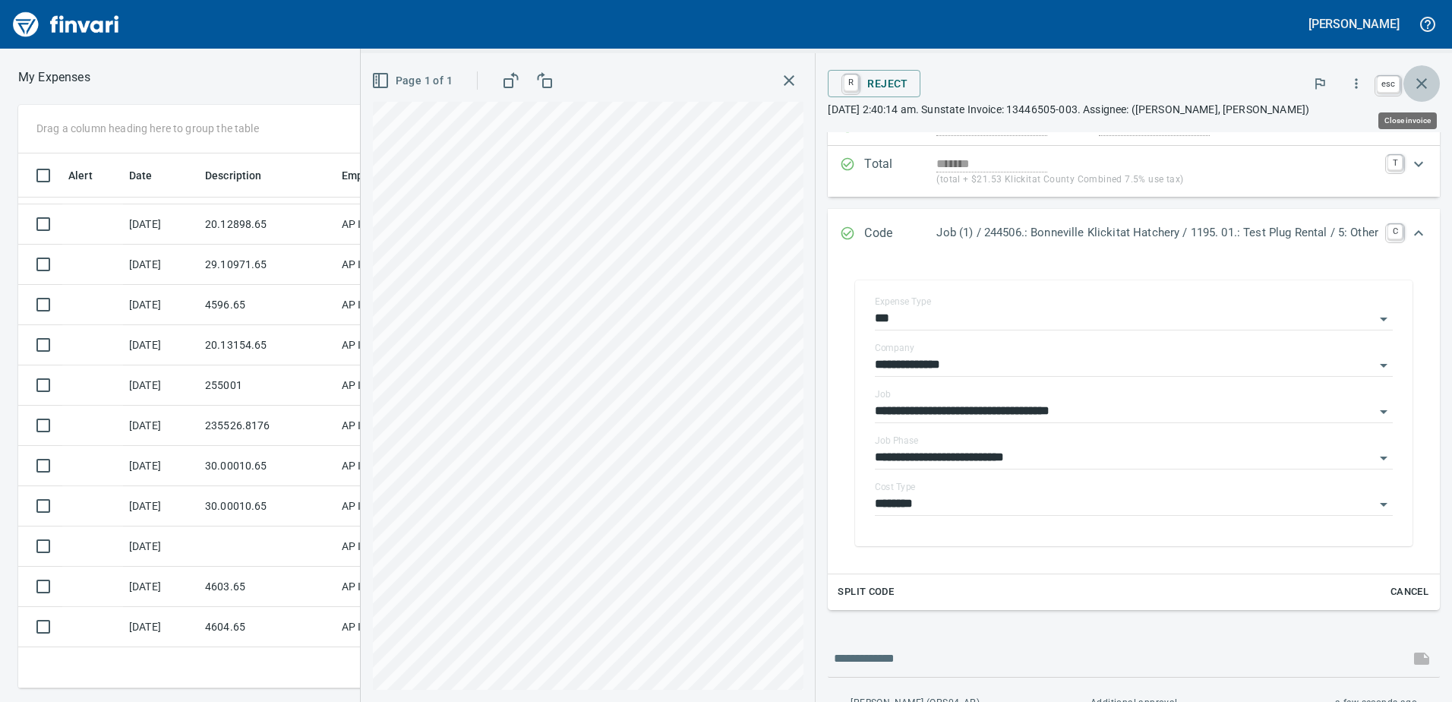
click at [1428, 90] on icon "button" at bounding box center [1422, 83] width 18 height 18
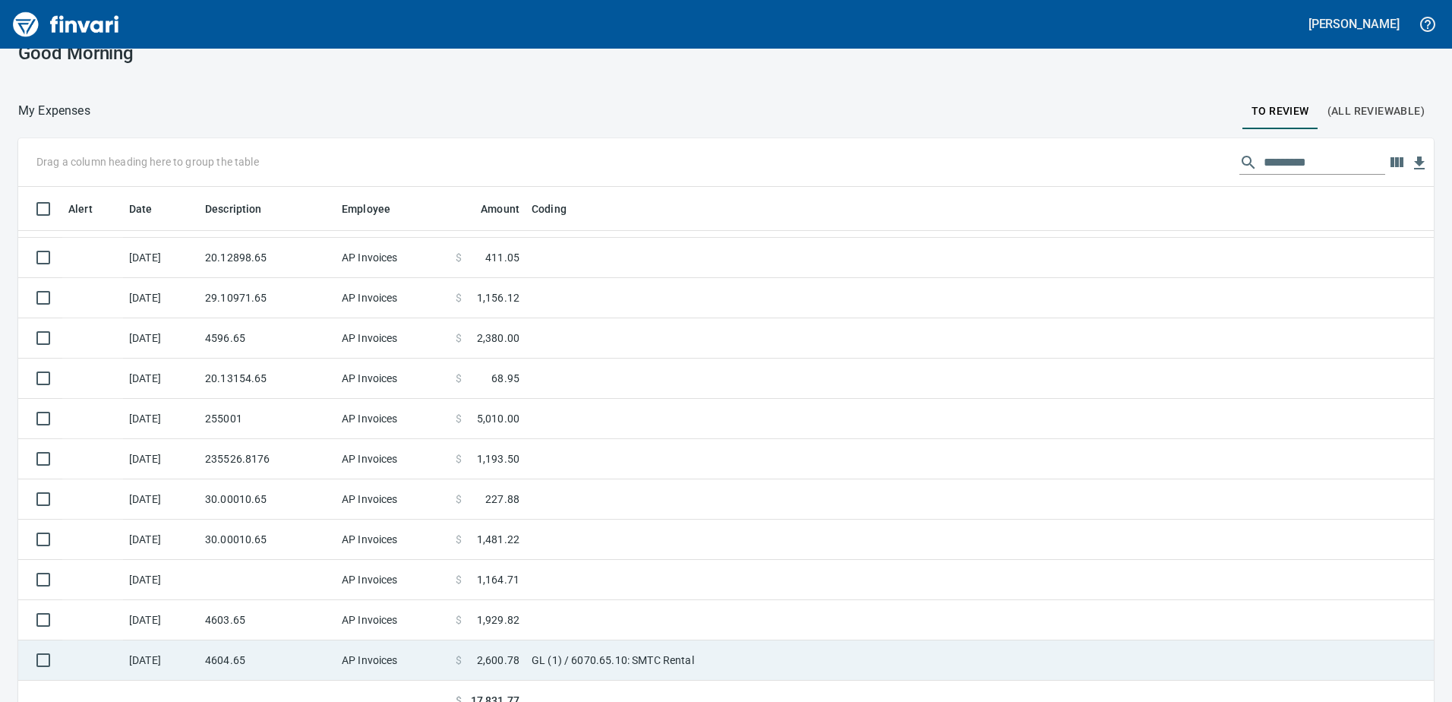
scroll to position [44, 0]
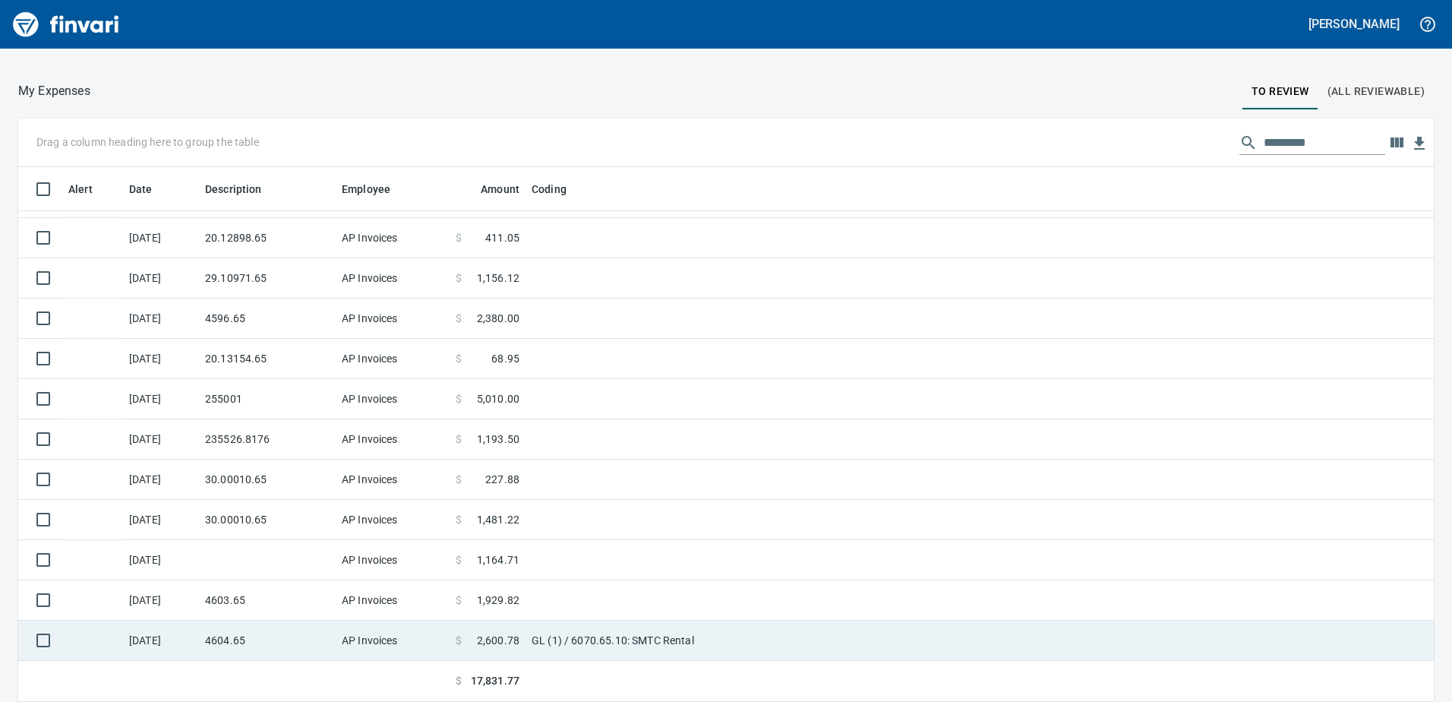
click at [257, 649] on td "4604.65" at bounding box center [267, 641] width 137 height 40
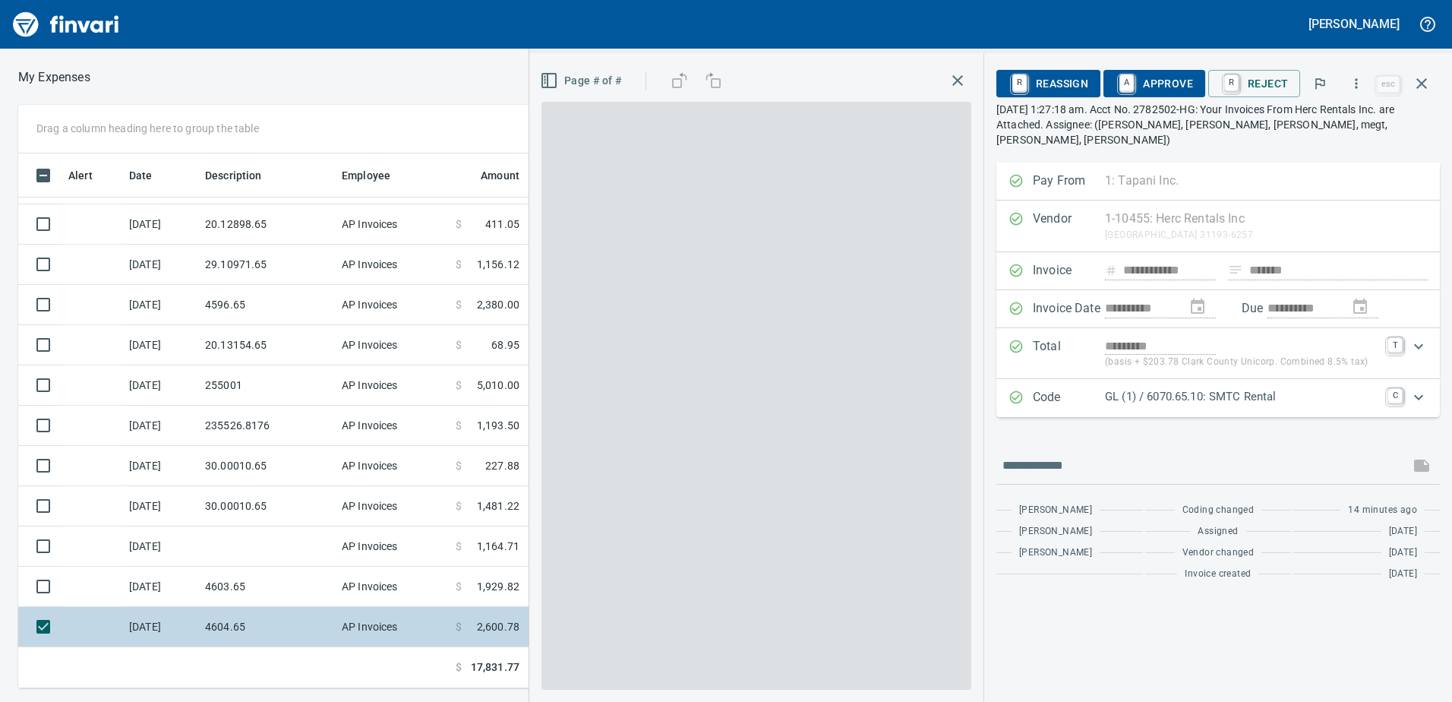
scroll to position [523, 1013]
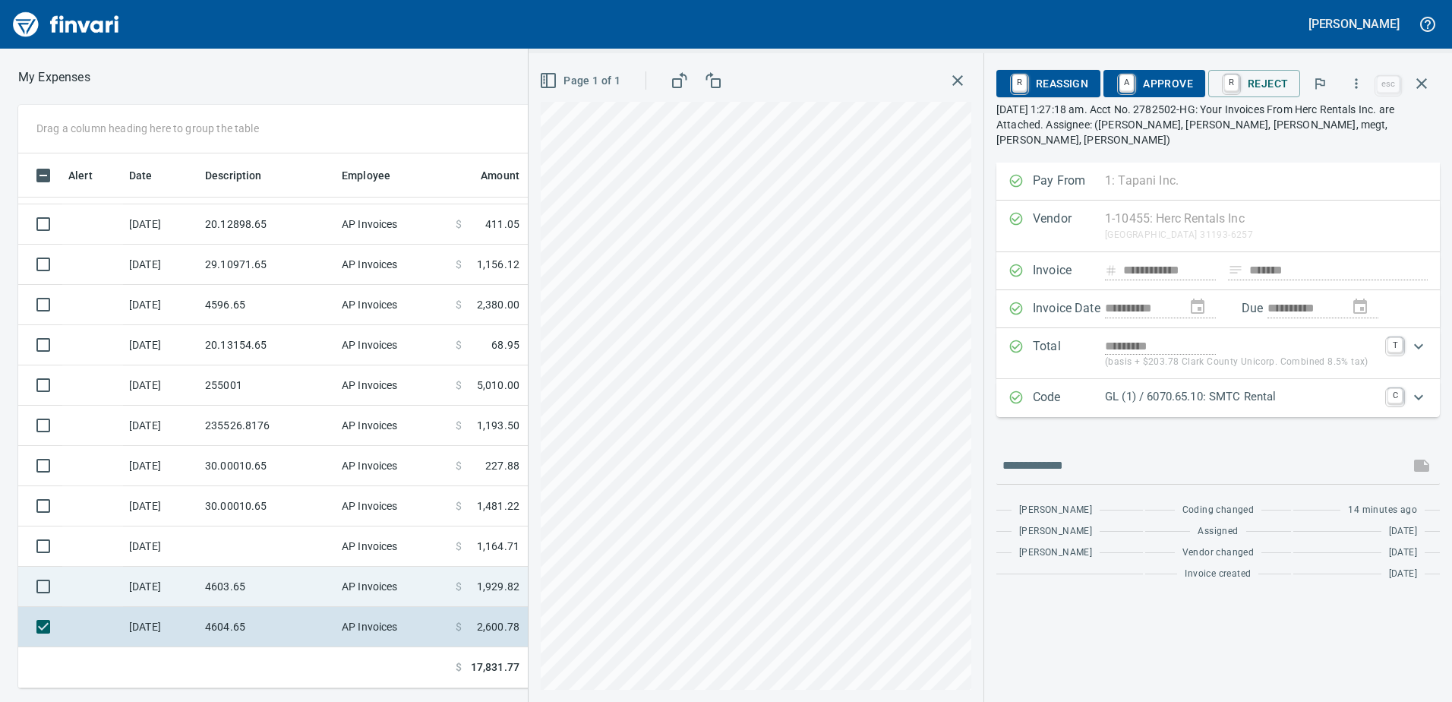
click at [248, 590] on td "4603.65" at bounding box center [267, 587] width 137 height 40
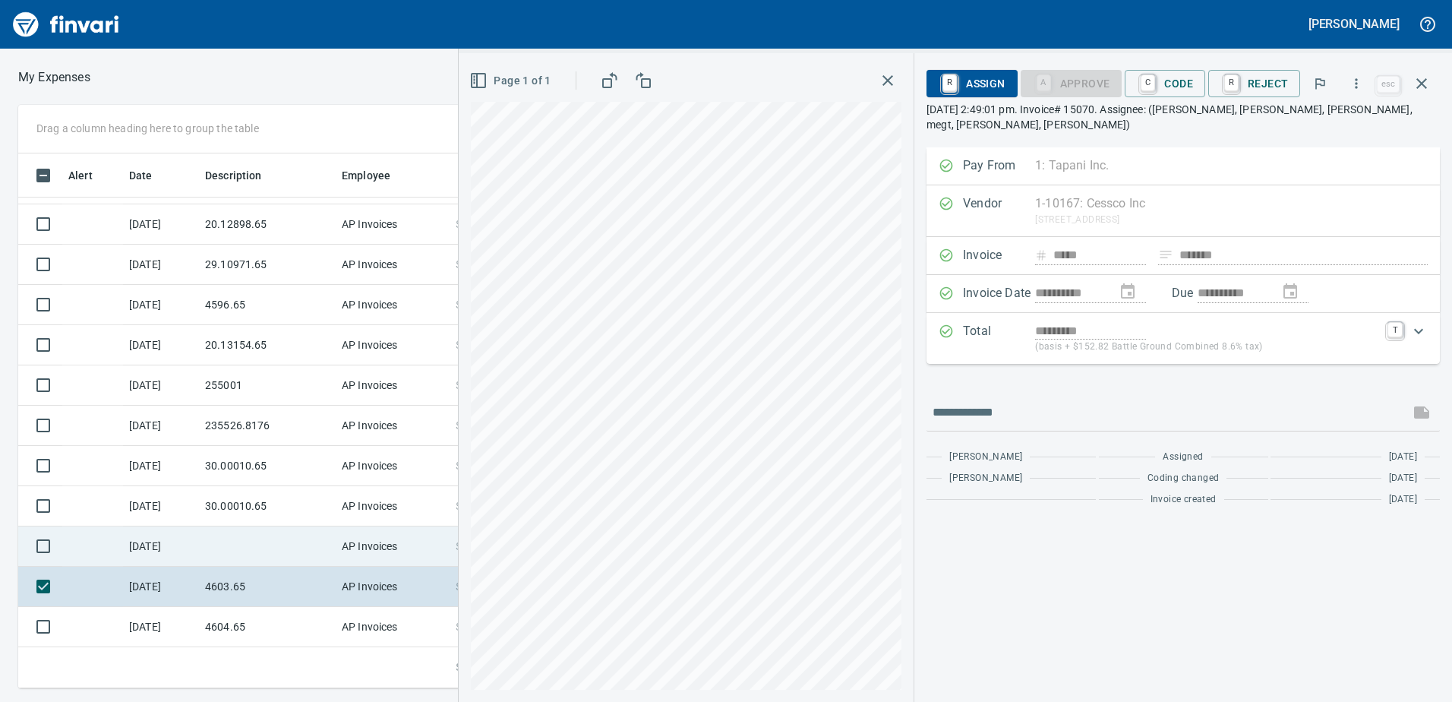
click at [209, 540] on td at bounding box center [267, 546] width 137 height 40
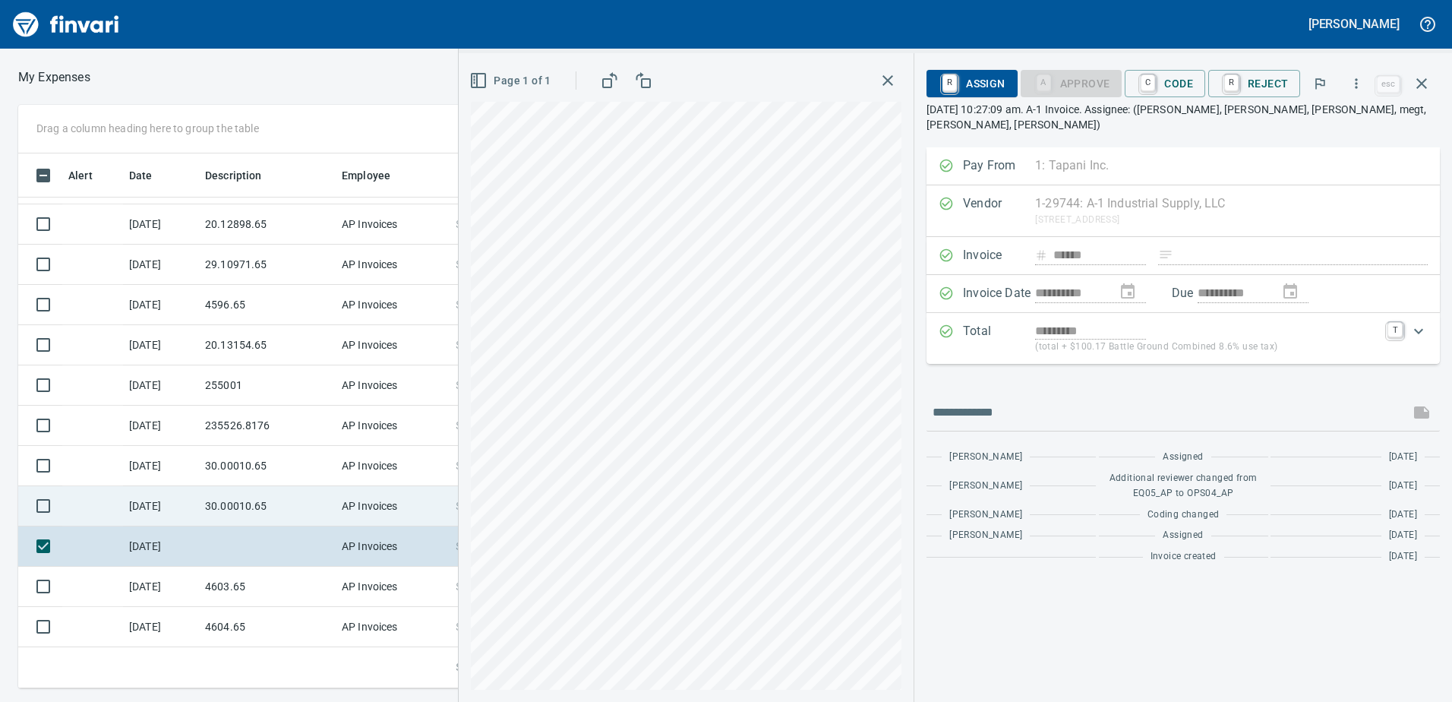
click at [275, 494] on td "30.00010.65" at bounding box center [267, 506] width 137 height 40
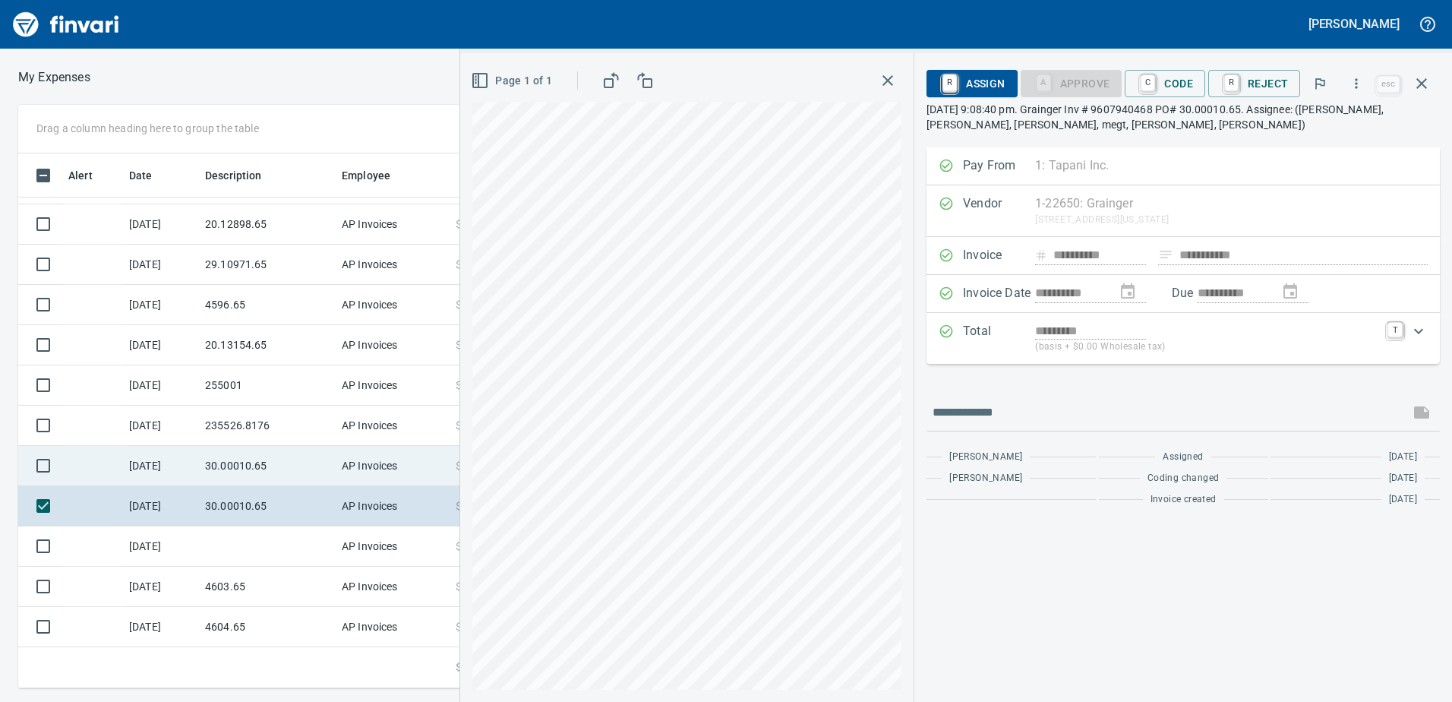
click at [251, 456] on td "30.00010.65" at bounding box center [267, 466] width 137 height 40
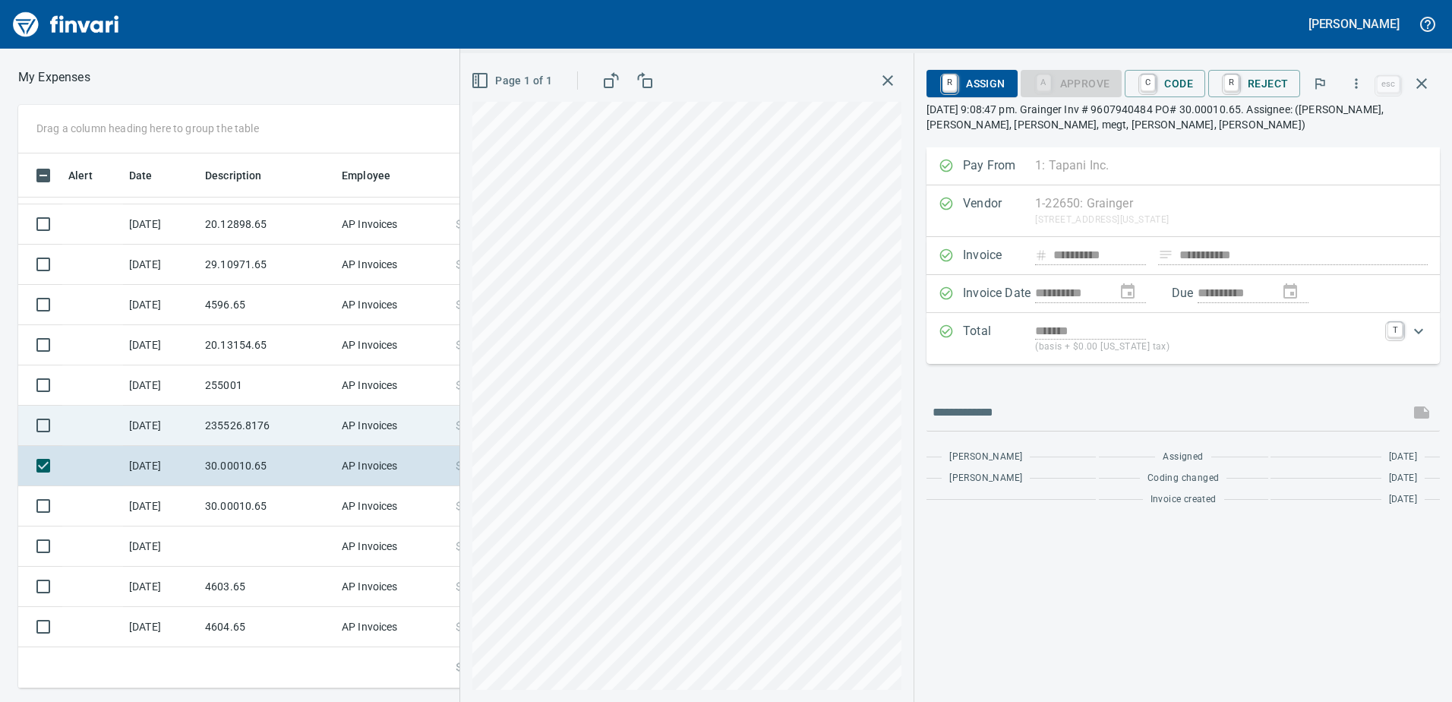
click at [245, 428] on td "235526.8176" at bounding box center [267, 426] width 137 height 40
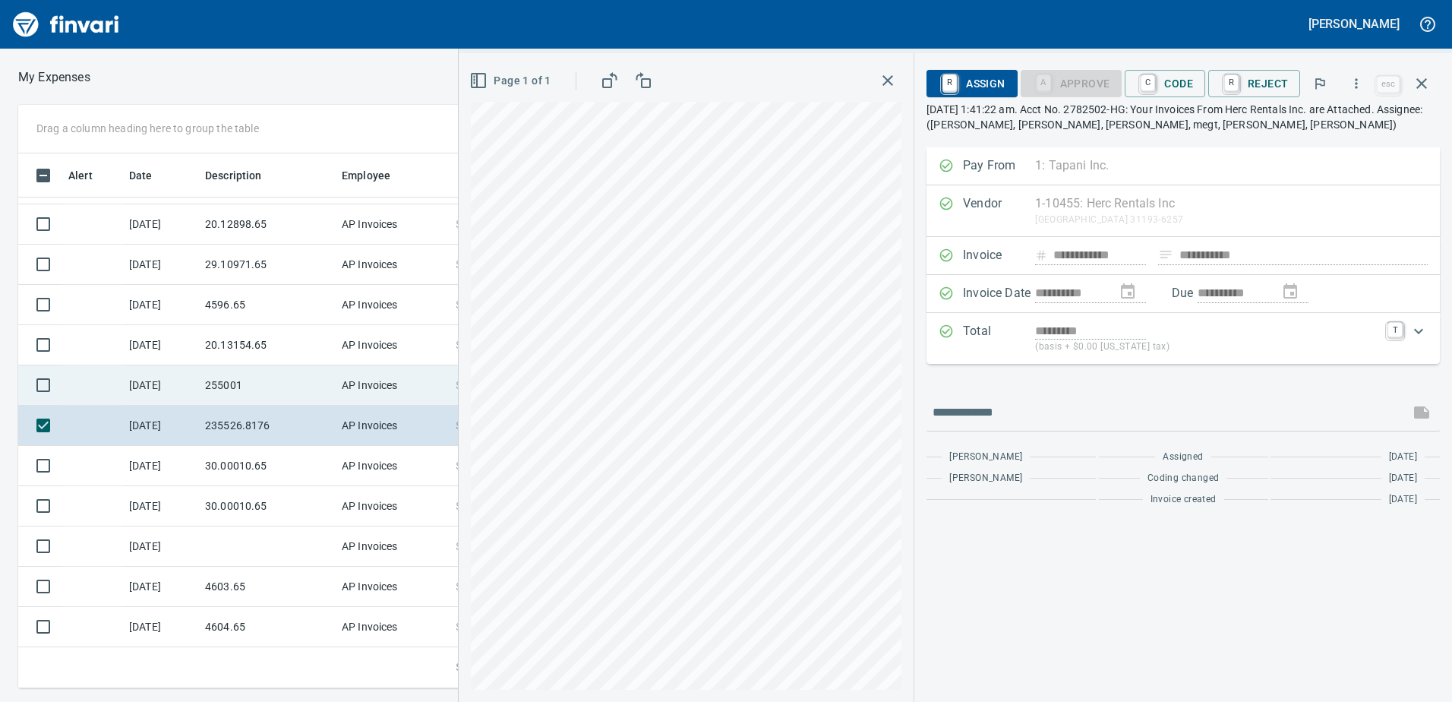
click at [261, 385] on td "255001" at bounding box center [267, 385] width 137 height 40
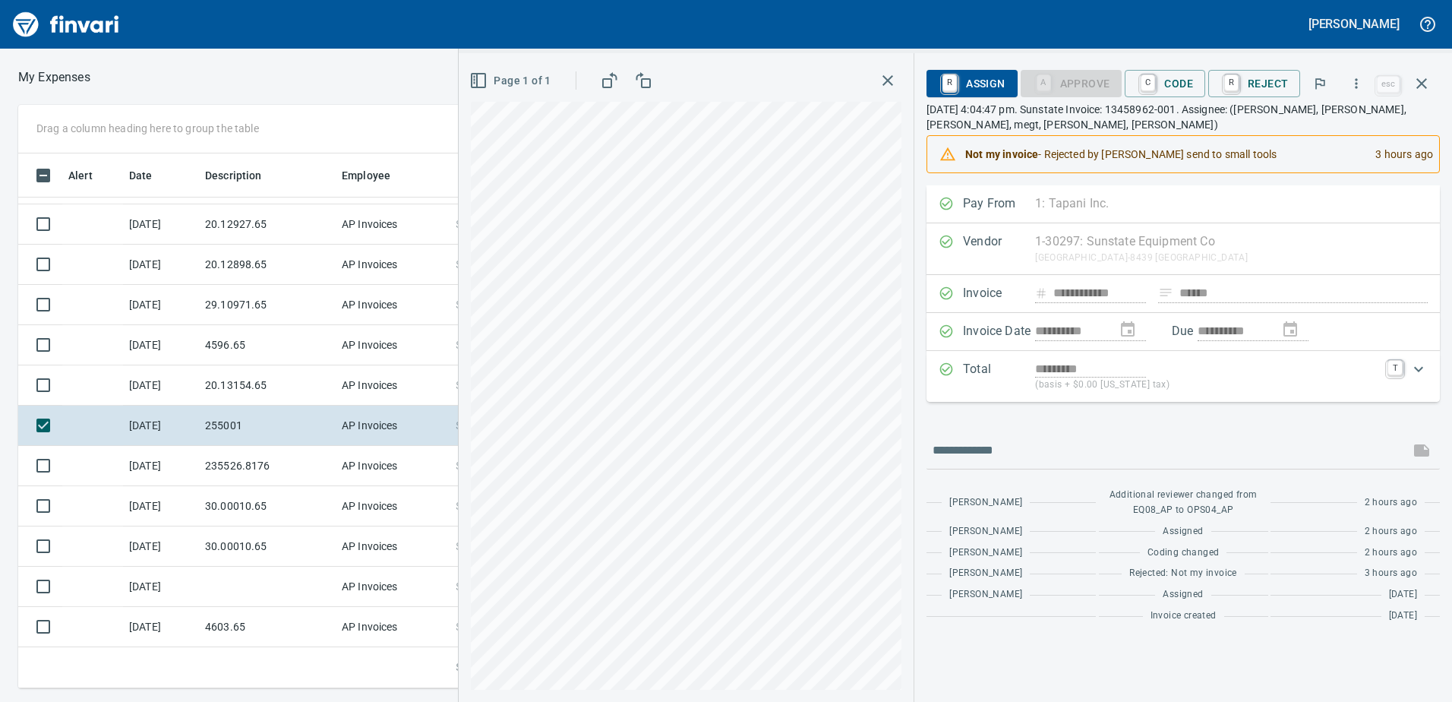
click at [469, 509] on div "Page 1 of 1" at bounding box center [686, 377] width 455 height 649
click at [1226, 203] on div "**********" at bounding box center [955, 377] width 993 height 649
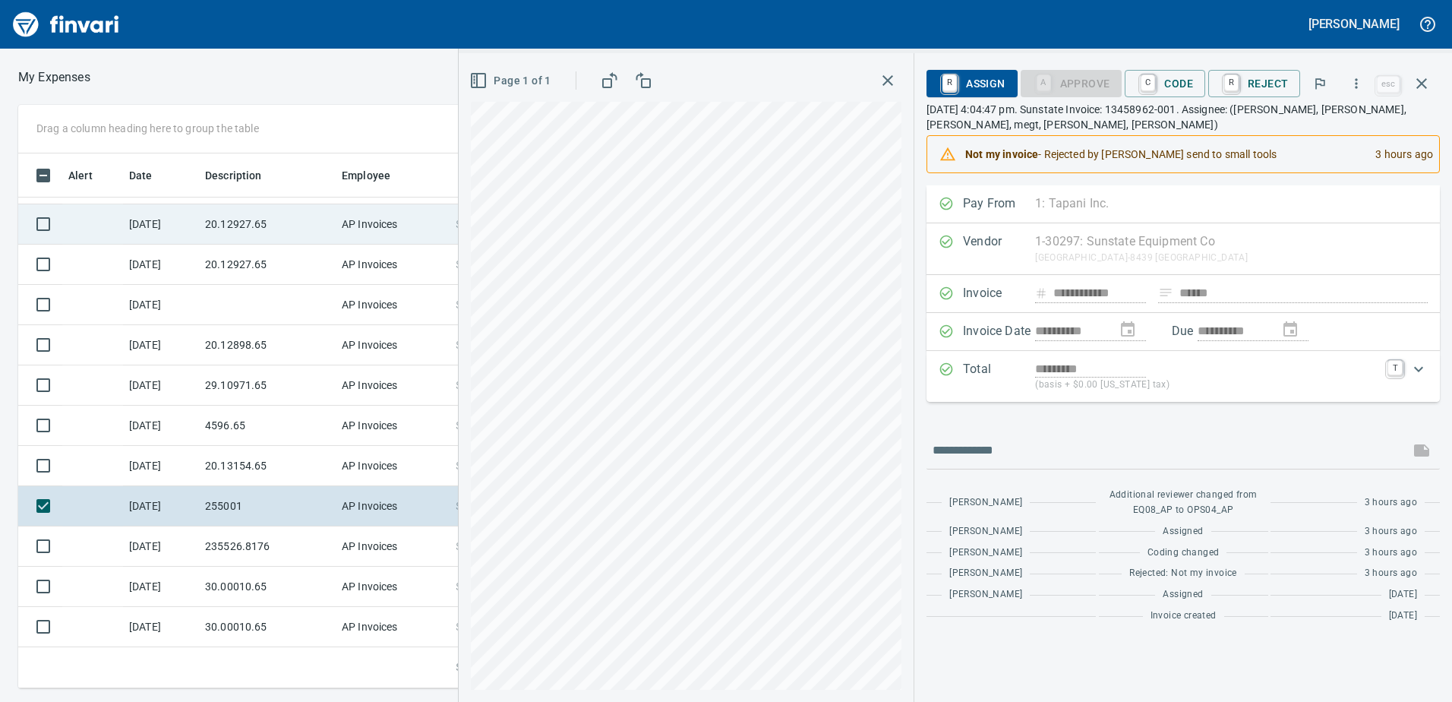
scroll to position [523, 1013]
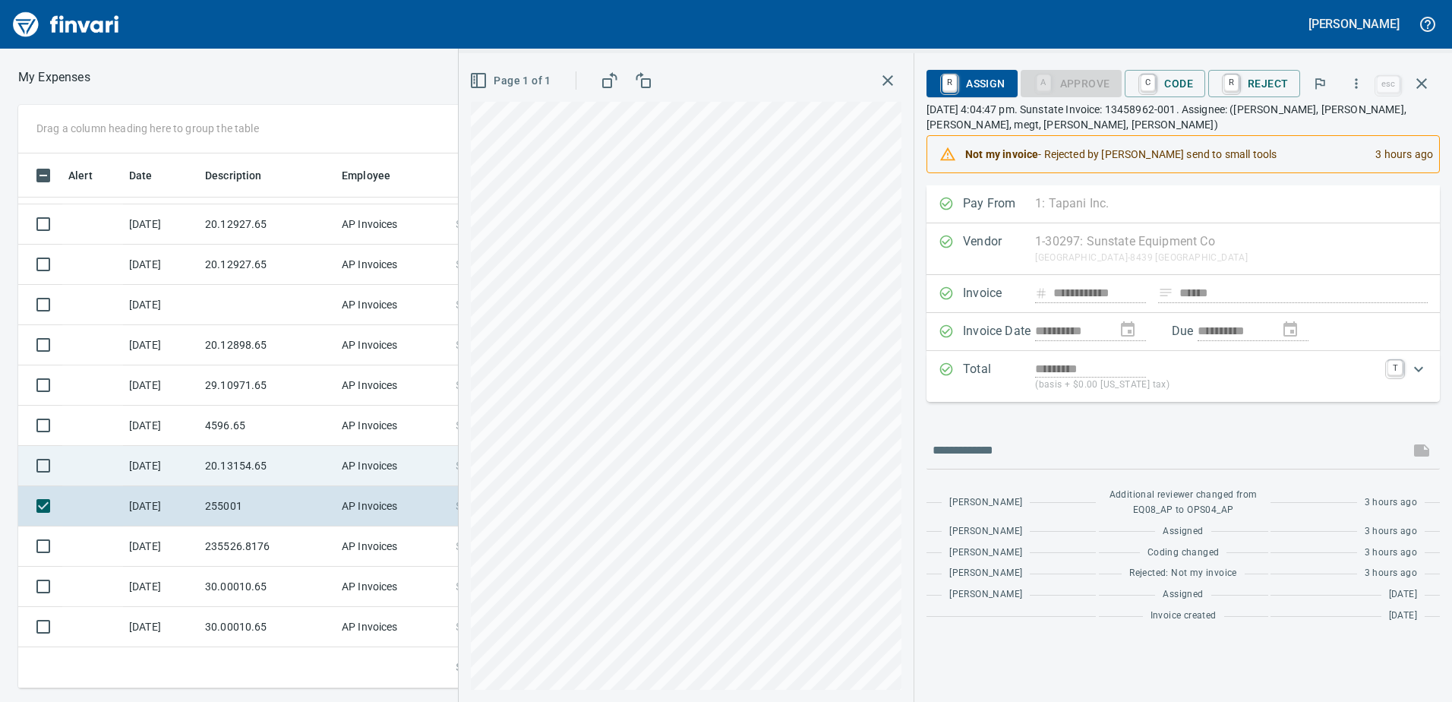
click at [341, 479] on td "AP Invoices" at bounding box center [393, 466] width 114 height 40
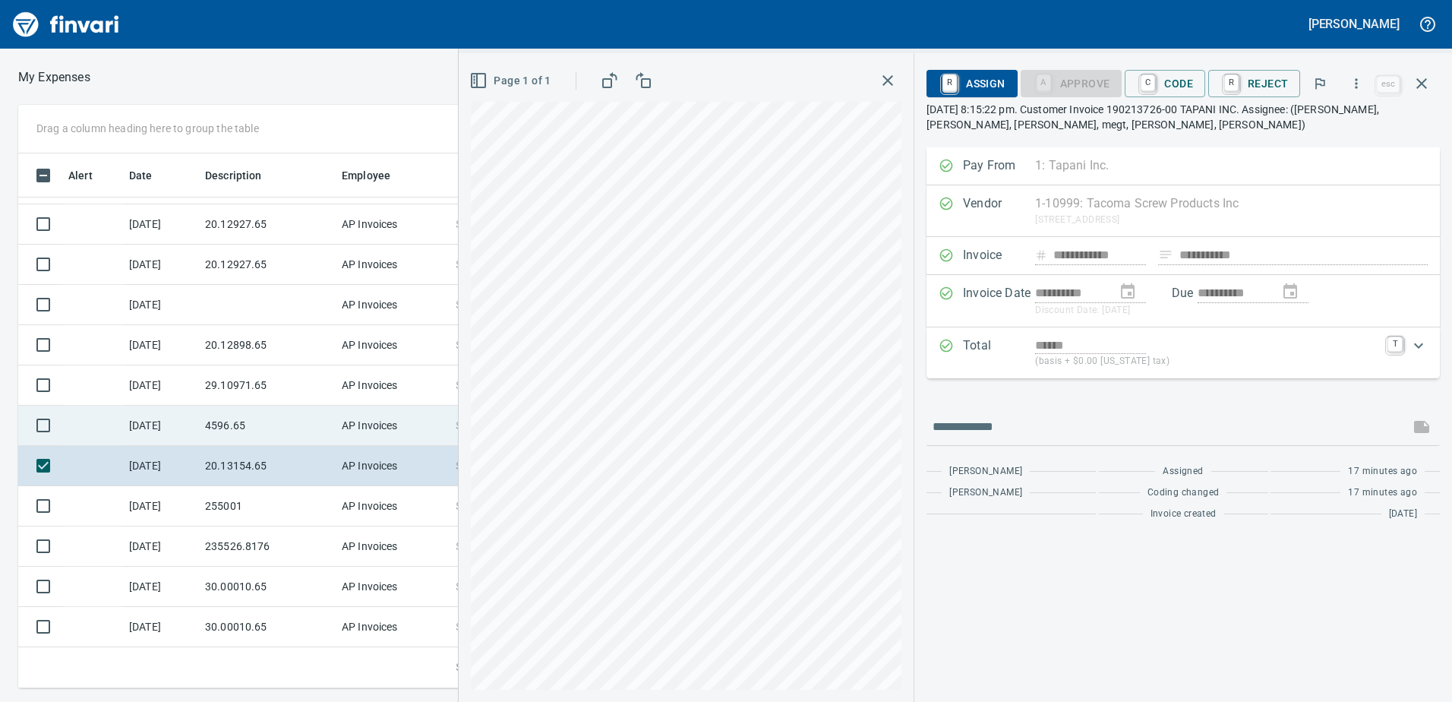
click at [190, 427] on td "[DATE]" at bounding box center [161, 426] width 76 height 40
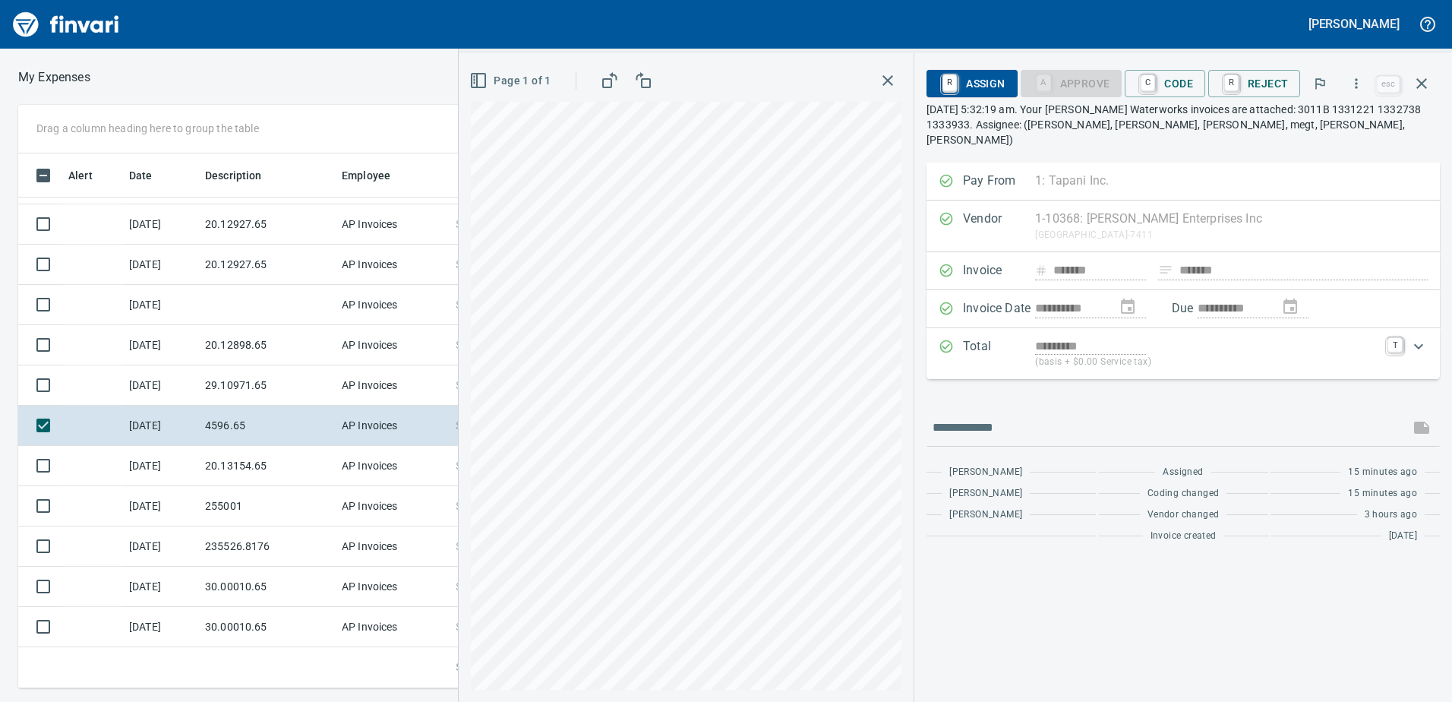
click at [982, 433] on div "**********" at bounding box center [955, 377] width 993 height 649
drag, startPoint x: 288, startPoint y: 389, endPoint x: 274, endPoint y: 416, distance: 30.6
click at [288, 389] on td "29.10971.65" at bounding box center [267, 385] width 137 height 40
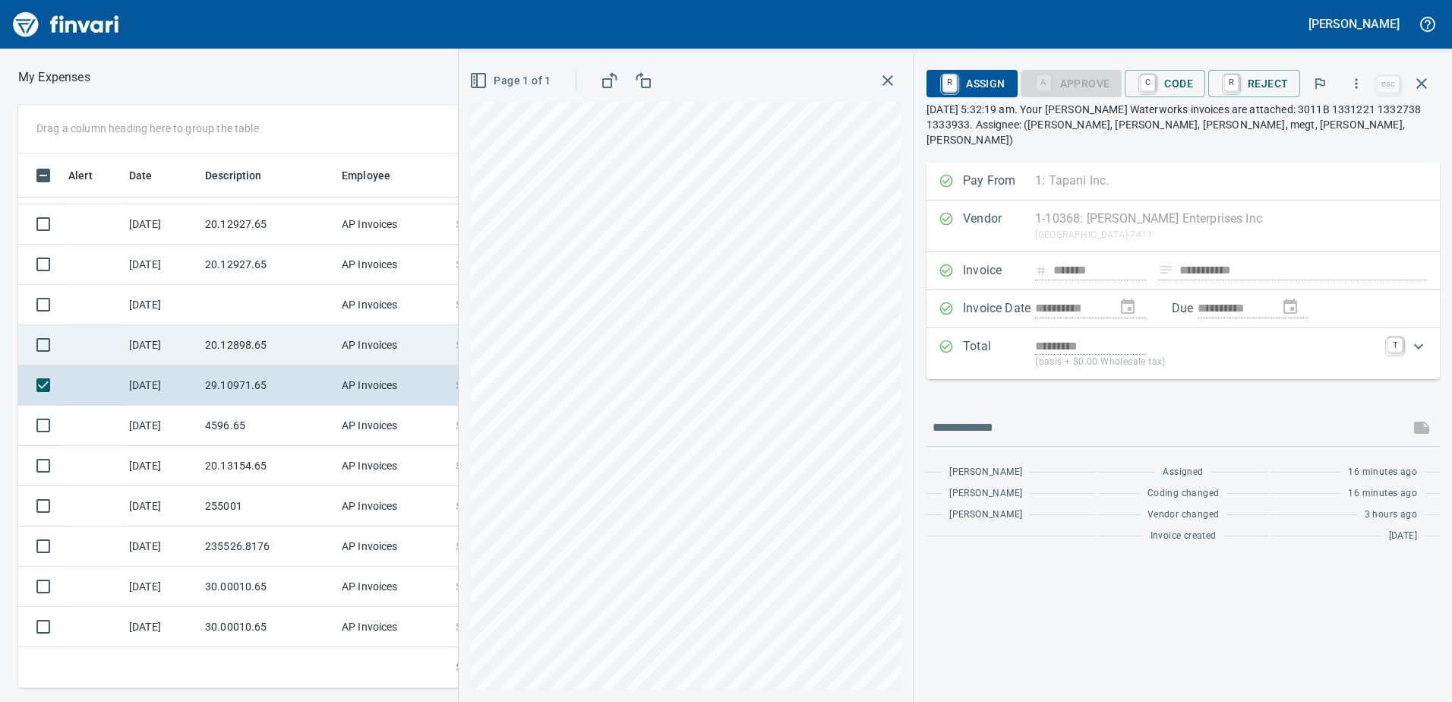
click at [292, 359] on td "20.12898.65" at bounding box center [267, 345] width 137 height 40
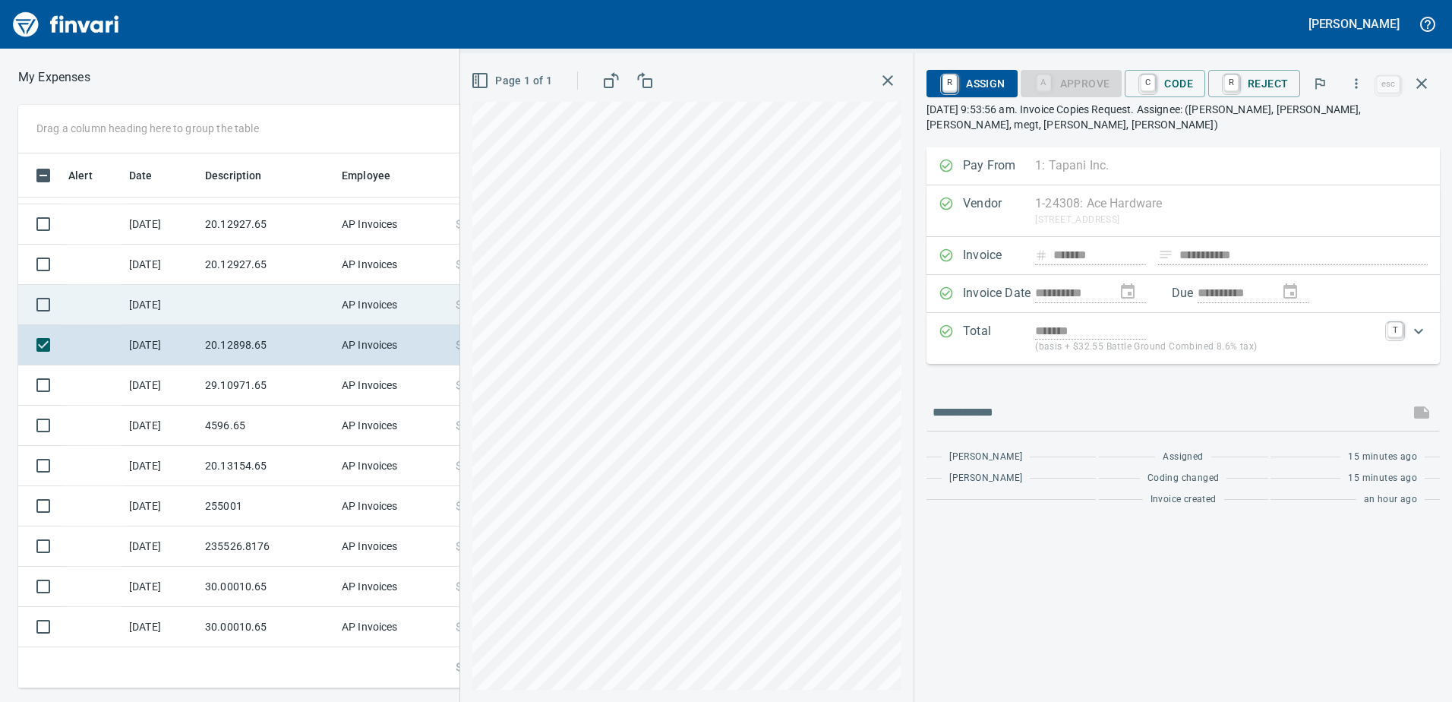
click at [219, 310] on td at bounding box center [267, 305] width 137 height 40
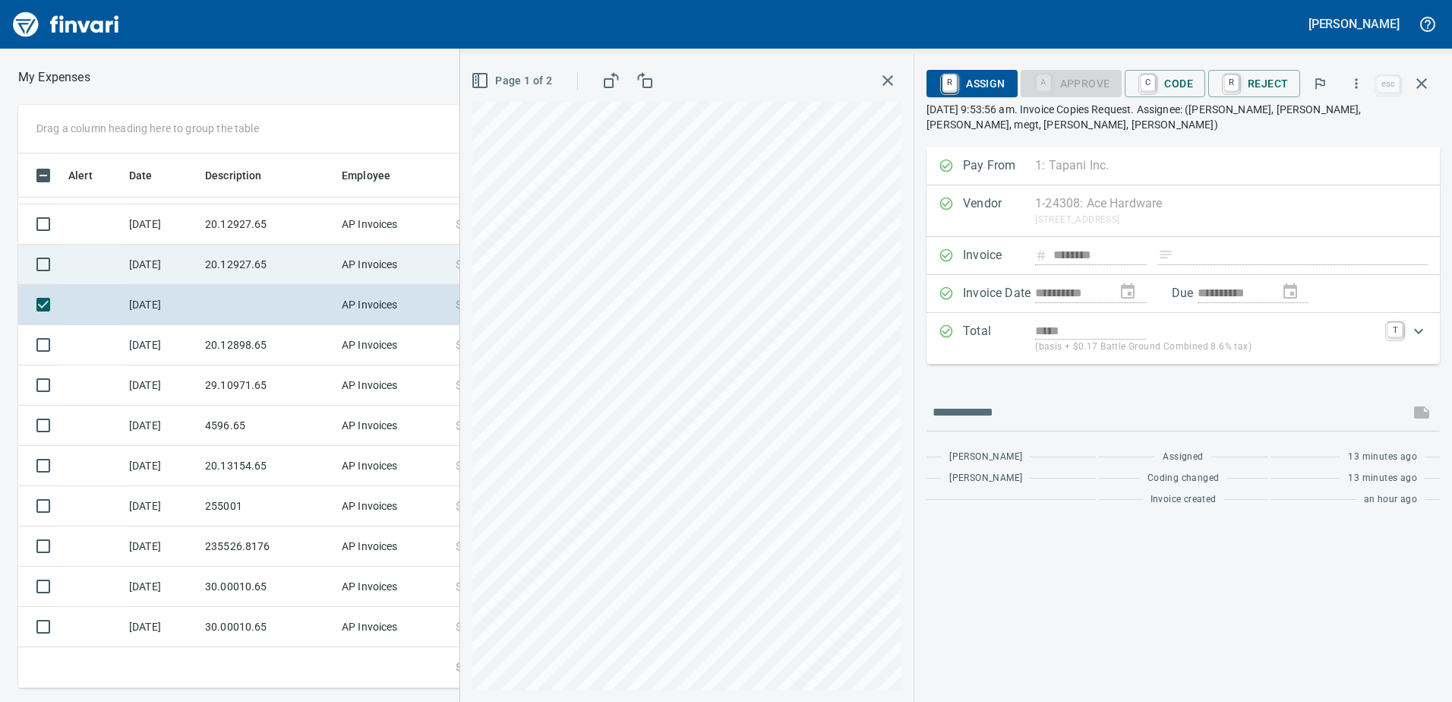
click at [192, 271] on td "[DATE]" at bounding box center [161, 265] width 76 height 40
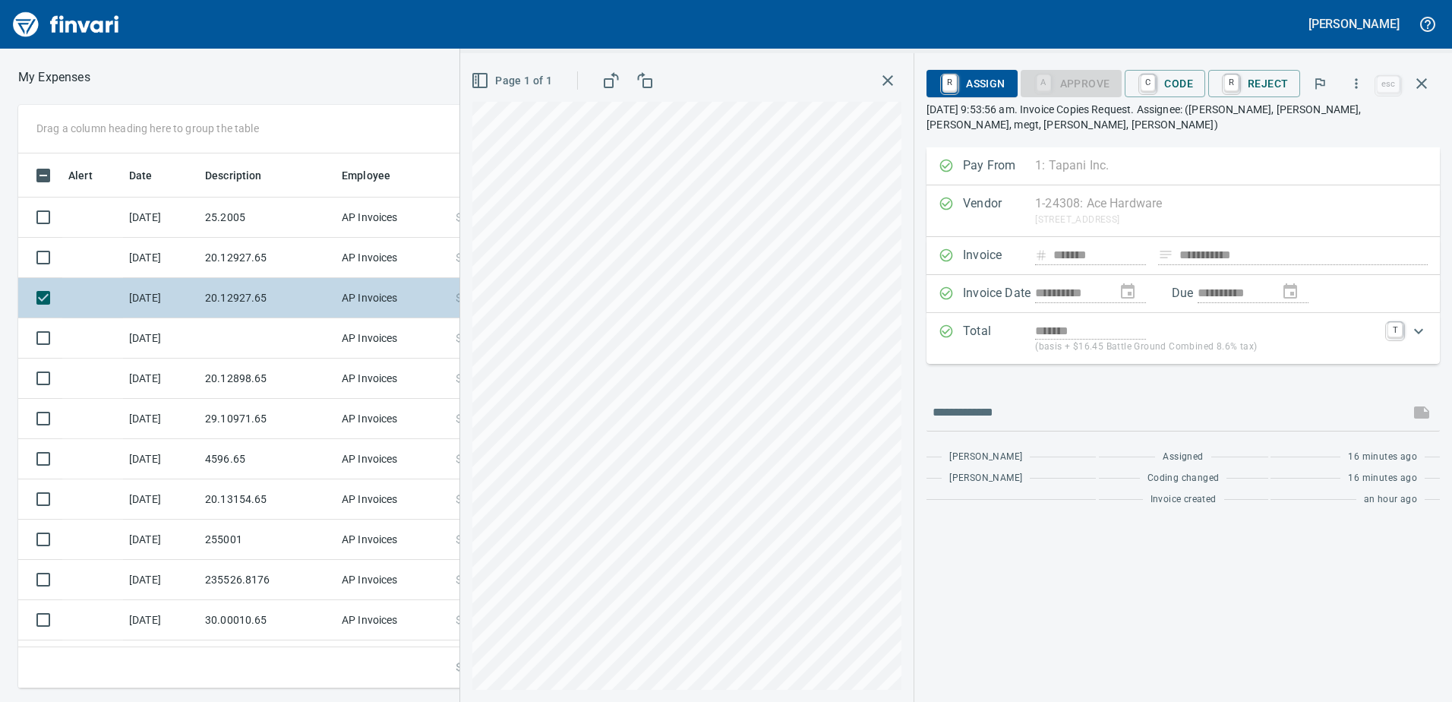
click at [192, 271] on td "[DATE]" at bounding box center [161, 258] width 76 height 40
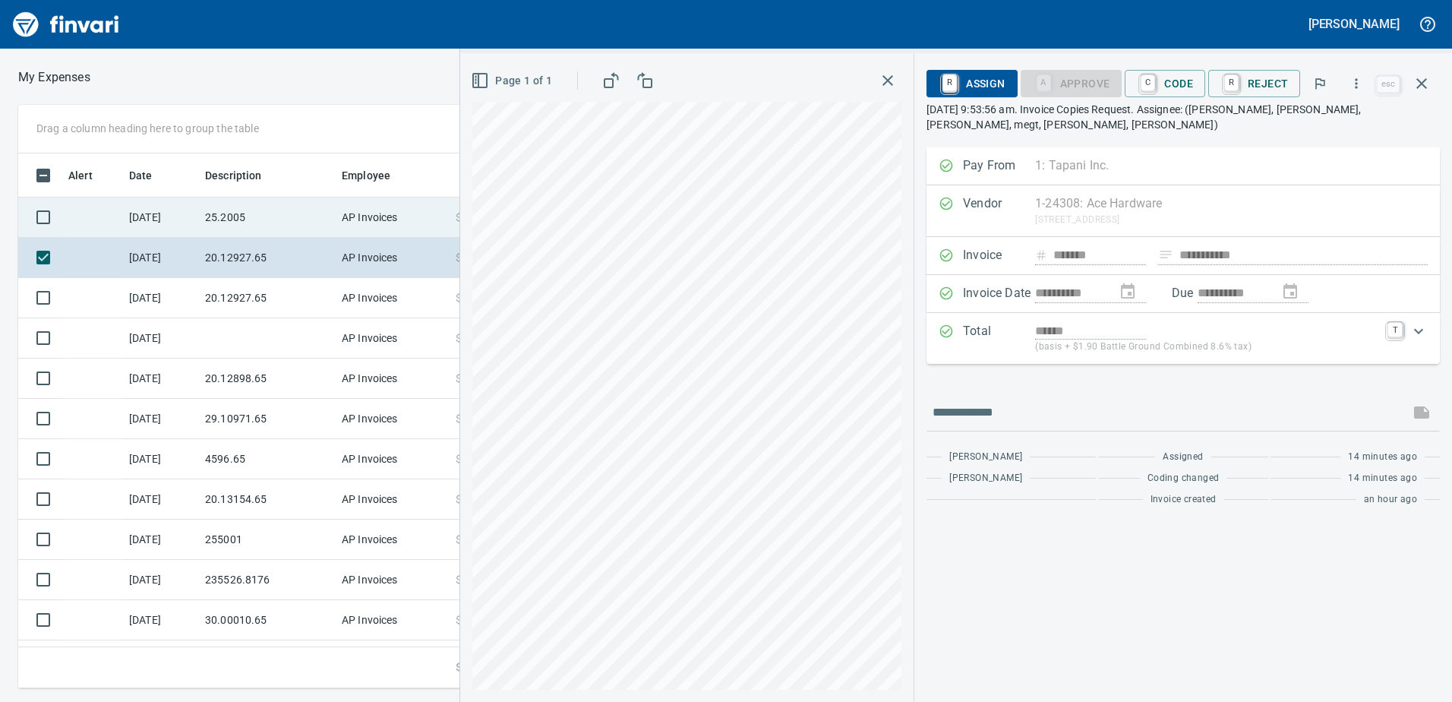
click at [203, 217] on td "25.2005" at bounding box center [267, 217] width 137 height 40
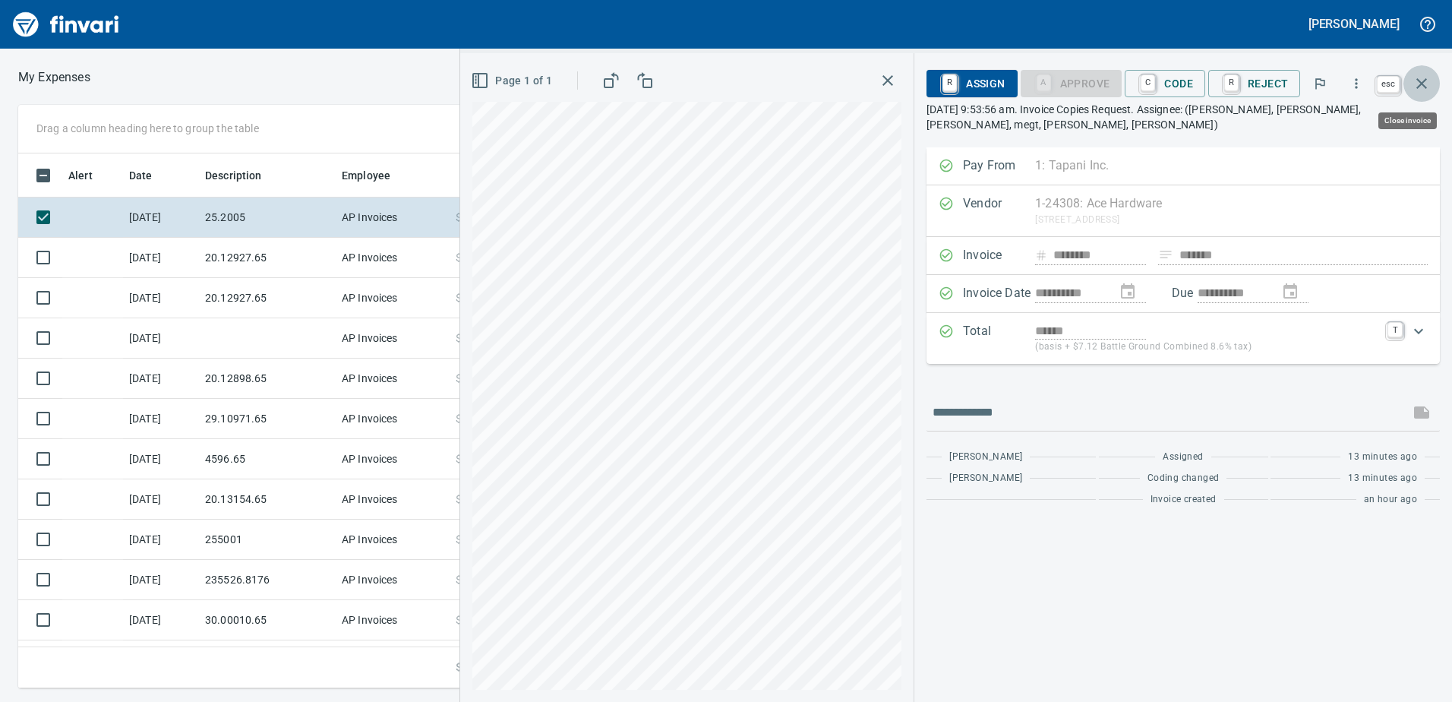
click at [1419, 80] on icon "button" at bounding box center [1422, 83] width 11 height 11
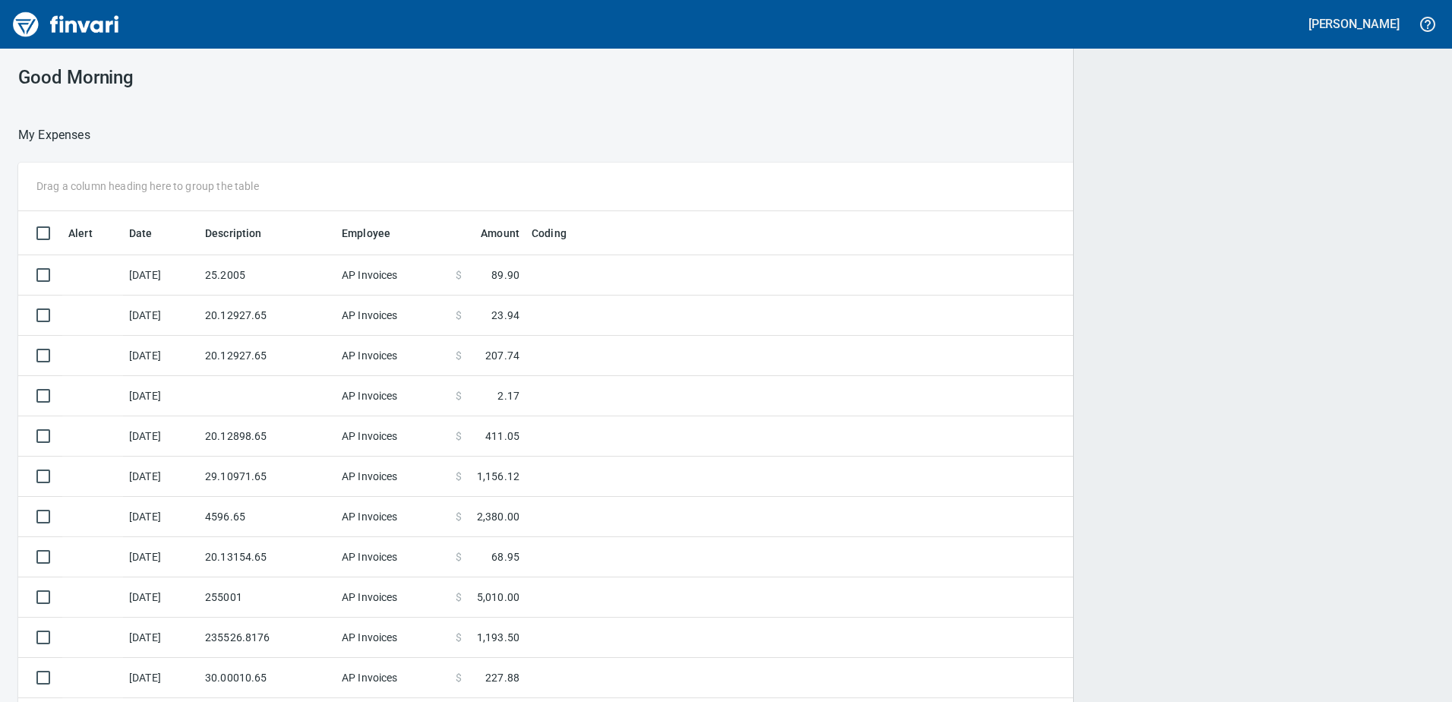
scroll to position [523, 1379]
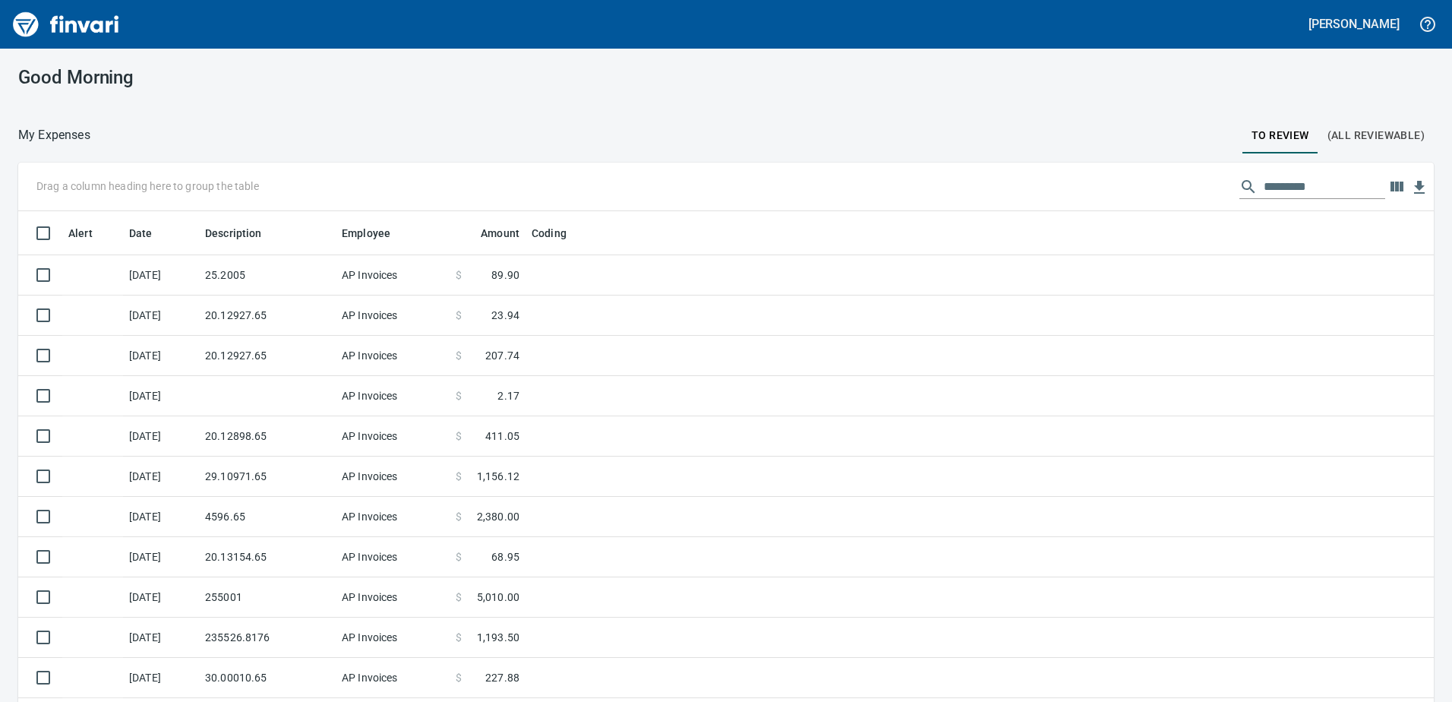
click at [1398, 123] on button "(All Reviewable)" at bounding box center [1376, 135] width 115 height 36
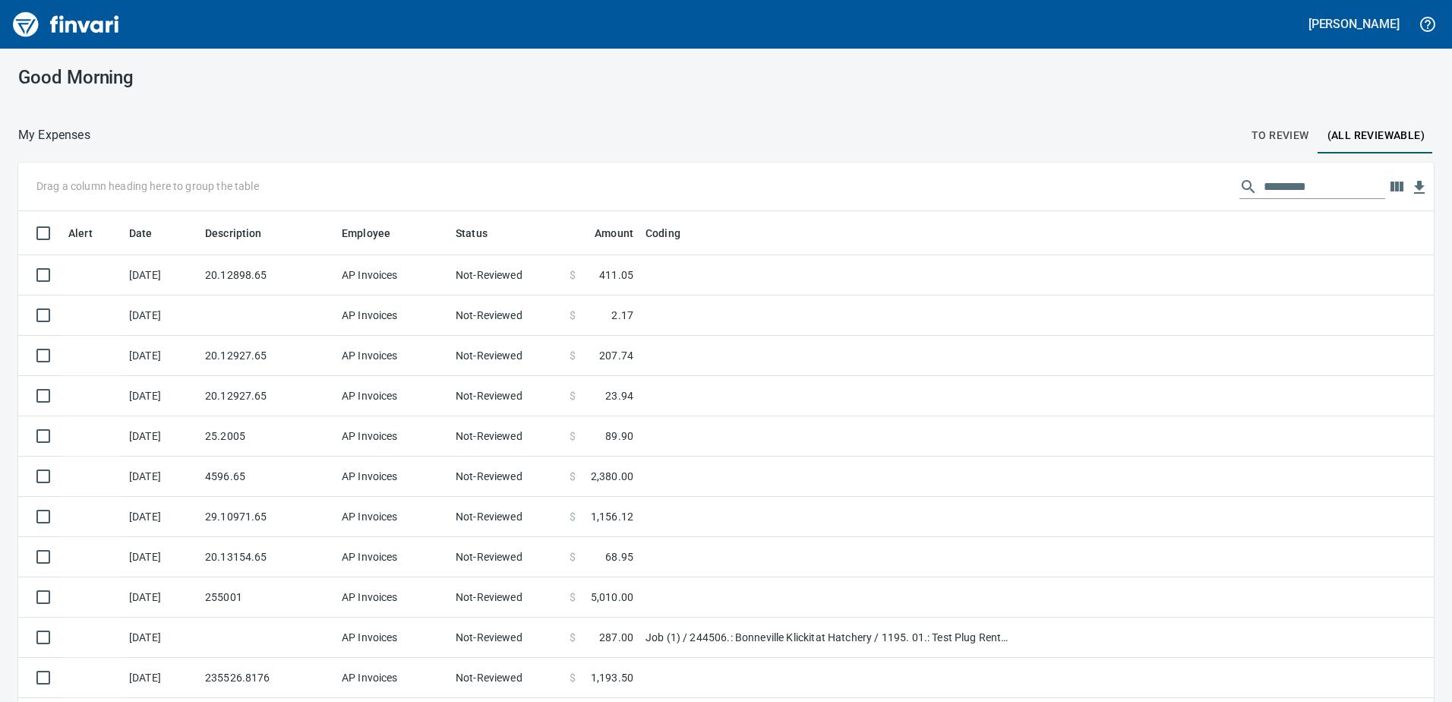
scroll to position [523, 1382]
click at [1326, 179] on input "text" at bounding box center [1325, 187] width 122 height 24
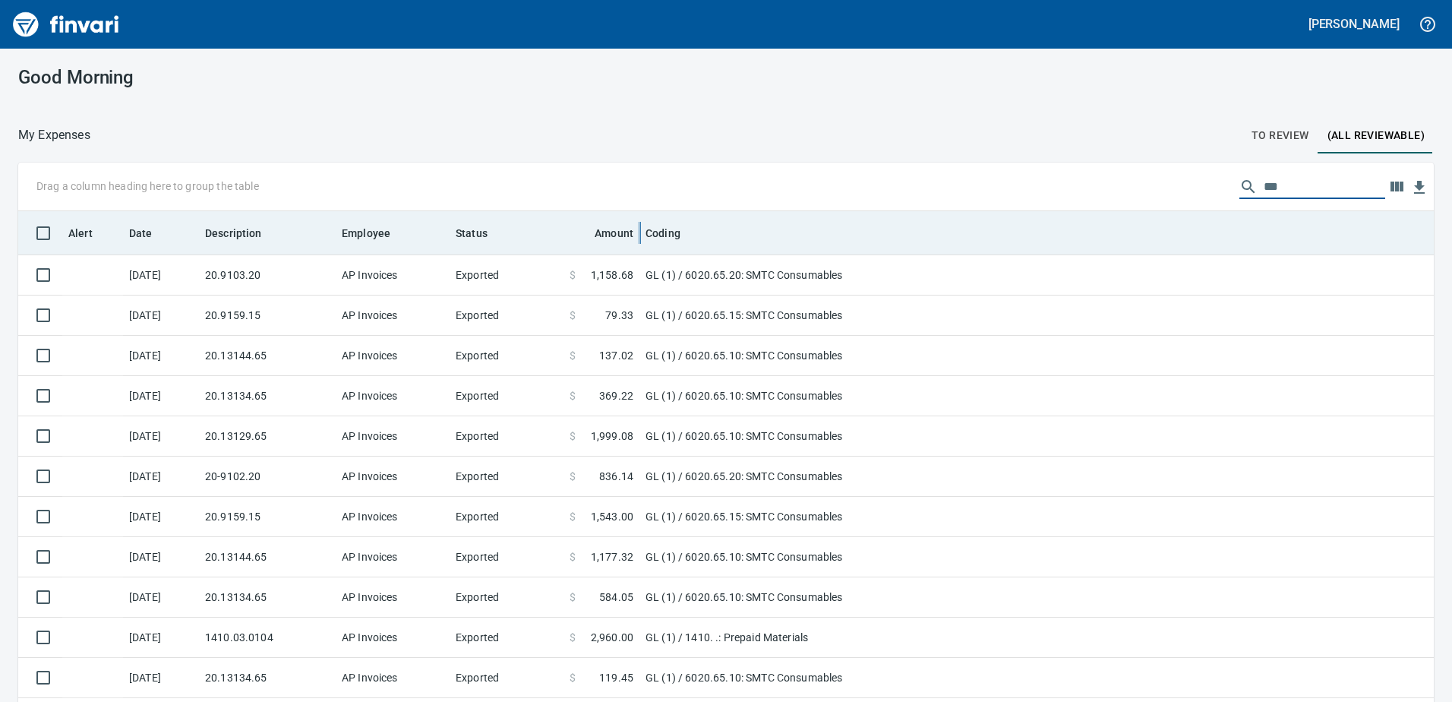
click at [641, 242] on div at bounding box center [639, 232] width 12 height 43
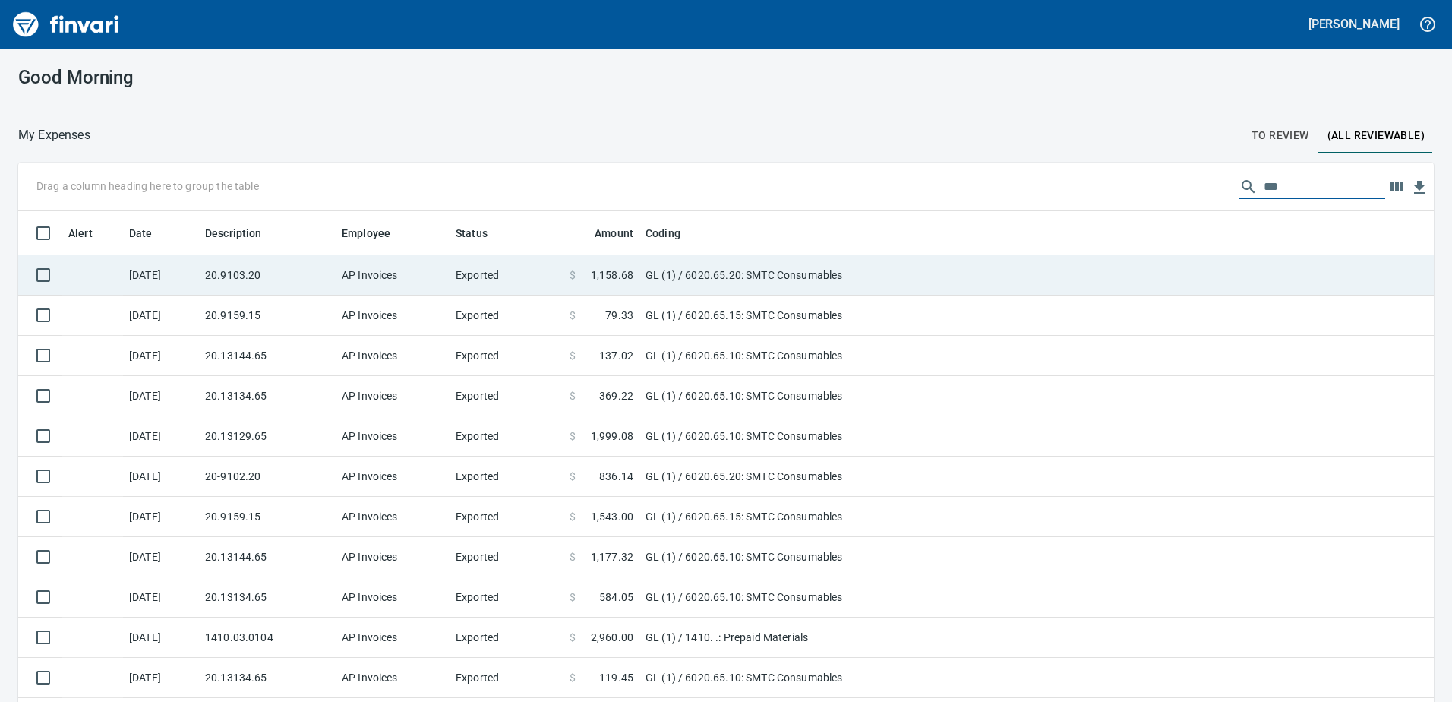
type input "***"
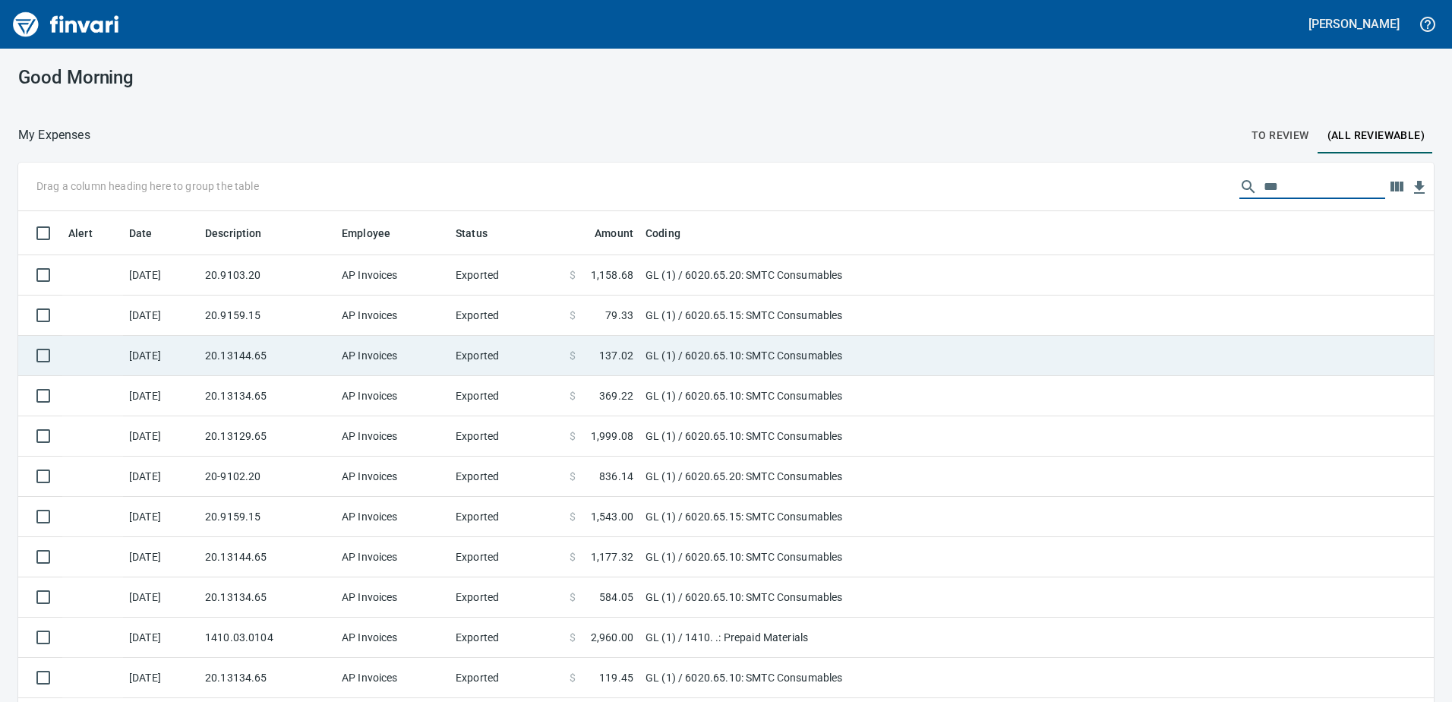
drag, startPoint x: 630, startPoint y: 283, endPoint x: 637, endPoint y: 307, distance: 25.2
click at [629, 283] on td "$ 1,158.68" at bounding box center [602, 275] width 76 height 40
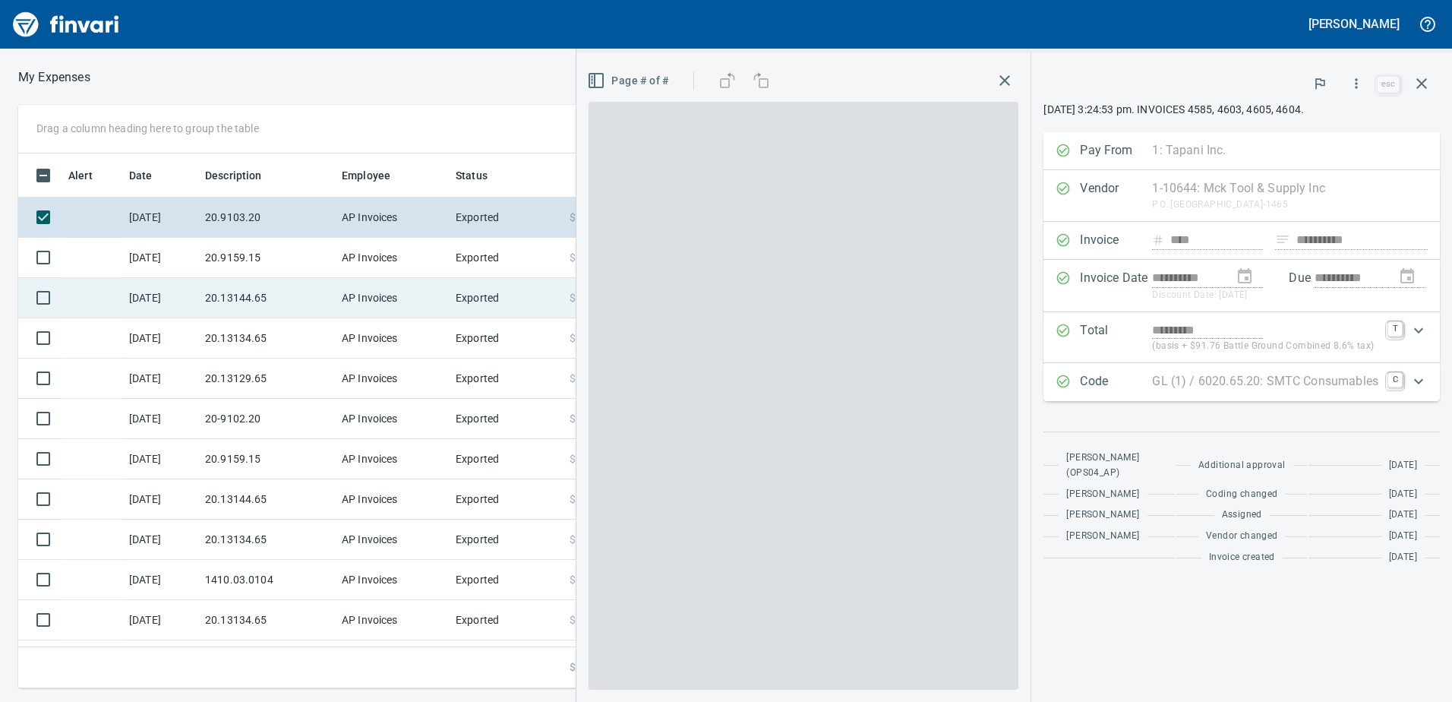
scroll to position [523, 1013]
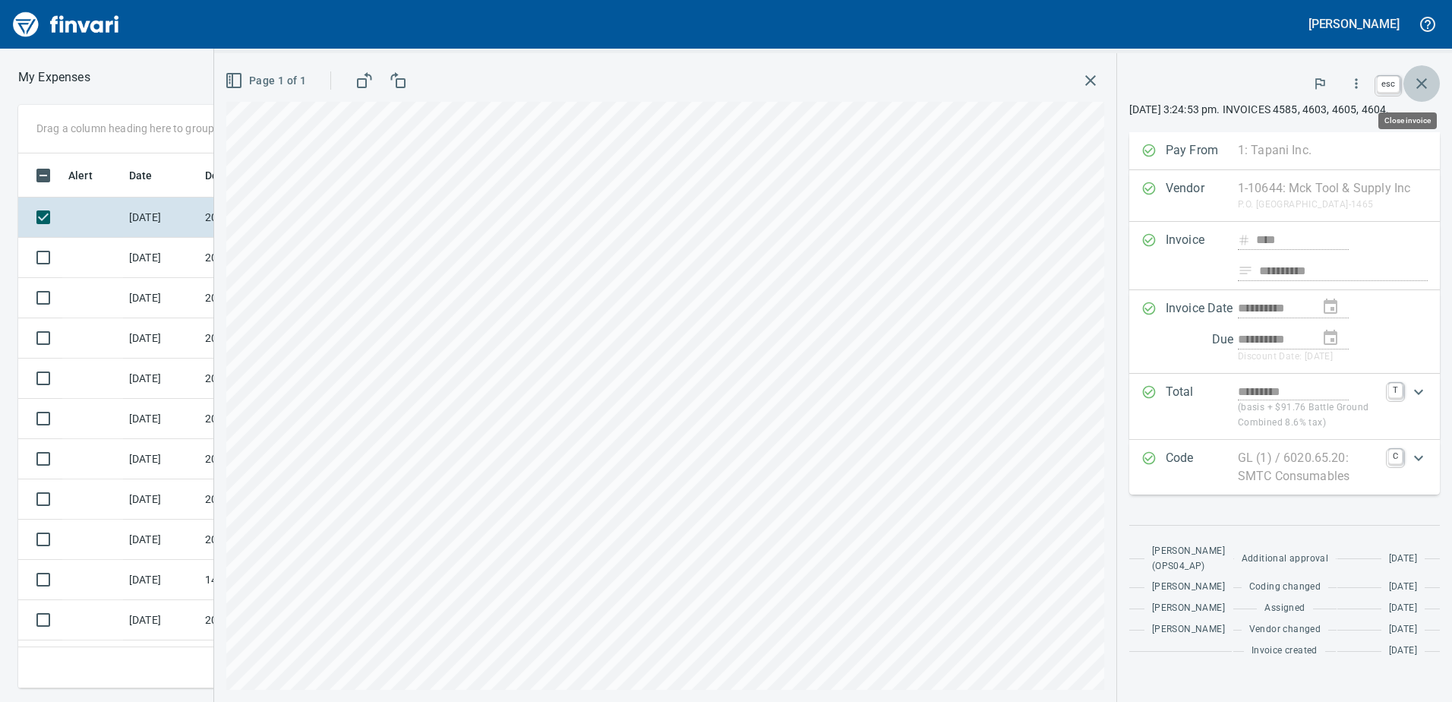
click at [1427, 84] on icon "button" at bounding box center [1422, 83] width 18 height 18
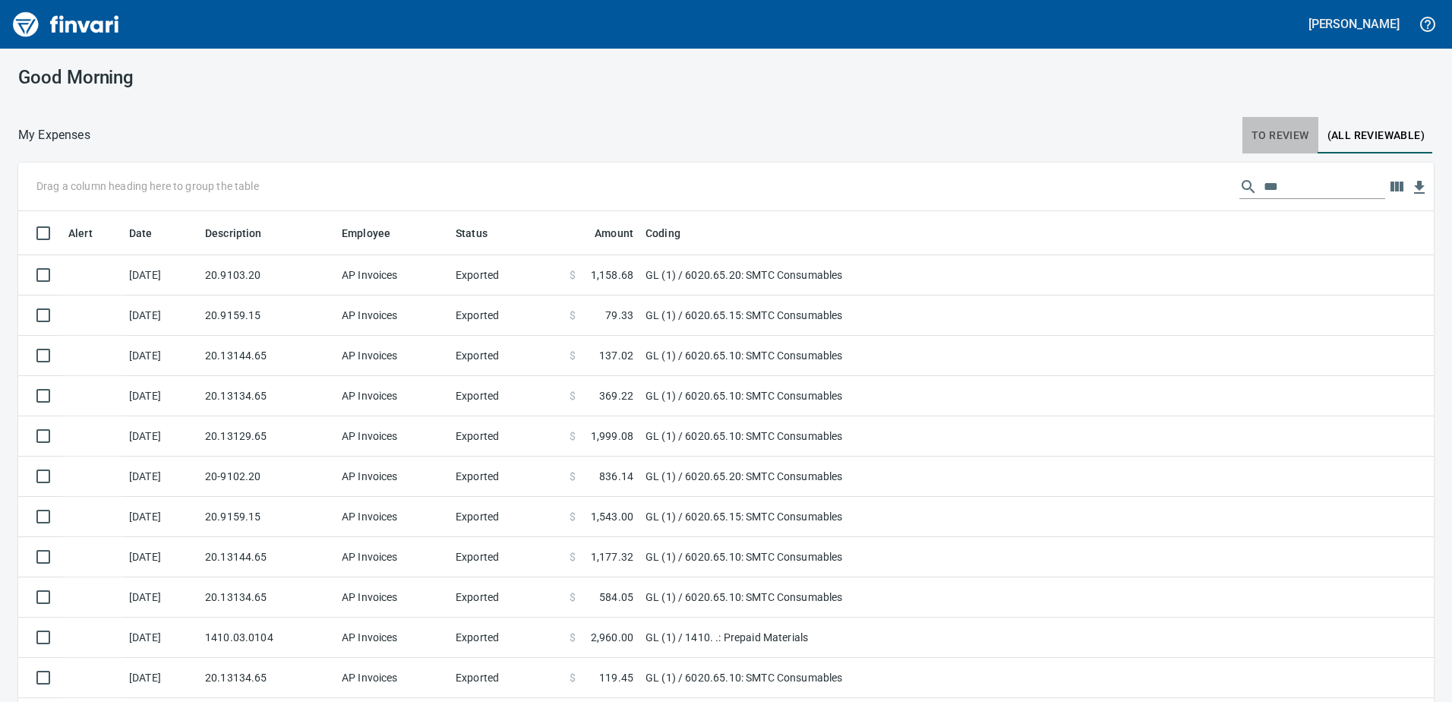
click at [1252, 144] on span "To Review" at bounding box center [1281, 135] width 58 height 19
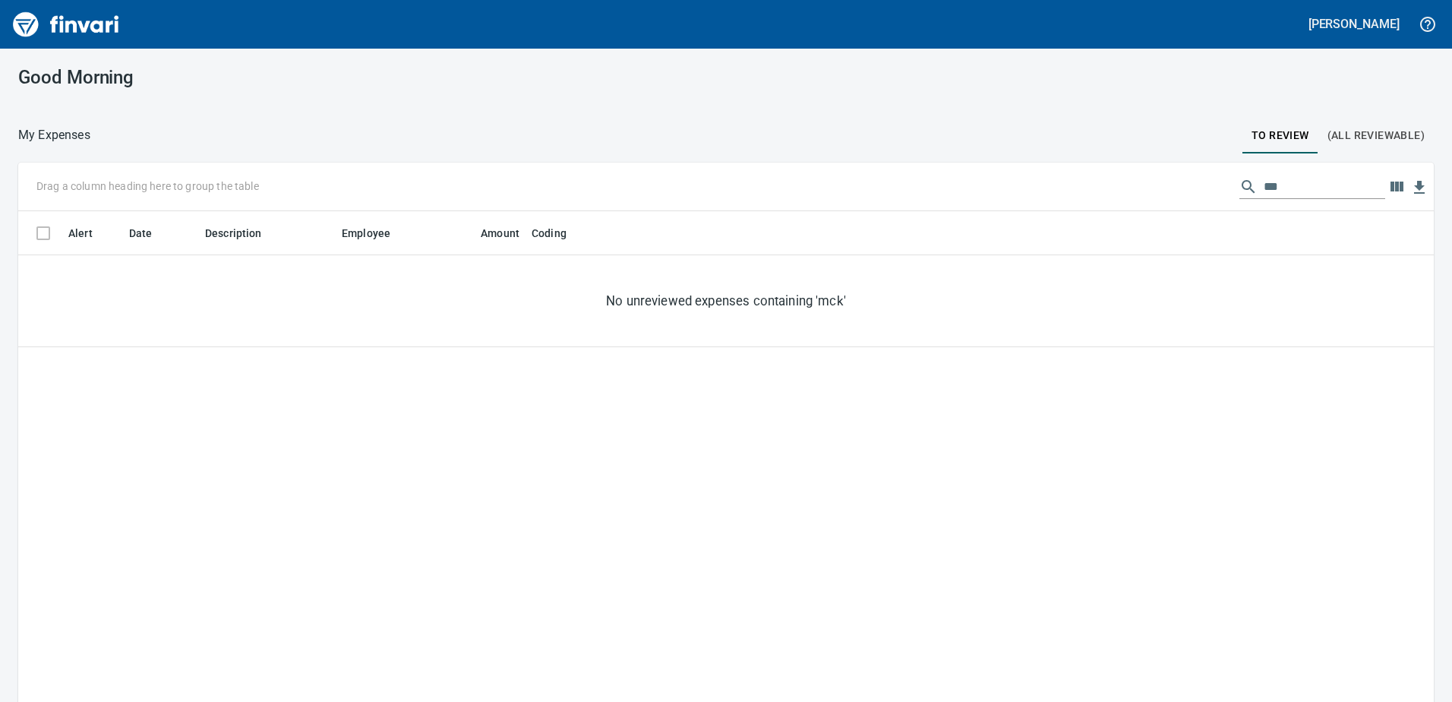
scroll to position [523, 1393]
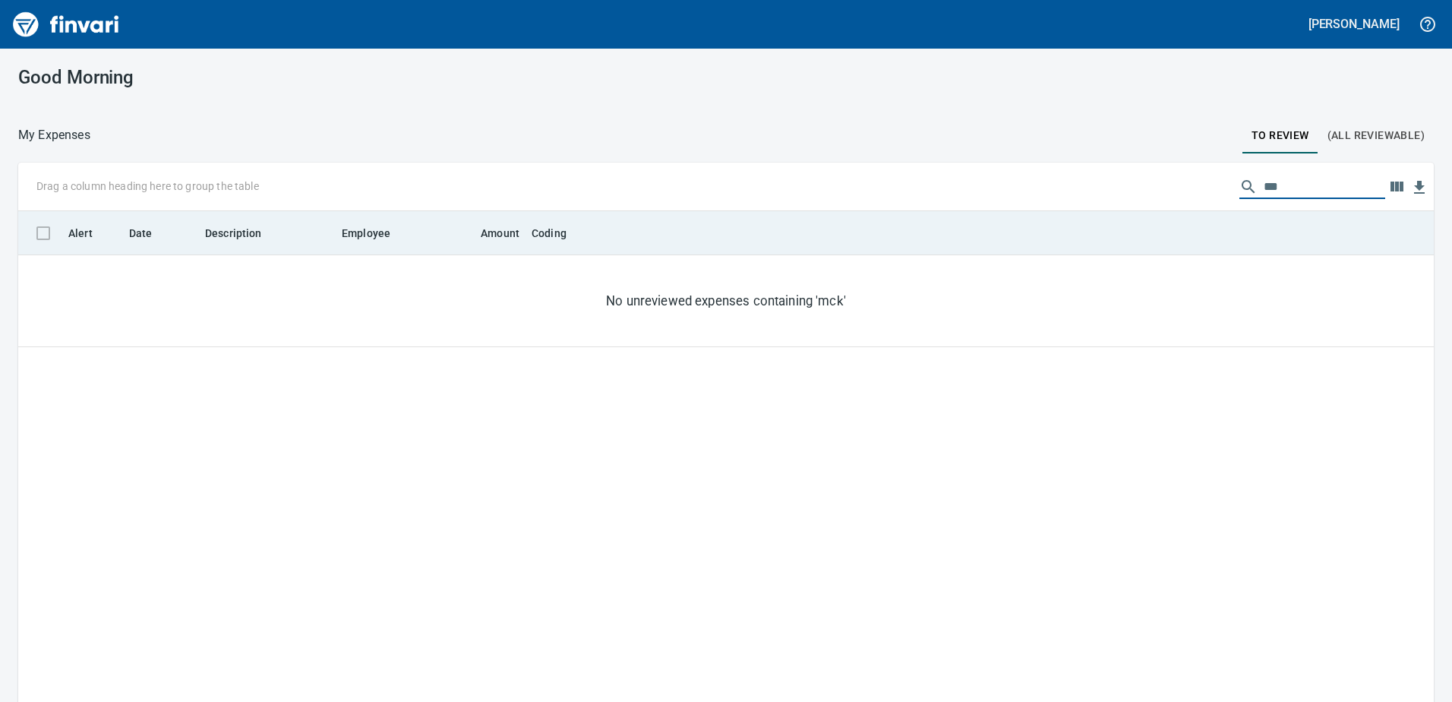
drag, startPoint x: 1295, startPoint y: 182, endPoint x: 980, endPoint y: 213, distance: 316.7
click at [980, 213] on div "Drag a column heading here to group the table *** Alert Date Description Employ…" at bounding box center [726, 454] width 1416 height 583
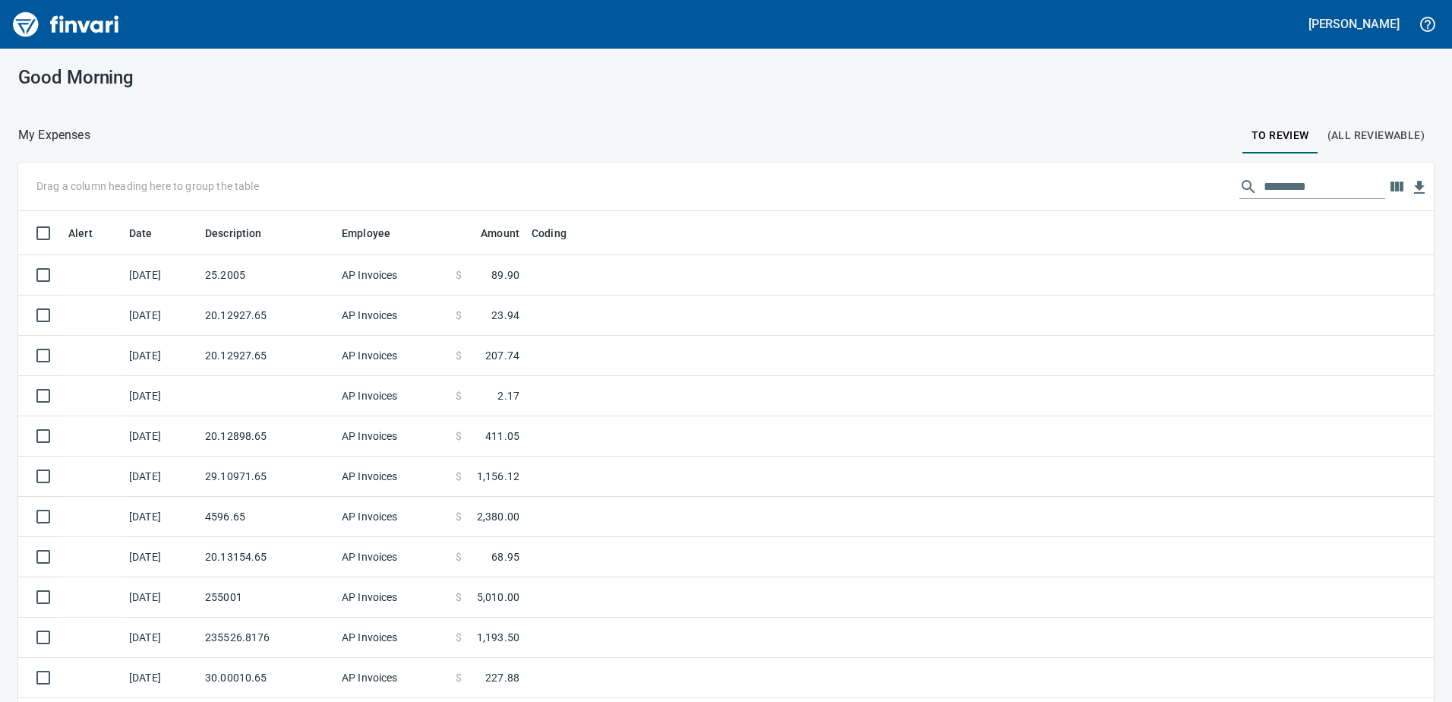
scroll to position [523, 1382]
